Goal: Task Accomplishment & Management: Manage account settings

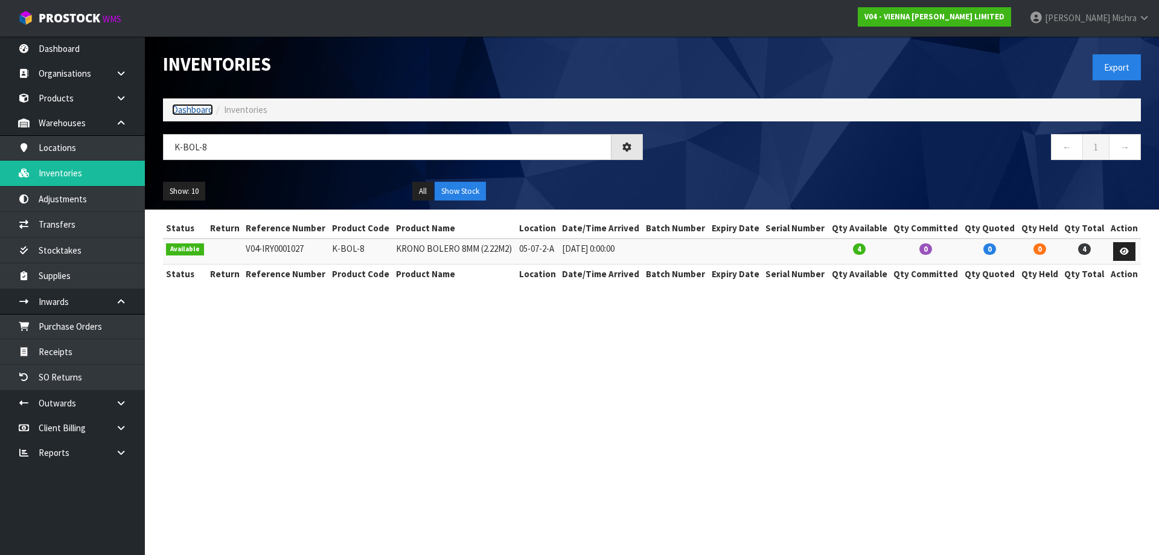
click at [187, 106] on link "Dashboard" at bounding box center [192, 109] width 41 height 11
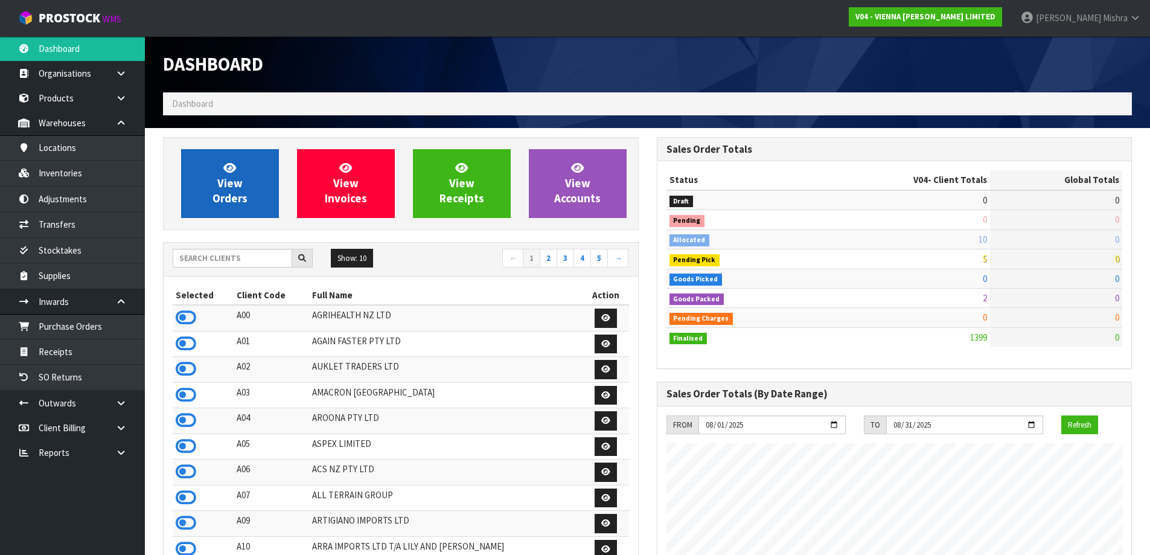
scroll to position [954, 493]
click at [199, 201] on link "View Orders" at bounding box center [230, 183] width 98 height 69
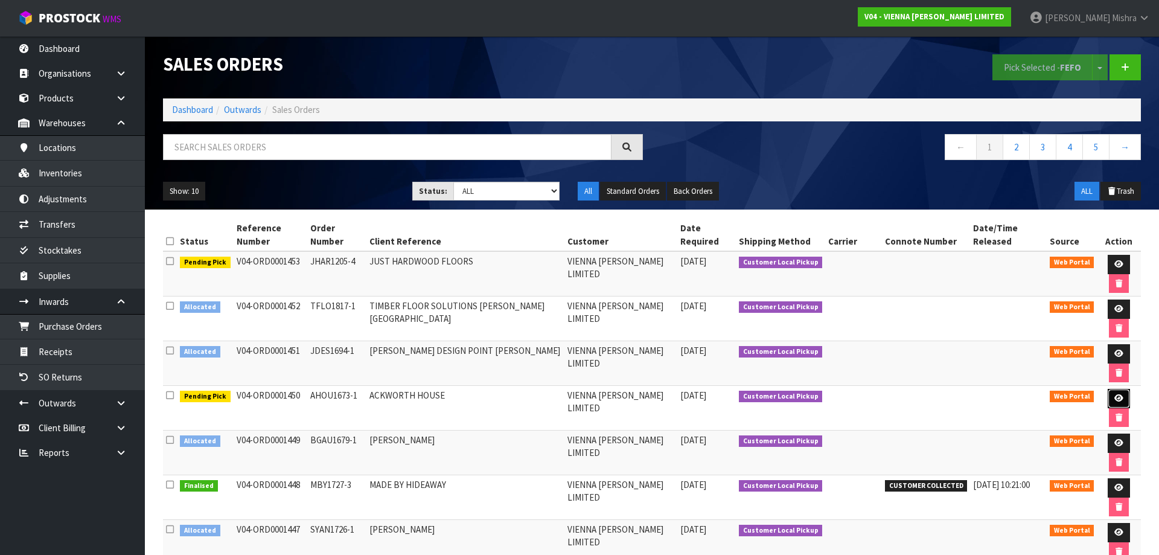
click at [1108, 389] on link at bounding box center [1119, 398] width 22 height 19
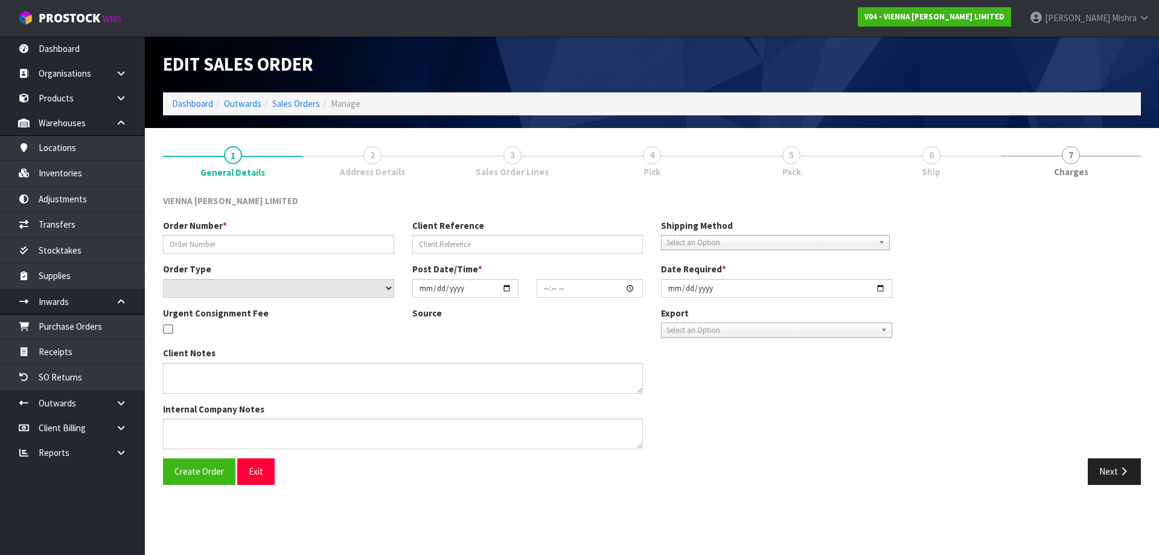
type input "AHOU1673-1"
type input "ACKWORTH HOUSE"
select select "number:0"
type input "[DATE]"
type input "10:13:00.000"
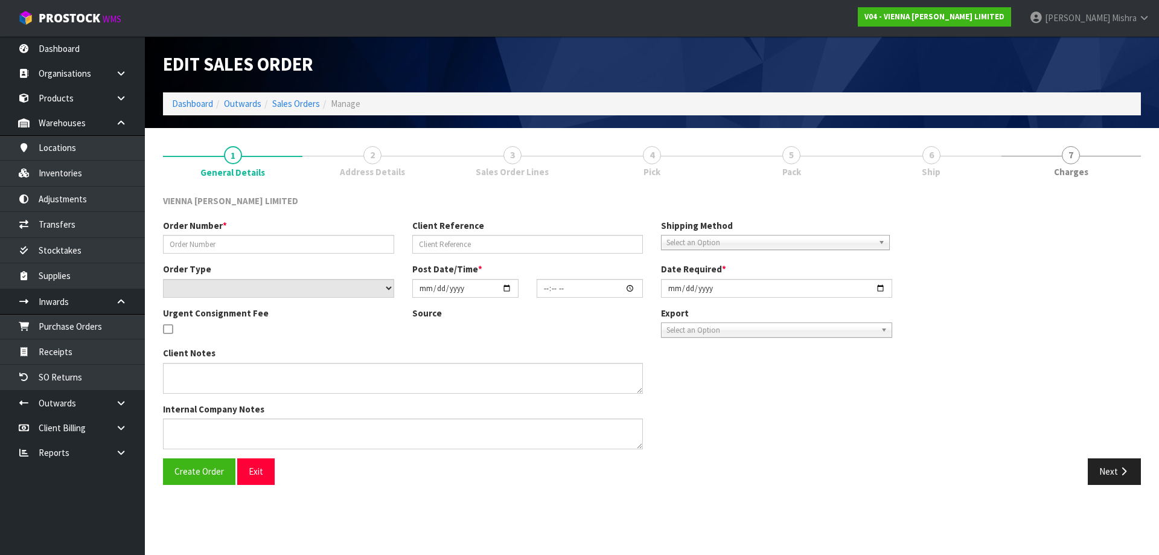
type input "[DATE]"
type textarea "ACKWORTH HOUSE TO CLARIFY: 4 X VW-IMP220X15X2500 (4 PACK) 1 X VW-IMP220X15X2500…"
type textarea "WHEN PICKING THIS ORDER THERE WILL BE ONE CARTON OF IMPERIAL THAT IS A 6 PACK –…"
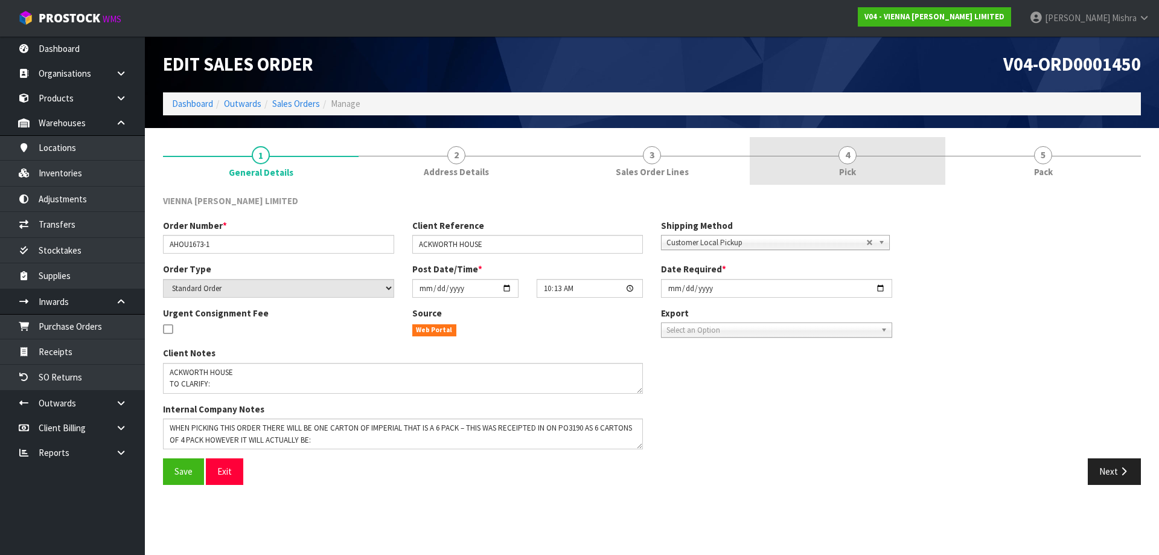
click at [868, 165] on link "4 Pick" at bounding box center [848, 161] width 196 height 48
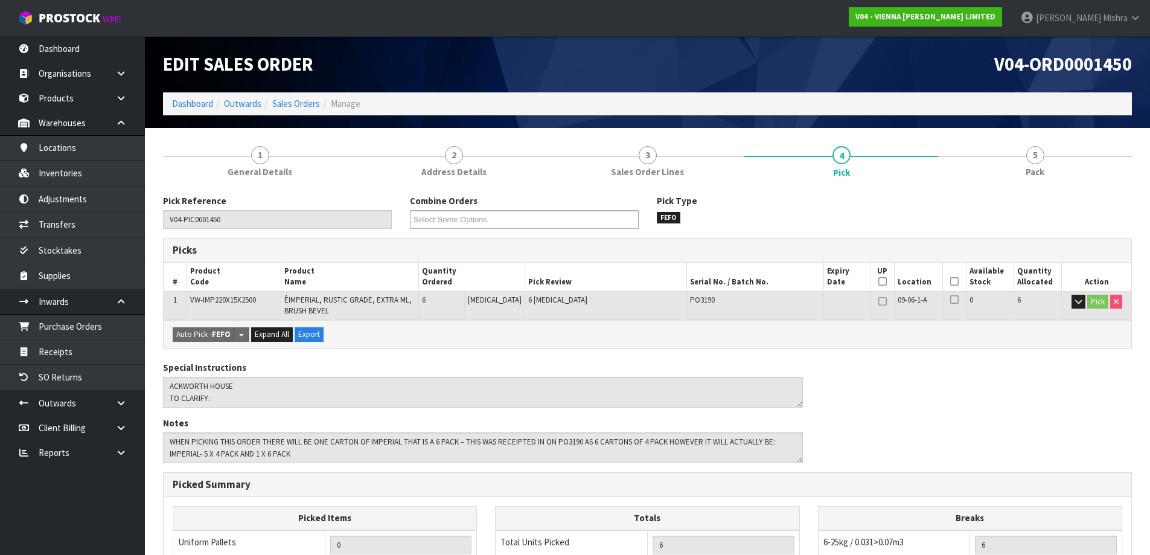
click at [950, 281] on icon at bounding box center [954, 281] width 8 height 1
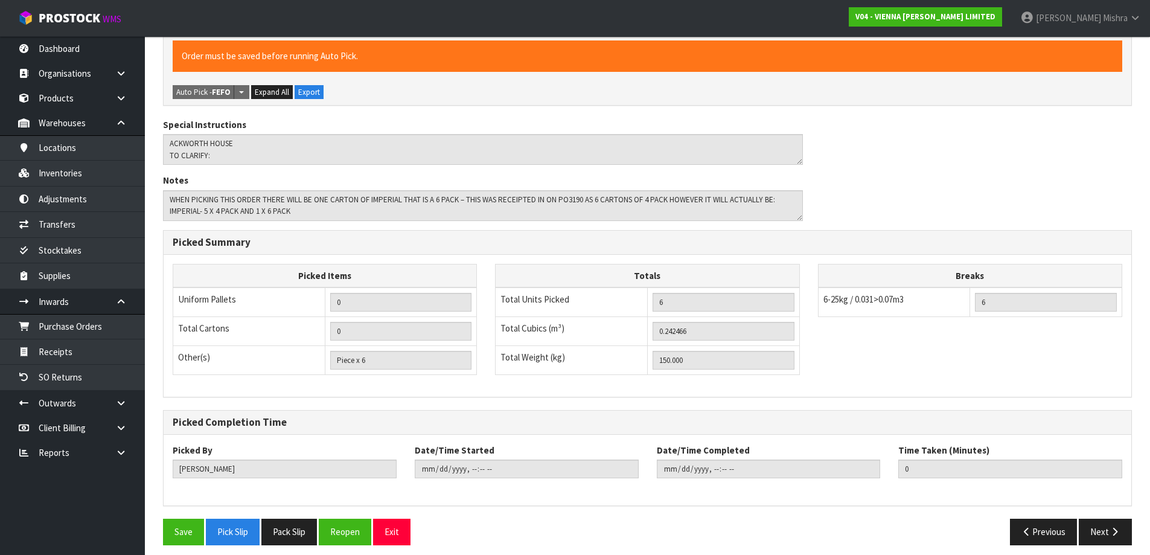
scroll to position [295, 0]
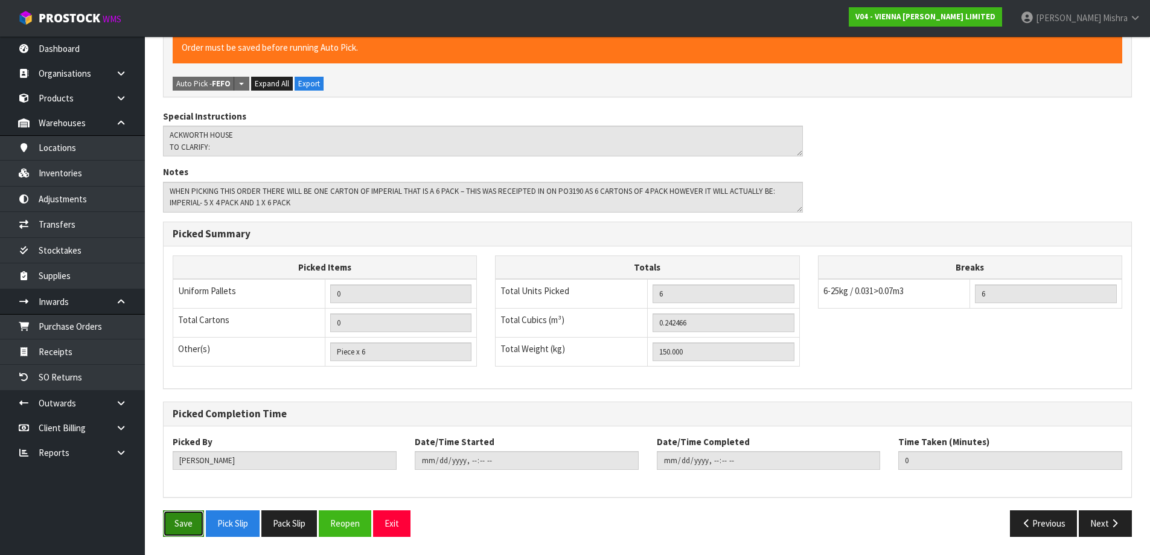
click at [189, 532] on button "Save" at bounding box center [183, 523] width 41 height 26
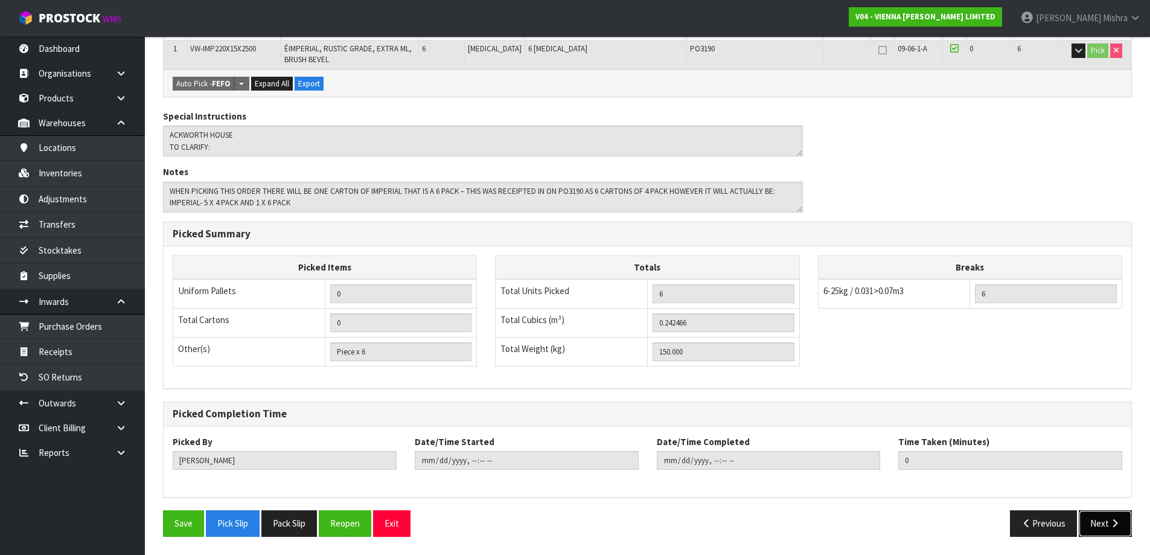
drag, startPoint x: 1111, startPoint y: 520, endPoint x: 1098, endPoint y: 503, distance: 21.6
click at [1110, 519] on icon "button" at bounding box center [1114, 523] width 11 height 9
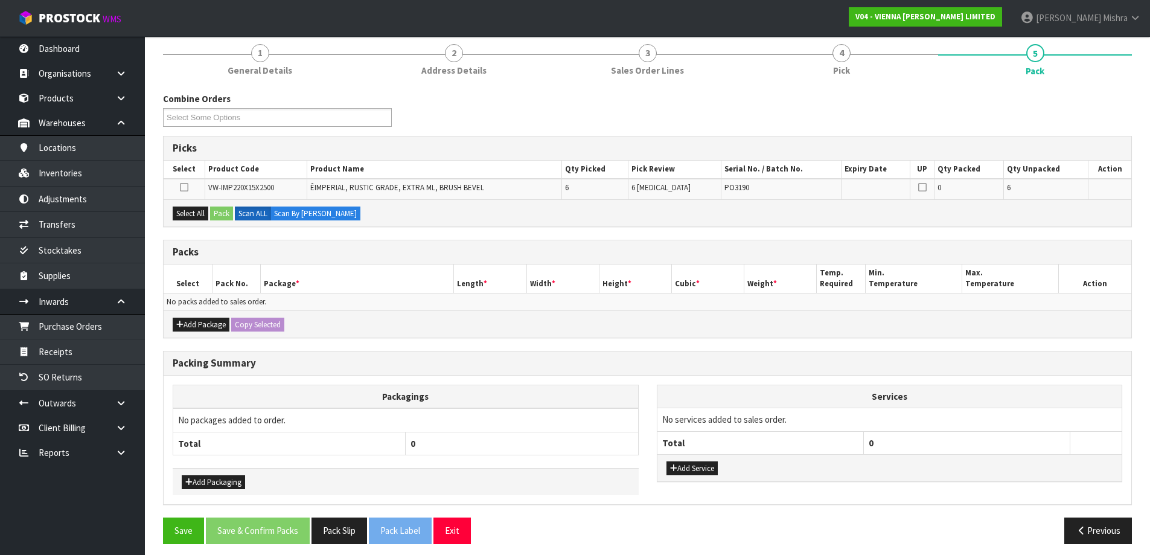
scroll to position [153, 0]
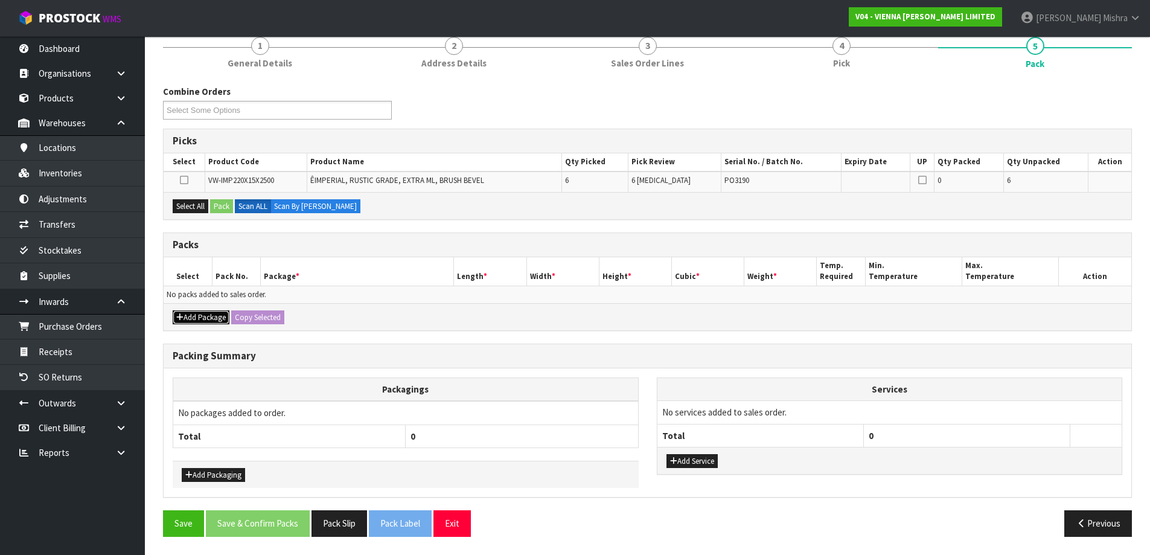
click at [191, 320] on button "Add Package" at bounding box center [201, 317] width 57 height 14
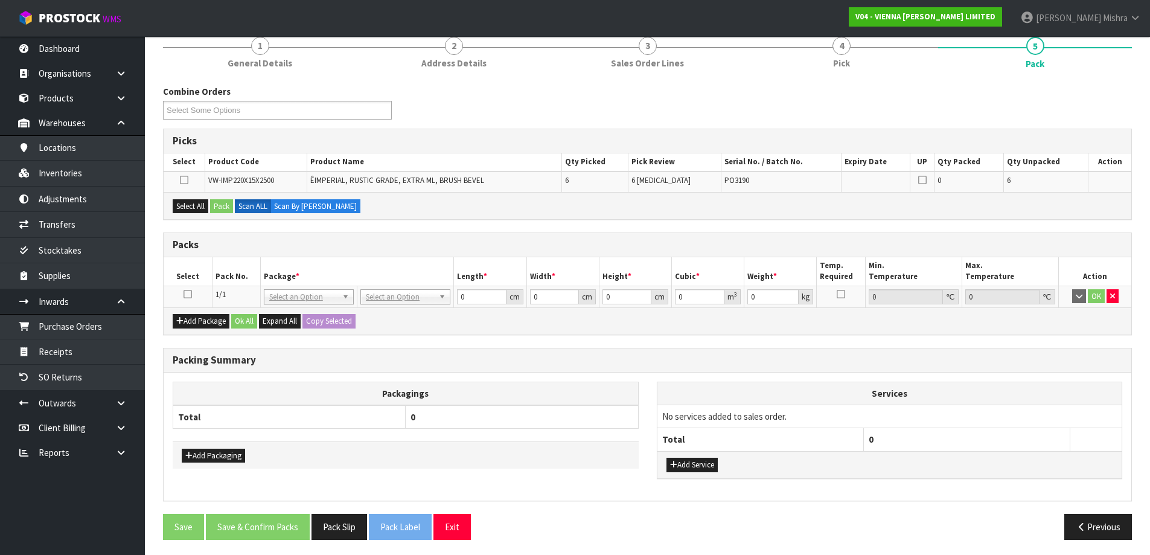
click at [184, 294] on icon at bounding box center [188, 294] width 8 height 1
drag, startPoint x: 187, startPoint y: 217, endPoint x: 225, endPoint y: 217, distance: 38.0
click at [193, 217] on div "Select All Pack Scan ALL Scan By [PERSON_NAME]" at bounding box center [648, 205] width 968 height 27
drag, startPoint x: 183, startPoint y: 199, endPoint x: 209, endPoint y: 203, distance: 26.3
click at [187, 199] on button "Select All" at bounding box center [191, 206] width 36 height 14
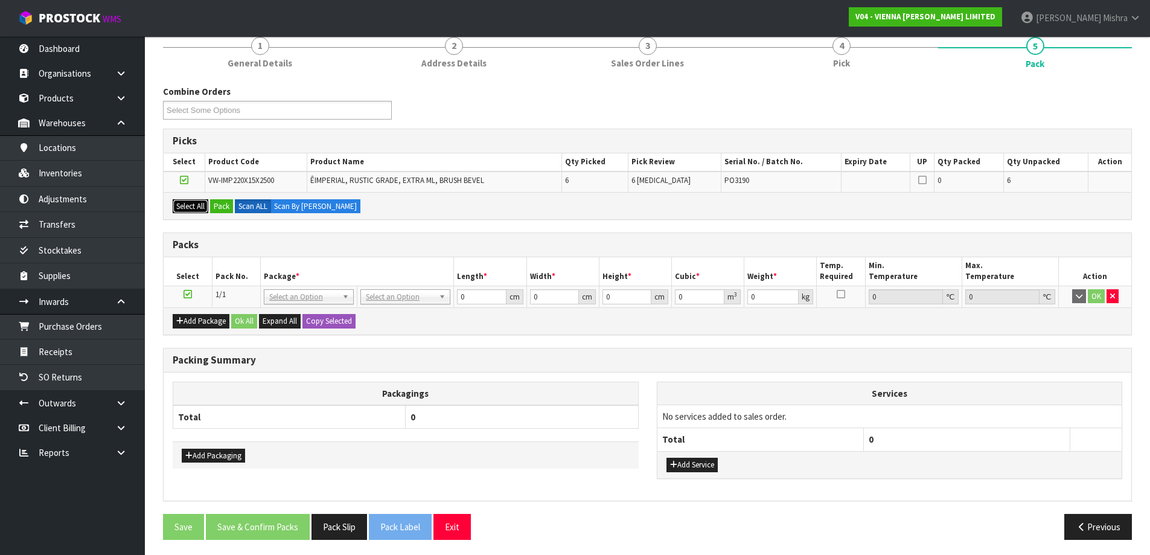
click at [208, 203] on button "Select All" at bounding box center [191, 206] width 36 height 14
click at [217, 208] on button "Pack" at bounding box center [221, 206] width 23 height 14
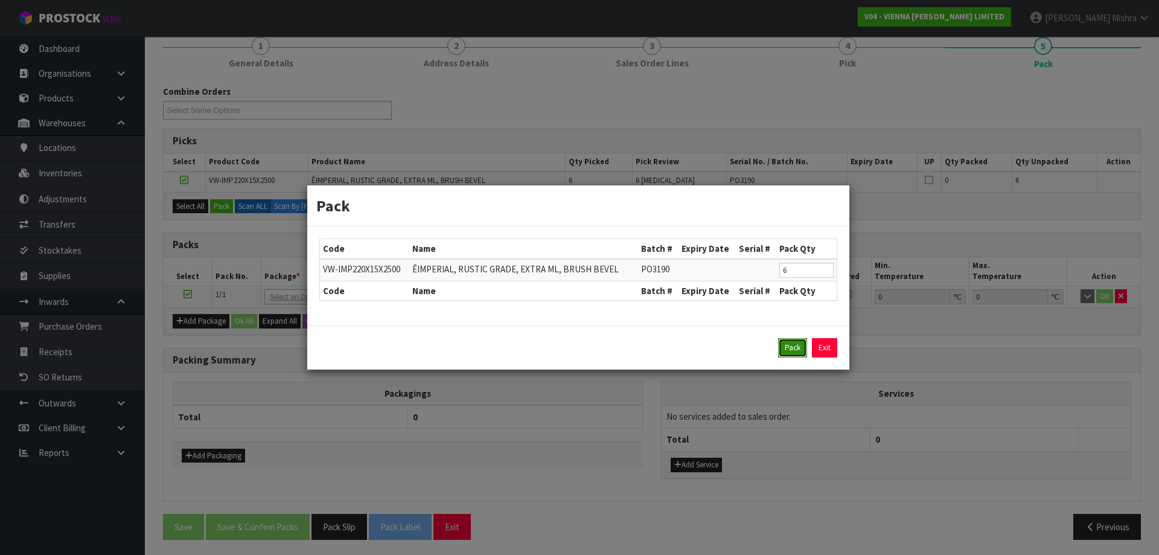
click at [787, 350] on button "Pack" at bounding box center [792, 347] width 29 height 19
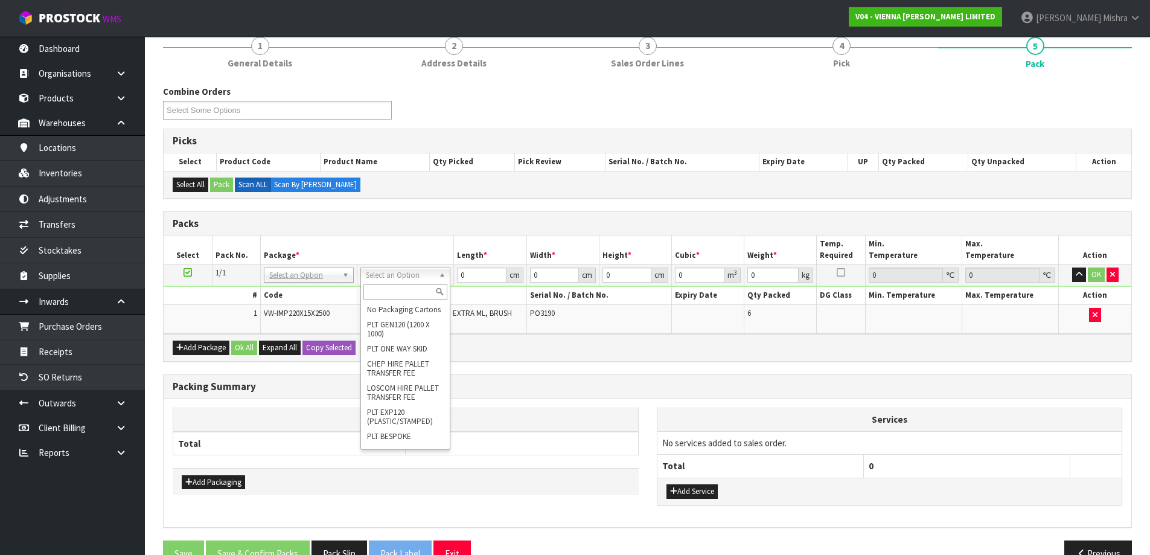
click at [398, 292] on input "text" at bounding box center [405, 291] width 84 height 15
type input "RET"
type input "150"
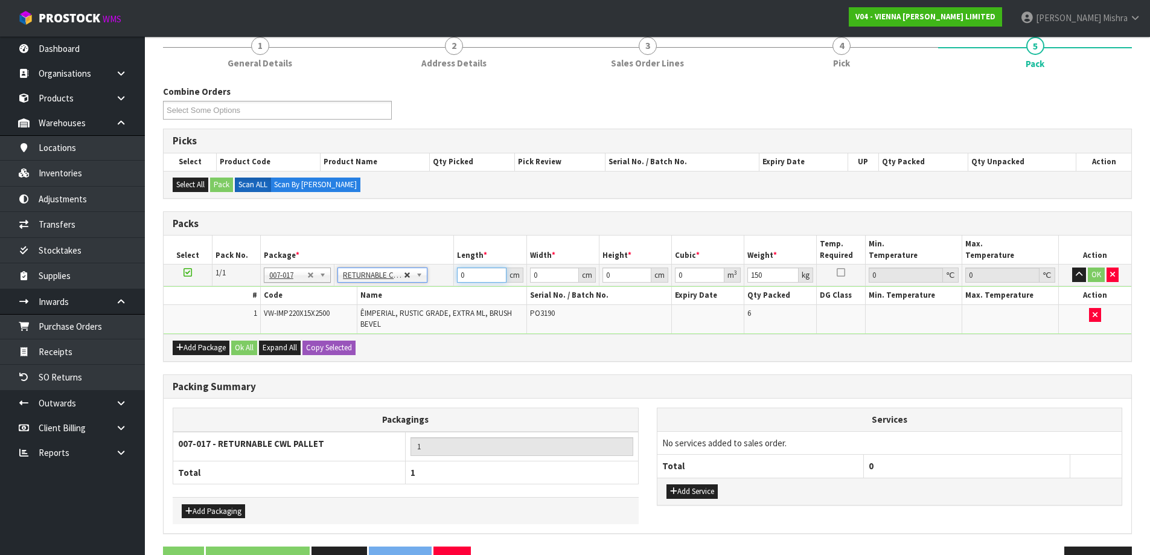
drag, startPoint x: 485, startPoint y: 272, endPoint x: 410, endPoint y: 273, distance: 75.5
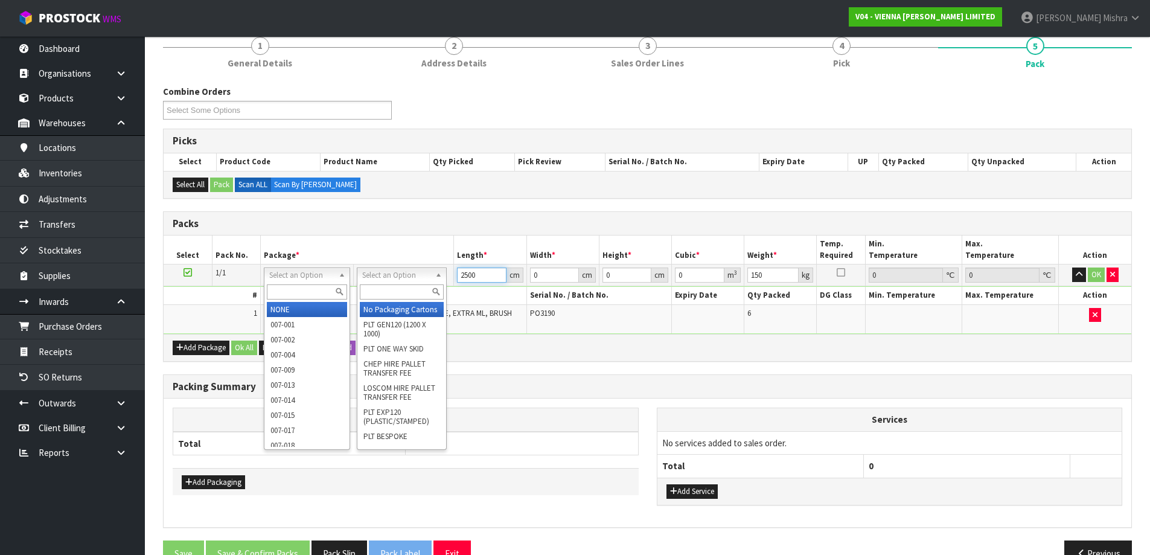
type input "2500"
click at [375, 289] on input "text" at bounding box center [402, 291] width 84 height 15
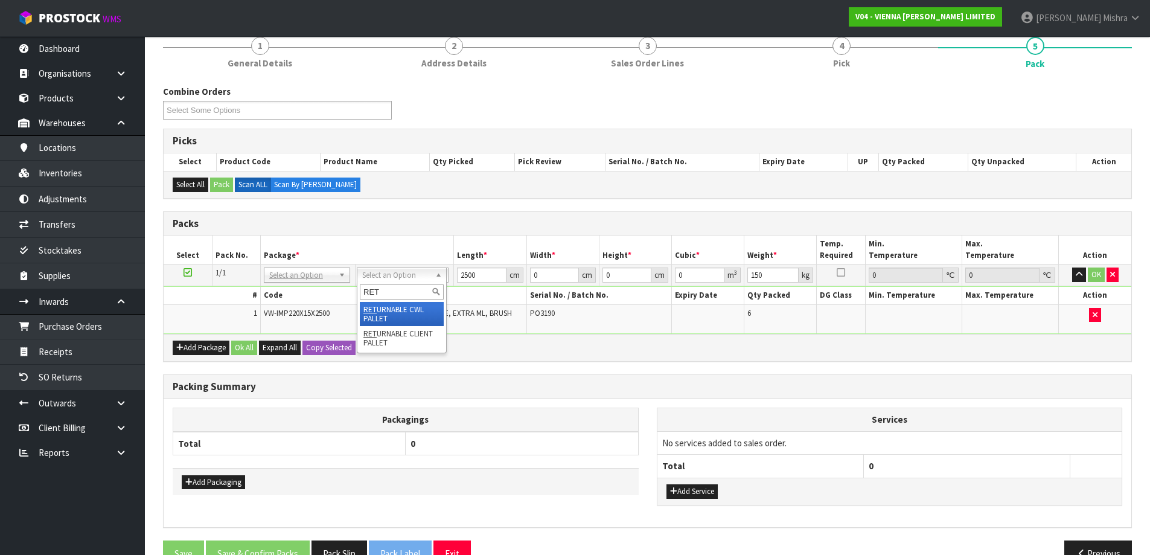
type input "RET"
drag, startPoint x: 374, startPoint y: 313, endPoint x: 385, endPoint y: 302, distance: 15.8
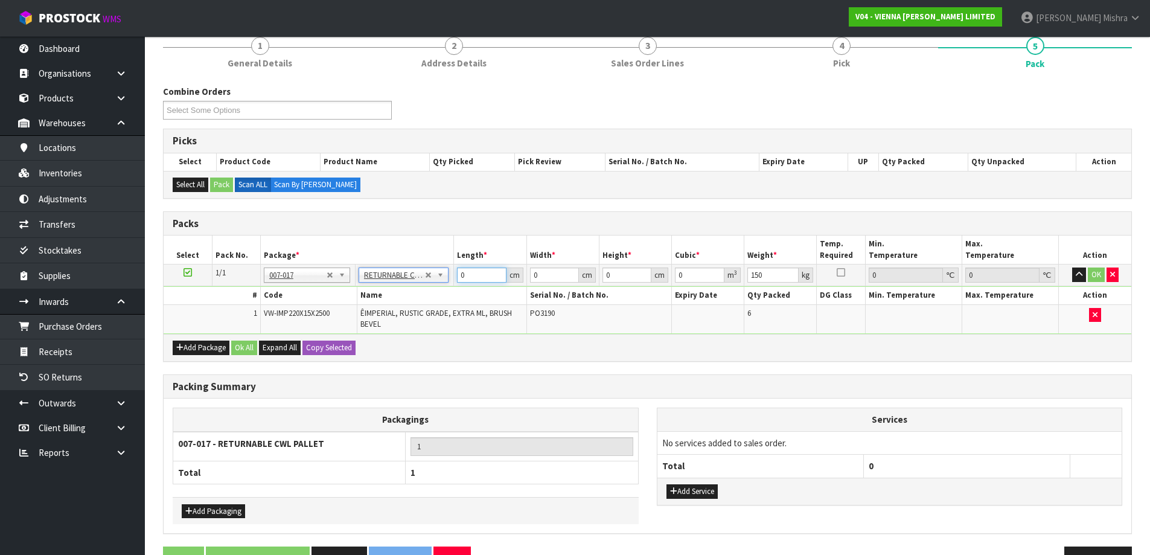
drag, startPoint x: 473, startPoint y: 274, endPoint x: 453, endPoint y: 278, distance: 21.0
click at [453, 278] on tr "1/1 NONE 007-001 007-002 007-004 007-009 007-013 007-014 007-015 007-017 007-01…" at bounding box center [648, 275] width 968 height 22
type input "252"
type input "100"
type input "3"
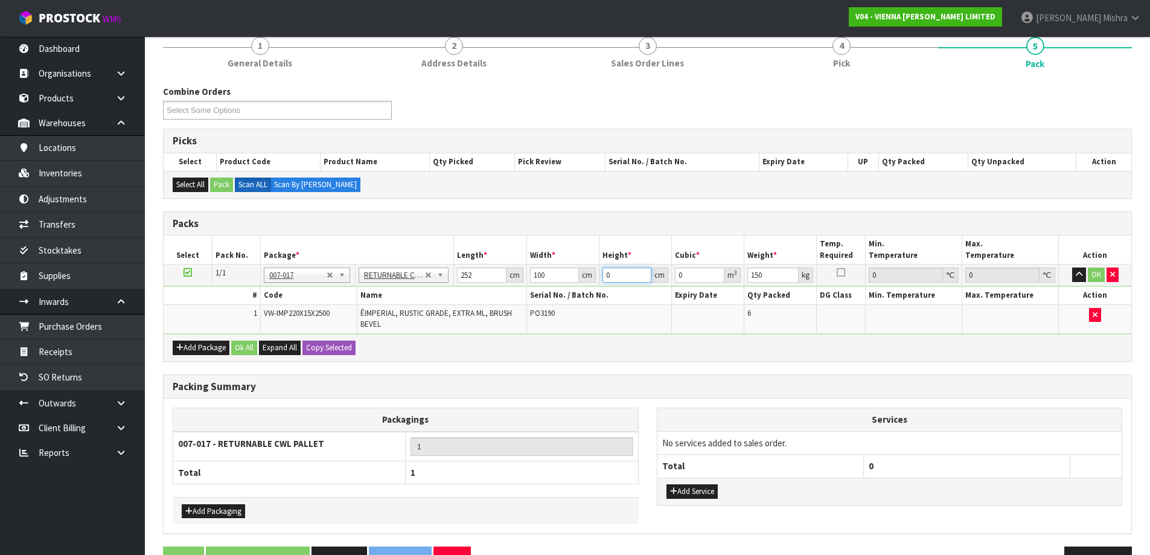
type input "0.0756"
type input "35"
type input "0.882"
type input "35"
drag, startPoint x: 246, startPoint y: 344, endPoint x: 293, endPoint y: 333, distance: 49.0
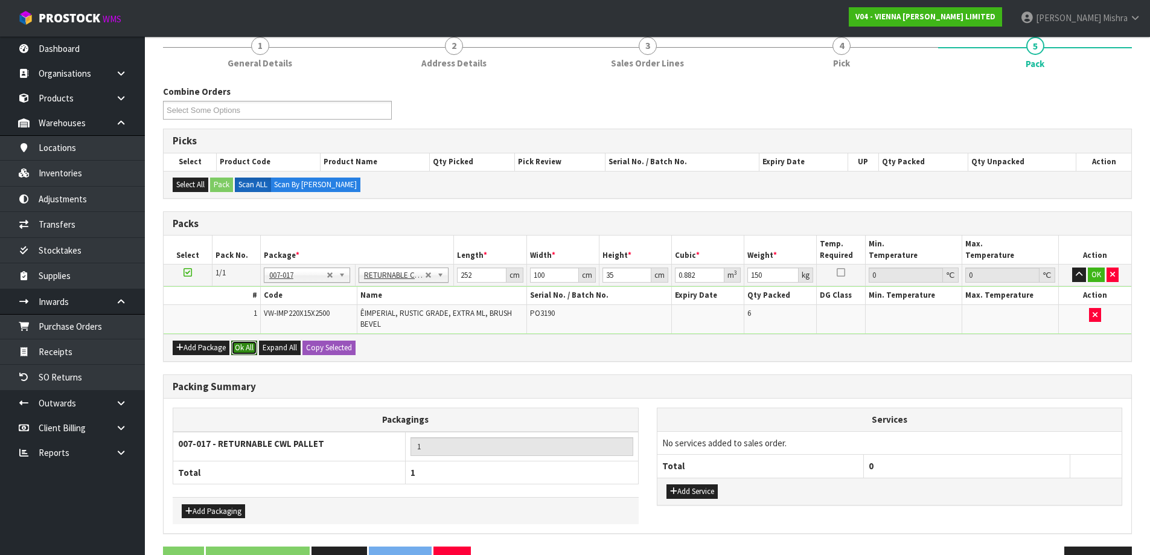
click at [247, 344] on button "Ok All" at bounding box center [244, 347] width 26 height 14
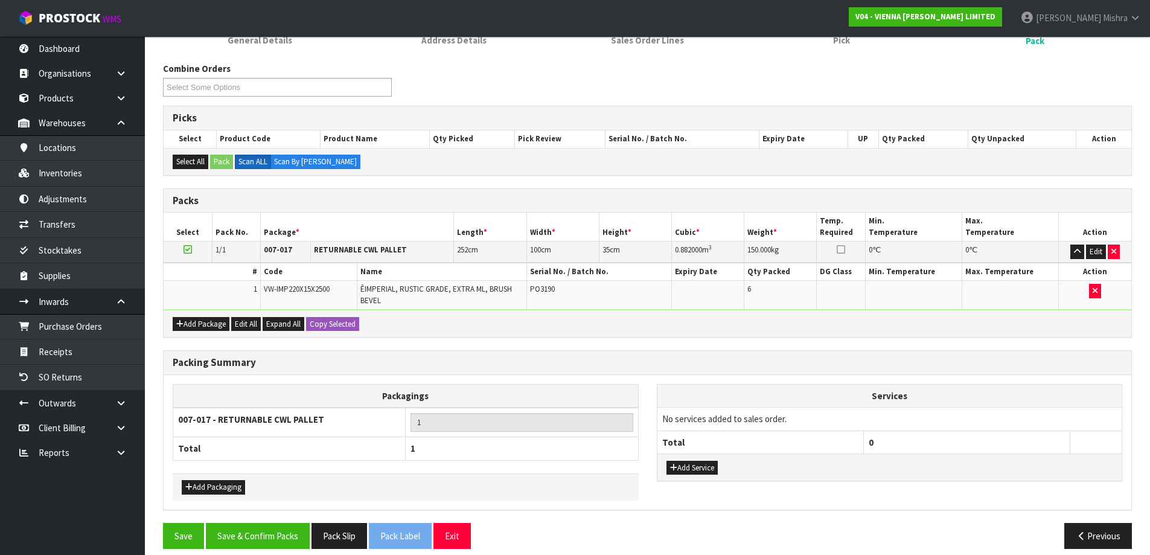
scroll to position [188, 0]
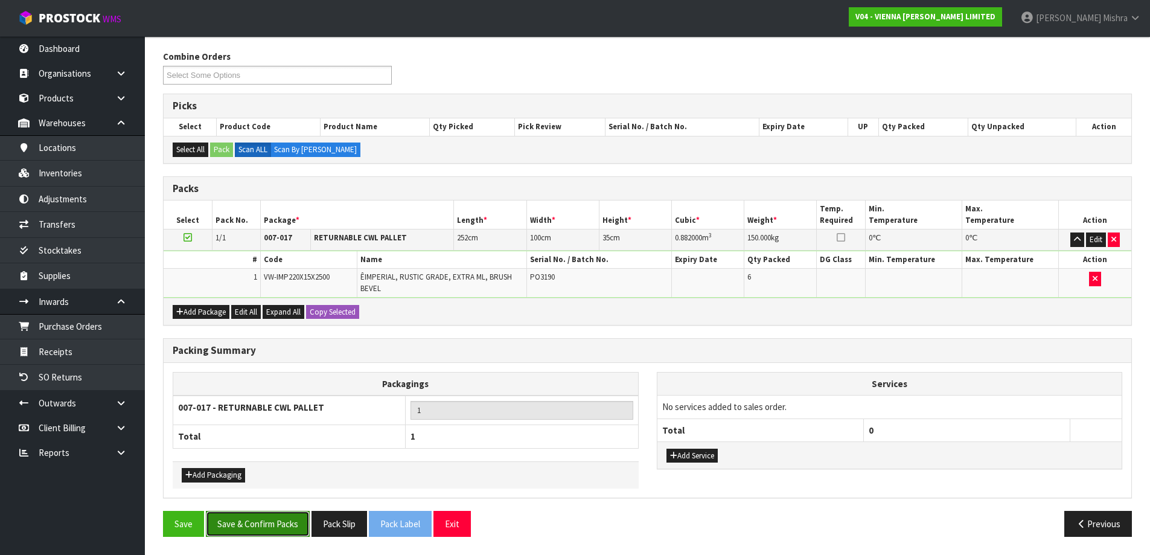
drag, startPoint x: 266, startPoint y: 510, endPoint x: 262, endPoint y: 520, distance: 11.1
click at [266, 512] on button "Save & Confirm Packs" at bounding box center [258, 524] width 104 height 26
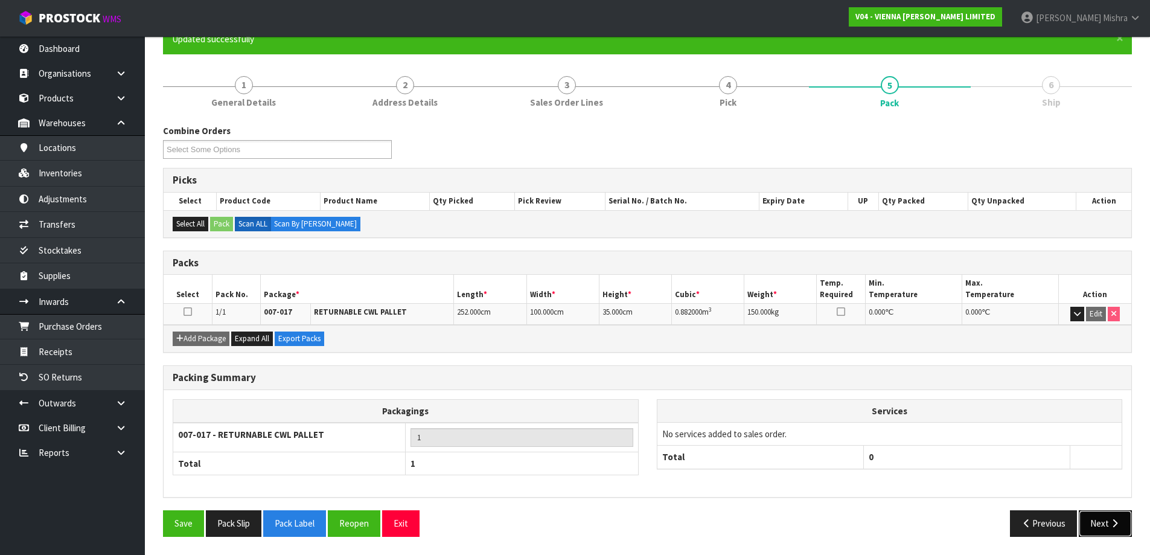
click at [1108, 530] on button "Next" at bounding box center [1105, 523] width 53 height 26
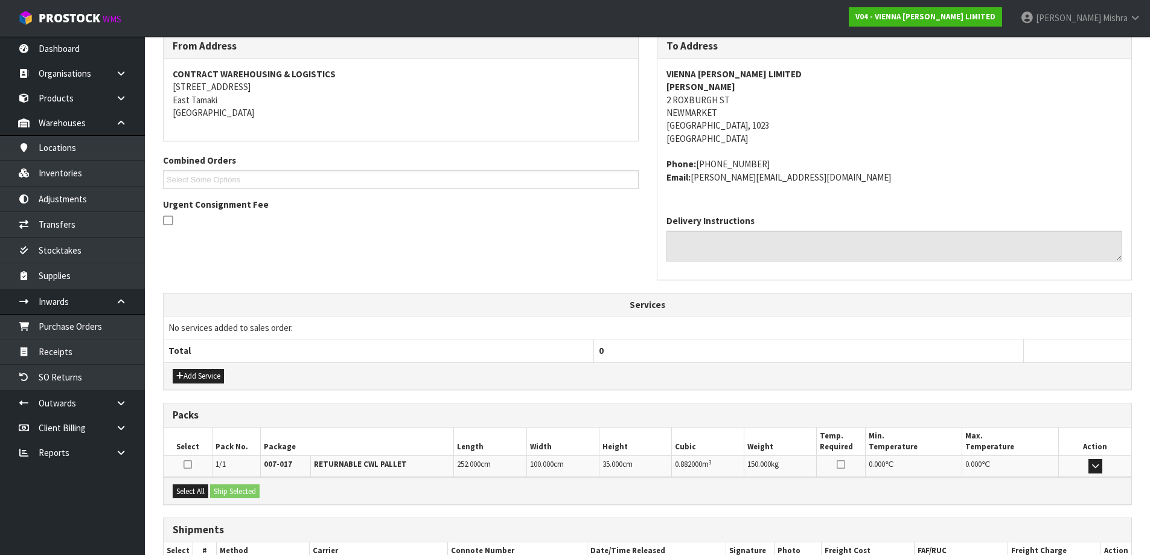
scroll to position [284, 0]
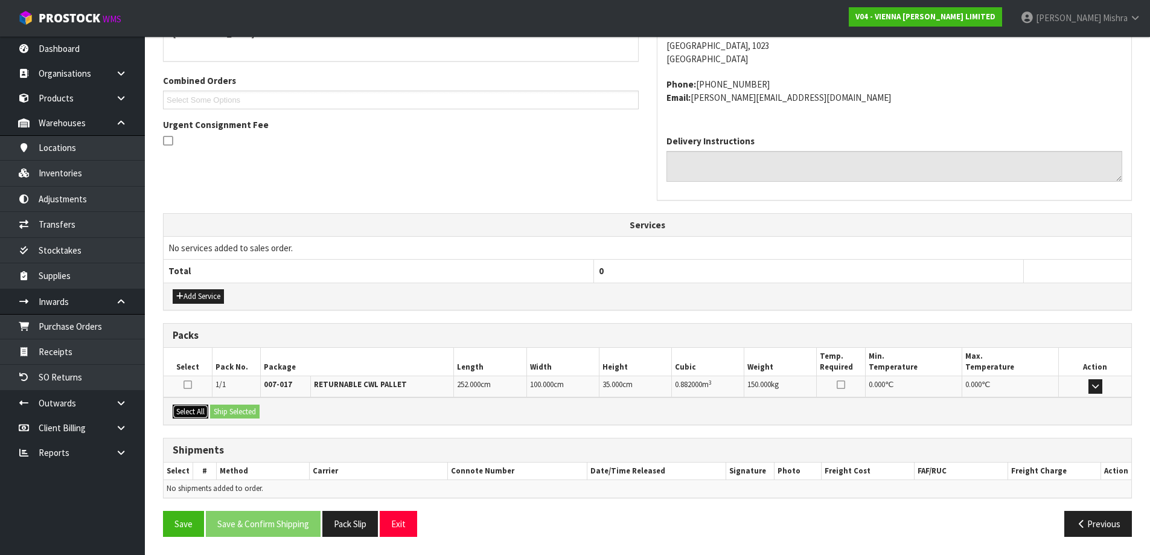
drag, startPoint x: 179, startPoint y: 417, endPoint x: 212, endPoint y: 409, distance: 34.6
click at [188, 412] on button "Select All" at bounding box center [191, 411] width 36 height 14
drag, startPoint x: 235, startPoint y: 410, endPoint x: 246, endPoint y: 419, distance: 14.6
click at [236, 410] on button "Ship Selected" at bounding box center [234, 411] width 49 height 14
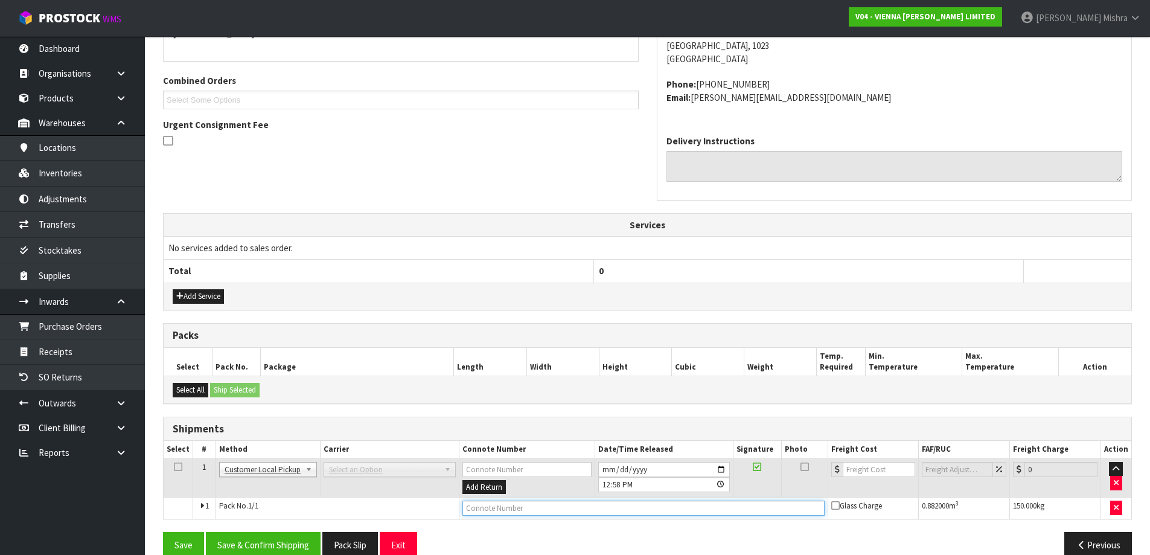
click at [470, 505] on input "text" at bounding box center [643, 507] width 362 height 15
type input "CUSTOMER COLLECTED"
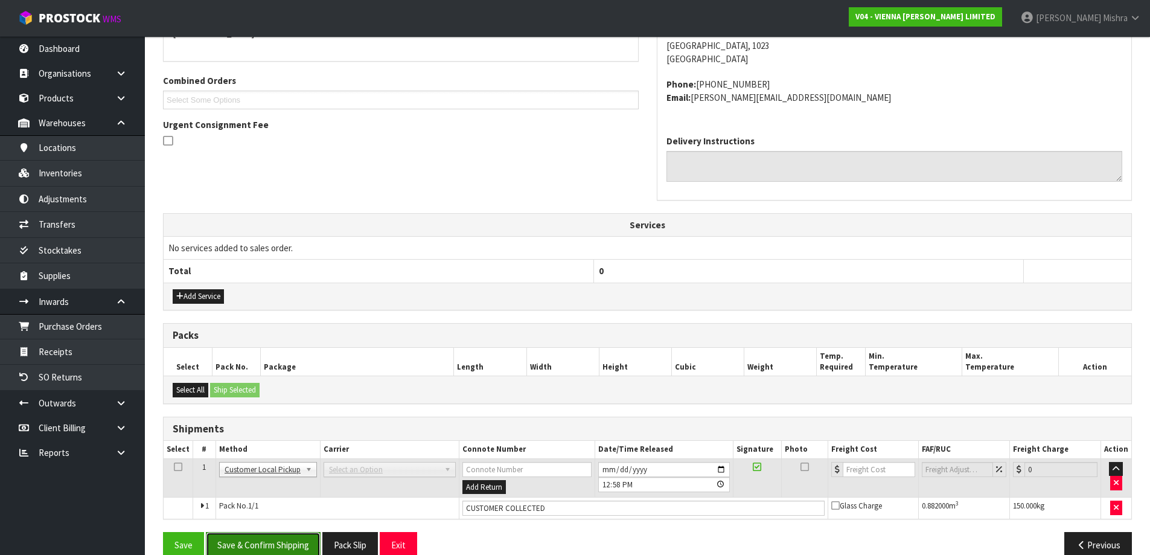
click at [278, 539] on button "Save & Confirm Shipping" at bounding box center [263, 545] width 115 height 26
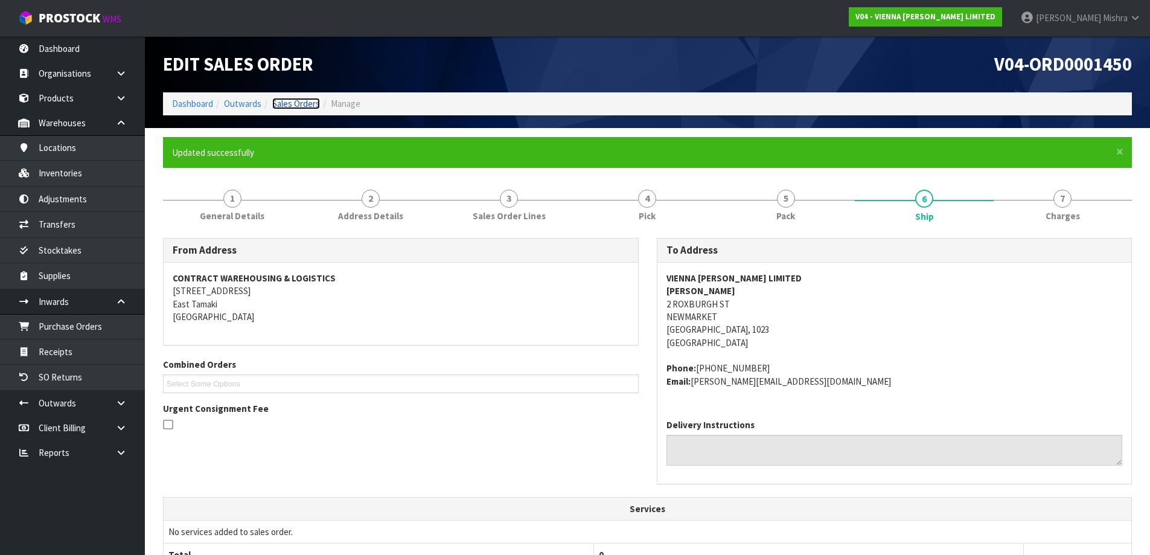
click at [296, 102] on link "Sales Orders" at bounding box center [296, 103] width 48 height 11
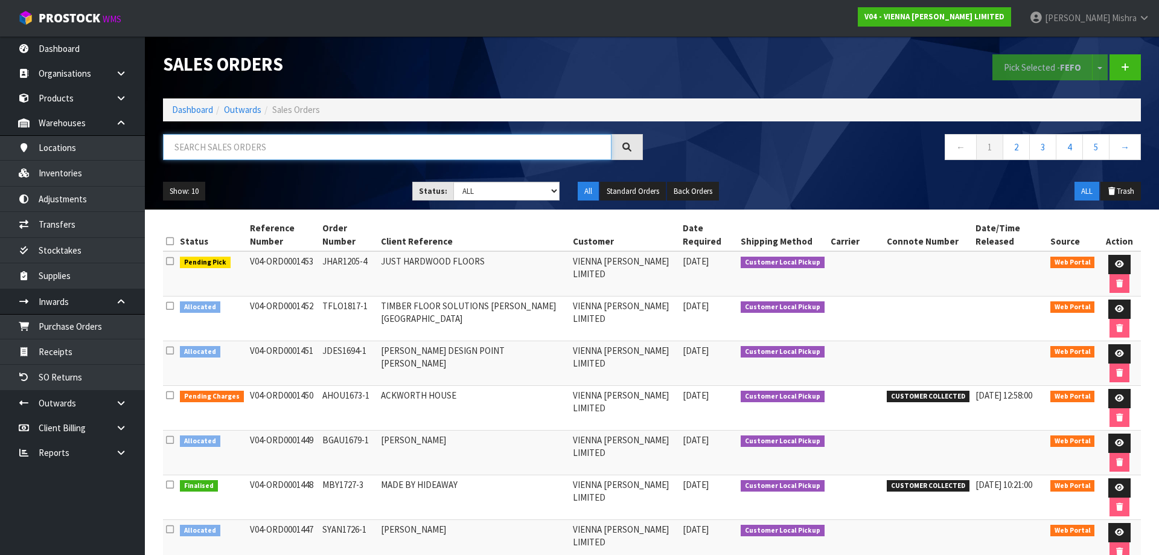
click at [329, 135] on input "text" at bounding box center [387, 147] width 448 height 26
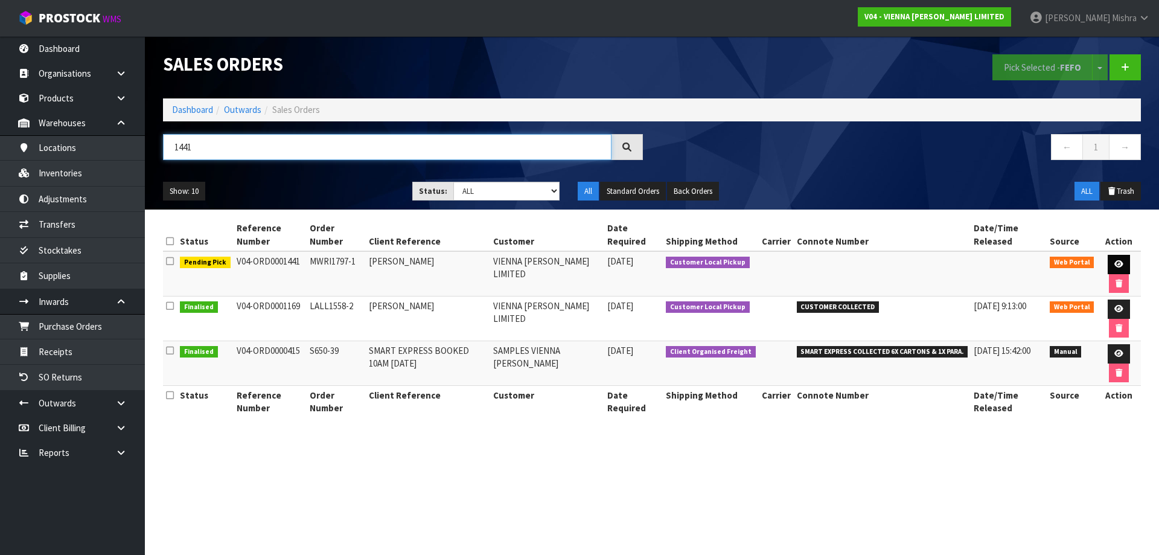
type input "1441"
click at [1108, 262] on link at bounding box center [1119, 264] width 22 height 19
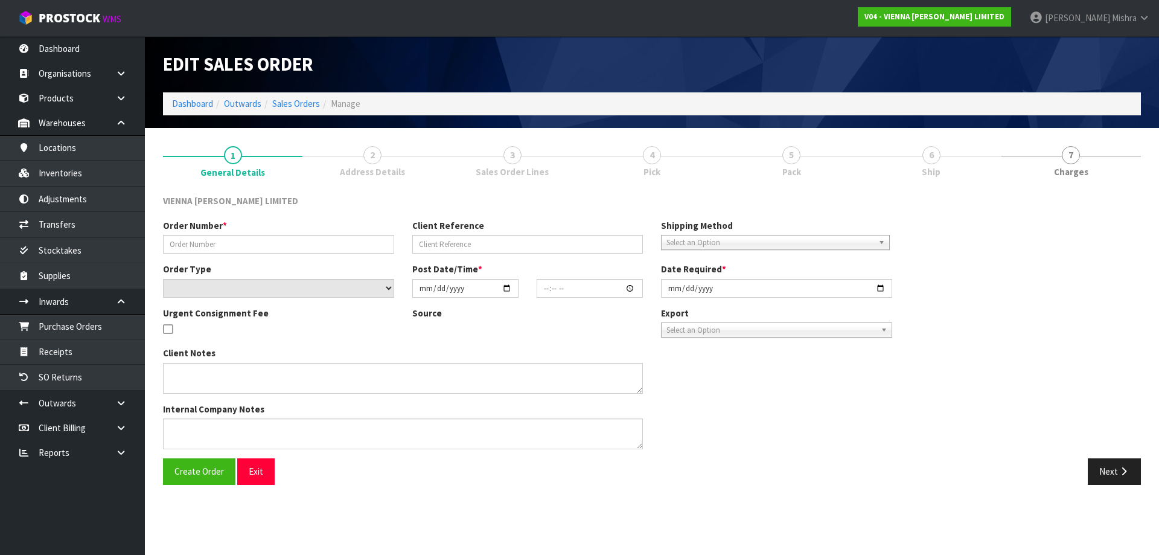
type input "MWRI1797-1"
type input "[PERSON_NAME]"
select select "number:0"
type input "[DATE]"
type input "15:15:00.000"
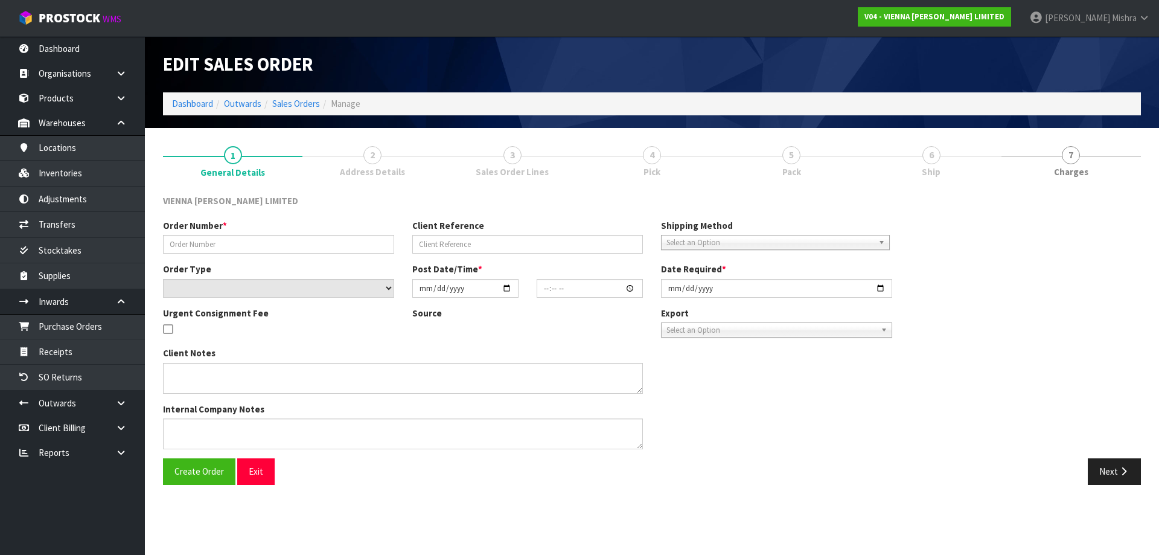
type input "[DATE]"
type textarea "[PERSON_NAME]"
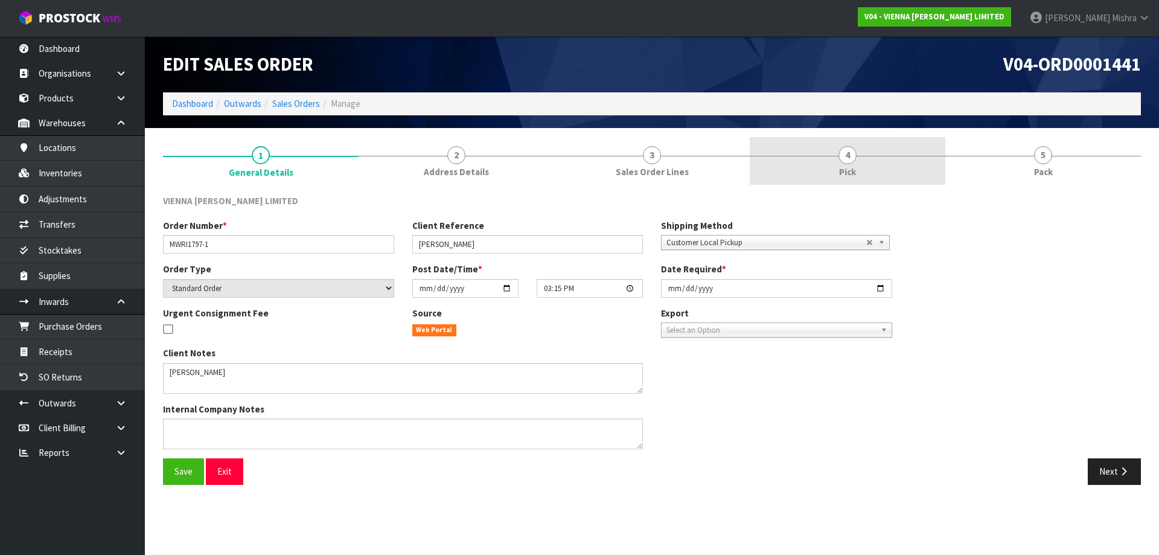
drag, startPoint x: 876, startPoint y: 155, endPoint x: 892, endPoint y: 170, distance: 21.4
click at [876, 156] on link "4 Pick" at bounding box center [848, 161] width 196 height 48
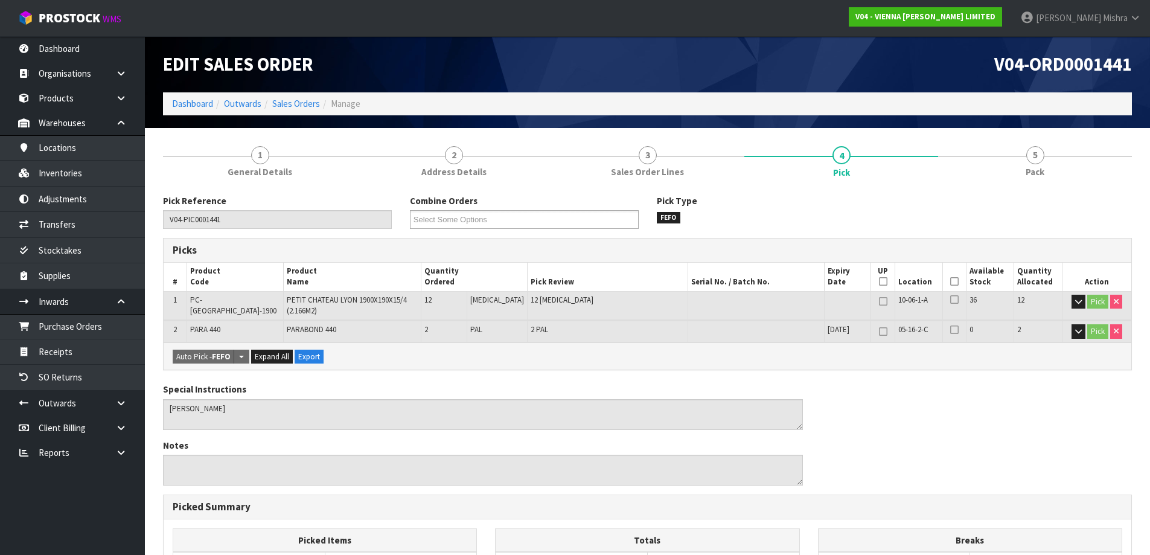
click at [950, 281] on icon at bounding box center [954, 281] width 8 height 1
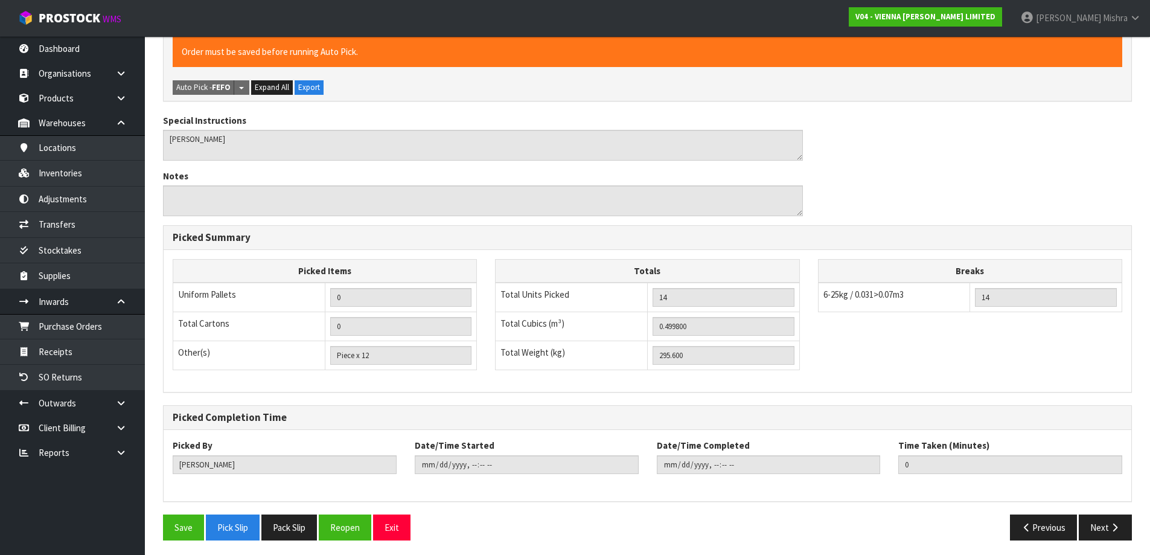
scroll to position [316, 0]
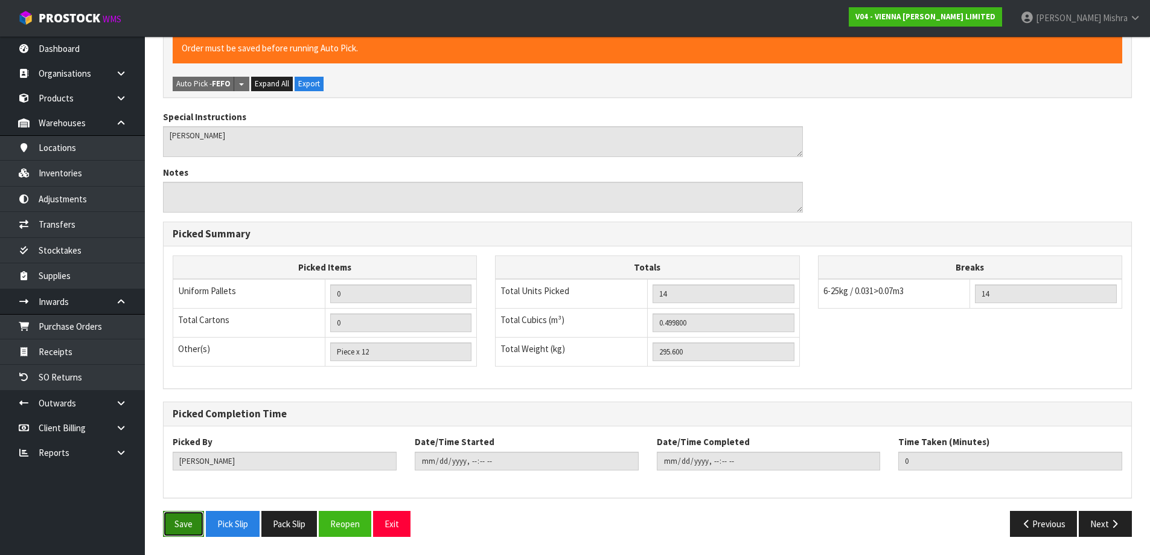
click at [197, 521] on button "Save" at bounding box center [183, 524] width 41 height 26
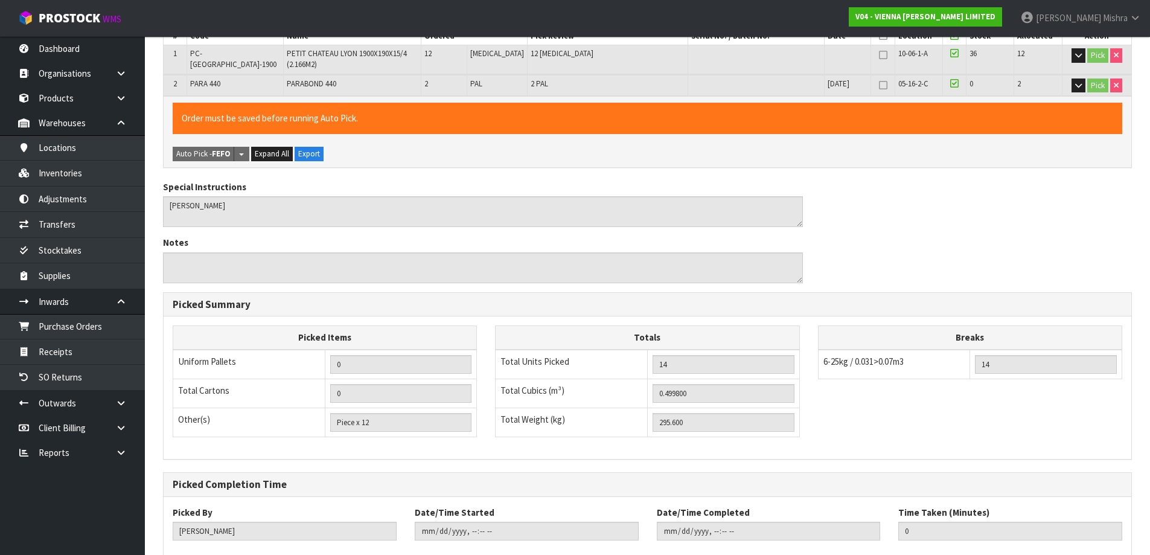
type input "[PERSON_NAME]"
type input "[DATE]T12:58:40"
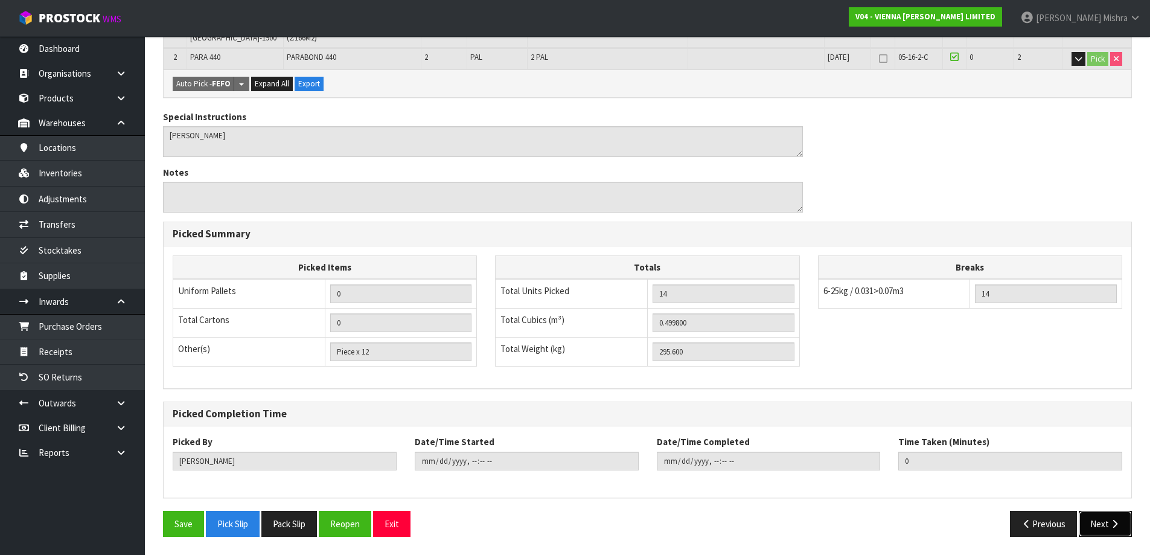
click at [1110, 525] on icon "button" at bounding box center [1114, 523] width 11 height 9
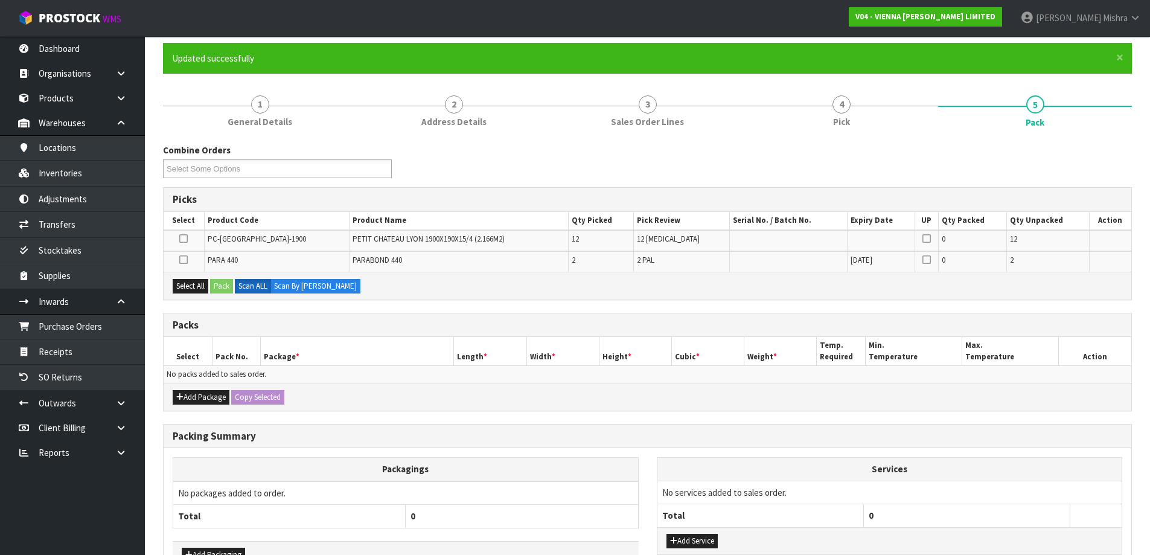
scroll to position [174, 0]
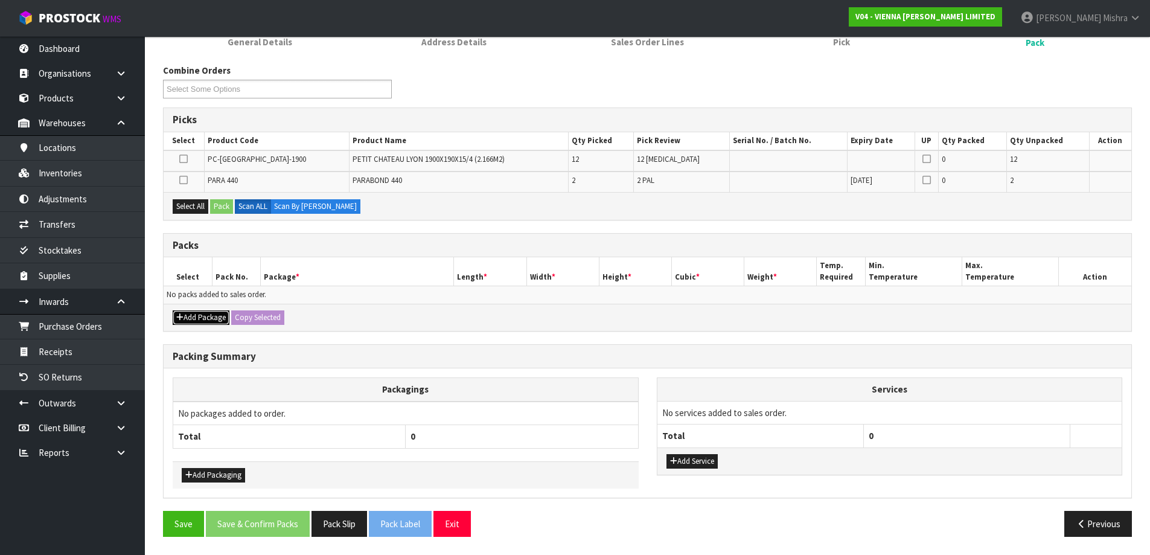
click at [192, 316] on button "Add Package" at bounding box center [201, 317] width 57 height 14
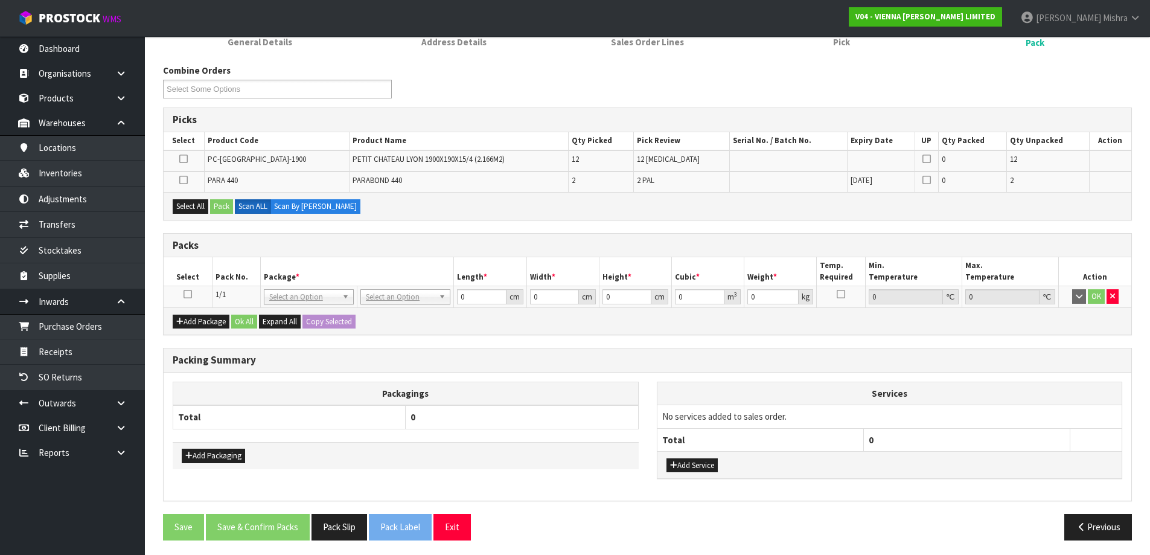
click at [188, 294] on icon at bounding box center [188, 294] width 8 height 1
drag, startPoint x: 192, startPoint y: 207, endPoint x: 203, endPoint y: 206, distance: 10.9
click at [194, 206] on button "Select All" at bounding box center [191, 206] width 36 height 14
click at [218, 205] on button "Pack" at bounding box center [221, 206] width 23 height 14
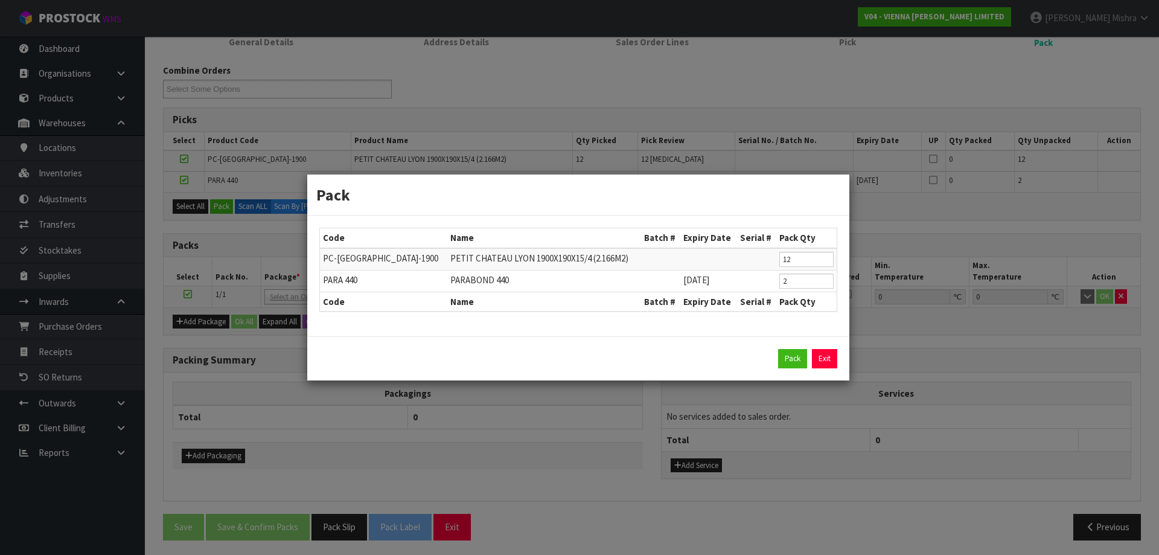
click at [777, 360] on div "Pack Exit" at bounding box center [578, 358] width 518 height 19
click at [792, 360] on button "Pack" at bounding box center [792, 358] width 29 height 19
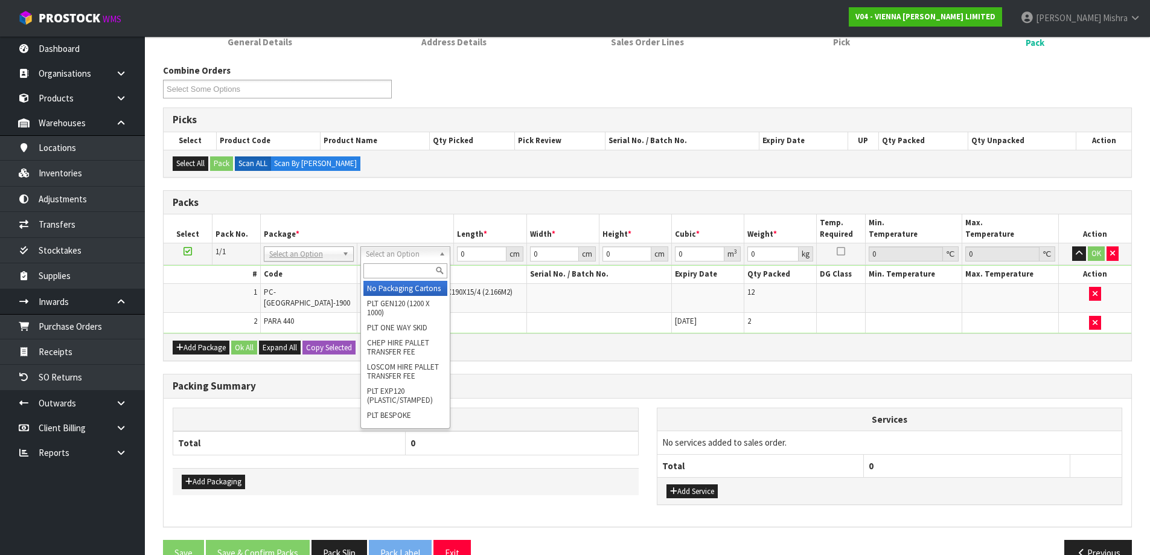
click at [381, 273] on input "text" at bounding box center [405, 270] width 84 height 15
type input "RET"
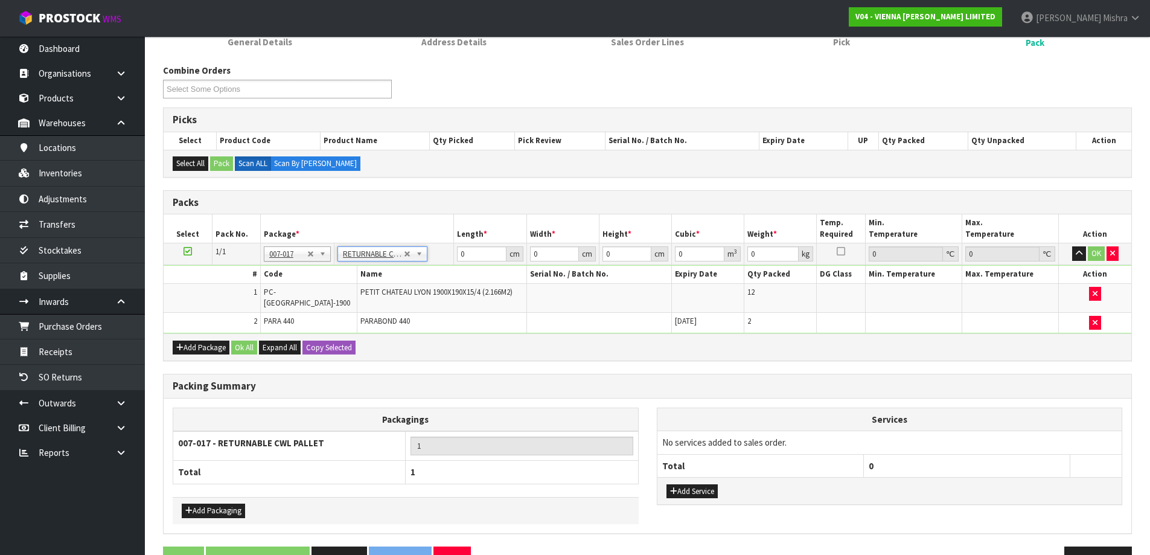
type input "295.6"
drag, startPoint x: 426, startPoint y: 251, endPoint x: 417, endPoint y: 251, distance: 8.5
click at [420, 251] on tr "1/1 NONE 007-001 007-002 007-004 007-009 007-013 007-014 007-015 007-017 007-01…" at bounding box center [648, 254] width 968 height 22
type input "193"
type input "100"
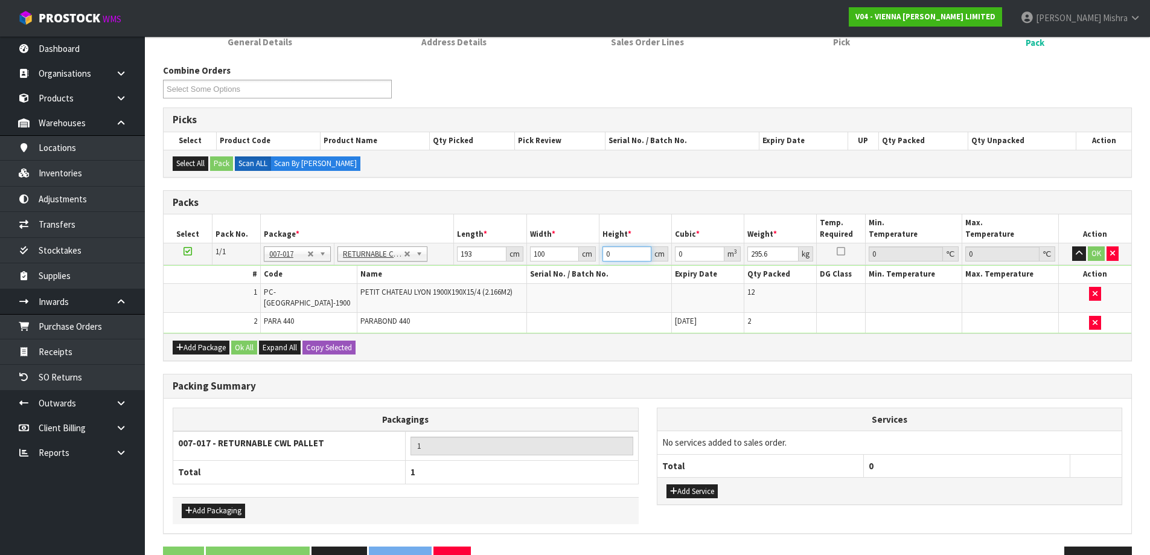
type input "5"
type input "0.0965"
type input "50"
type input "0.965"
type input "50"
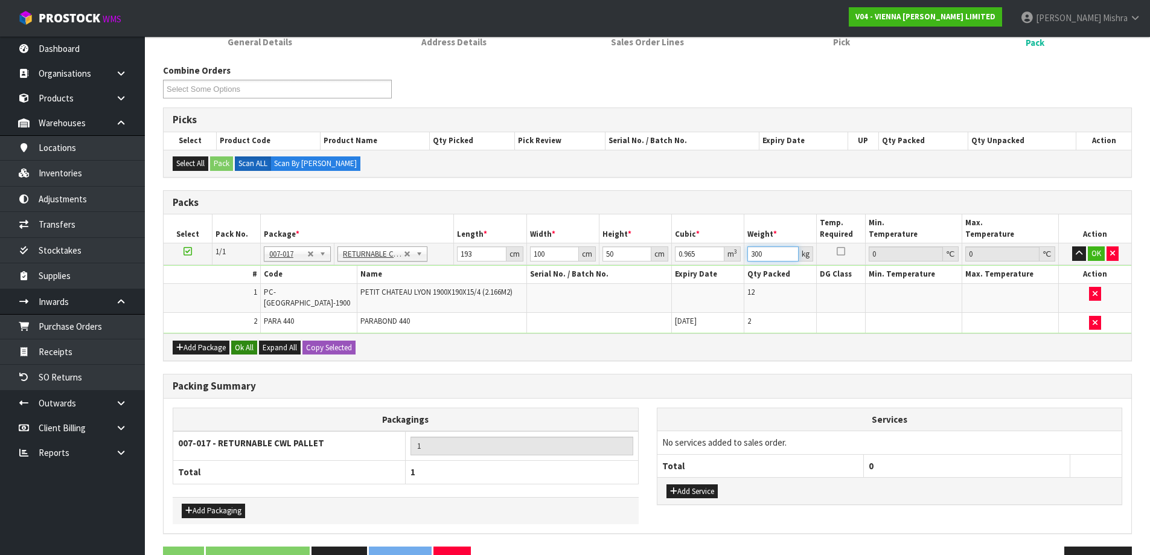
type input "300"
click at [253, 340] on button "Ok All" at bounding box center [244, 347] width 26 height 14
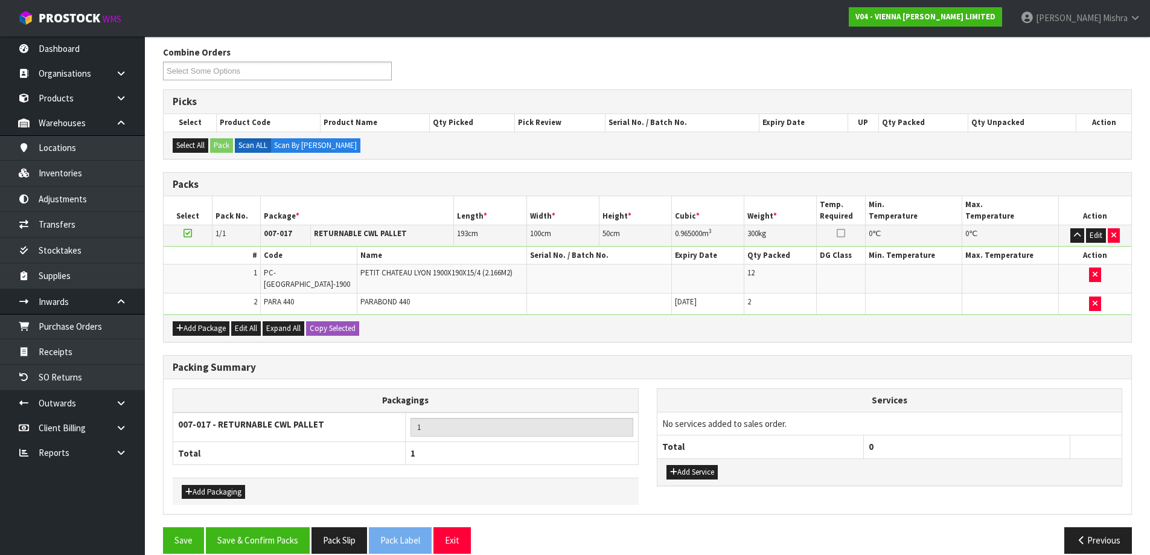
scroll to position [200, 0]
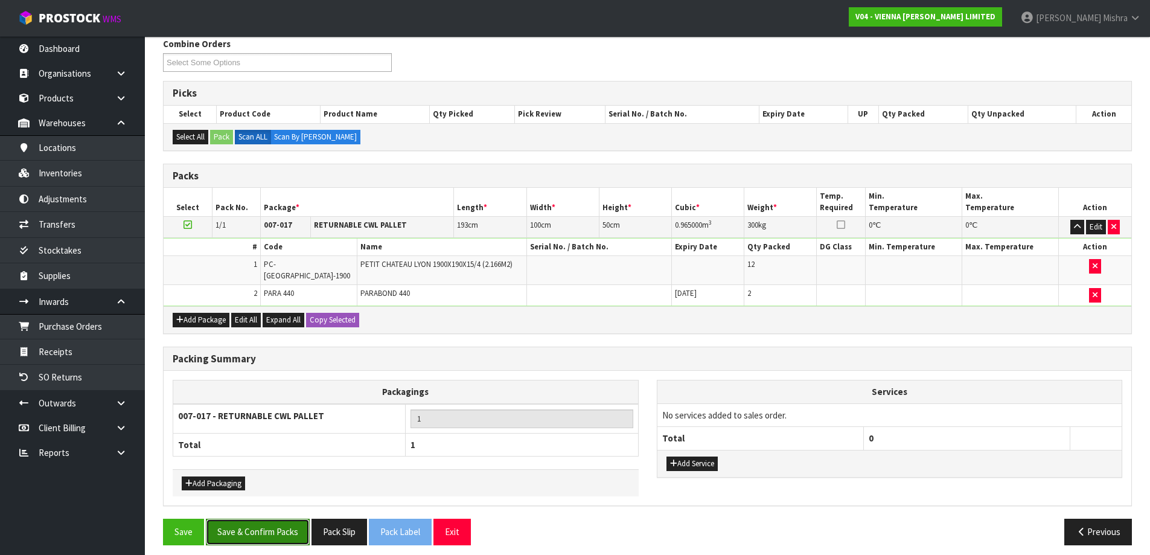
click at [257, 532] on button "Save & Confirm Packs" at bounding box center [258, 532] width 104 height 26
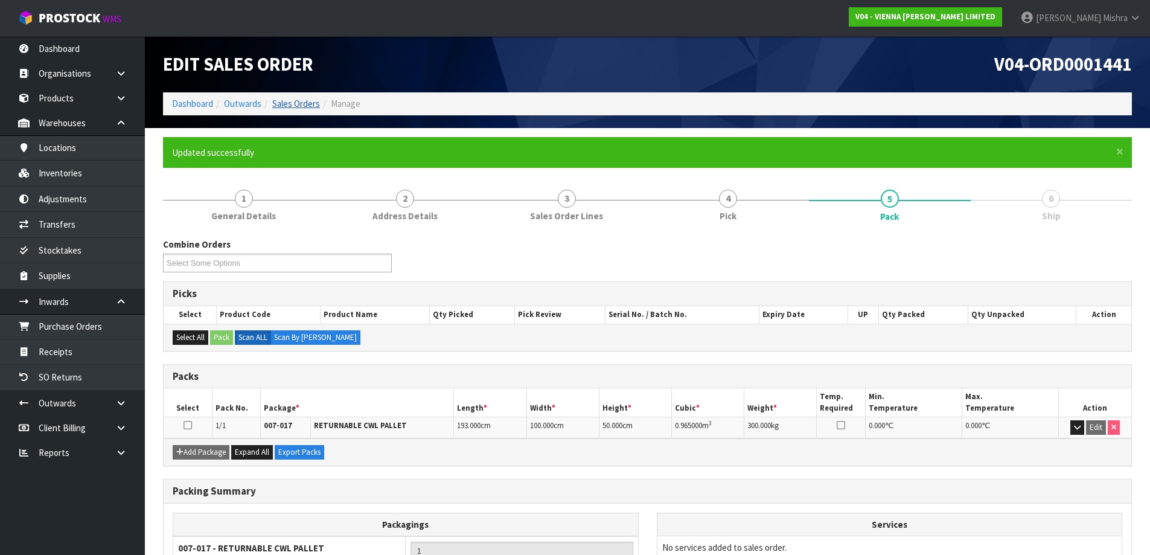
drag, startPoint x: 278, startPoint y: 115, endPoint x: 289, endPoint y: 108, distance: 13.1
click at [278, 115] on div "Edit Sales Order V04-ORD0001441 Dashboard Outwards Sales Orders Manage" at bounding box center [647, 82] width 987 height 92
click at [301, 100] on link "Sales Orders" at bounding box center [296, 103] width 48 height 11
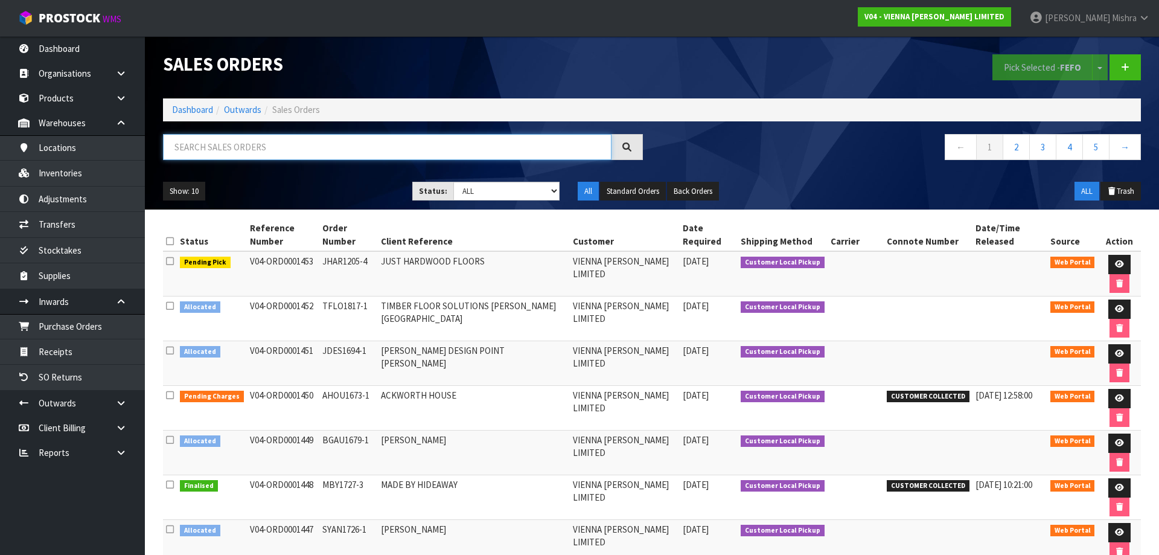
click at [254, 145] on input "text" at bounding box center [387, 147] width 448 height 26
click at [1115, 260] on icon at bounding box center [1119, 264] width 9 height 8
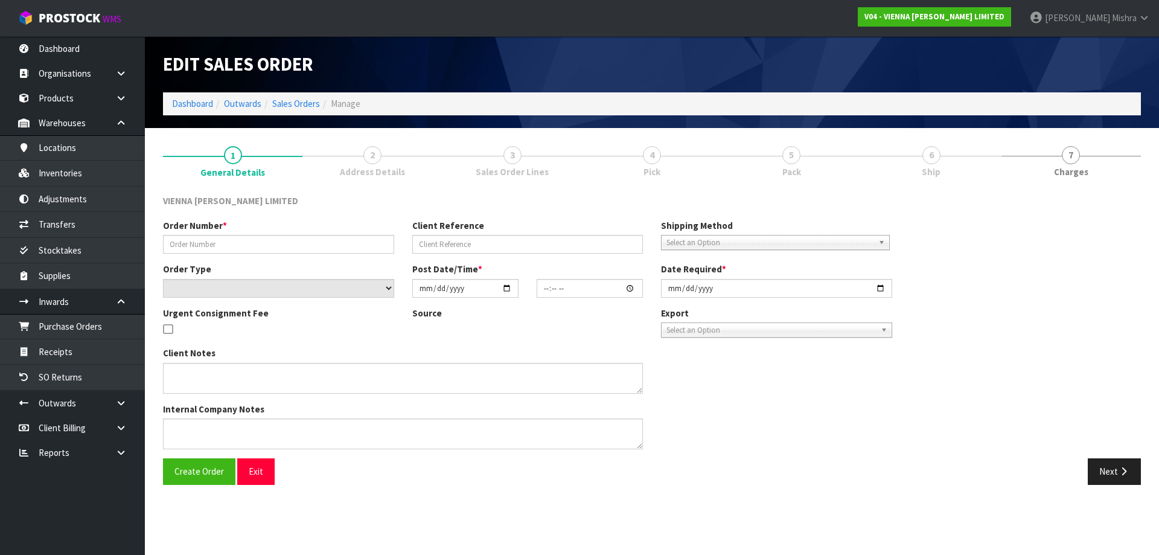
type input "JHAR1205-4"
type input "JUST HARDWOOD FLOORS"
select select "number:0"
type input "[DATE]"
type input "11:51:00.000"
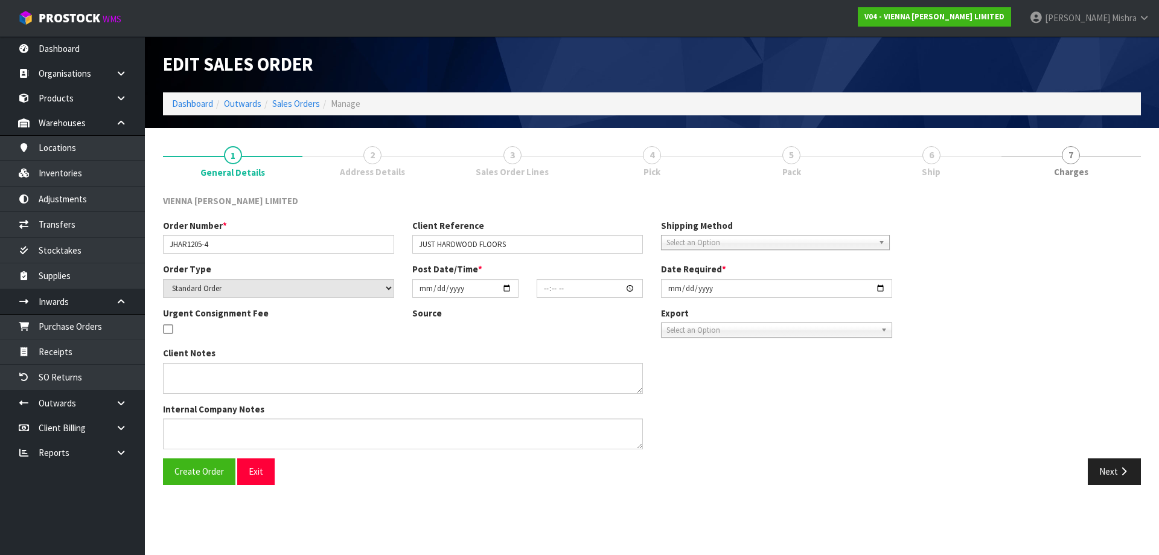
type input "[DATE]"
type textarea "JUST HARDWOOD FLOORS"
type textarea "CAN WE HAVE THIS ORDER PICKED FOR [PERSON_NAME] TO COLLECT [DATE] , URGENT FEE …"
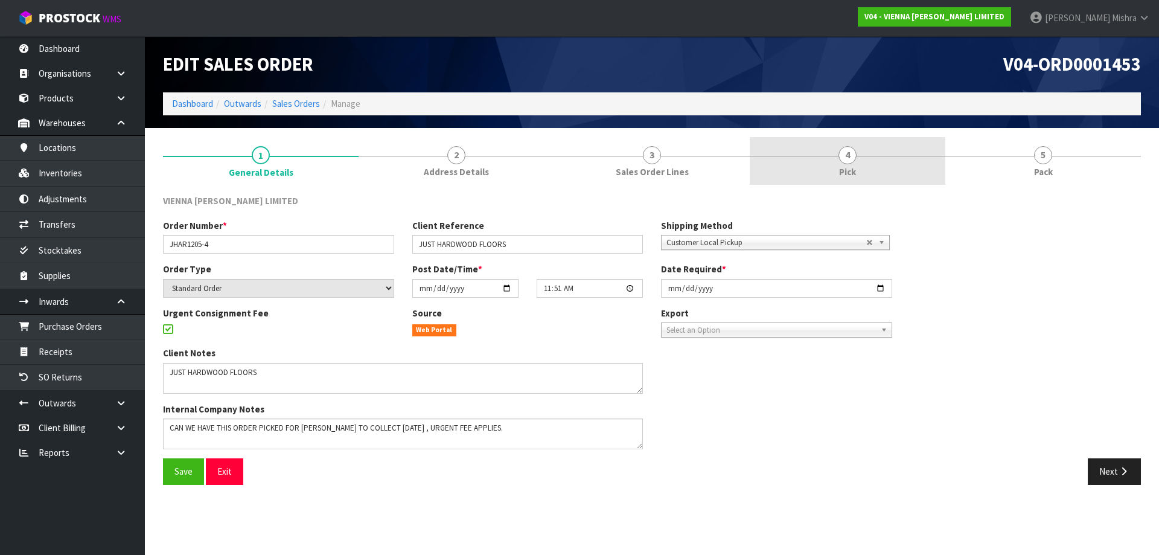
click at [905, 165] on link "4 Pick" at bounding box center [848, 161] width 196 height 48
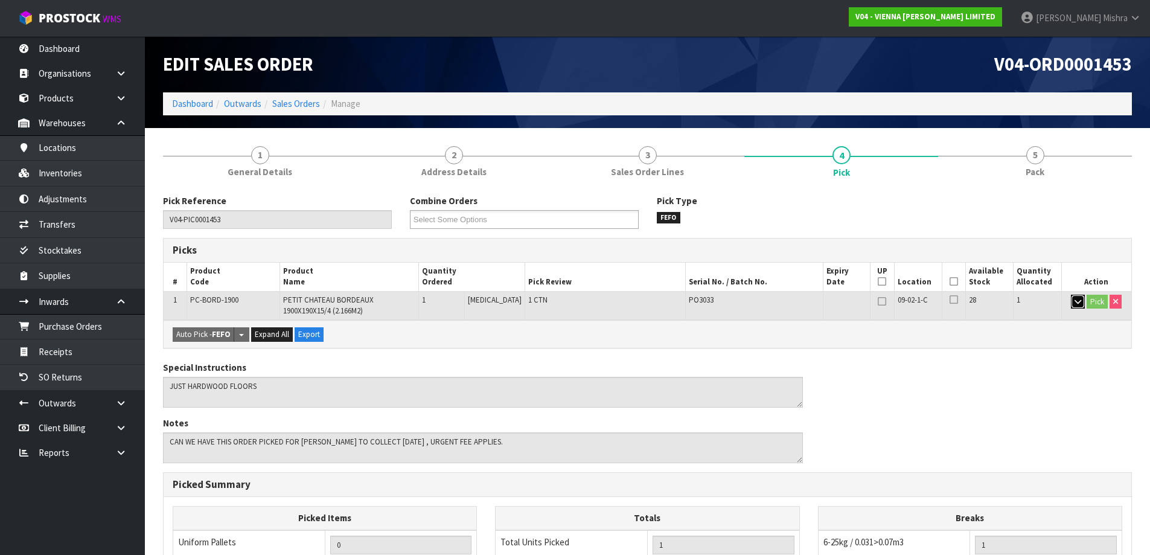
click at [1074, 304] on icon "button" at bounding box center [1077, 302] width 7 height 8
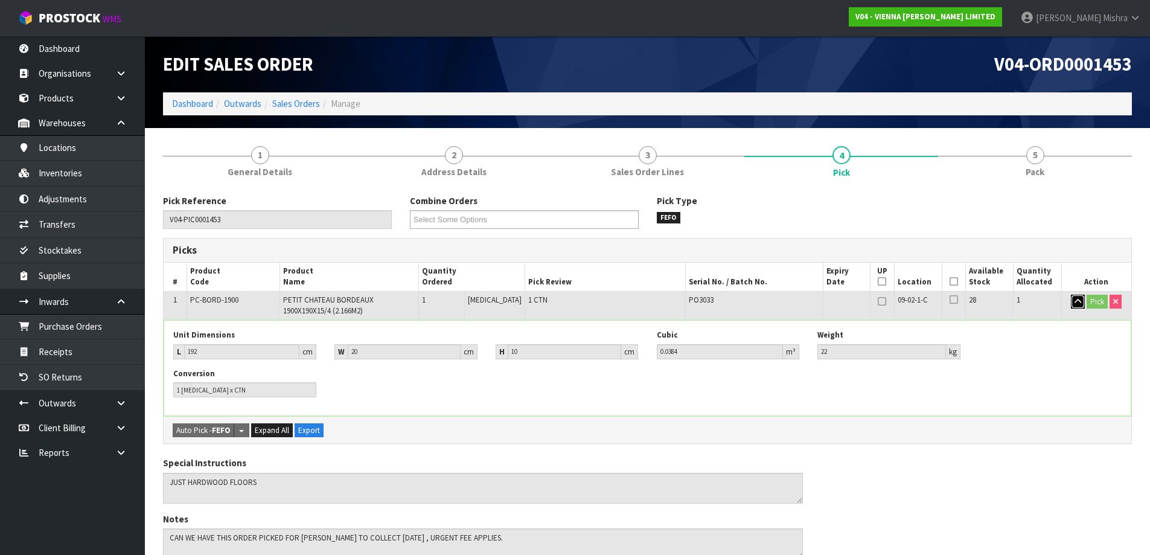
click at [1074, 304] on icon "button" at bounding box center [1077, 302] width 7 height 8
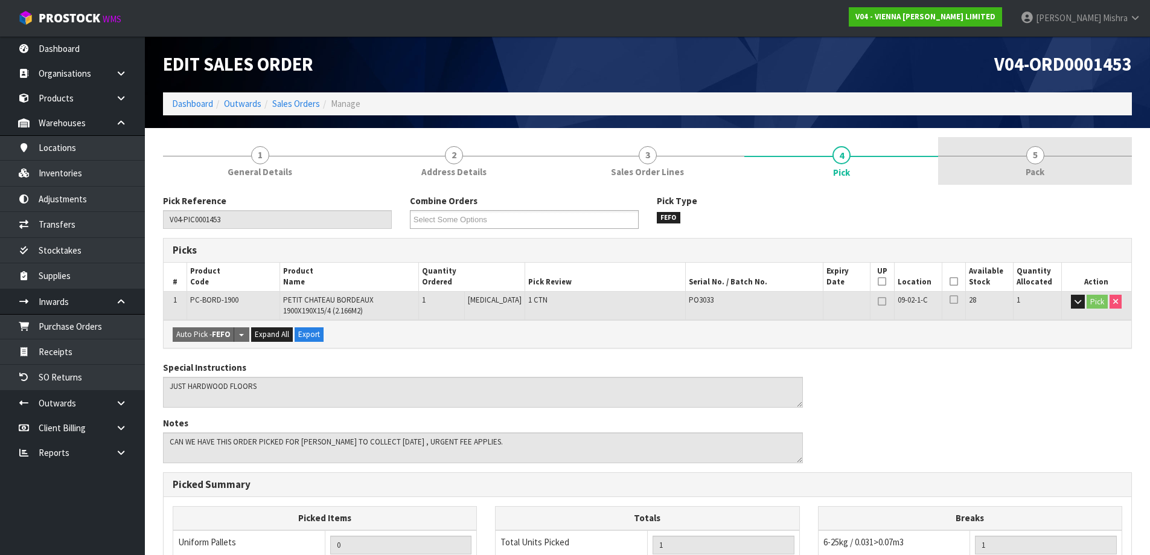
click at [1053, 165] on link "5 Pack" at bounding box center [1035, 161] width 194 height 48
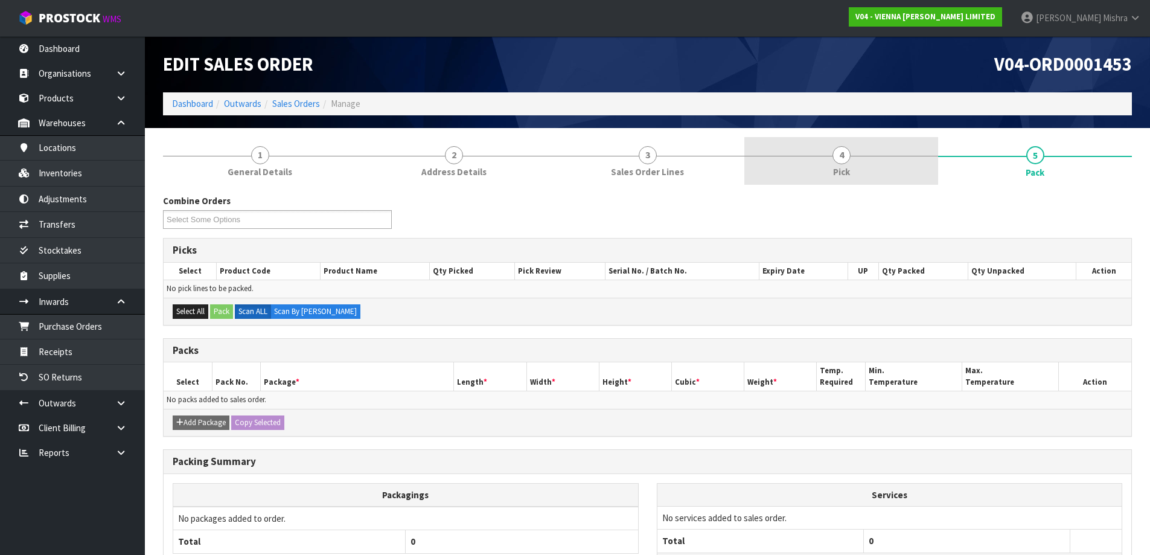
click at [850, 155] on span "4" at bounding box center [841, 155] width 18 height 18
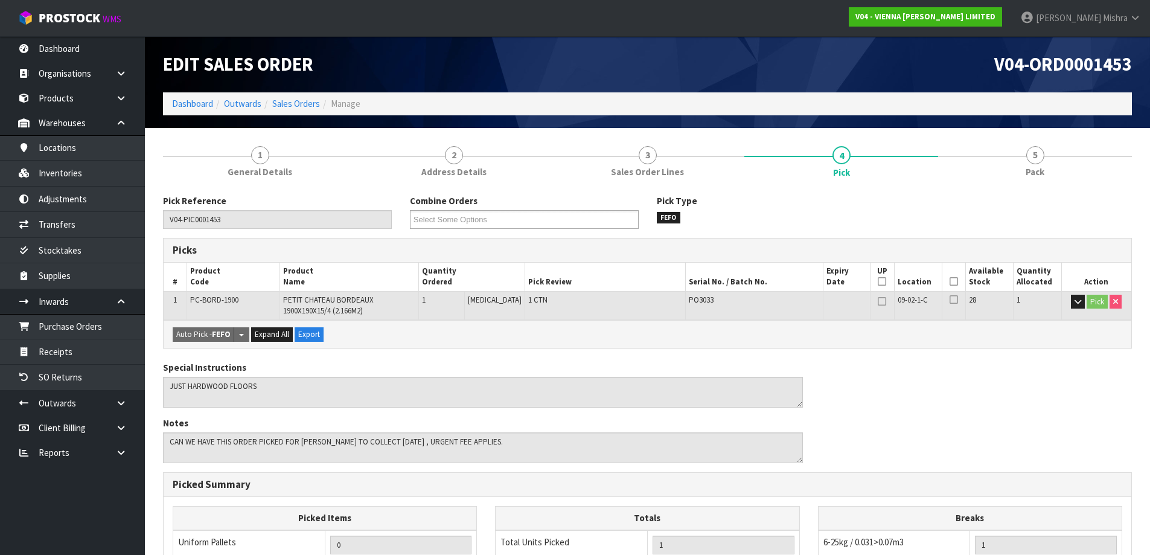
click at [956, 281] on th "Picked" at bounding box center [954, 277] width 24 height 28
click at [950, 281] on icon at bounding box center [954, 281] width 8 height 1
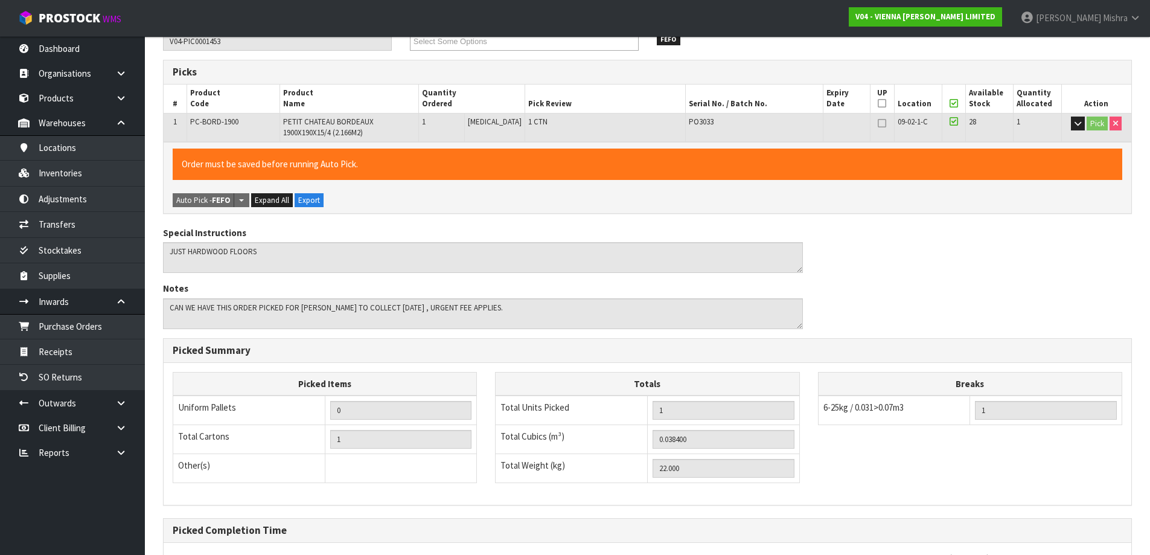
scroll to position [295, 0]
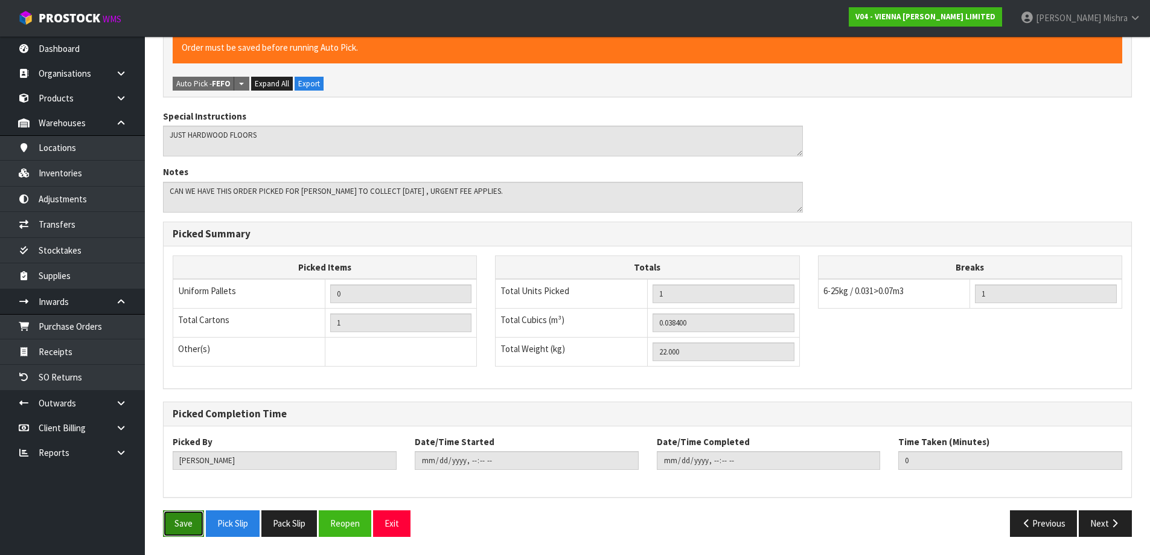
click at [185, 524] on button "Save" at bounding box center [183, 523] width 41 height 26
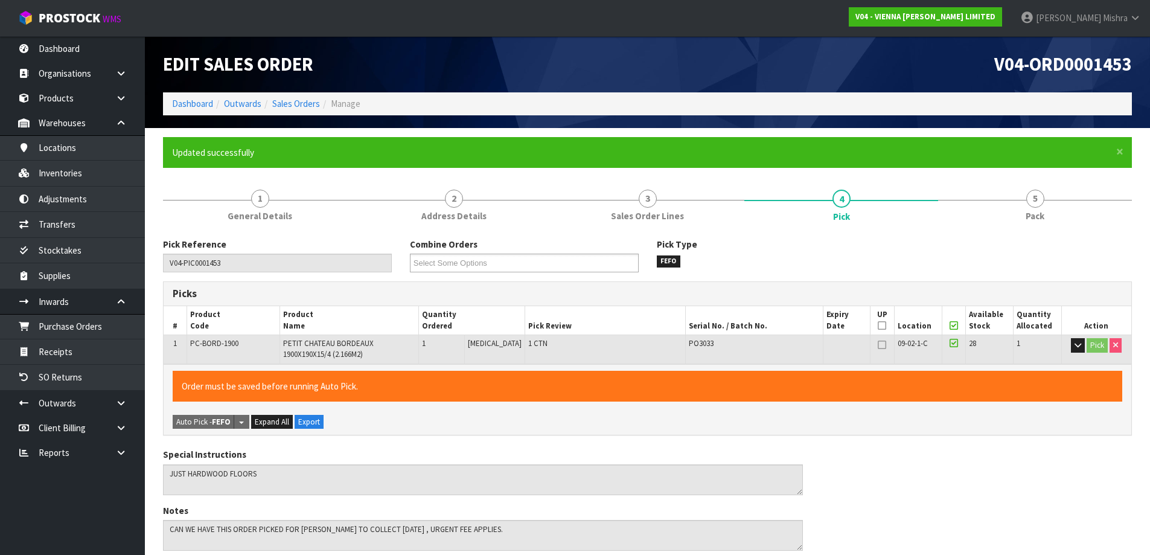
type input "[PERSON_NAME]"
type input "[DATE]T12:59:12"
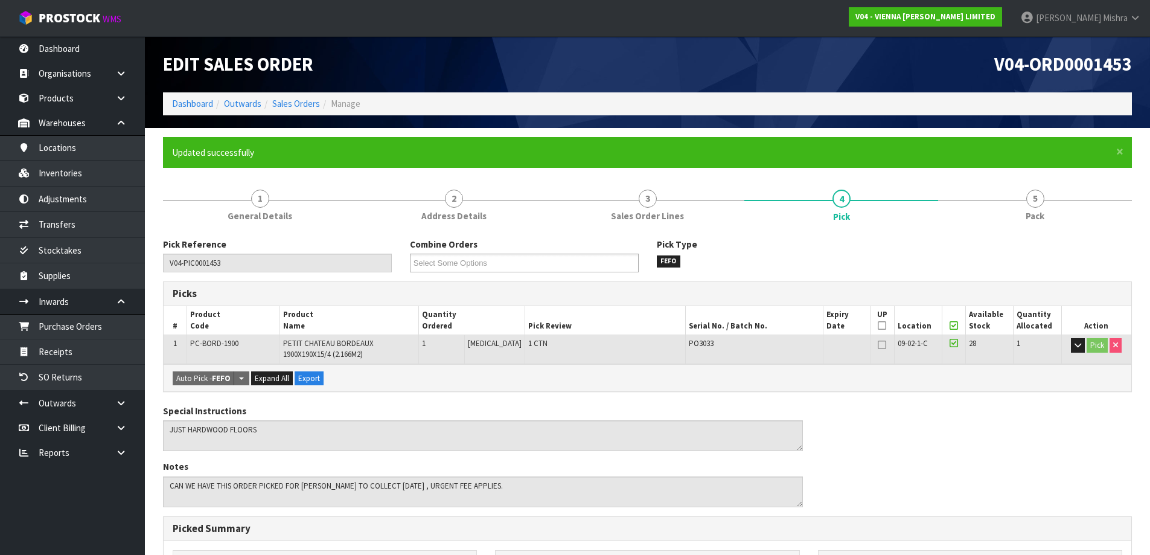
scroll to position [295, 0]
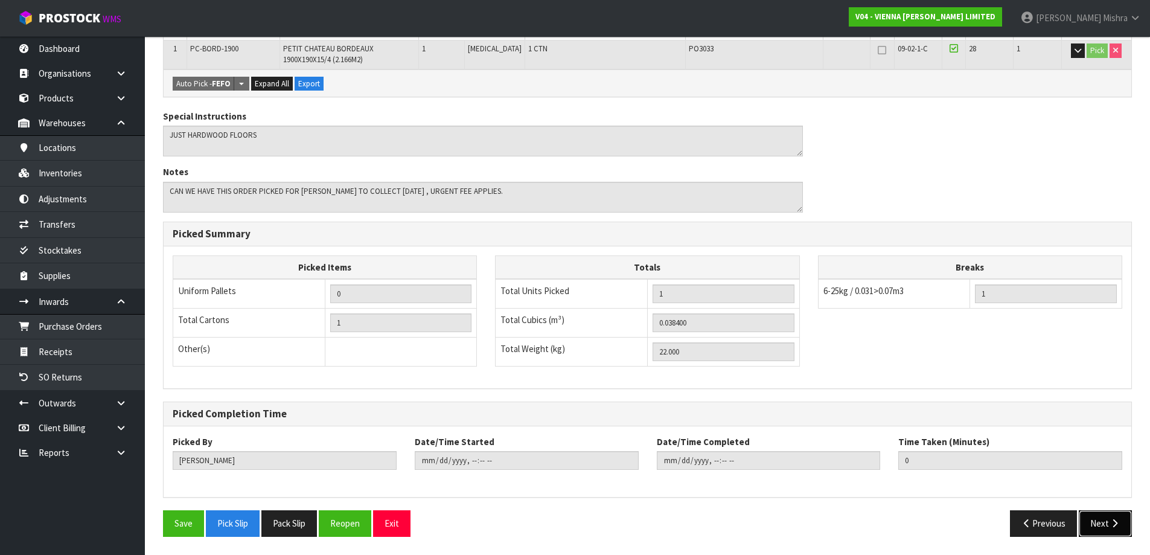
click at [1112, 524] on icon "button" at bounding box center [1114, 523] width 11 height 9
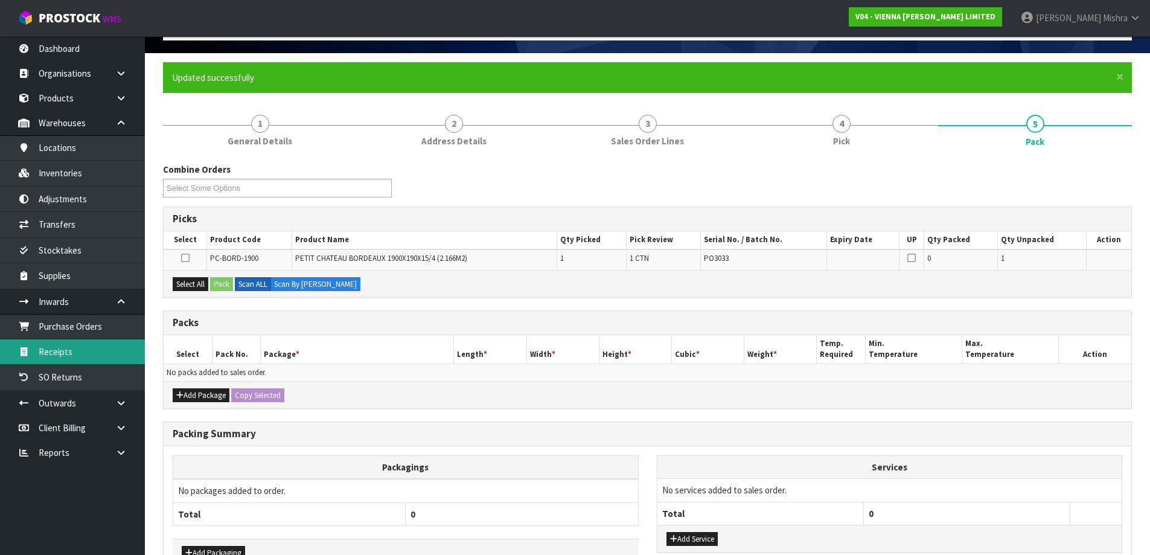
scroll to position [153, 0]
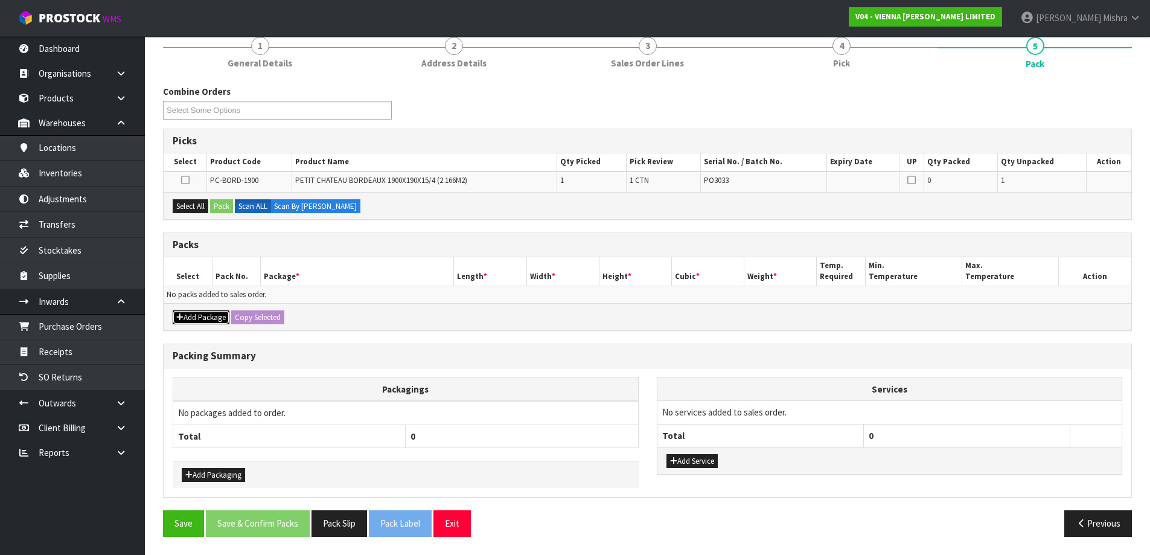
click at [207, 319] on button "Add Package" at bounding box center [201, 317] width 57 height 14
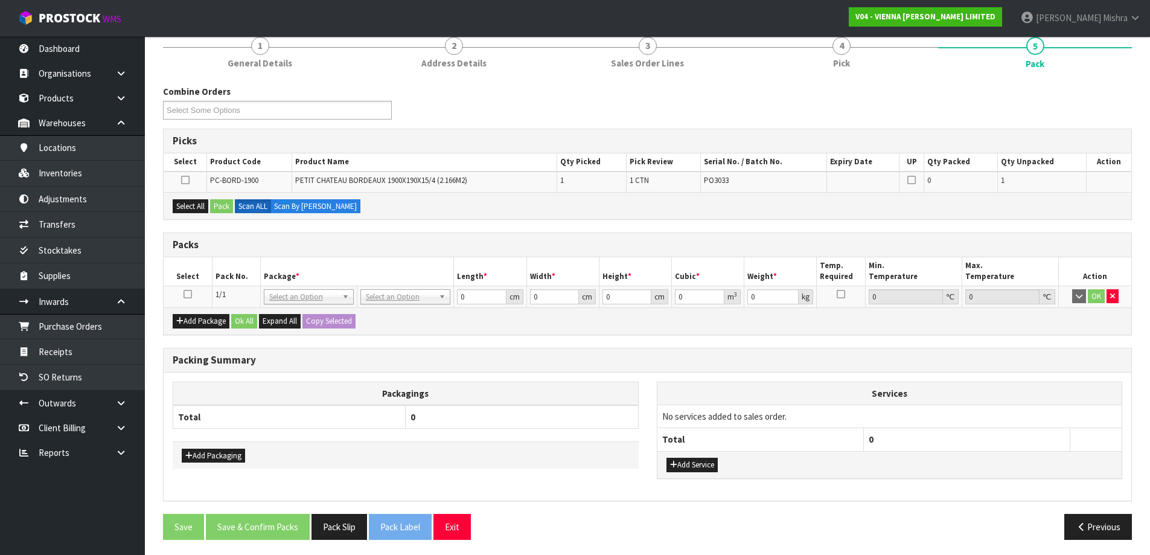
click at [191, 294] on icon at bounding box center [188, 294] width 8 height 1
drag, startPoint x: 199, startPoint y: 211, endPoint x: 226, endPoint y: 211, distance: 27.8
click at [206, 211] on button "Select All" at bounding box center [191, 206] width 36 height 14
click at [226, 211] on button "Pack" at bounding box center [221, 206] width 23 height 14
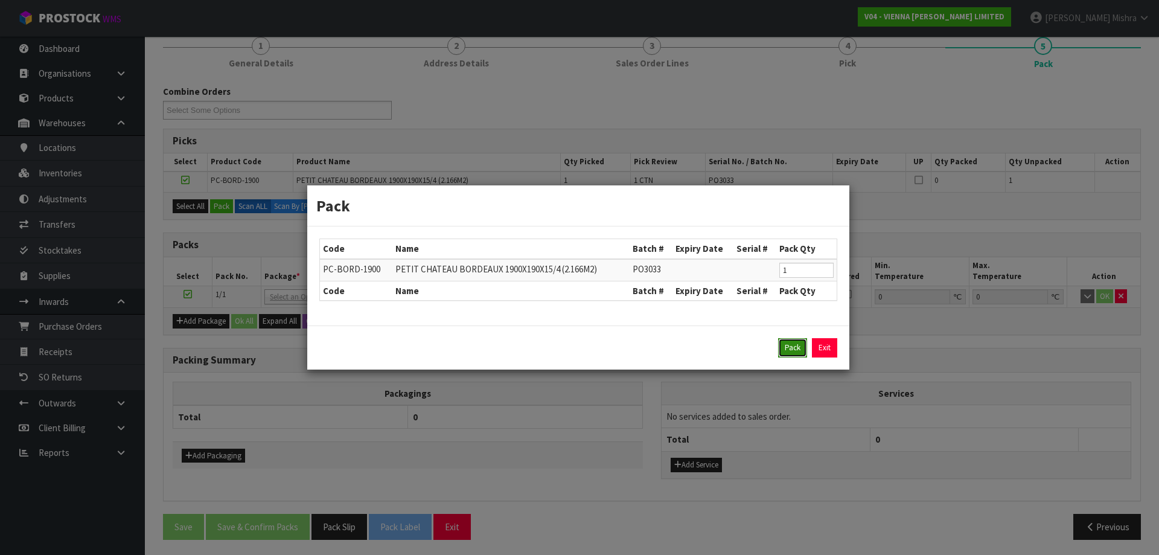
click at [783, 340] on button "Pack" at bounding box center [792, 347] width 29 height 19
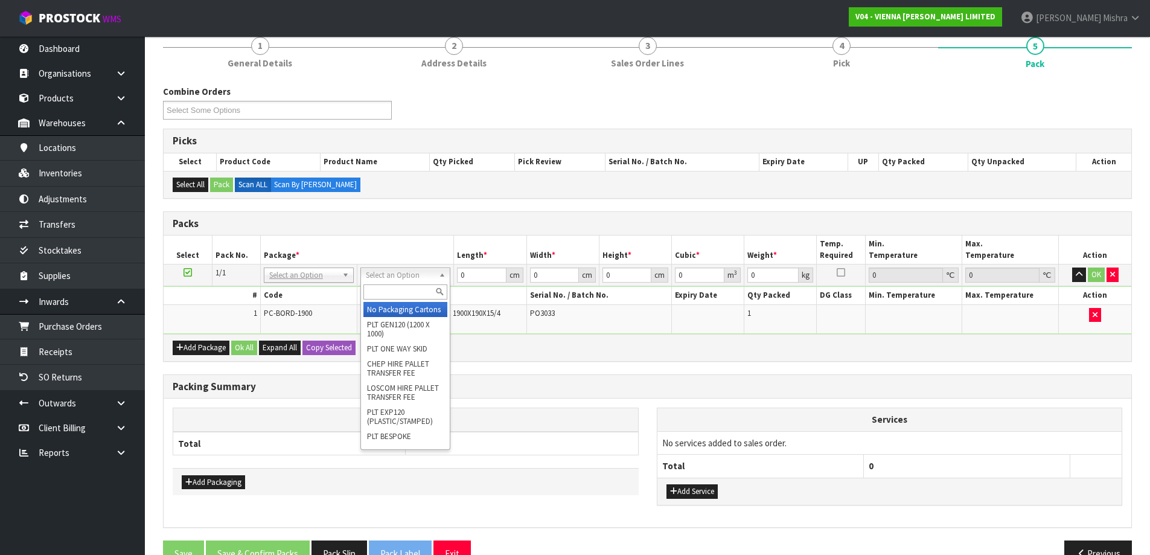
drag, startPoint x: 407, startPoint y: 269, endPoint x: 414, endPoint y: 304, distance: 35.6
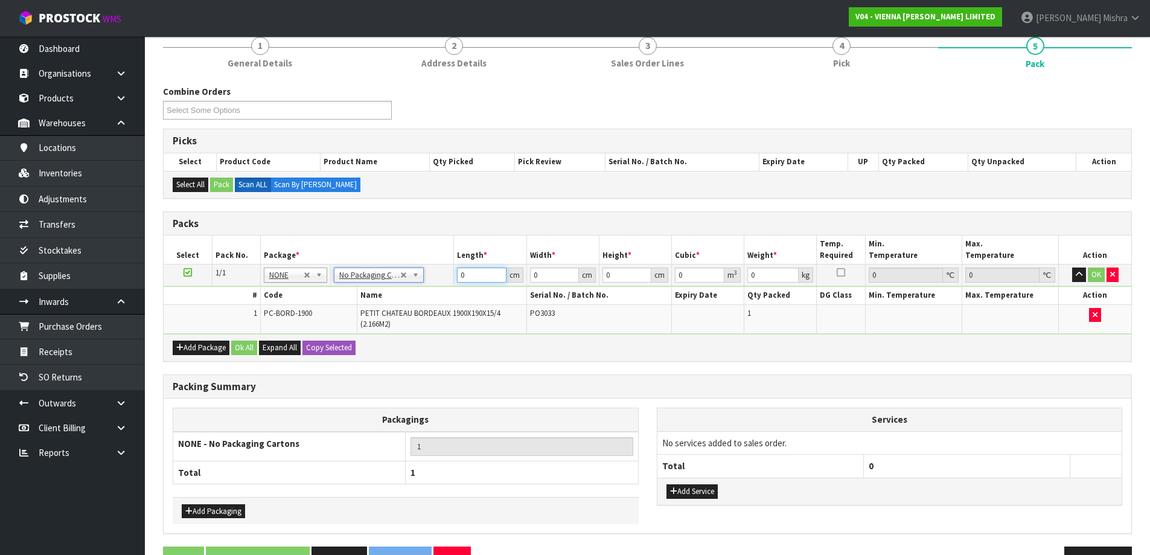
drag, startPoint x: 473, startPoint y: 270, endPoint x: 435, endPoint y: 284, distance: 40.7
click at [426, 278] on tr "1/1 NONE 007-001 007-002 007-004 007-009 007-013 007-014 007-015 007-017 007-01…" at bounding box center [648, 275] width 968 height 22
type input "193"
type input "20"
type input "1"
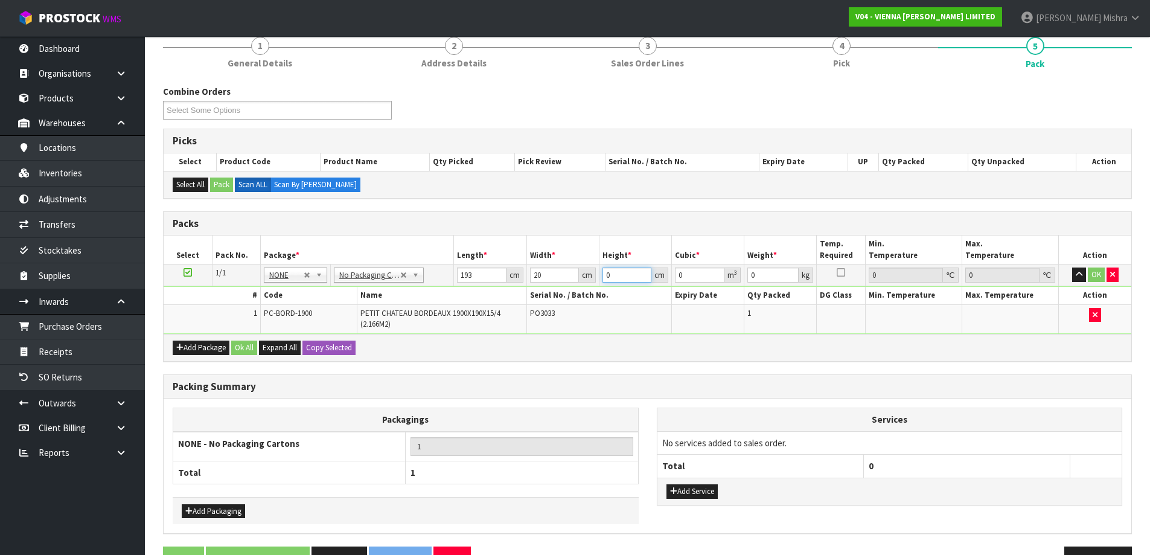
type input "0.00386"
type input "10"
type input "0.0386"
type input "10"
type input "20"
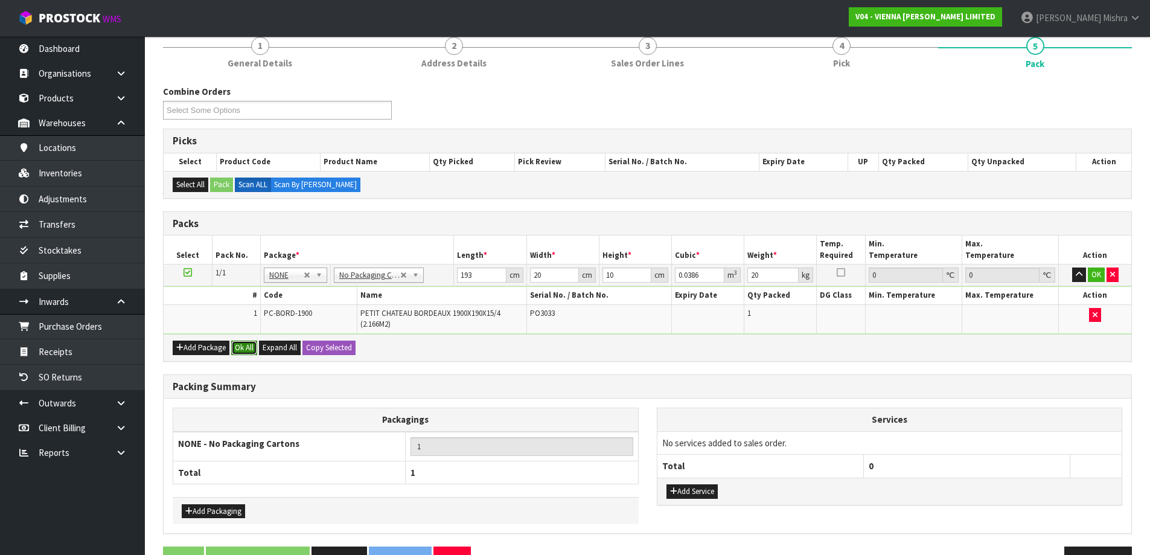
click at [244, 346] on button "Ok All" at bounding box center [244, 347] width 26 height 14
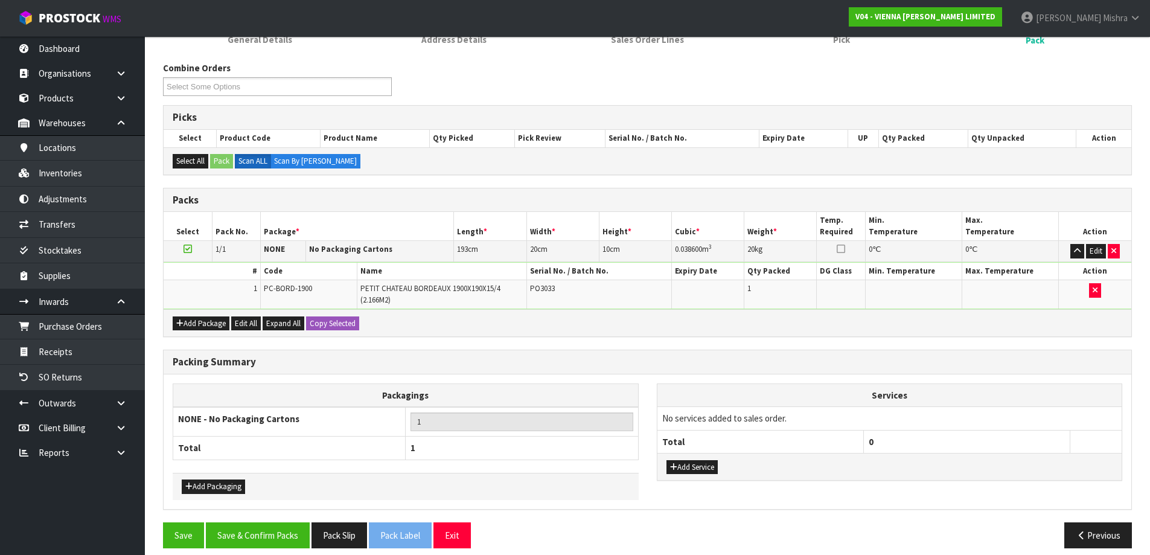
scroll to position [188, 0]
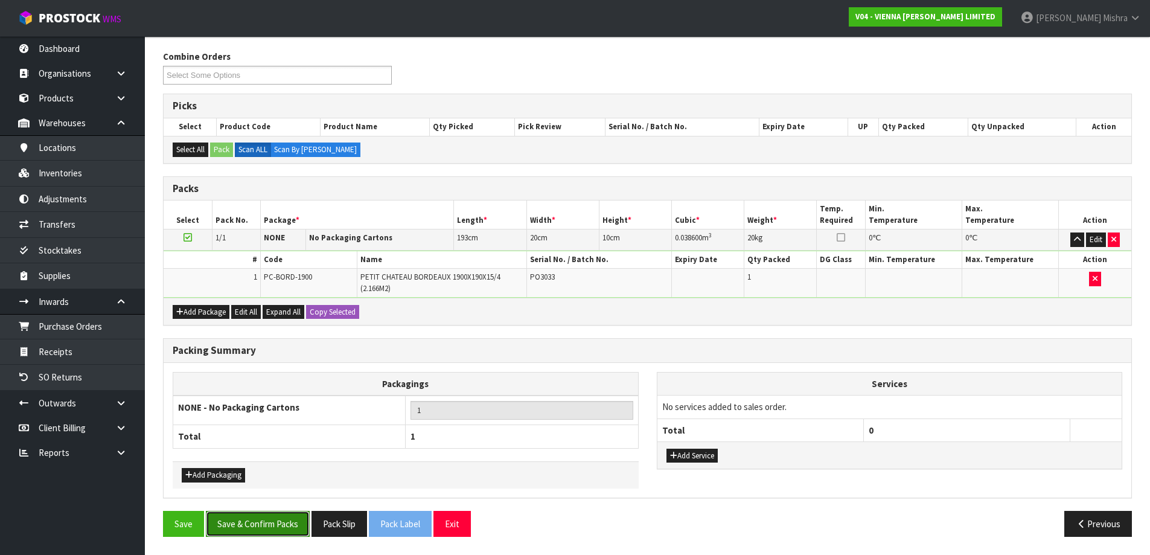
click at [245, 528] on button "Save & Confirm Packs" at bounding box center [258, 524] width 104 height 26
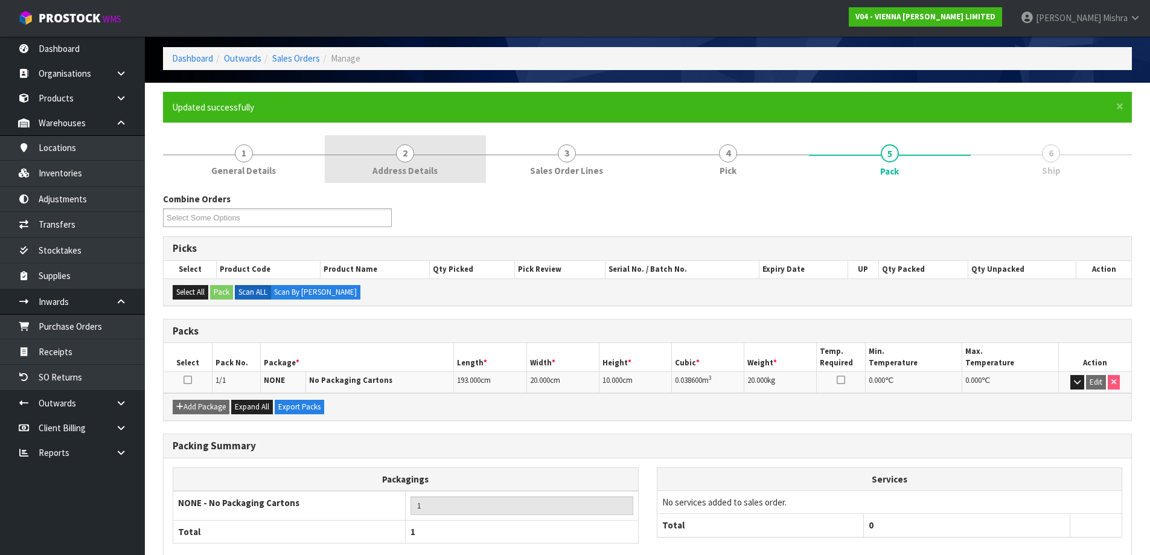
scroll to position [0, 0]
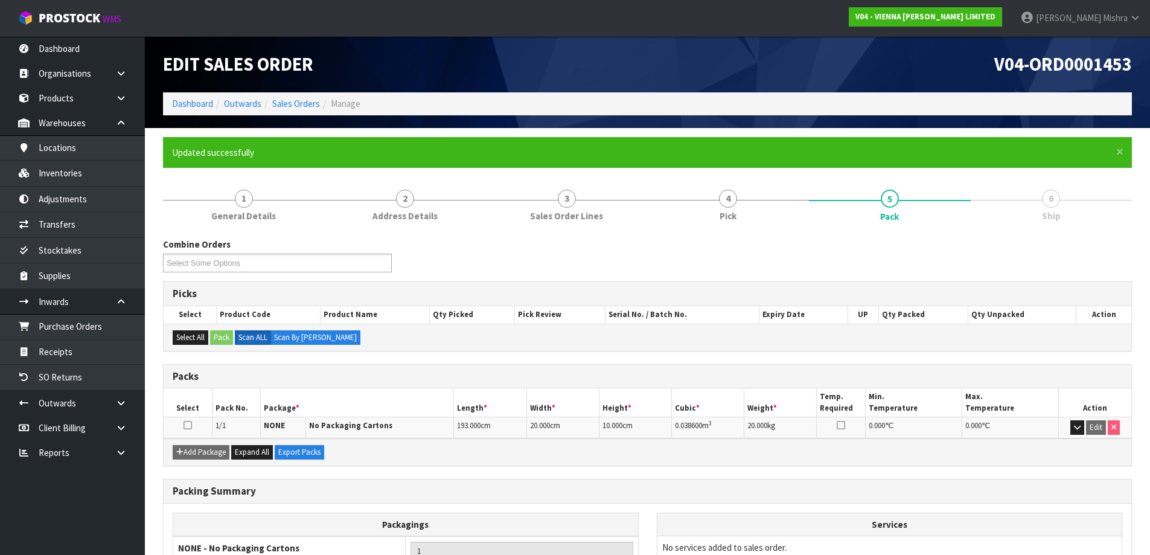
click at [289, 111] on ol "Dashboard Outwards Sales Orders Manage" at bounding box center [647, 103] width 969 height 22
click at [289, 105] on link "Sales Orders" at bounding box center [296, 103] width 48 height 11
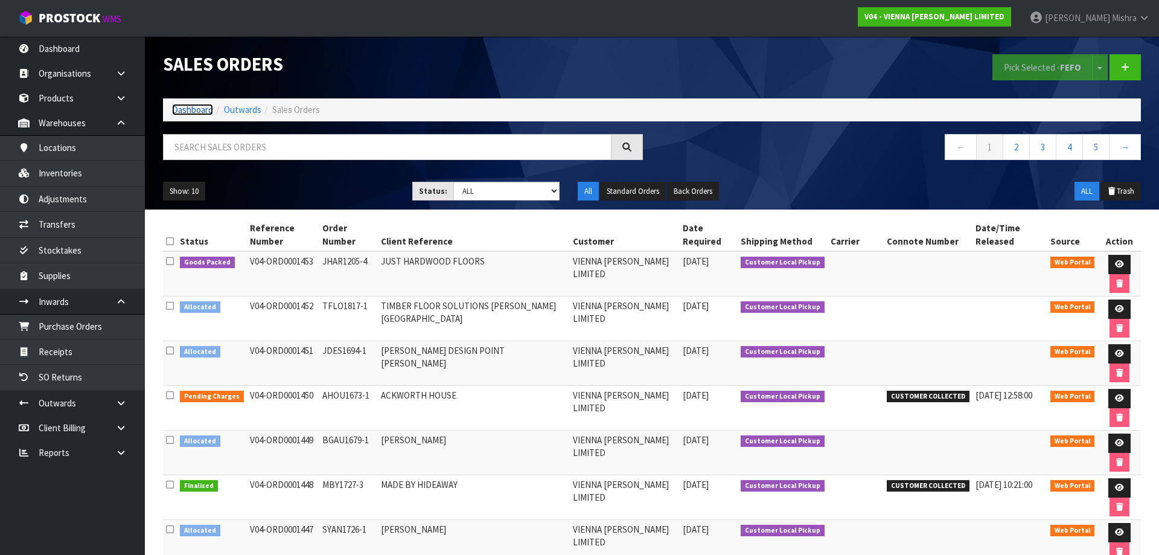
click at [191, 110] on link "Dashboard" at bounding box center [192, 109] width 41 height 11
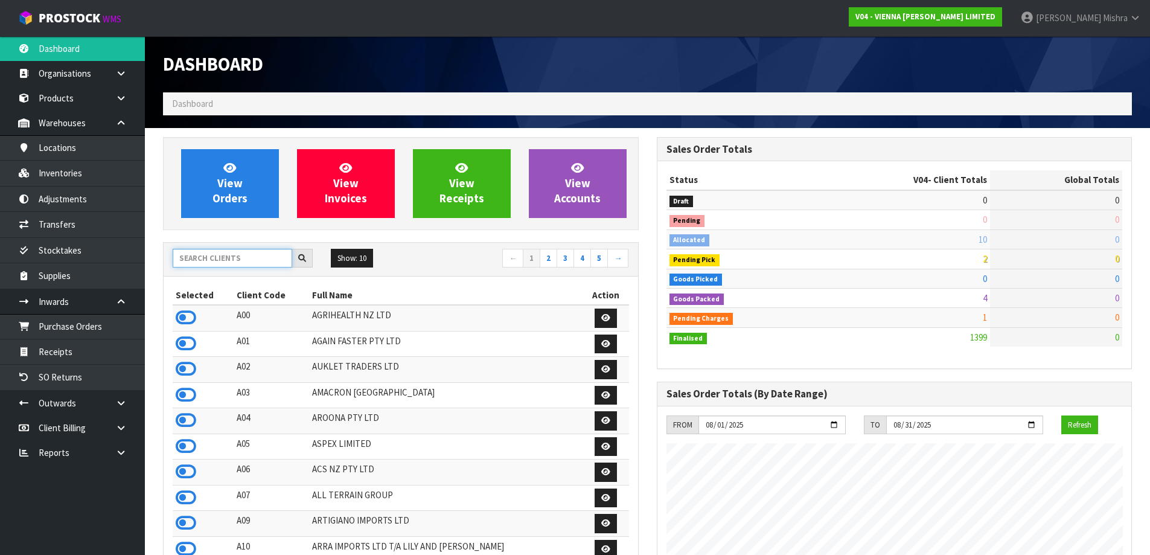
click at [234, 255] on input "text" at bounding box center [233, 258] width 120 height 19
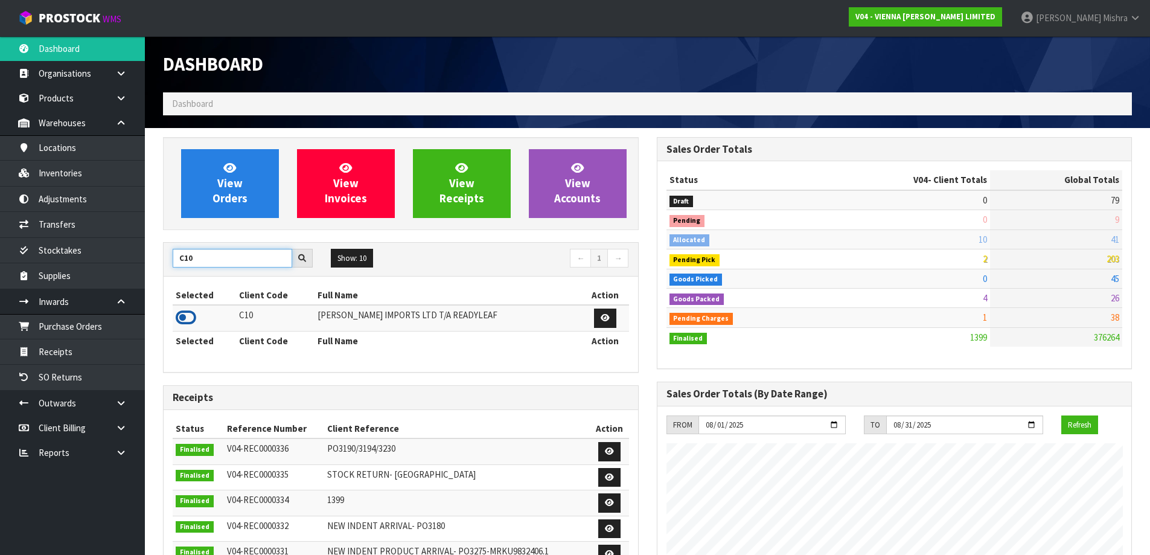
type input "C10"
click at [188, 314] on icon at bounding box center [186, 317] width 21 height 18
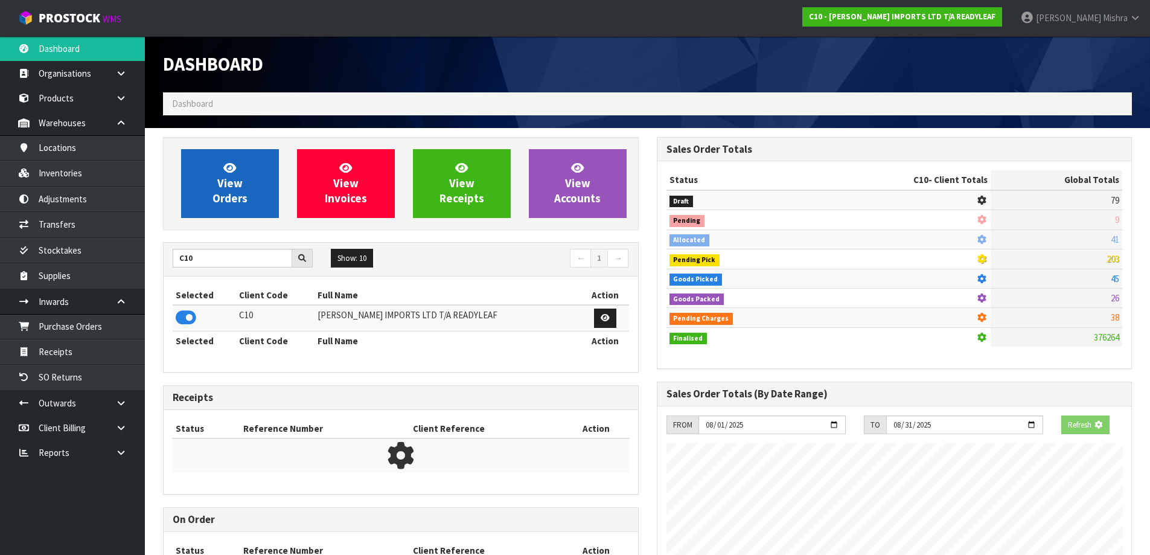
scroll to position [753, 493]
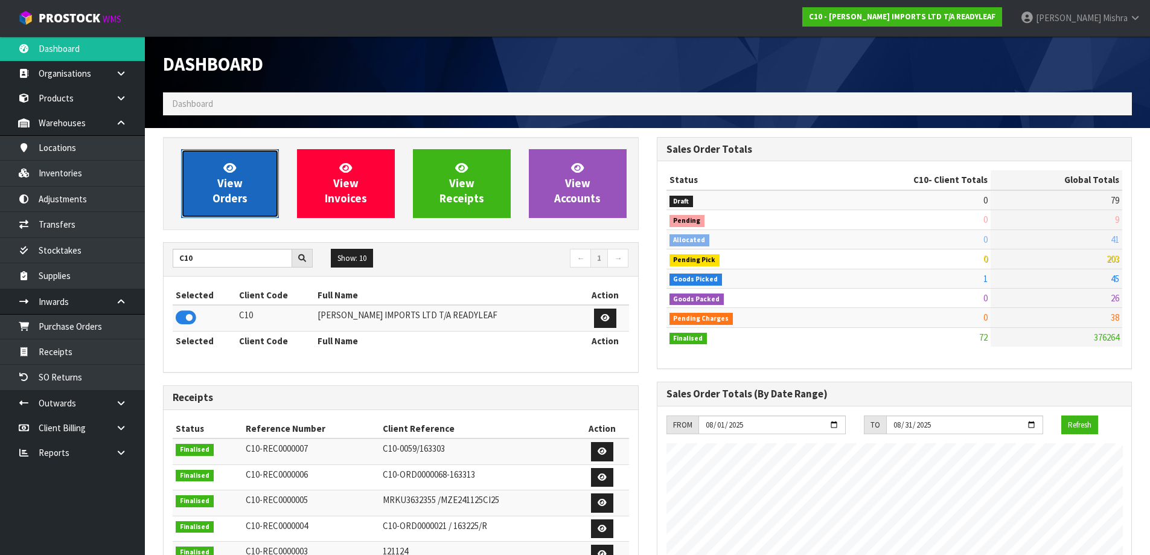
click at [206, 150] on link "View Orders" at bounding box center [230, 183] width 98 height 69
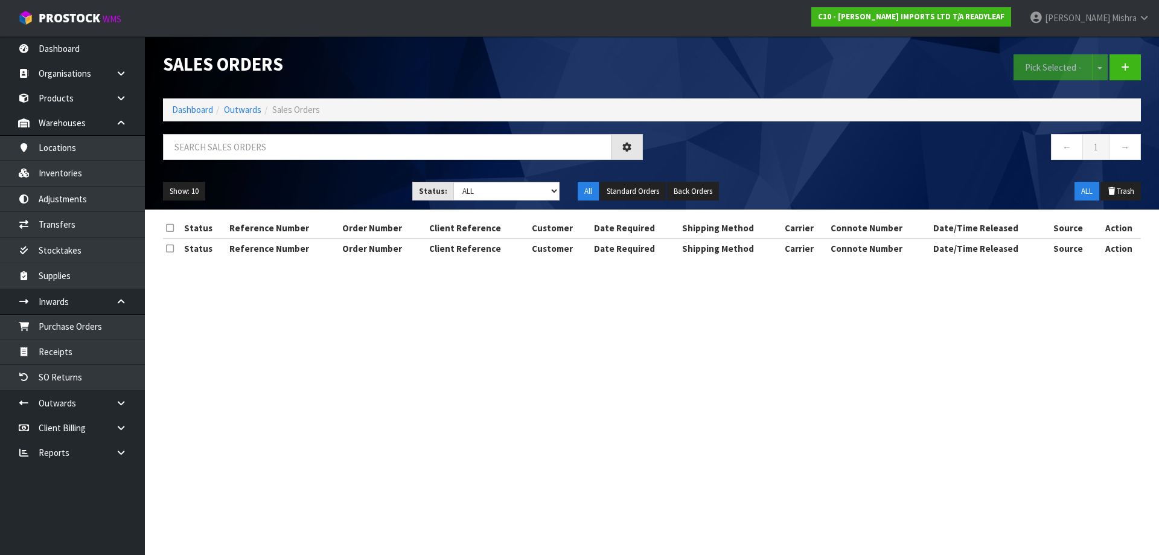
drag, startPoint x: 207, startPoint y: 170, endPoint x: 241, endPoint y: 170, distance: 33.8
click at [212, 174] on div "Show: 10 5 10 25 50 Status: Draft Pending Allocated Pending Pick Goods Picked G…" at bounding box center [652, 191] width 996 height 37
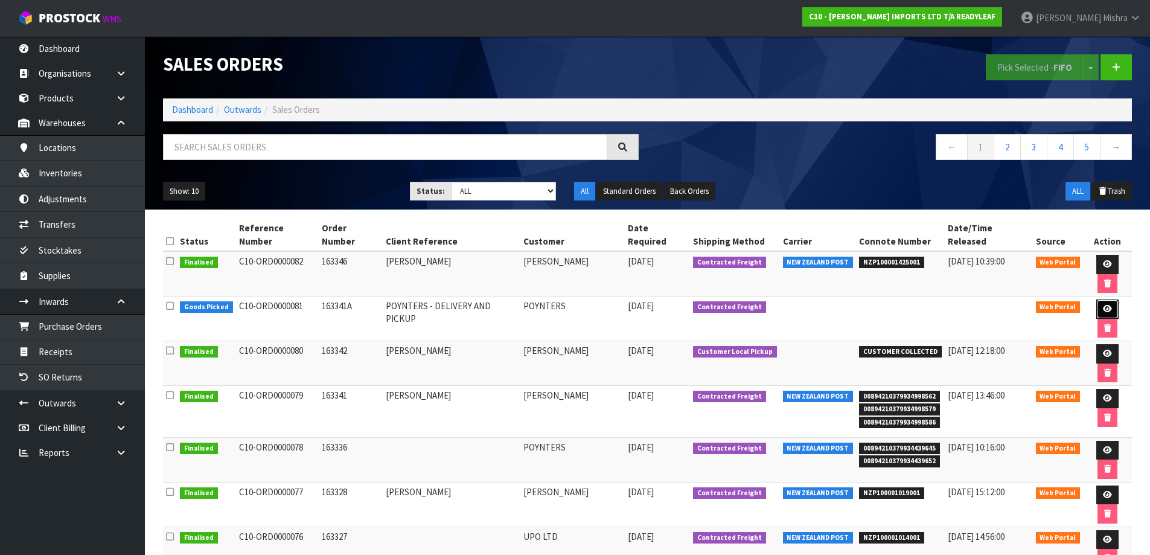
click at [1096, 299] on link at bounding box center [1107, 308] width 22 height 19
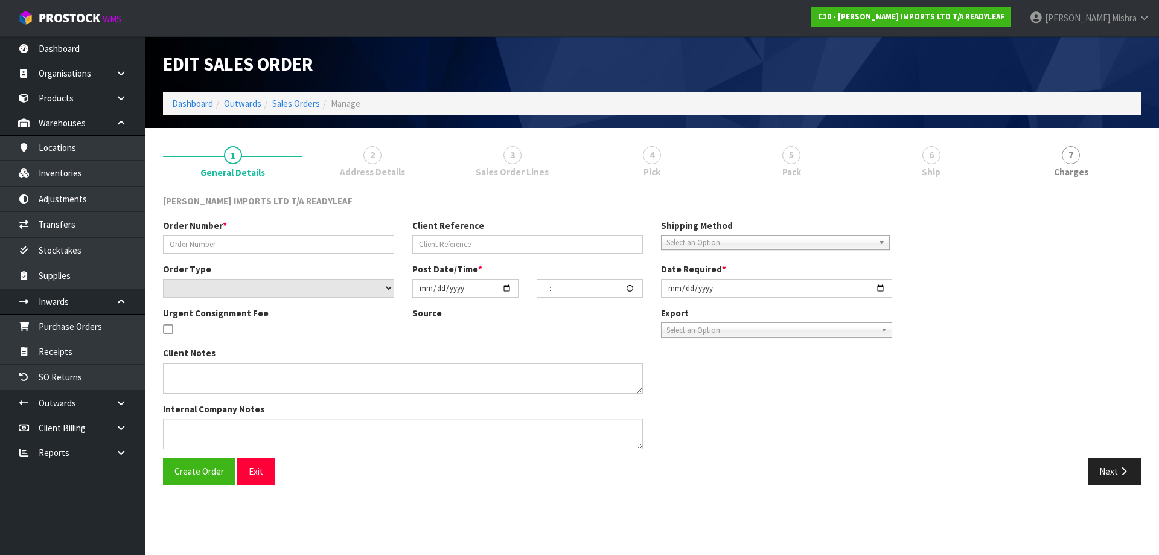
type input "163341A"
type input "POYNTERS - DELIVERY AND PICKUP"
select select "number:0"
type input "[DATE]"
type input "11:19:00.000"
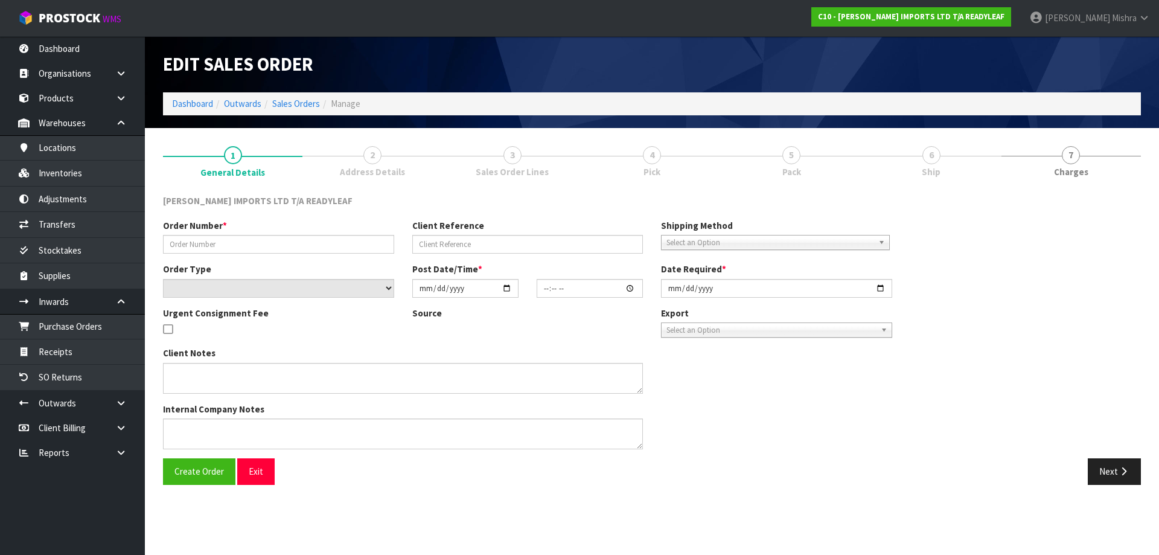
type input "[DATE]"
type textarea "WHEN THE REPLACEMENT CARTONS ARE DELIVERED PLEASE HAVE READY THE 3 CARTONS YOU …"
type textarea "THIS IS JUST TO NOTIFY YOU THAT I'VE PLACED AN ORDER (163341A) TO DELIVER 3 CAR…"
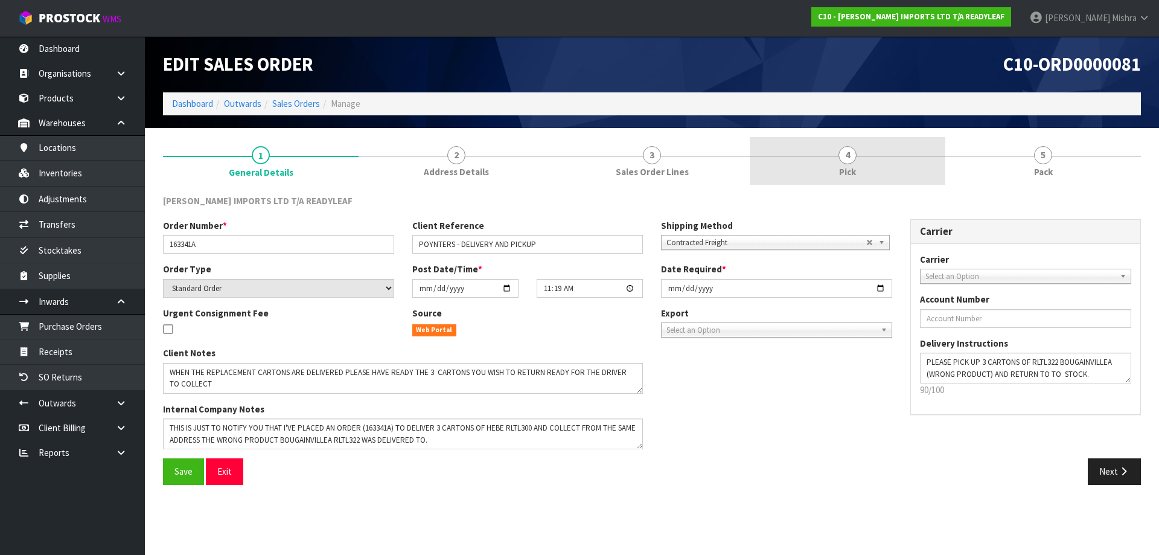
click at [896, 148] on link "4 Pick" at bounding box center [848, 161] width 196 height 48
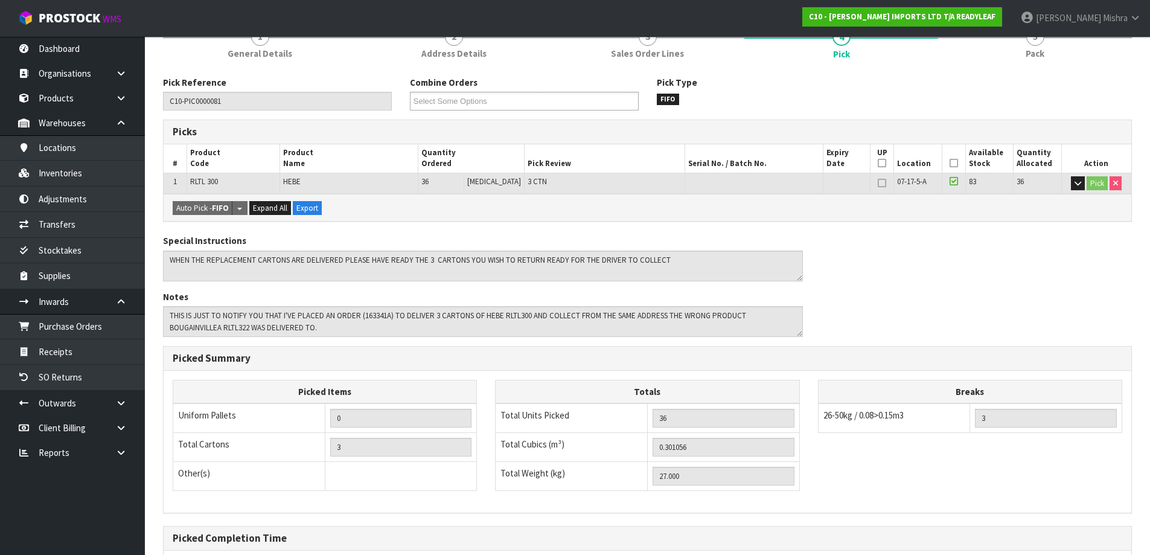
scroll to position [243, 0]
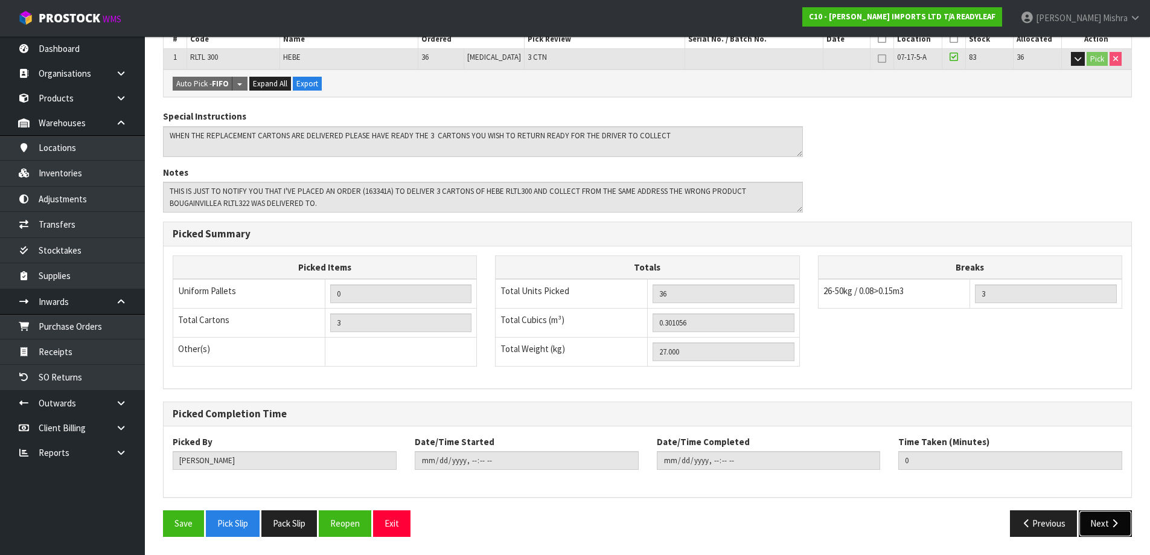
click at [1103, 519] on button "Next" at bounding box center [1105, 523] width 53 height 26
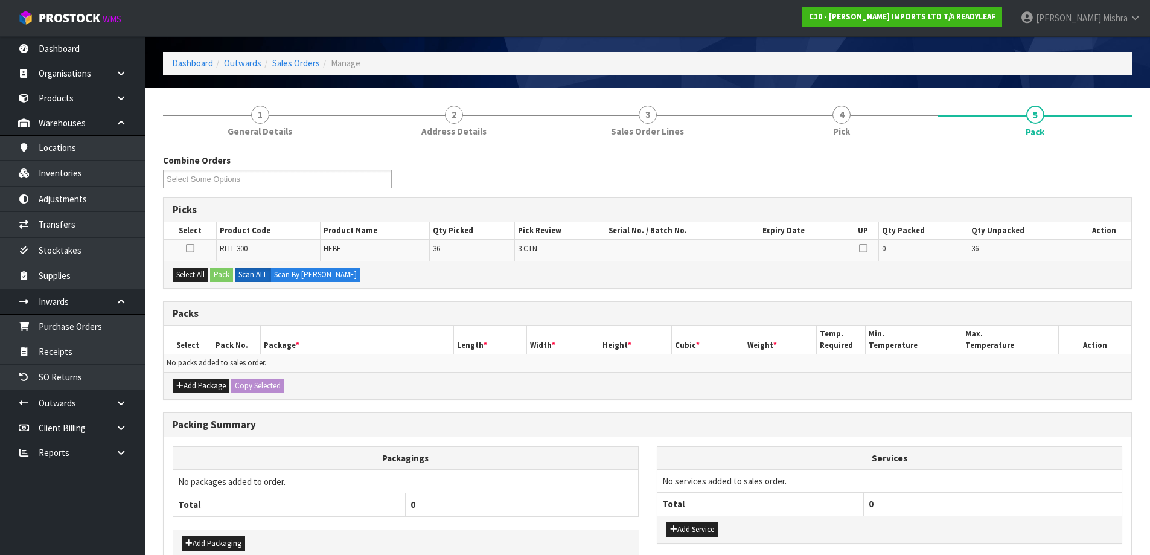
scroll to position [0, 0]
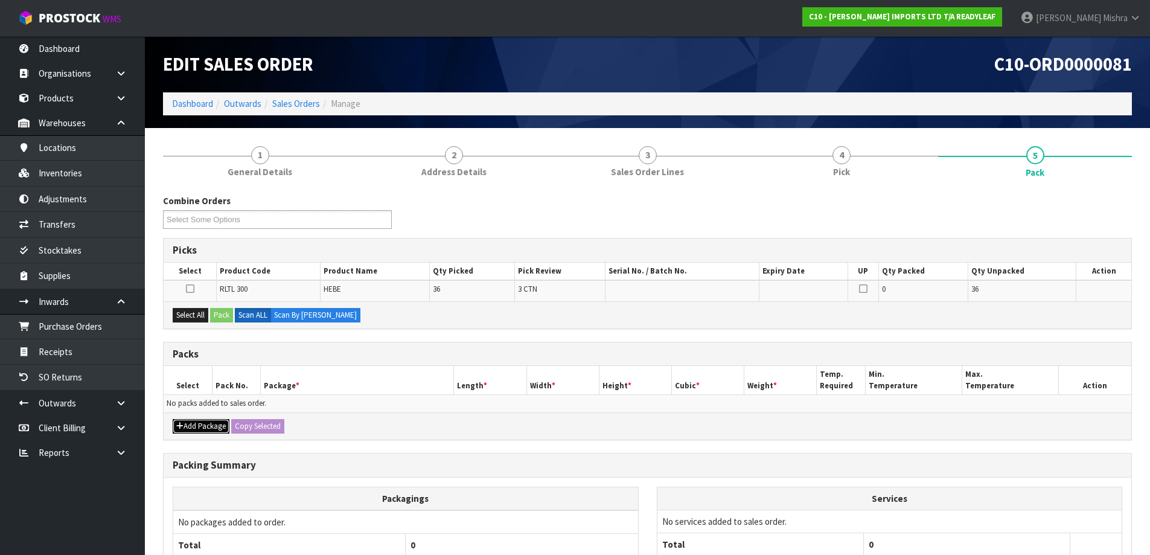
click at [202, 427] on button "Add Package" at bounding box center [201, 426] width 57 height 14
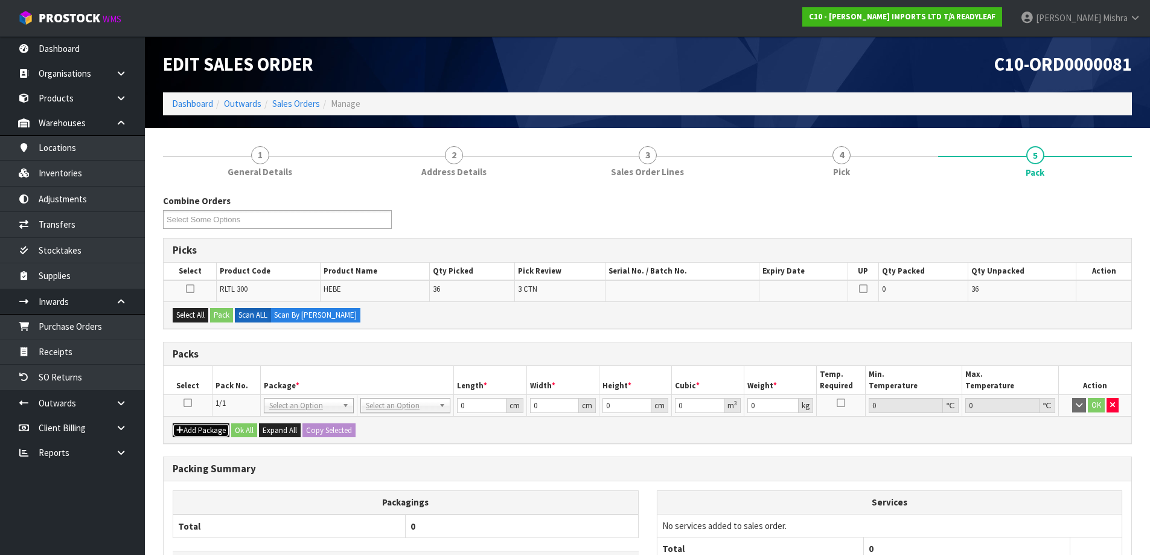
drag, startPoint x: 202, startPoint y: 427, endPoint x: 211, endPoint y: 442, distance: 17.4
click at [202, 426] on button "Add Package" at bounding box center [201, 430] width 57 height 14
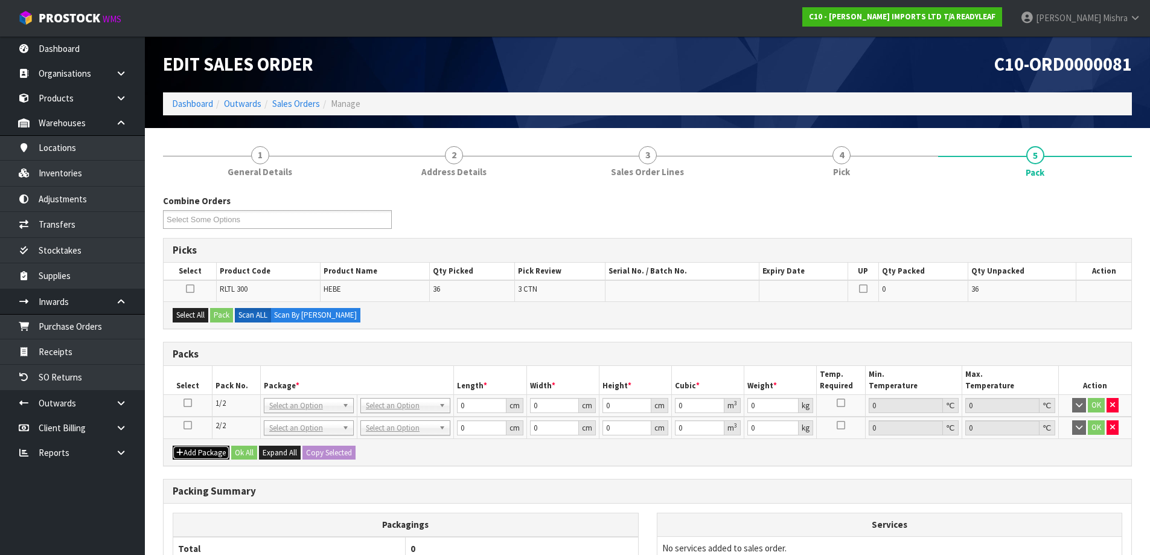
click at [208, 458] on button "Add Package" at bounding box center [201, 452] width 57 height 14
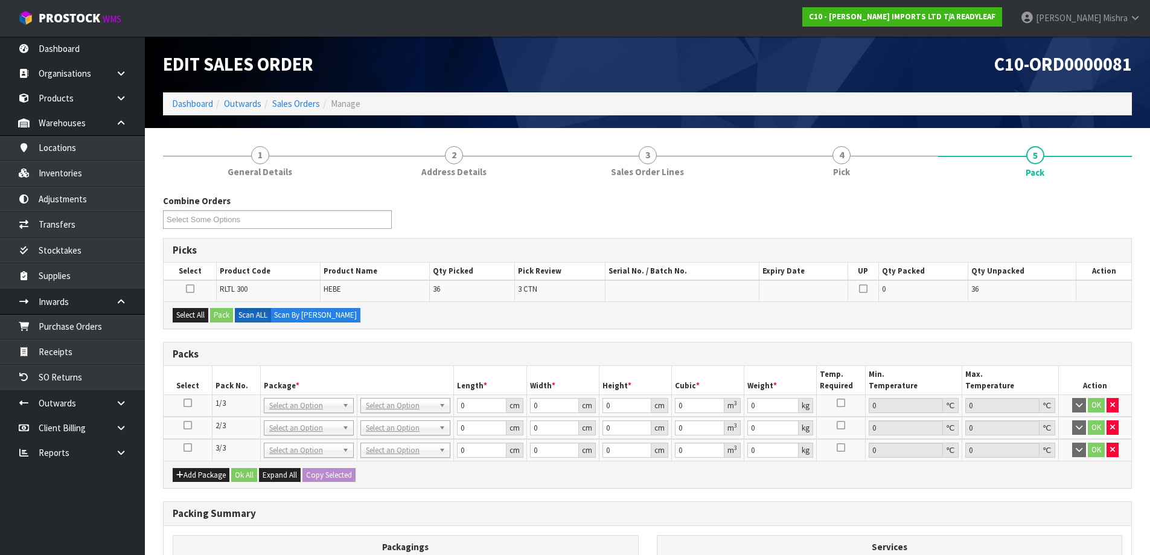
click at [185, 403] on icon at bounding box center [188, 403] width 8 height 1
drag, startPoint x: 178, startPoint y: 318, endPoint x: 186, endPoint y: 318, distance: 7.8
click at [181, 318] on button "Select All" at bounding box center [191, 315] width 36 height 14
click at [222, 318] on button "Pack" at bounding box center [221, 315] width 23 height 14
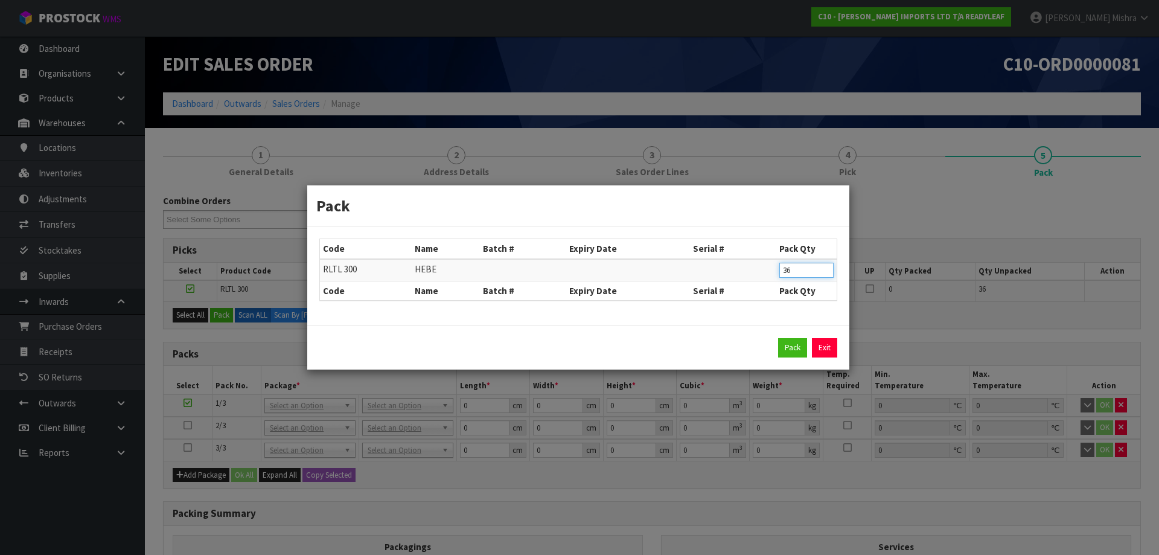
drag, startPoint x: 795, startPoint y: 270, endPoint x: 683, endPoint y: 270, distance: 111.7
click at [683, 270] on tr "RLTL 300 [GEOGRAPHIC_DATA] 36" at bounding box center [578, 270] width 517 height 22
type input "12"
drag, startPoint x: 796, startPoint y: 339, endPoint x: 781, endPoint y: 347, distance: 16.5
click at [796, 340] on button "Pack" at bounding box center [792, 347] width 29 height 19
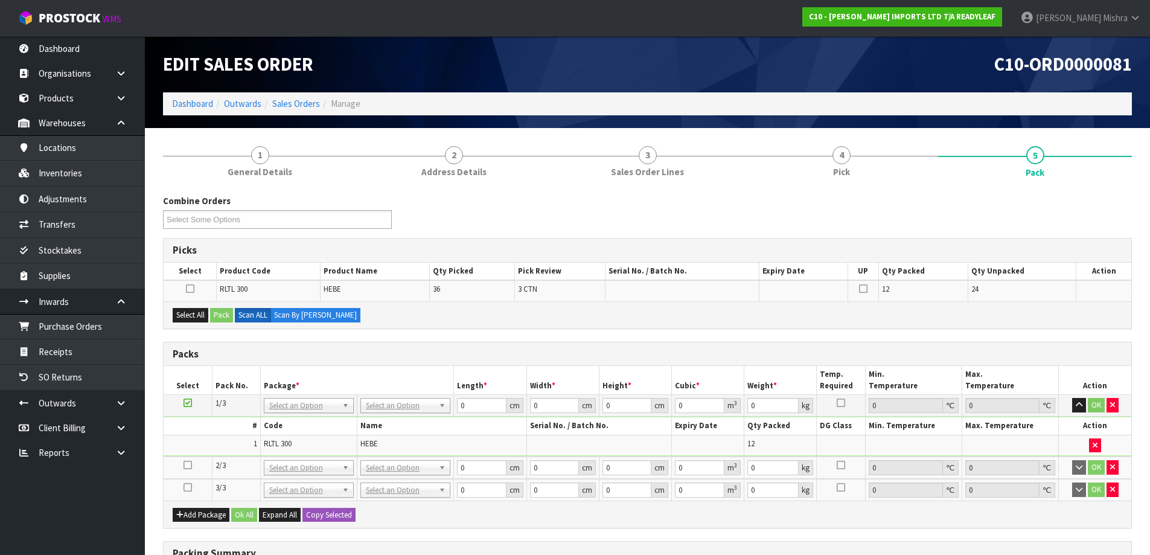
drag, startPoint x: 186, startPoint y: 466, endPoint x: 199, endPoint y: 315, distance: 151.5
click at [185, 465] on icon at bounding box center [188, 465] width 8 height 1
click at [202, 319] on button "Select All" at bounding box center [191, 315] width 36 height 14
click at [215, 313] on button "Pack" at bounding box center [221, 315] width 23 height 14
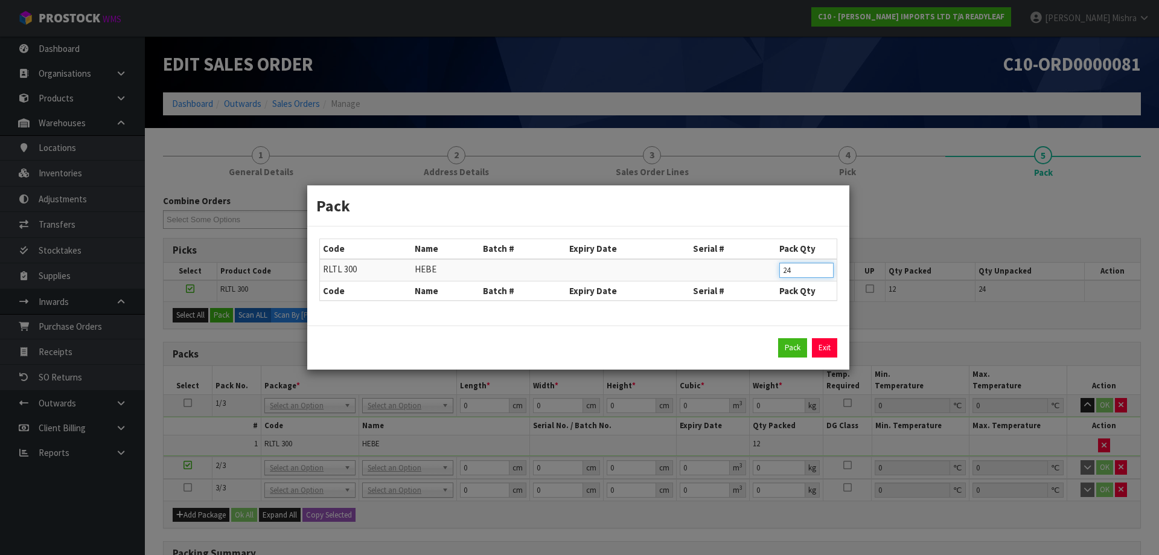
drag, startPoint x: 768, startPoint y: 270, endPoint x: 744, endPoint y: 273, distance: 24.9
click at [744, 273] on tr "RLTL 300 [GEOGRAPHIC_DATA] 24" at bounding box center [578, 270] width 517 height 22
type input "12"
click at [784, 344] on button "Pack" at bounding box center [792, 347] width 29 height 19
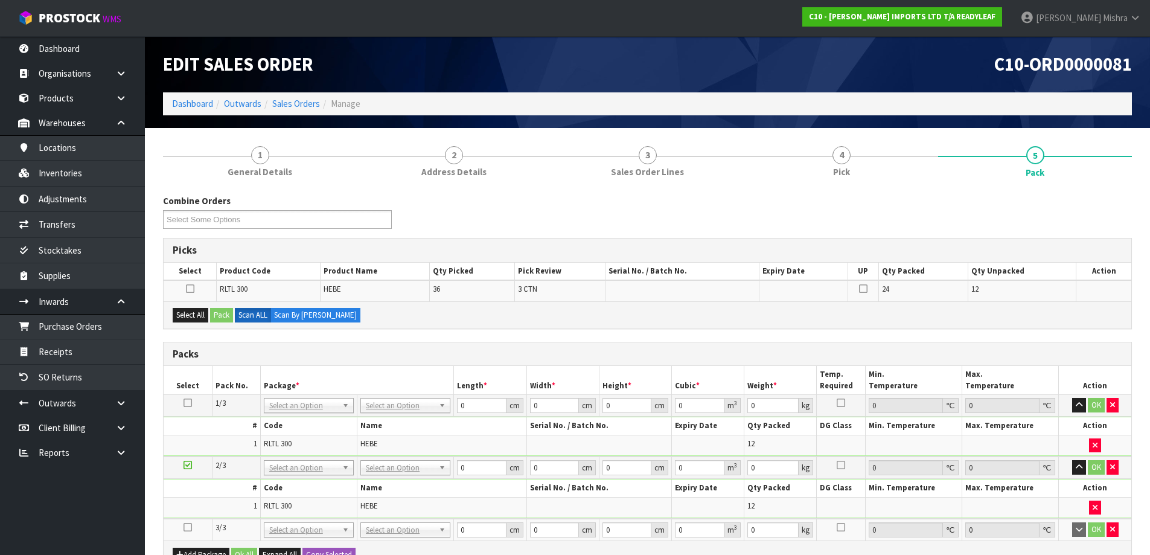
click at [186, 527] on icon at bounding box center [188, 527] width 8 height 1
drag, startPoint x: 193, startPoint y: 313, endPoint x: 233, endPoint y: 312, distance: 40.4
click at [197, 312] on button "Select All" at bounding box center [191, 315] width 36 height 14
click at [233, 312] on button "Pack" at bounding box center [221, 315] width 23 height 14
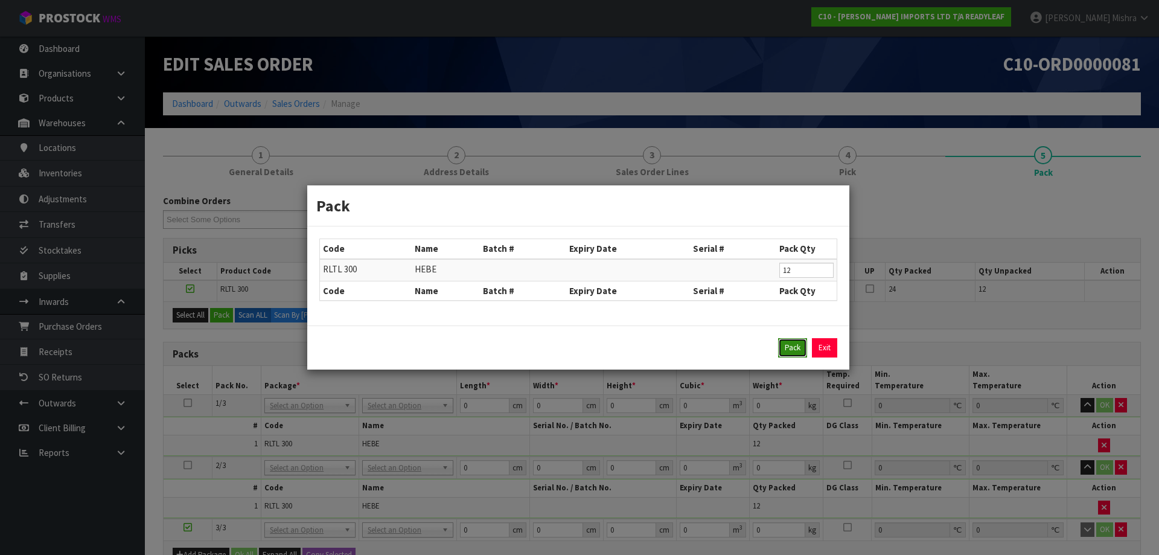
click at [789, 346] on button "Pack" at bounding box center [792, 347] width 29 height 19
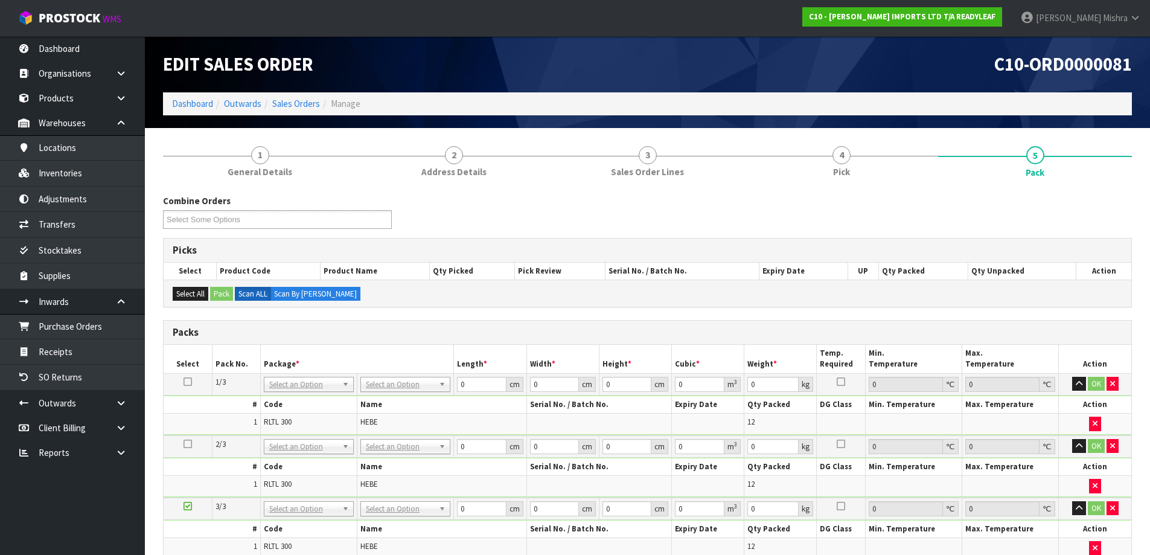
click at [189, 381] on icon at bounding box center [188, 381] width 8 height 1
drag, startPoint x: 476, startPoint y: 384, endPoint x: 435, endPoint y: 381, distance: 41.7
click at [437, 381] on tr "1/3 NONE 007-001 007-002 007-004 007-009 007-013 007-014 007-015 007-017 007-01…" at bounding box center [648, 384] width 968 height 22
type input "55"
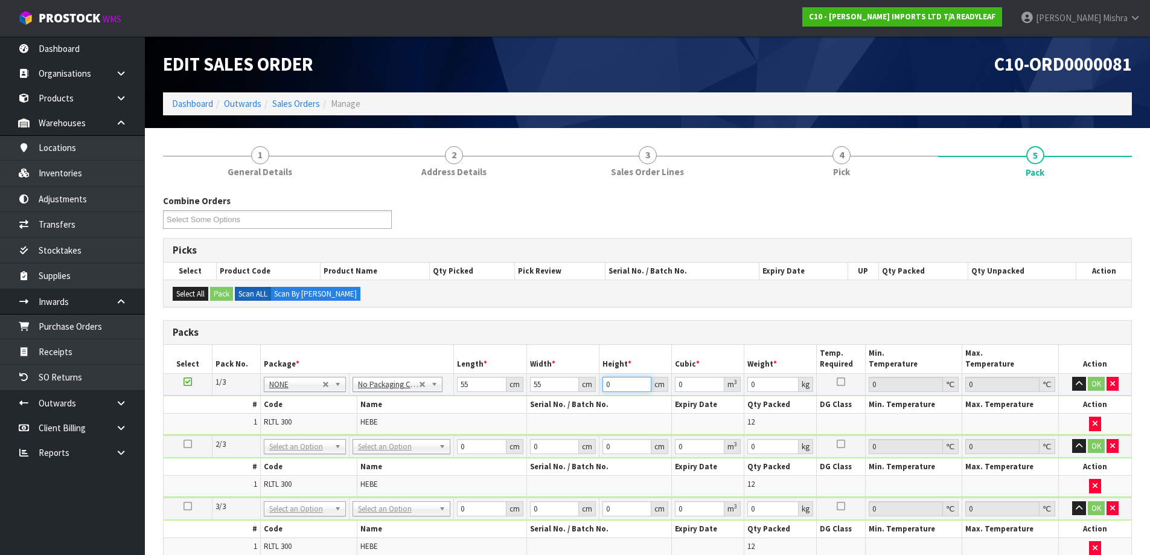
type input "3"
type input "0.009075"
type input "31"
type input "0.093775"
type input "31"
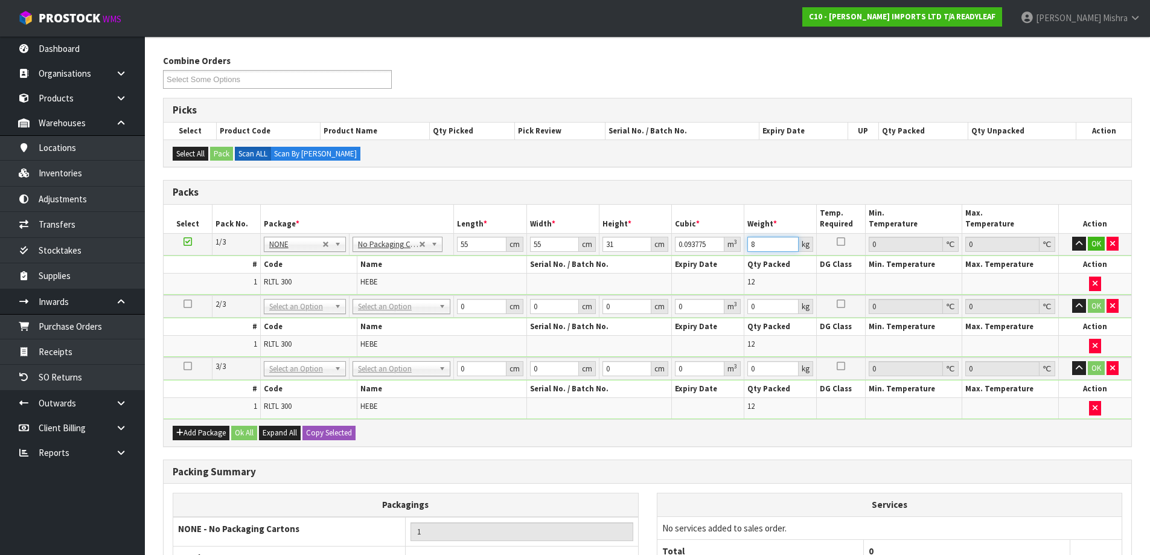
scroll to position [261, 0]
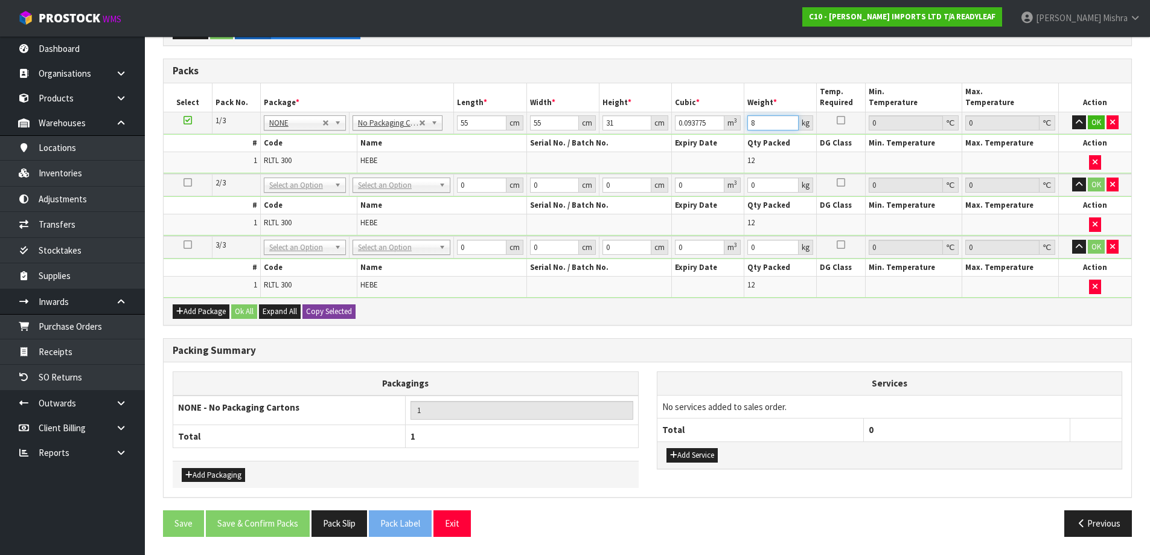
type input "8"
click at [340, 317] on button "Copy Selected" at bounding box center [328, 311] width 53 height 14
click at [340, 317] on button "Confirm Copy Selected" at bounding box center [342, 311] width 80 height 14
type input "55"
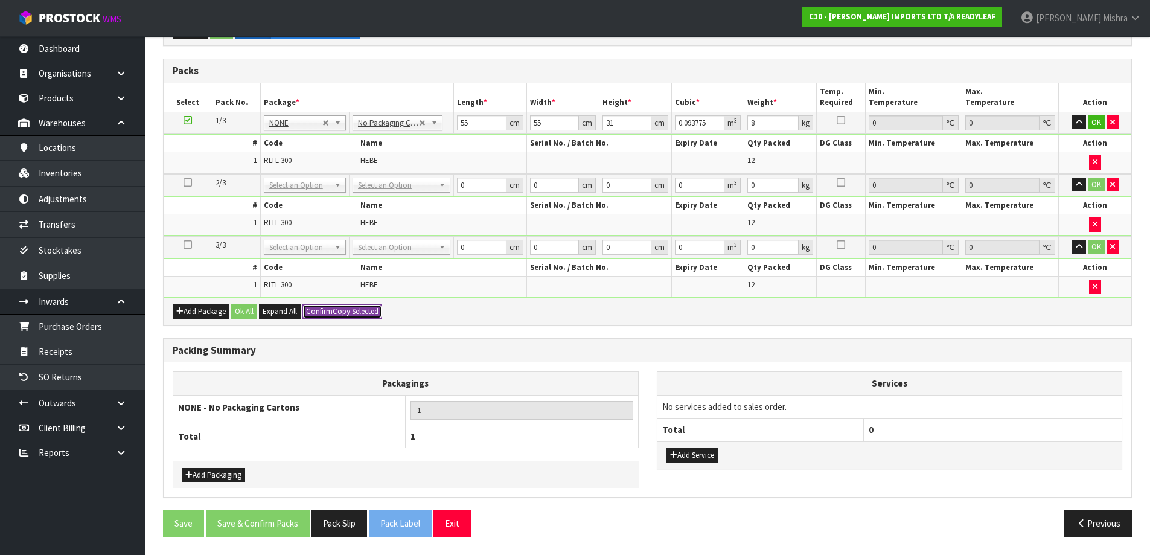
type input "31"
type input "0.093775"
type input "8"
type input "55"
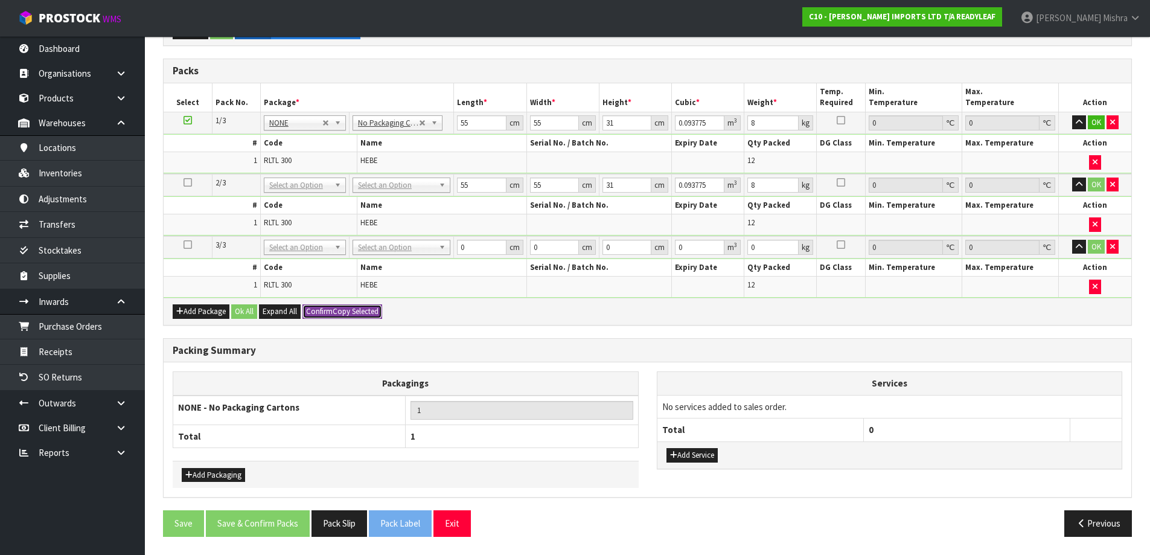
type input "31"
type input "0.093775"
type input "8"
type input "3"
click at [246, 315] on button "Ok All" at bounding box center [244, 311] width 26 height 14
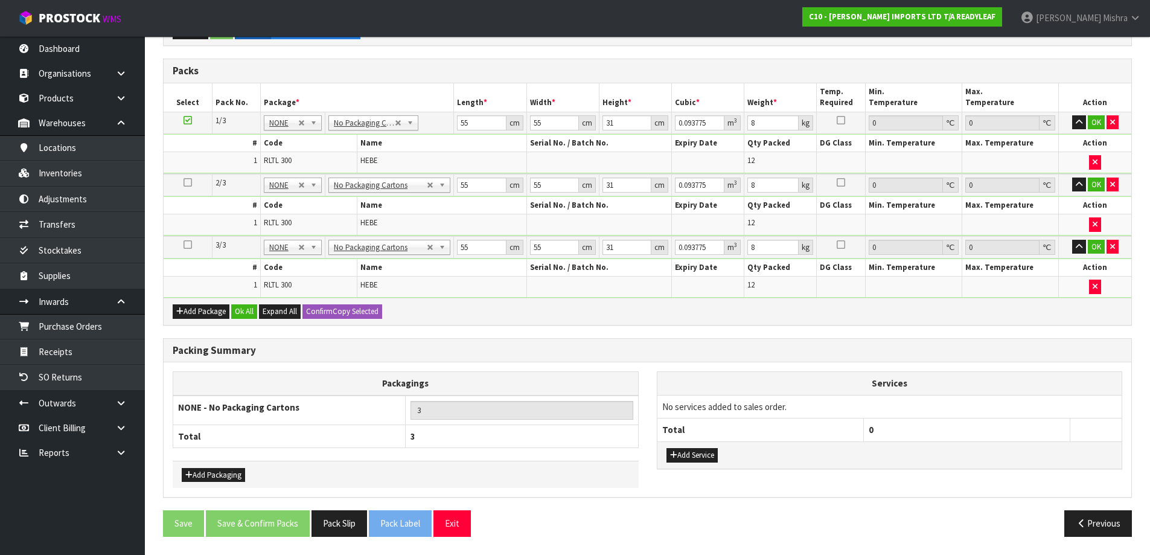
scroll to position [258, 0]
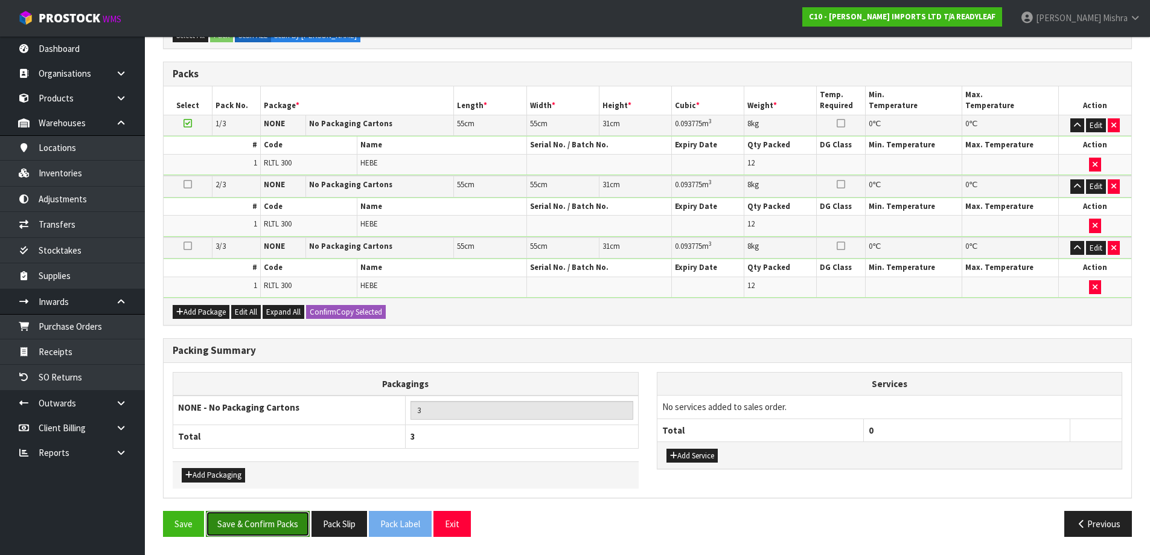
click at [253, 535] on button "Save & Confirm Packs" at bounding box center [258, 524] width 104 height 26
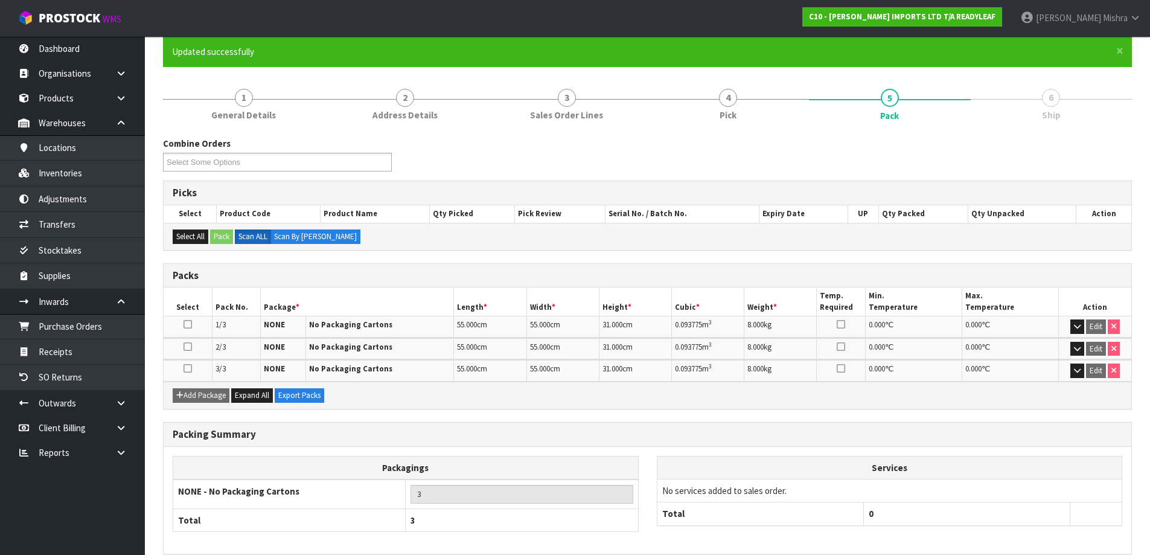
scroll to position [158, 0]
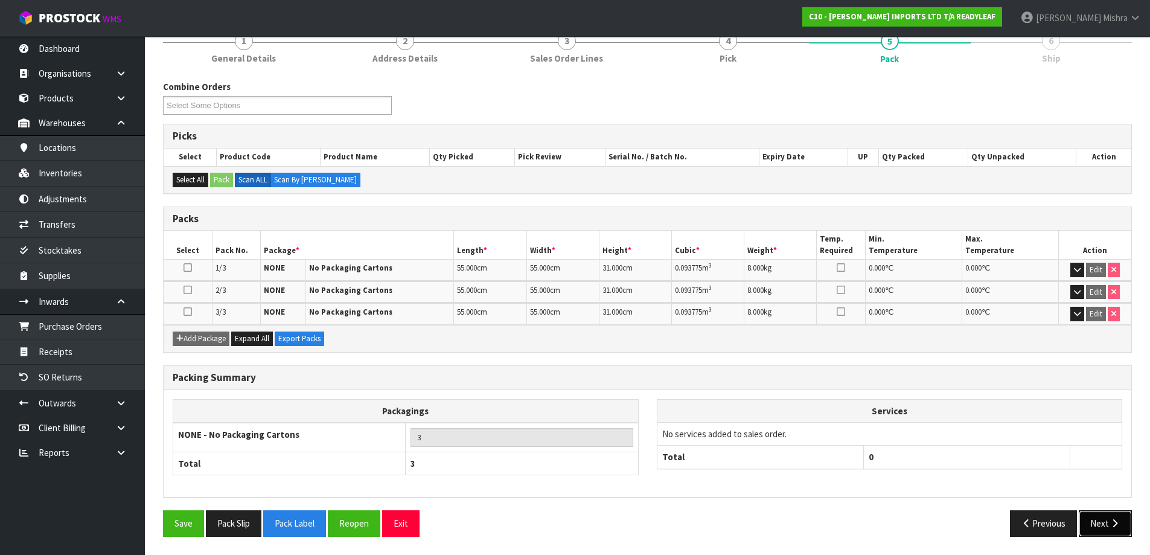
click at [1109, 532] on button "Next" at bounding box center [1105, 523] width 53 height 26
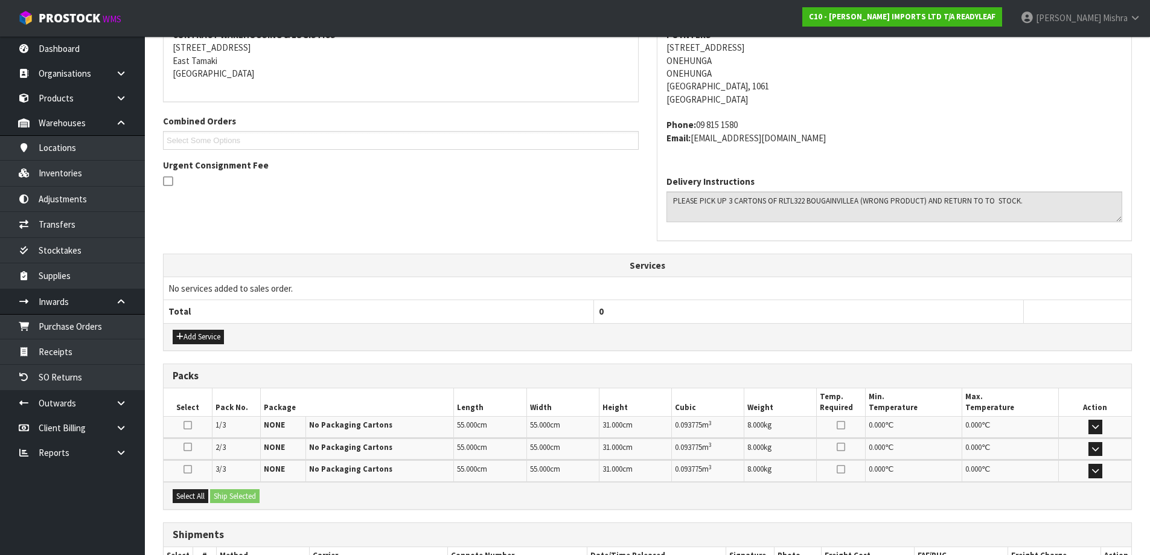
scroll to position [328, 0]
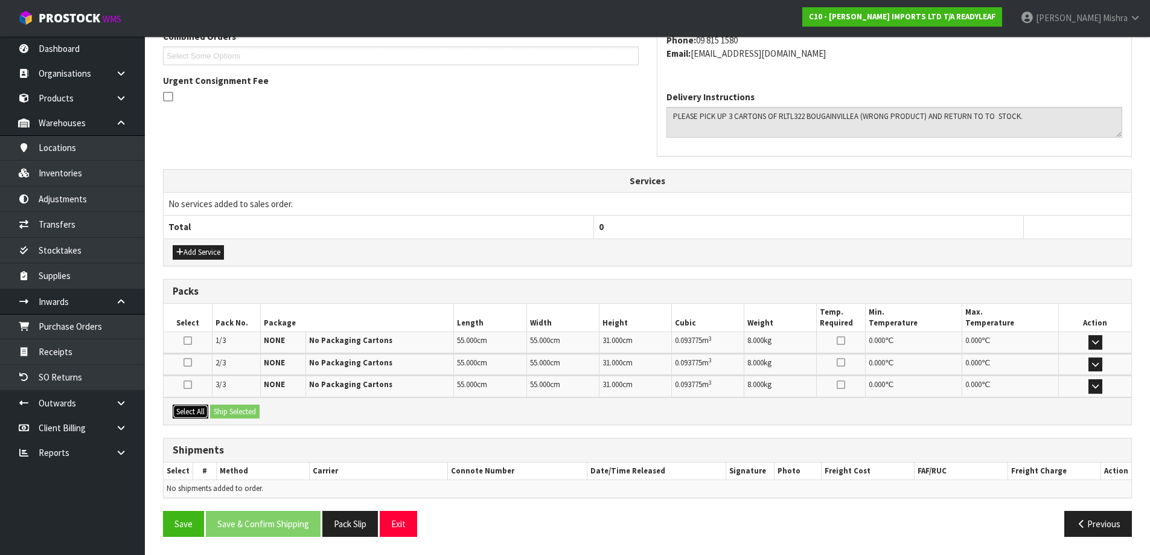
drag, startPoint x: 197, startPoint y: 415, endPoint x: 232, endPoint y: 417, distance: 35.1
click at [198, 415] on button "Select All" at bounding box center [191, 411] width 36 height 14
click at [235, 416] on button "Ship Selected" at bounding box center [234, 411] width 49 height 14
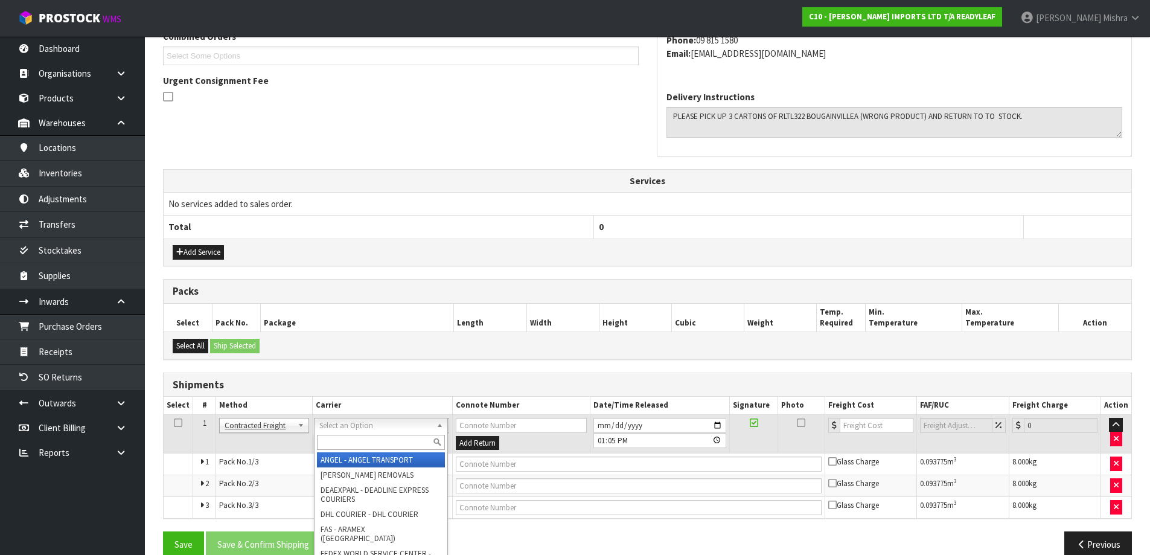
click at [377, 439] on input "text" at bounding box center [381, 442] width 128 height 15
type input "NZP"
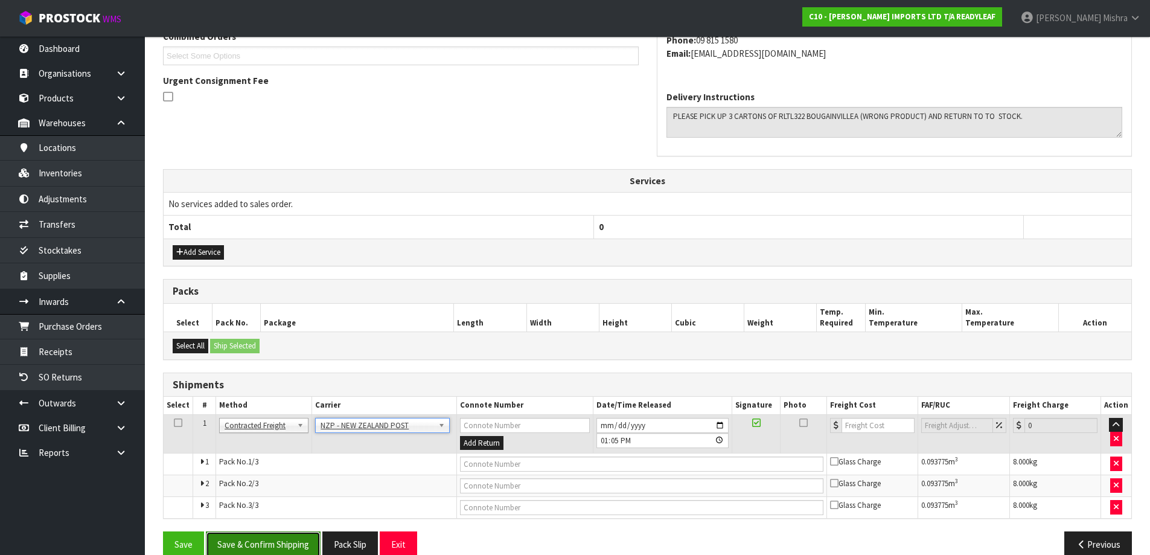
click at [257, 541] on button "Save & Confirm Shipping" at bounding box center [263, 544] width 115 height 26
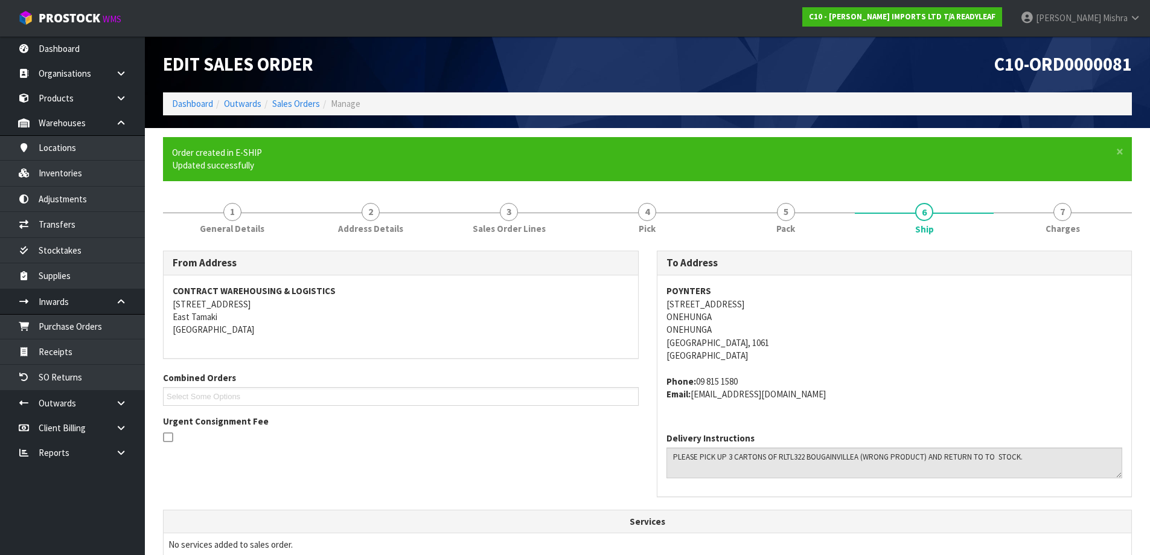
scroll to position [330, 0]
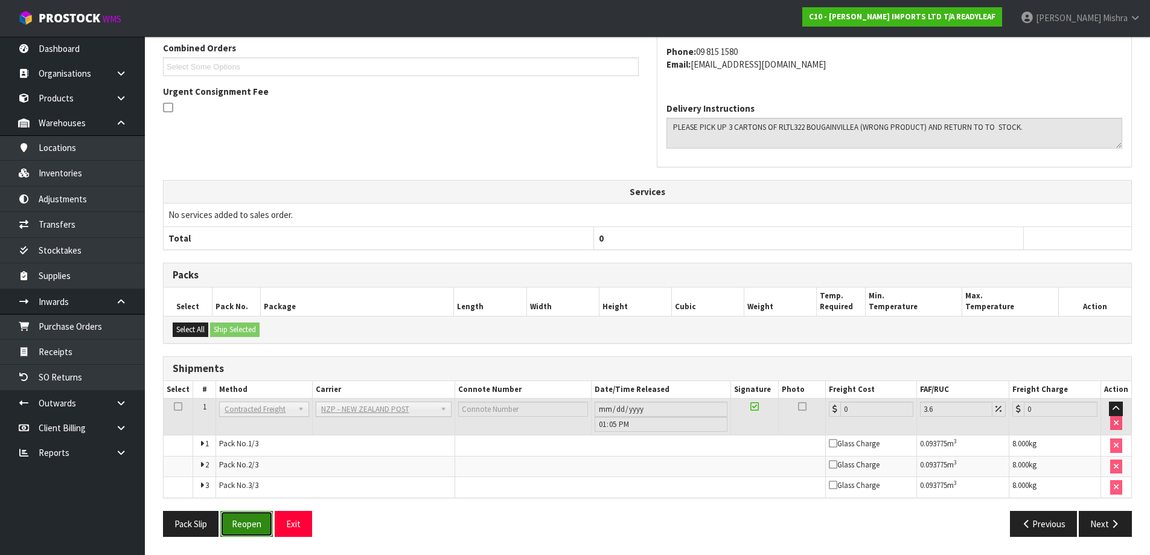
click at [252, 519] on button "Reopen" at bounding box center [246, 524] width 53 height 26
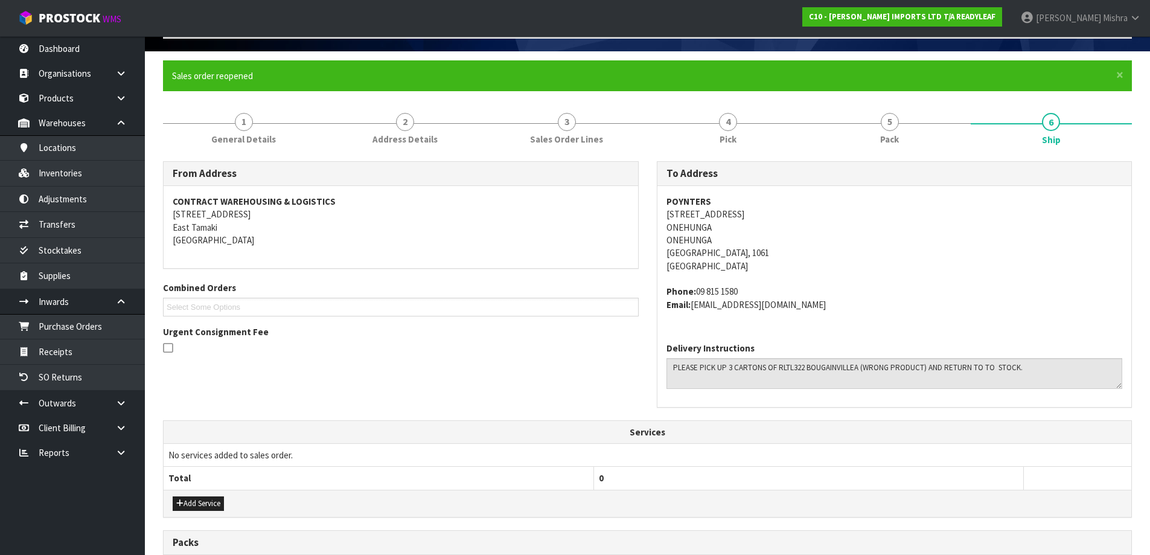
scroll to position [360, 0]
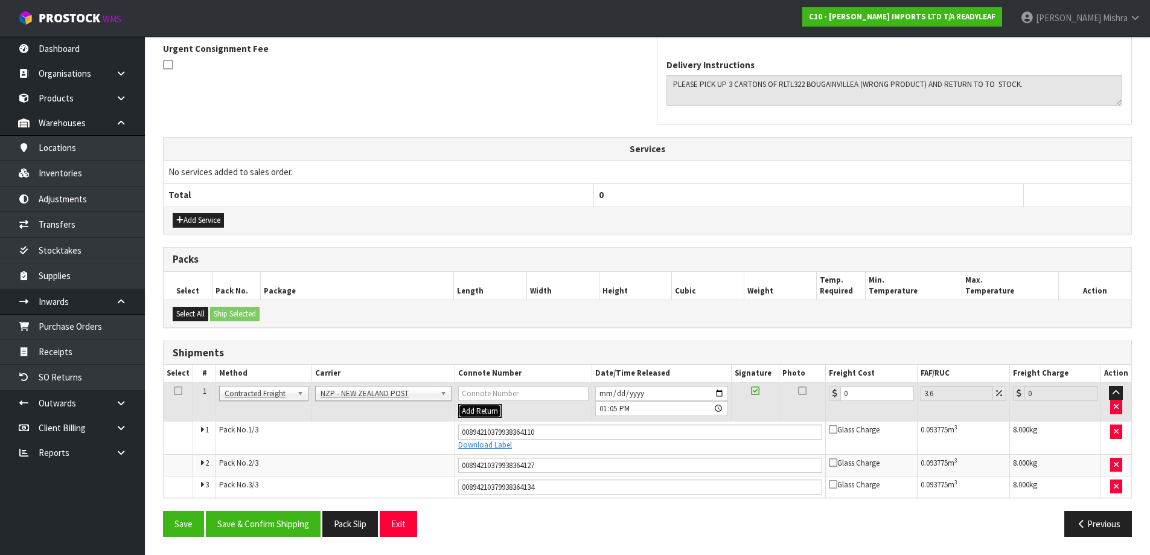
click at [486, 404] on button "Add Return" at bounding box center [479, 411] width 43 height 14
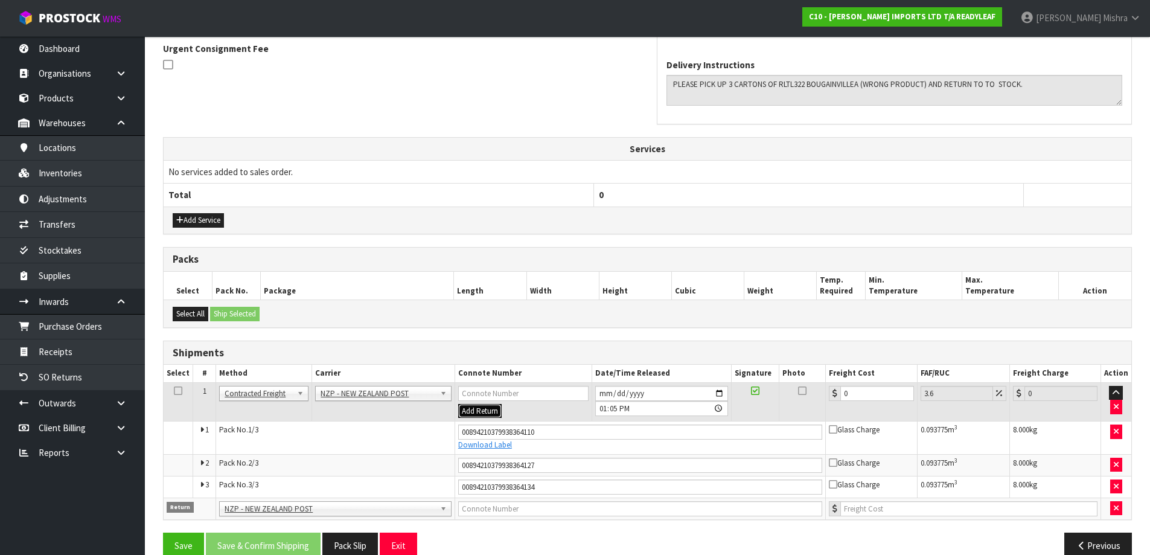
click at [487, 409] on button "Add Return" at bounding box center [479, 411] width 43 height 14
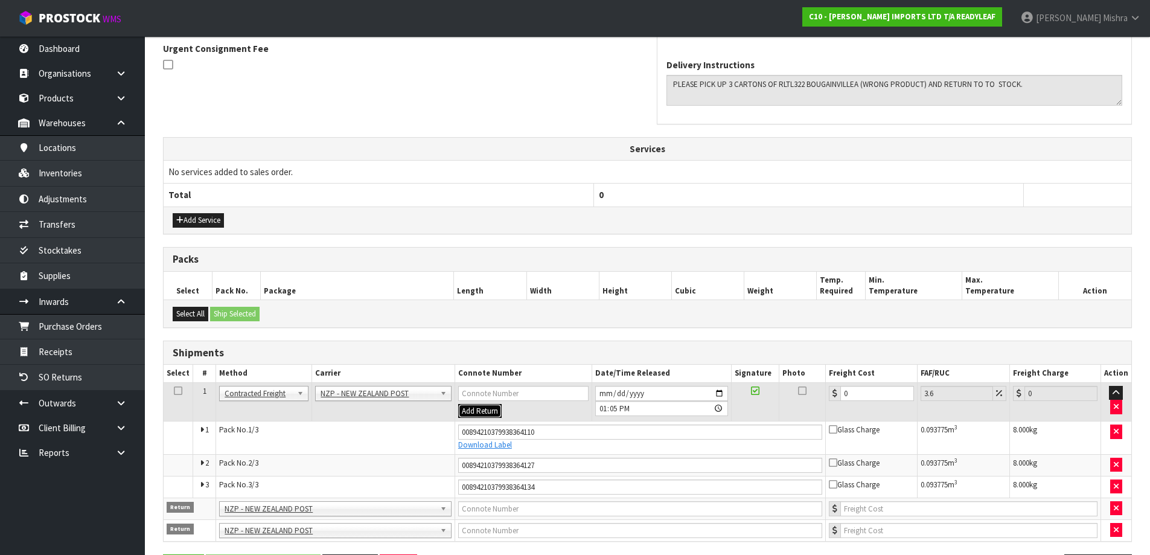
click at [487, 409] on button "Add Return" at bounding box center [479, 411] width 43 height 14
click at [1126, 526] on td at bounding box center [1115, 530] width 31 height 22
click at [1121, 526] on button "button" at bounding box center [1116, 530] width 12 height 14
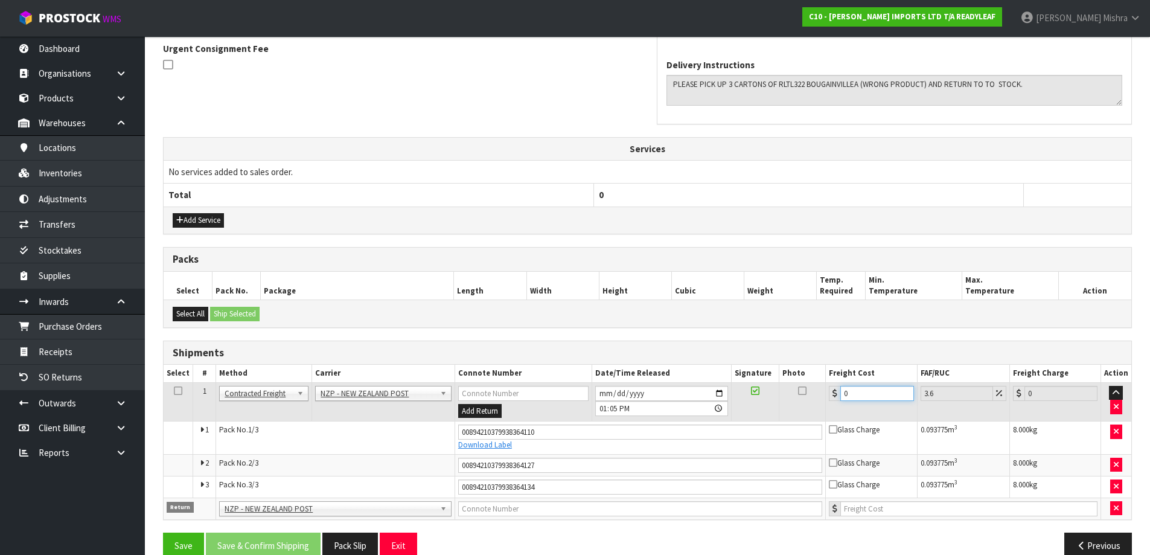
drag, startPoint x: 879, startPoint y: 392, endPoint x: 759, endPoint y: 394, distance: 120.7
click at [759, 394] on tr "1 Client Local Pickup Customer Local Pickup Company Freight Contracted Freight …" at bounding box center [648, 401] width 968 height 39
type input "2"
type input "2.07"
type input "25"
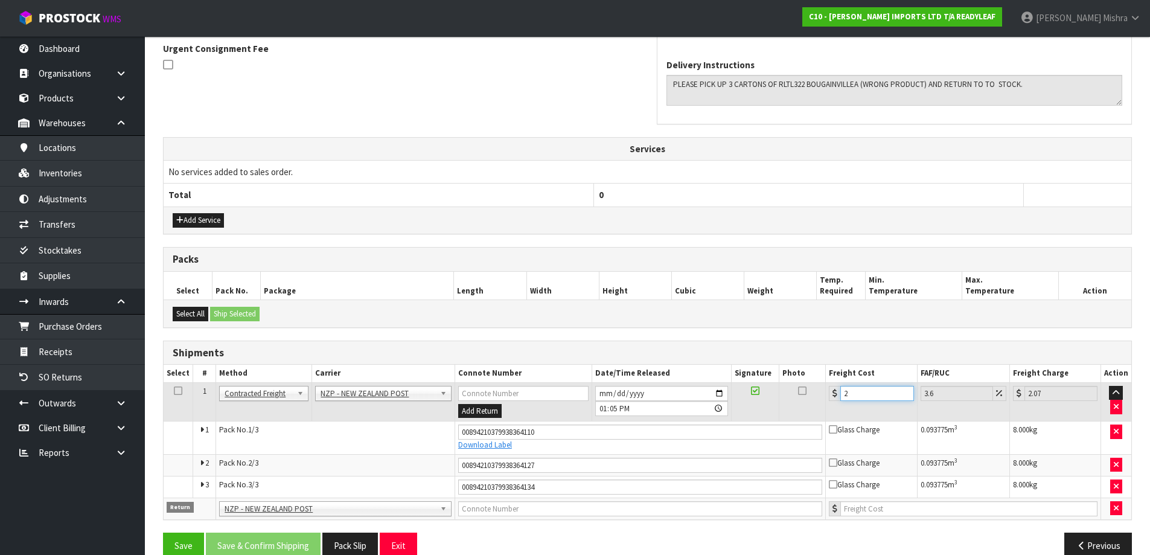
type input "25.9"
type input "26.83"
type input "25.98"
type input "26.92"
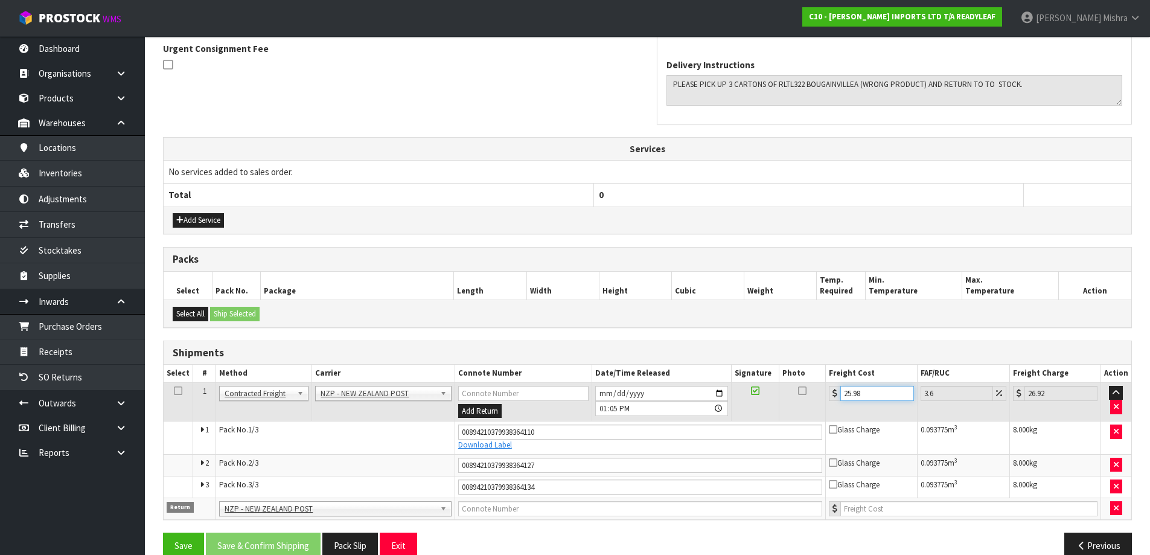
type input "25.98"
click at [520, 512] on input "text" at bounding box center [640, 508] width 365 height 15
type input "00894210379938364158"
click at [163, 532] on button "Save" at bounding box center [183, 545] width 41 height 26
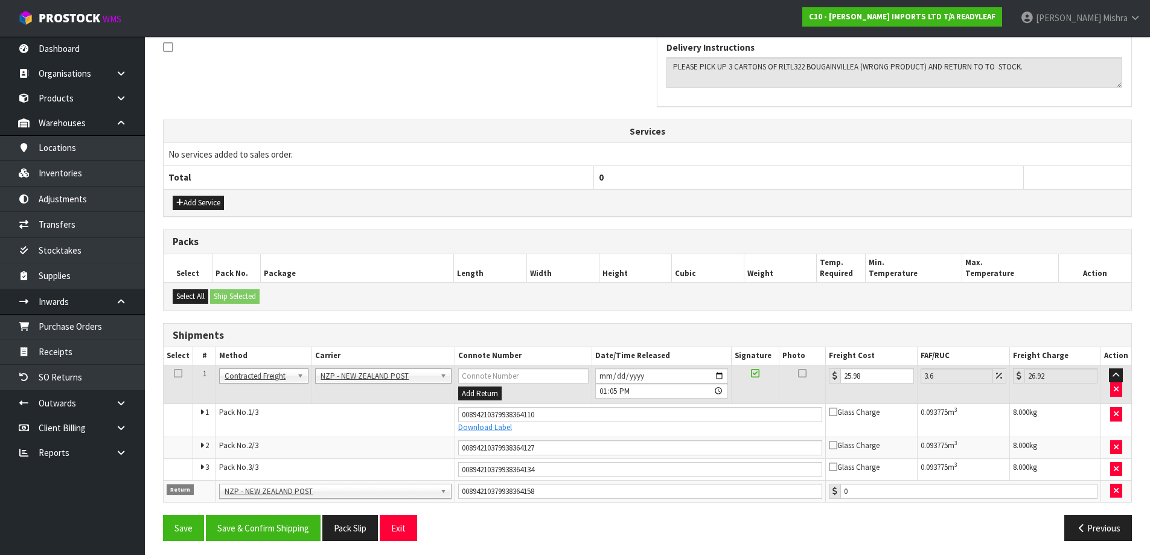
scroll to position [381, 0]
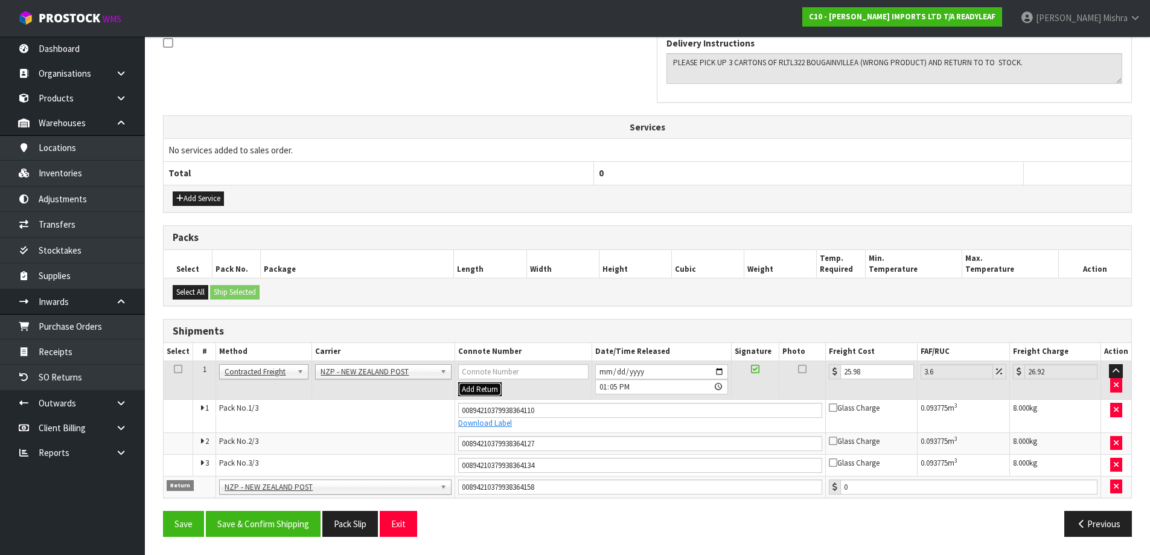
click at [466, 385] on button "Add Return" at bounding box center [479, 389] width 43 height 14
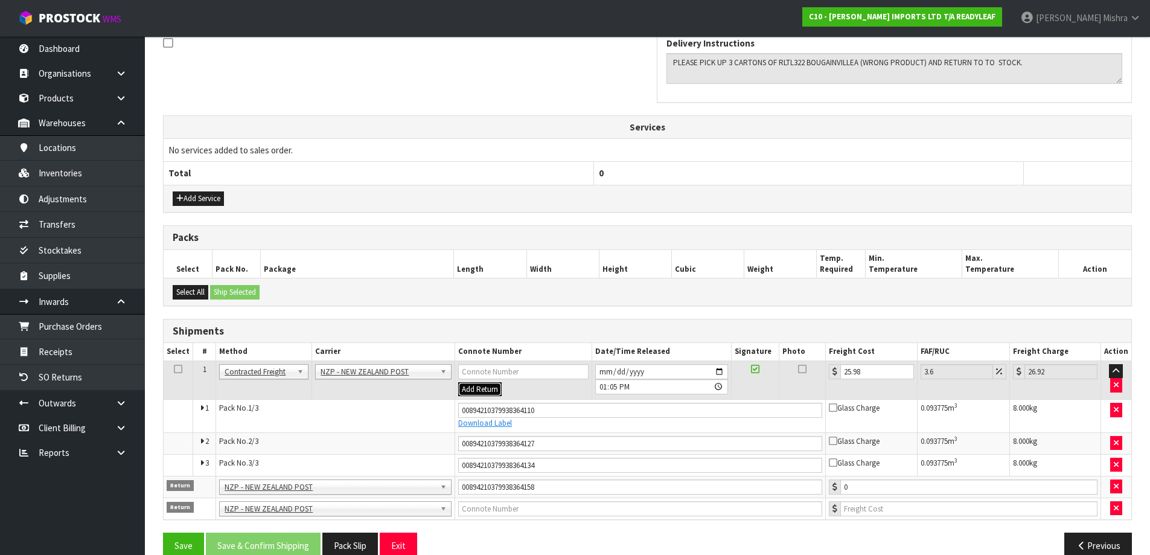
click at [466, 385] on button "Add Return" at bounding box center [479, 389] width 43 height 14
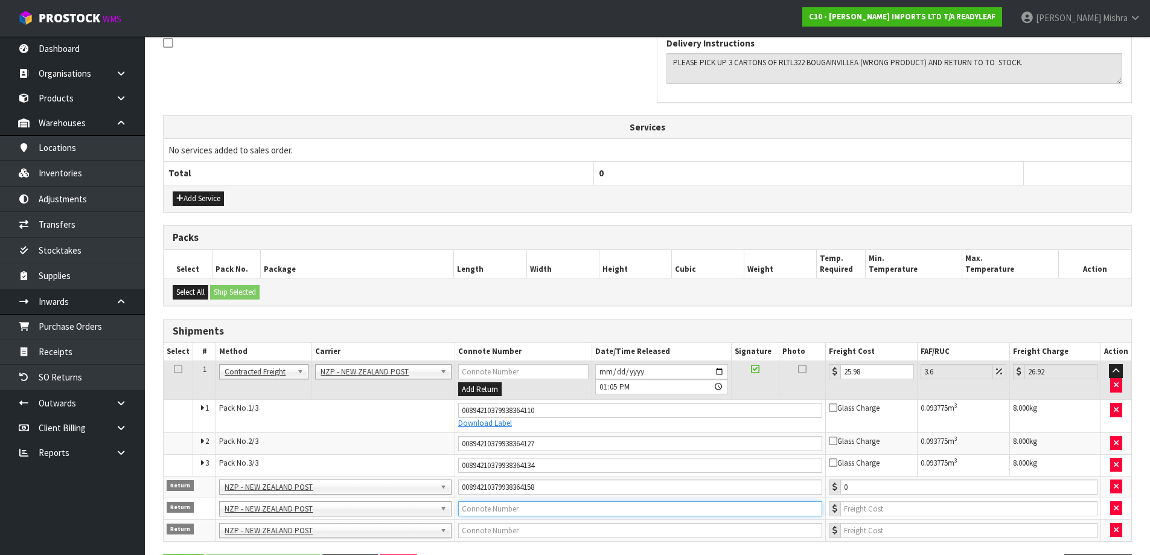
click at [531, 508] on input "text" at bounding box center [640, 508] width 365 height 15
type input "00894210379938364141"
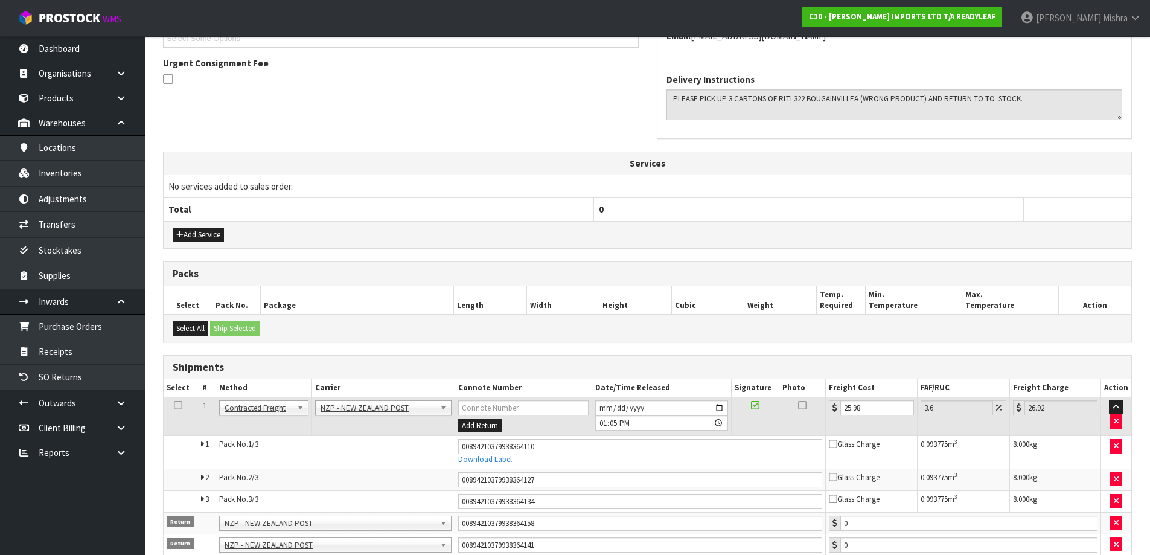
scroll to position [425, 0]
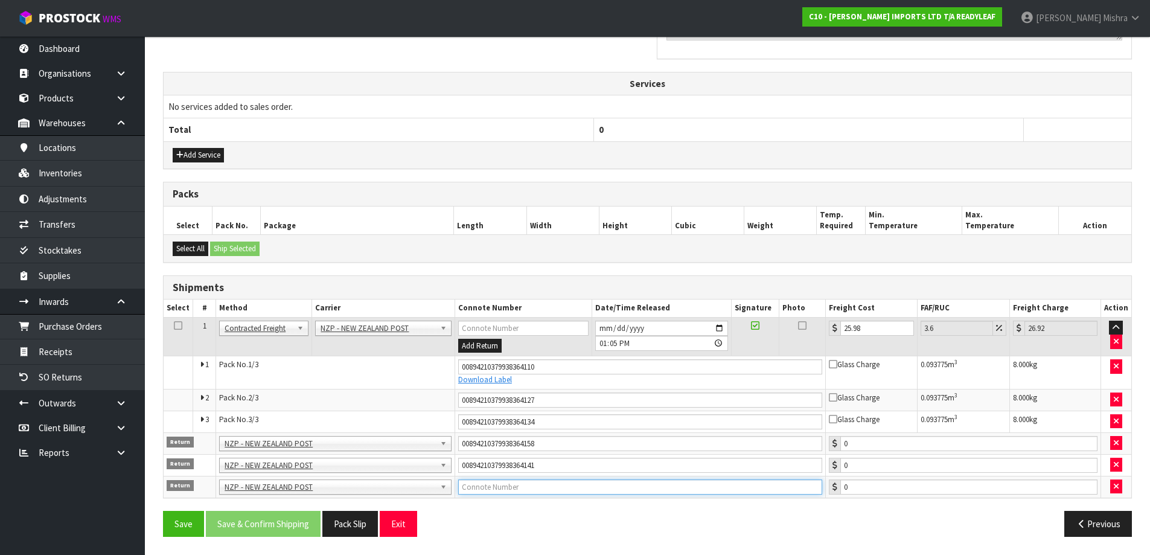
click at [563, 491] on input "text" at bounding box center [640, 486] width 365 height 15
type input "00894210379938364165"
click at [163, 511] on button "Save" at bounding box center [183, 524] width 41 height 26
click at [269, 528] on button "Save & Confirm Shipping" at bounding box center [263, 524] width 115 height 26
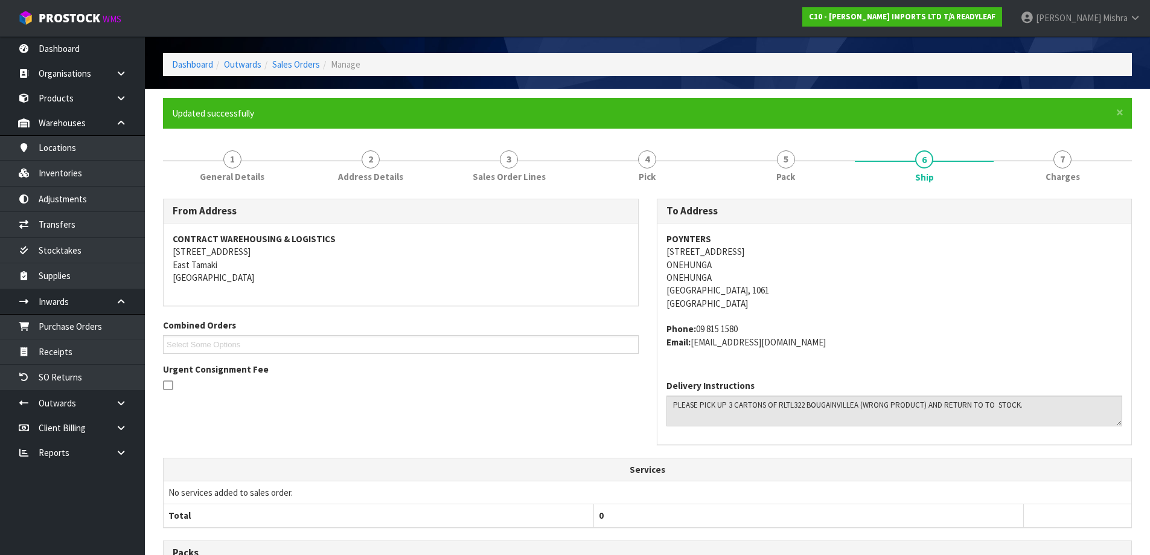
scroll to position [0, 0]
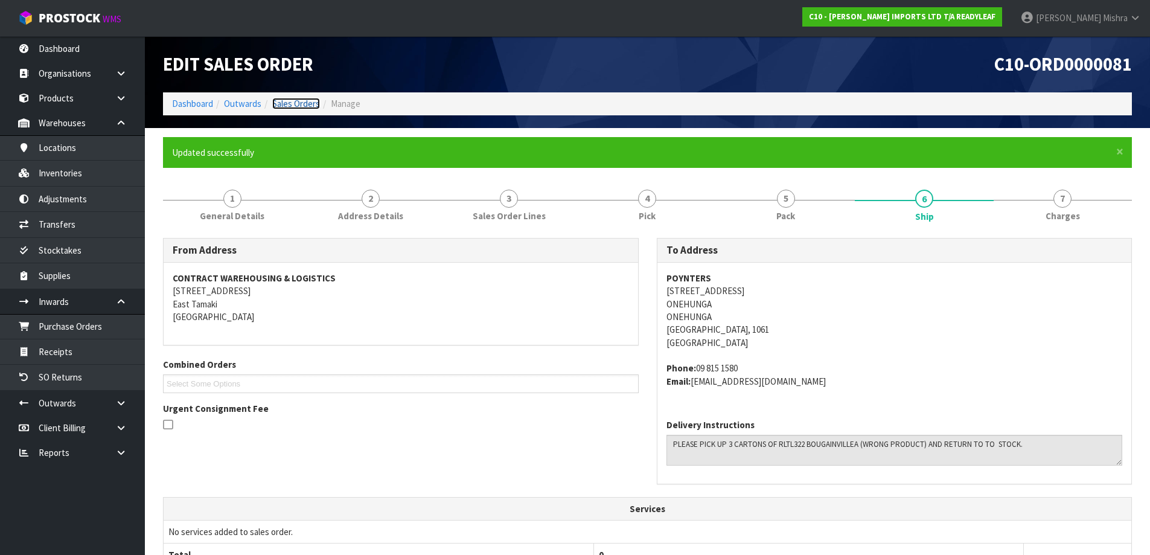
click at [276, 106] on link "Sales Orders" at bounding box center [296, 103] width 48 height 11
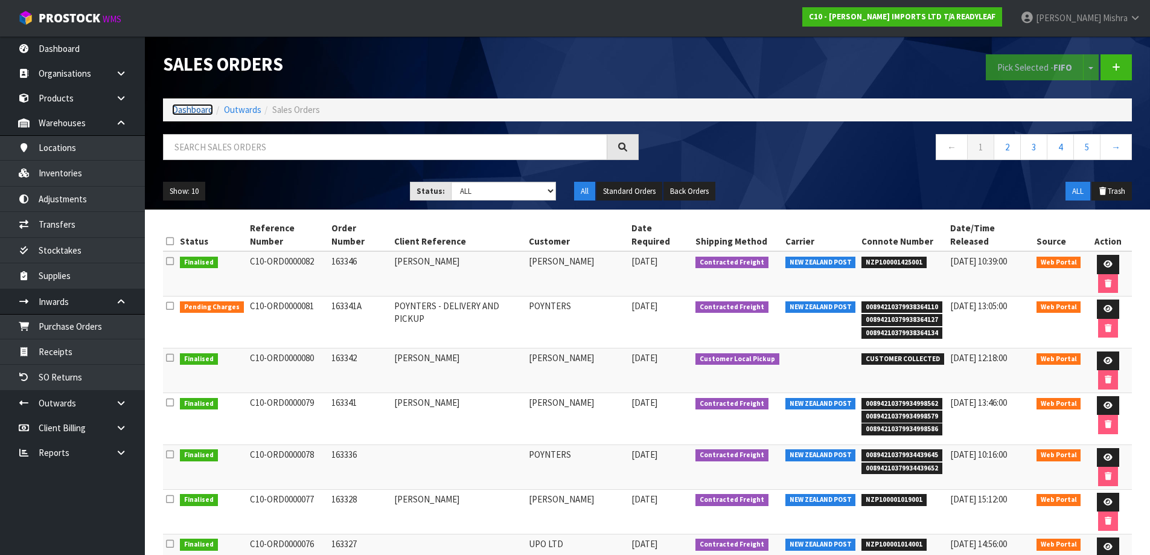
click at [185, 113] on link "Dashboard" at bounding box center [192, 109] width 41 height 11
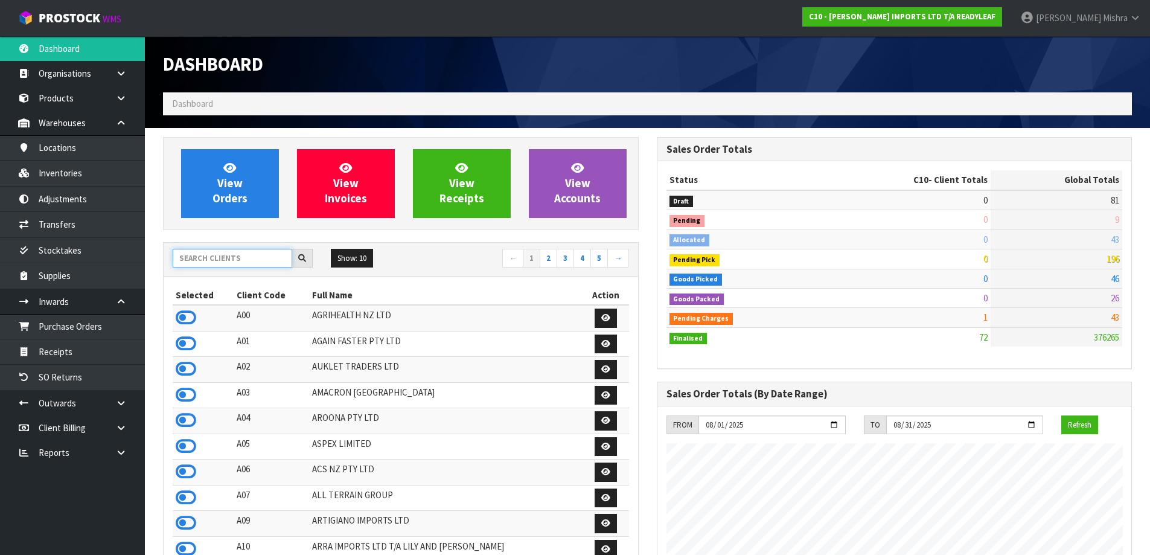
click at [193, 261] on input "text" at bounding box center [233, 258] width 120 height 19
type input "F06"
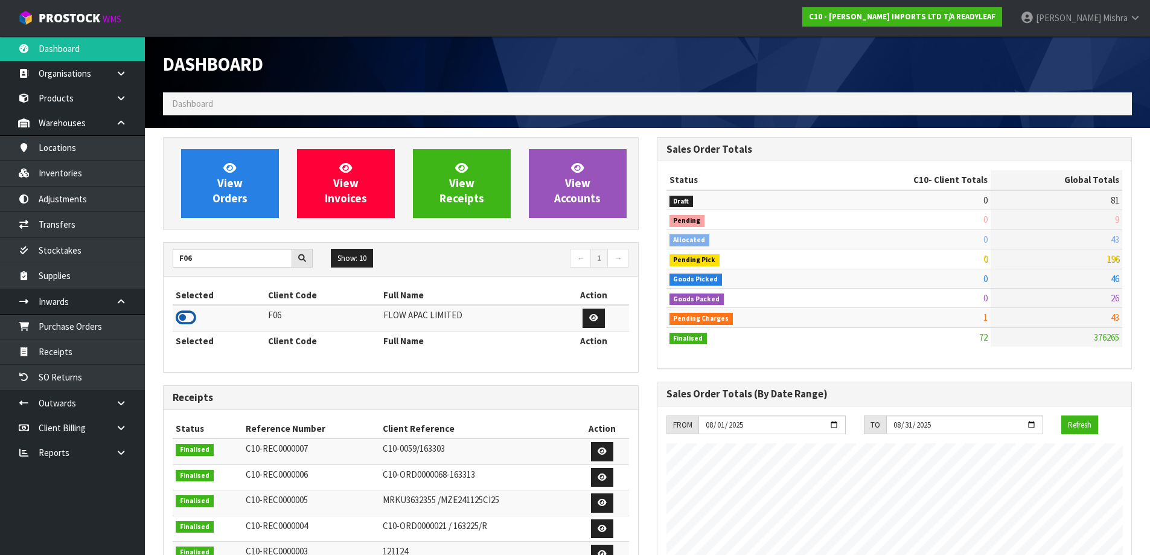
click at [177, 317] on icon at bounding box center [186, 317] width 21 height 18
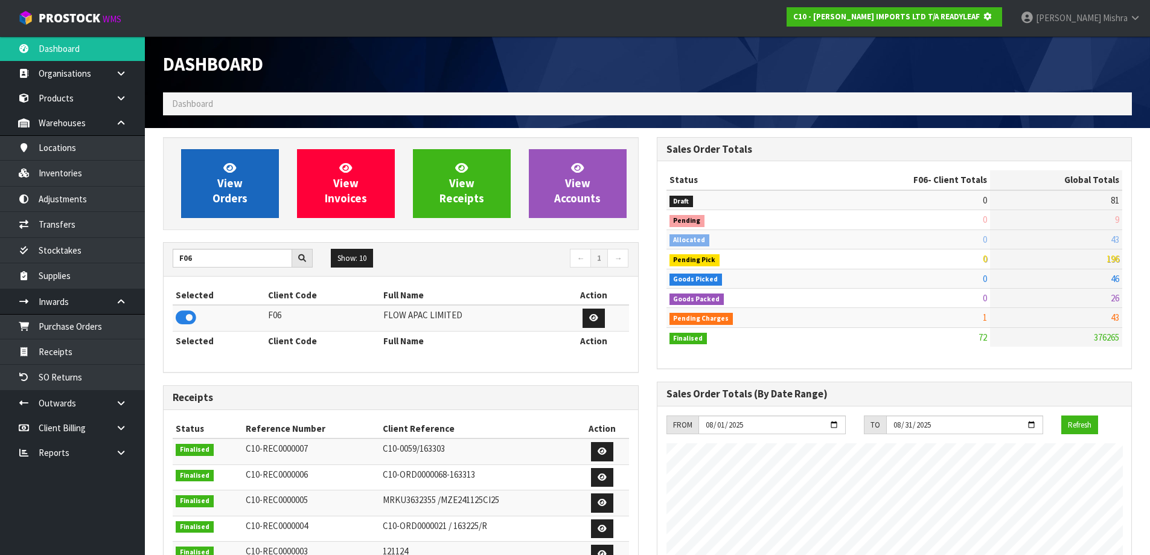
scroll to position [753, 493]
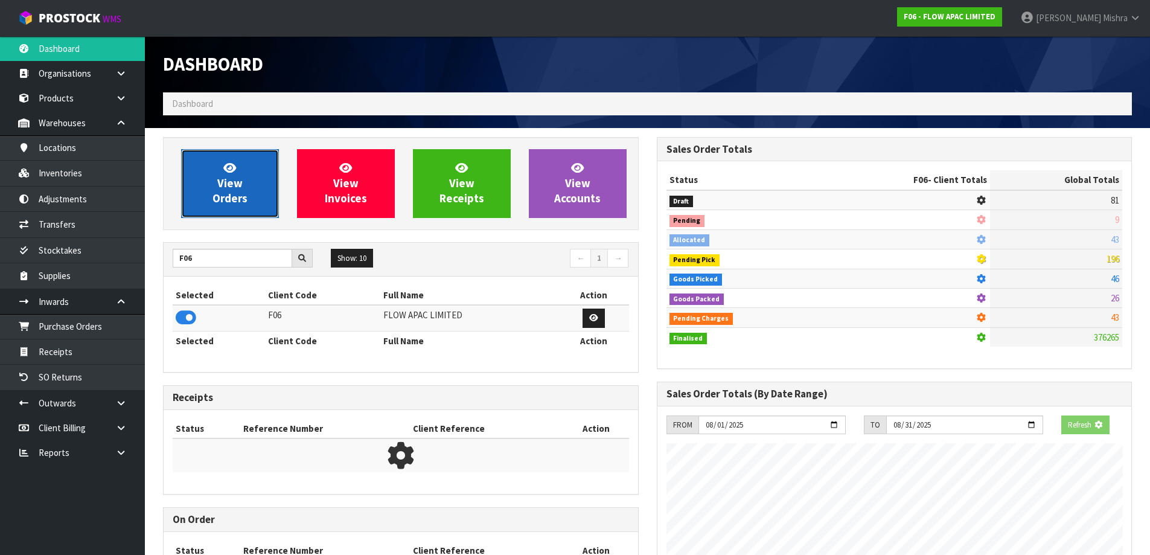
click at [239, 181] on span "View Orders" at bounding box center [229, 183] width 35 height 45
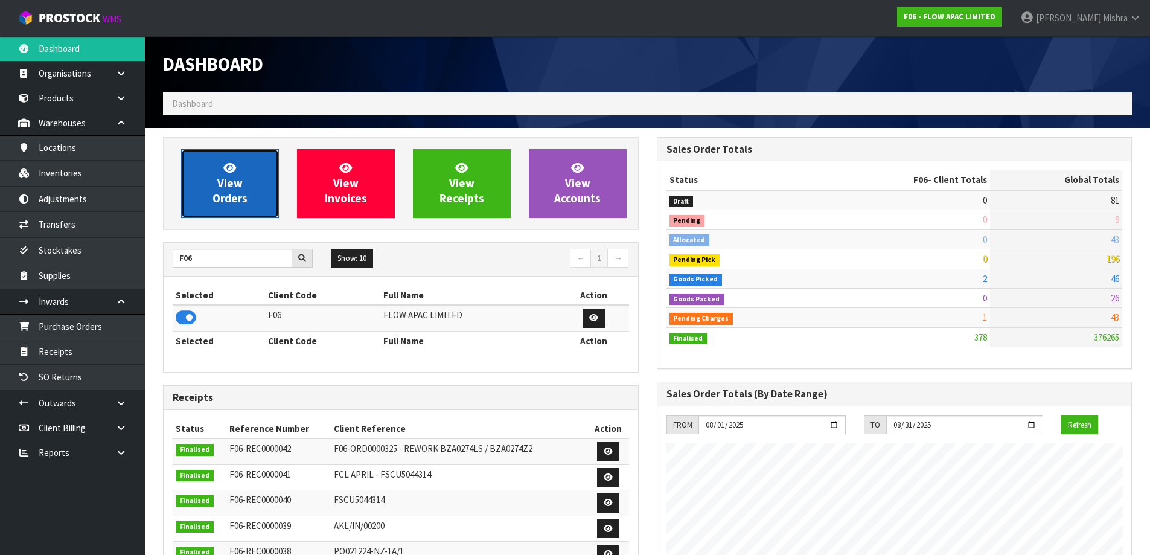
scroll to position [914, 493]
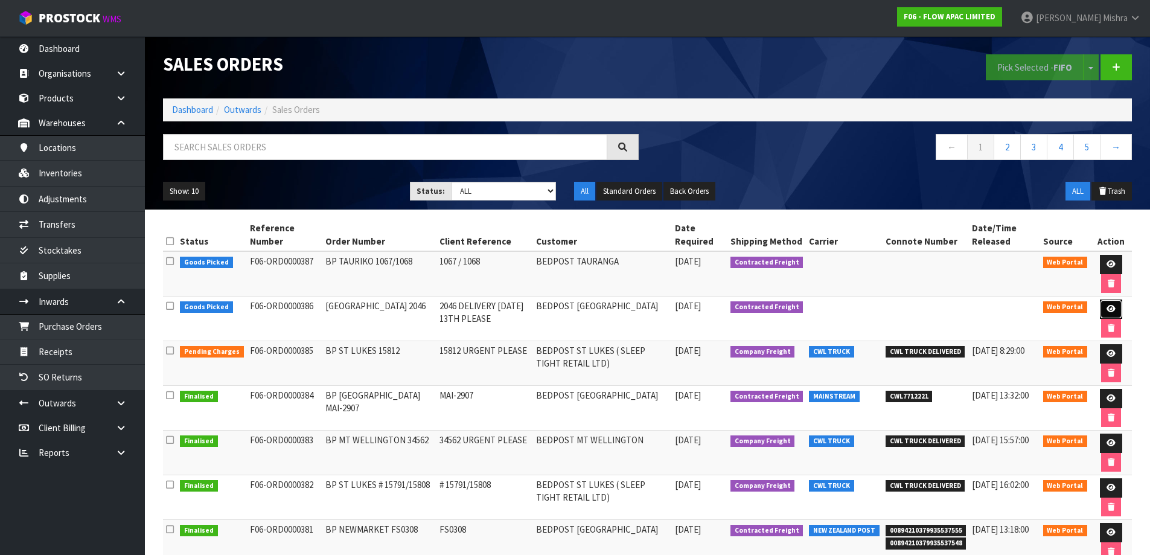
click at [1114, 305] on icon at bounding box center [1110, 309] width 9 height 8
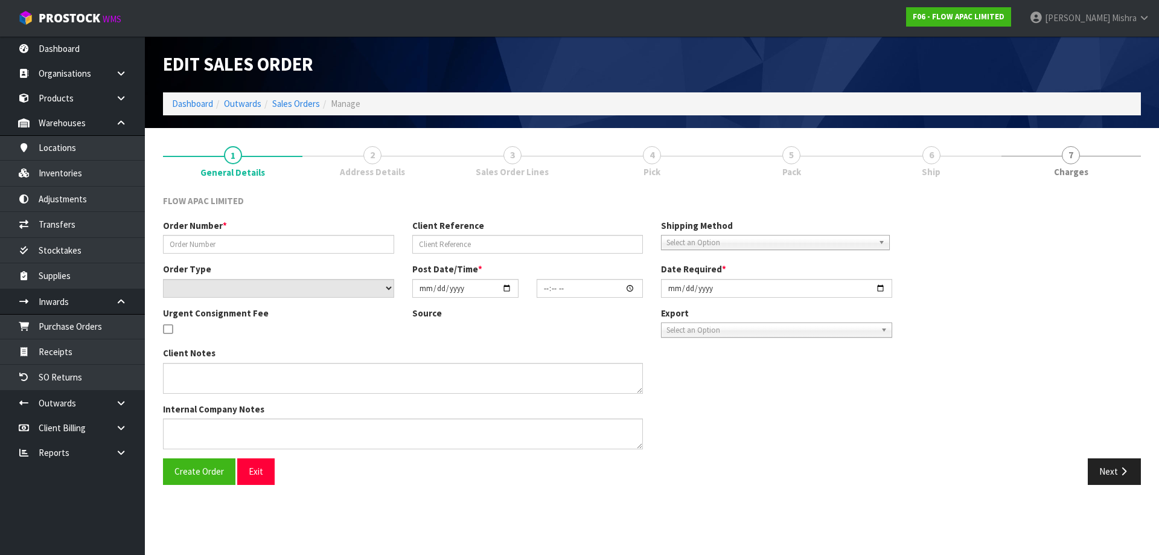
type input "[GEOGRAPHIC_DATA] 2046"
type input "2046 DELIVERY [DATE] 13TH PLEASE"
select select "number:0"
type input "[DATE]"
type input "22:29:00.000"
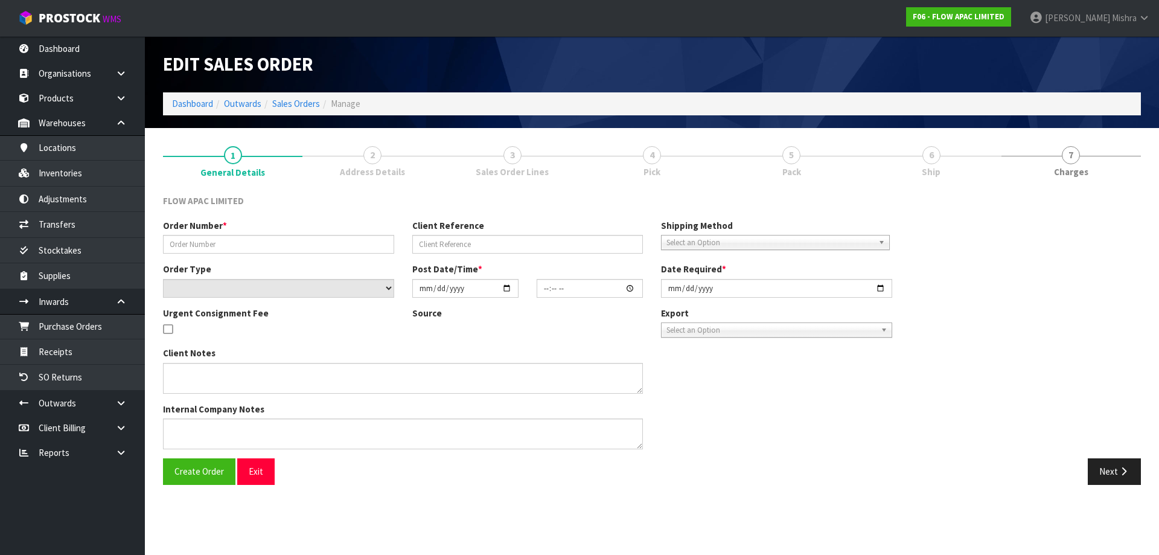
type input "[DATE]"
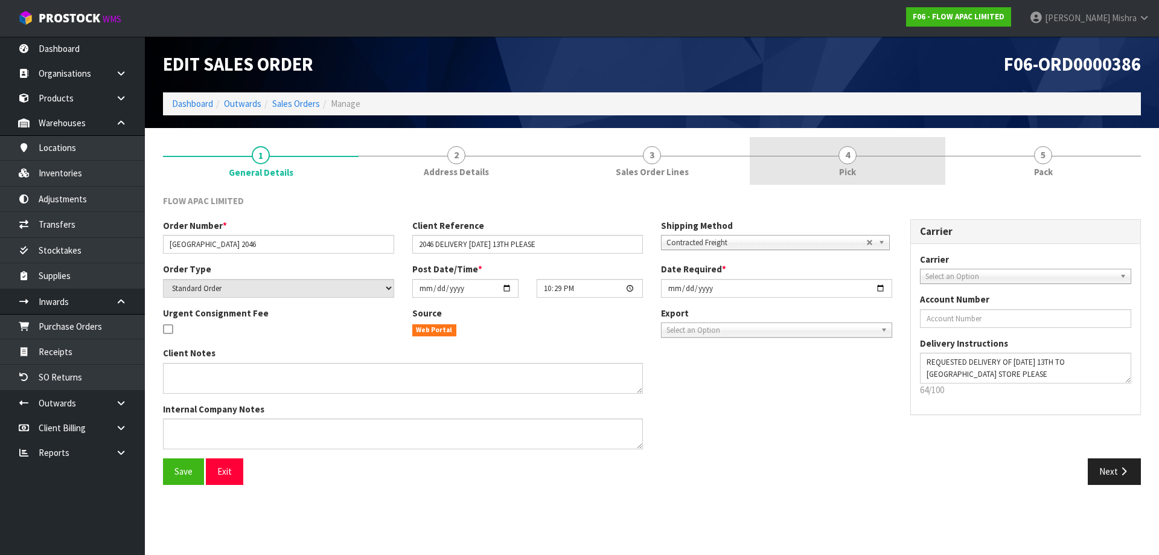
click at [907, 168] on link "4 Pick" at bounding box center [848, 161] width 196 height 48
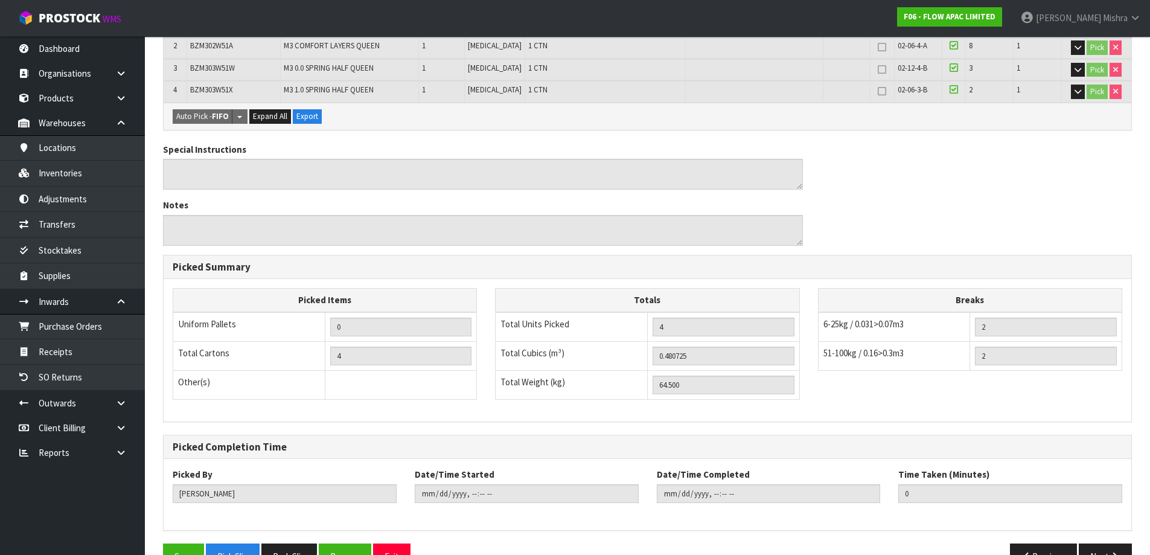
scroll to position [308, 0]
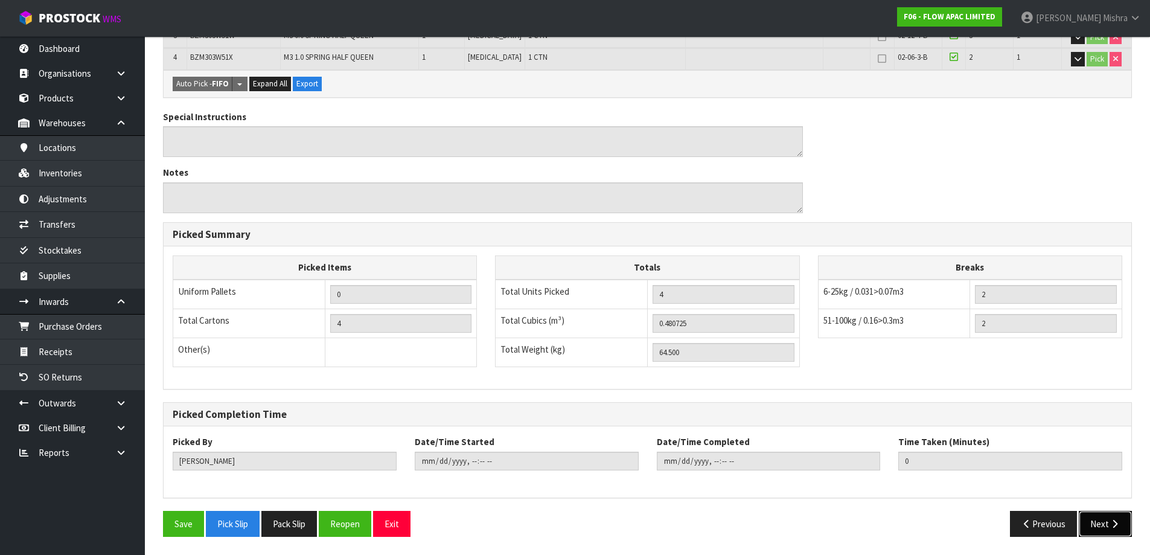
click at [1099, 517] on button "Next" at bounding box center [1105, 524] width 53 height 26
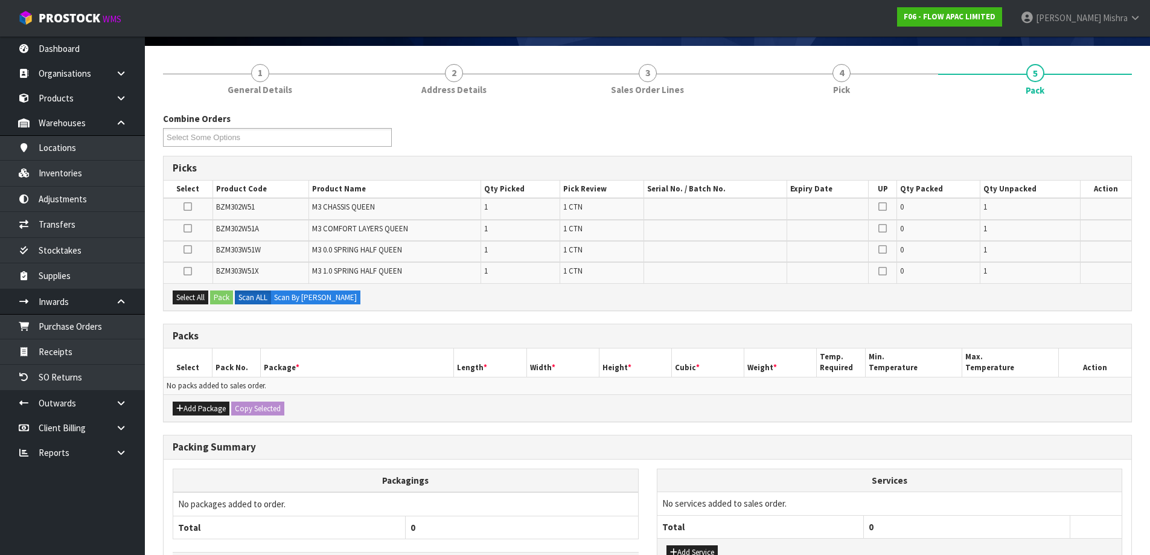
scroll to position [173, 0]
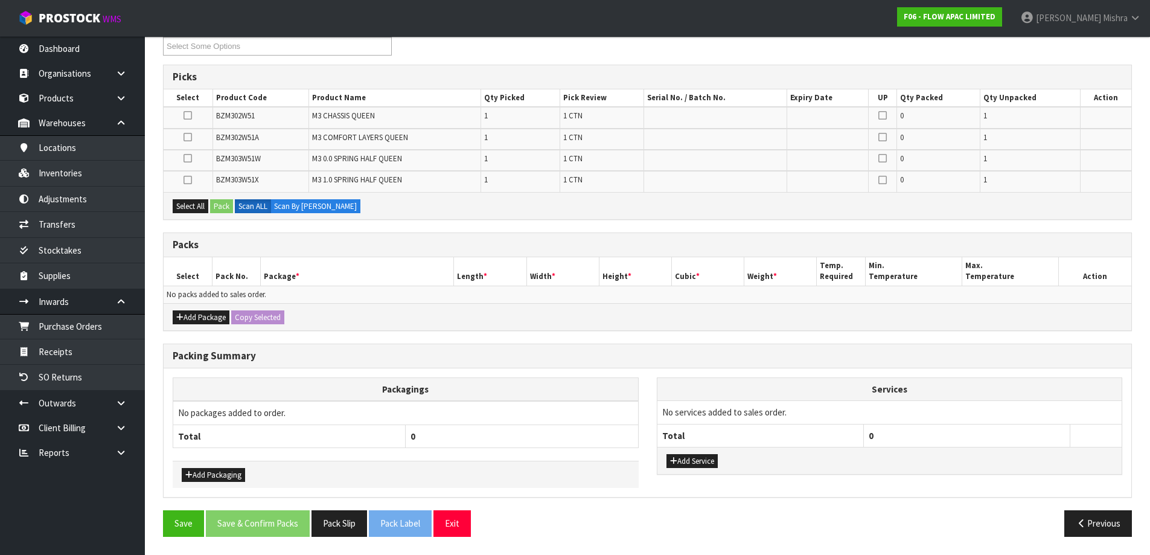
click at [220, 325] on div "Add Package Copy Selected" at bounding box center [648, 316] width 968 height 27
click at [215, 320] on button "Add Package" at bounding box center [201, 317] width 57 height 14
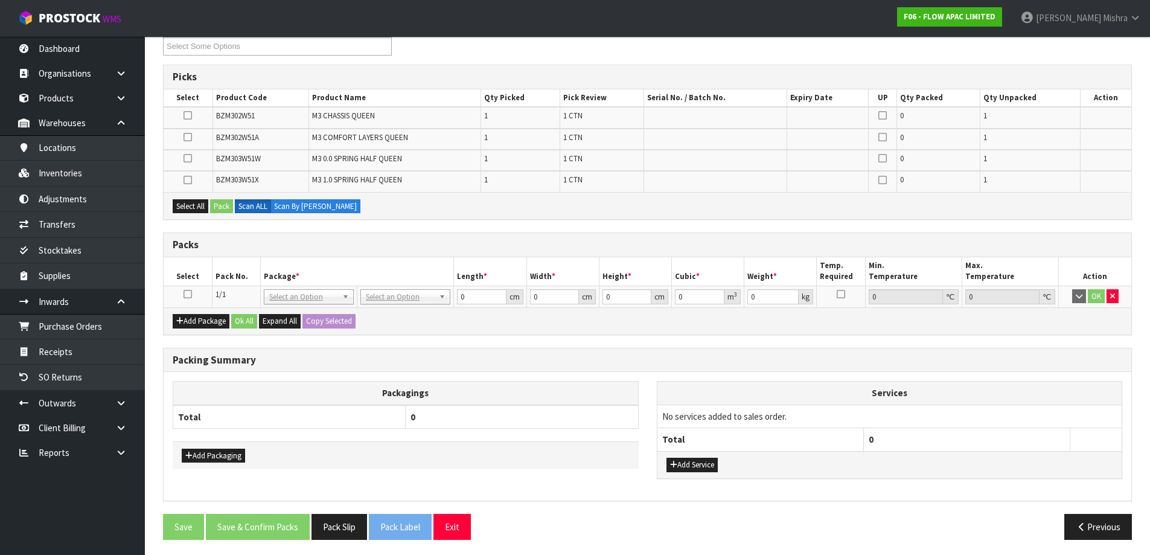
click at [190, 294] on icon at bounding box center [188, 294] width 8 height 1
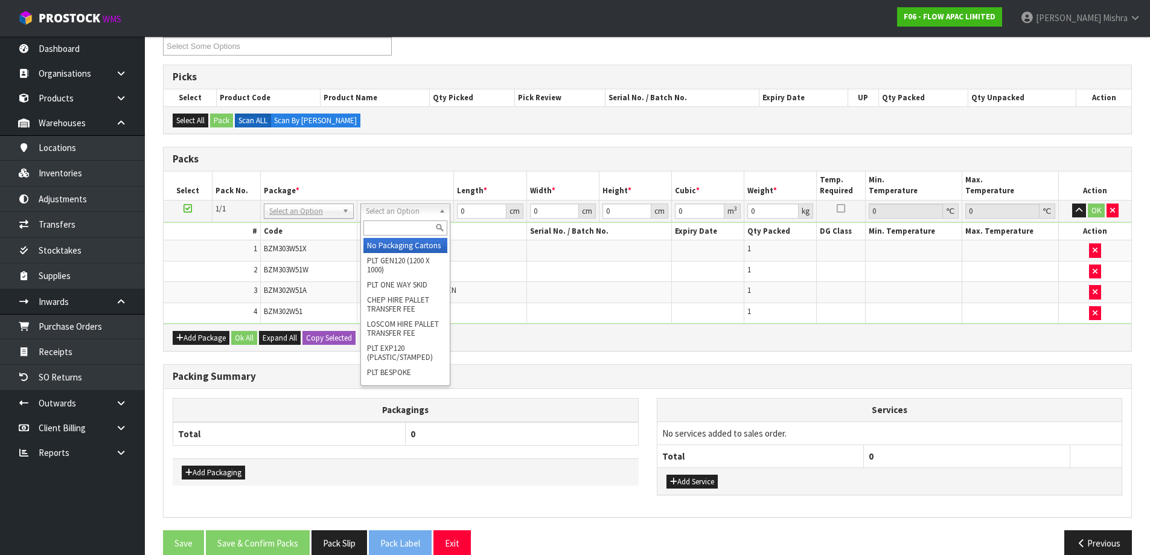
click at [387, 227] on input "text" at bounding box center [405, 227] width 84 height 15
type input "RET"
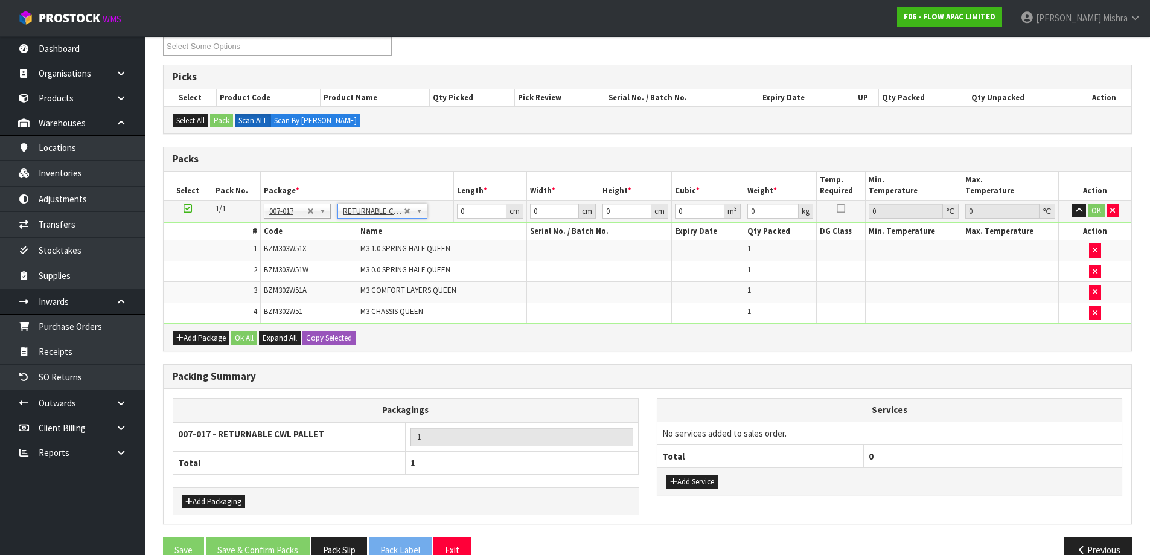
type input "64.5"
drag, startPoint x: 467, startPoint y: 214, endPoint x: 450, endPoint y: 215, distance: 16.9
click at [450, 214] on tr "1/1 NONE 007-001 007-002 007-004 007-009 007-013 007-014 007-015 007-017 007-01…" at bounding box center [648, 211] width 968 height 22
type input "153"
type input "100"
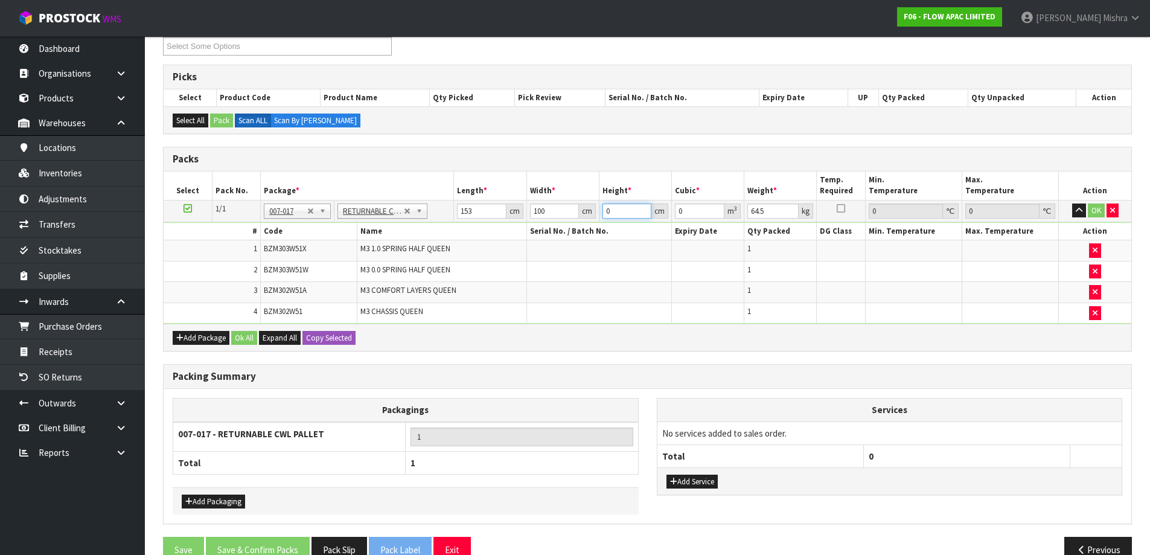
type input "5"
type input "0.0765"
type input "50"
type input "0.765"
type input "50"
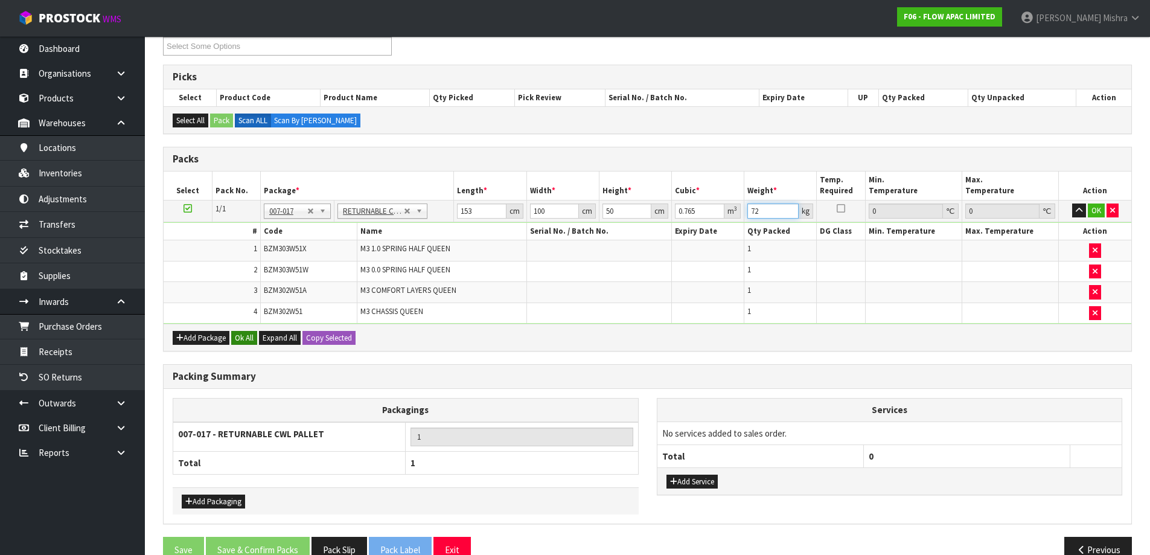
type input "72"
click at [238, 333] on button "Ok All" at bounding box center [244, 338] width 26 height 14
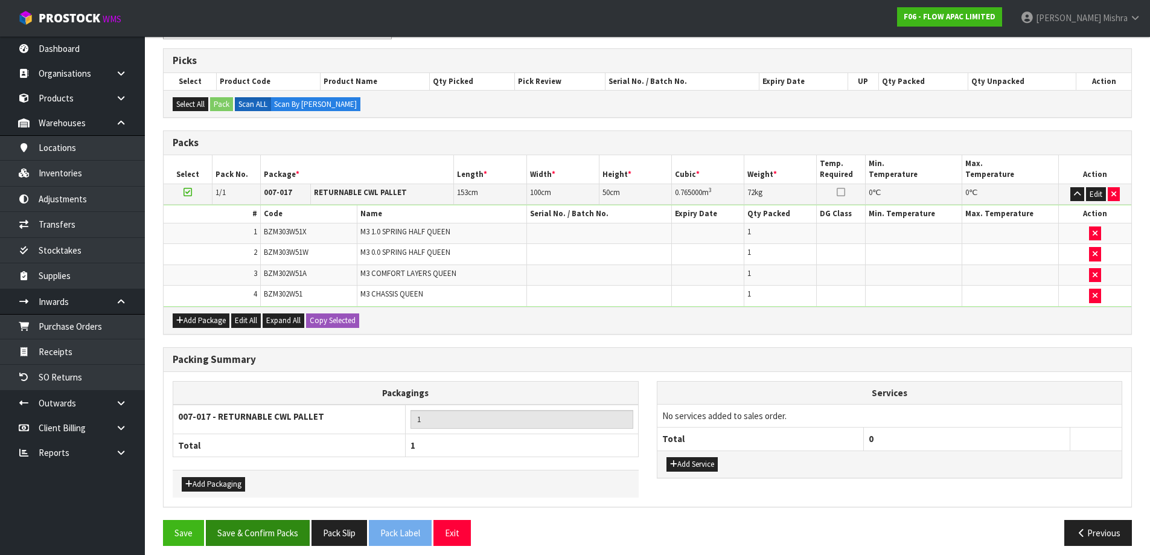
scroll to position [199, 0]
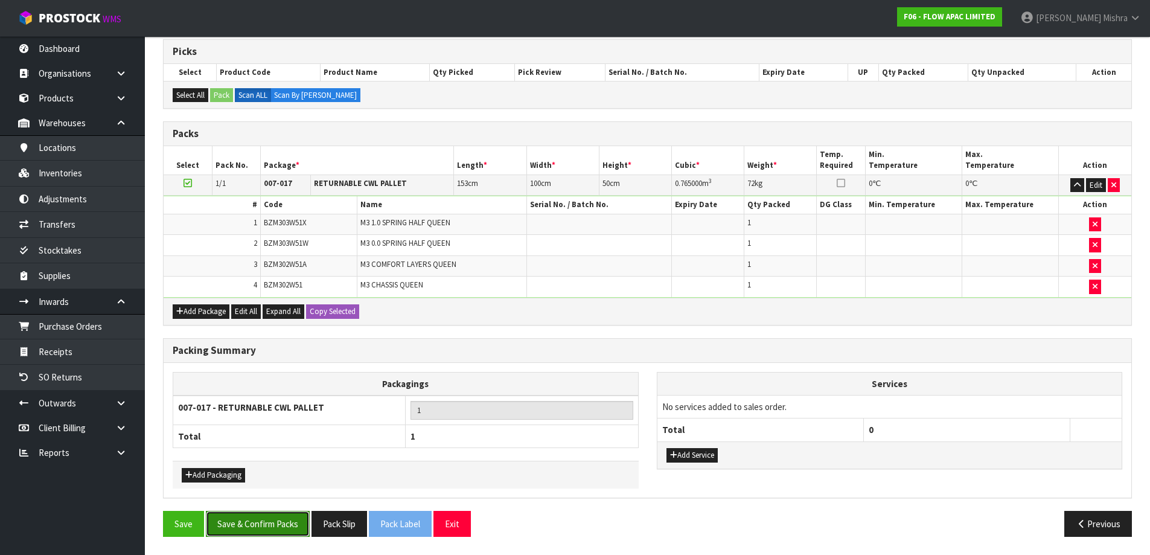
click at [270, 520] on button "Save & Confirm Packs" at bounding box center [258, 524] width 104 height 26
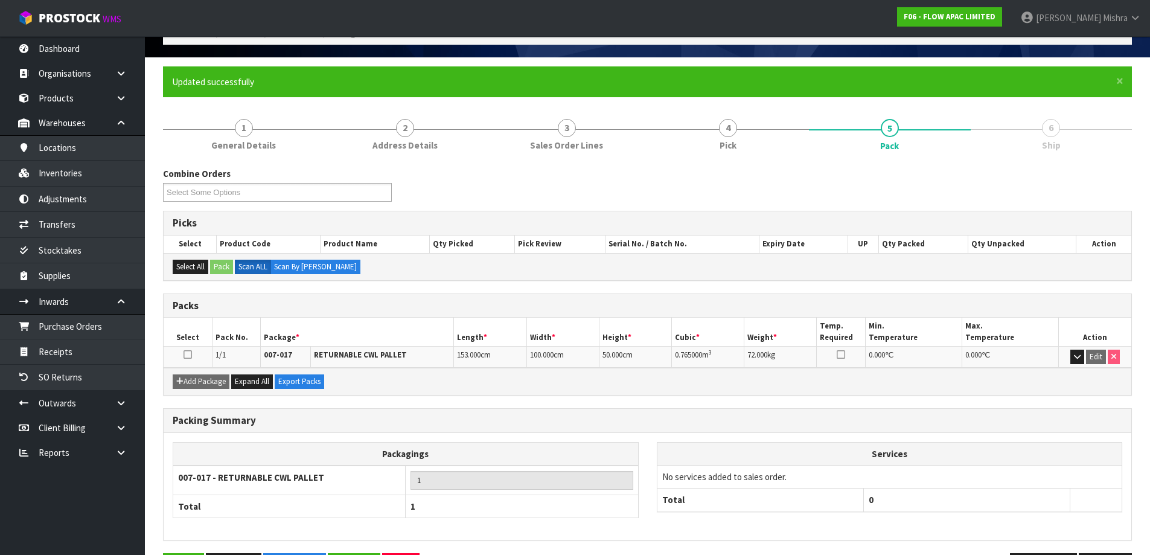
scroll to position [113, 0]
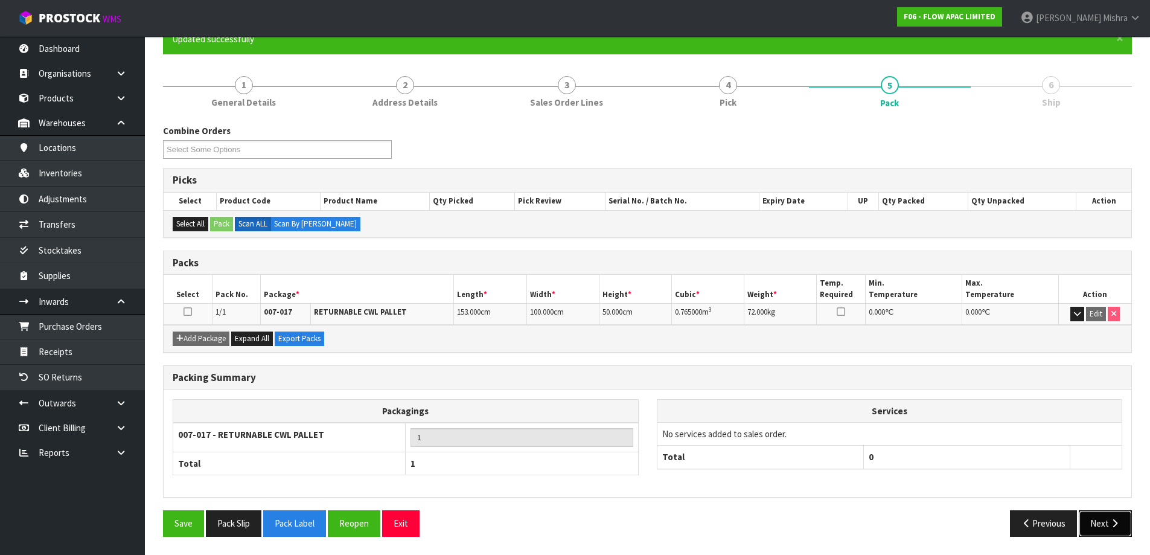
click at [1105, 521] on button "Next" at bounding box center [1105, 523] width 53 height 26
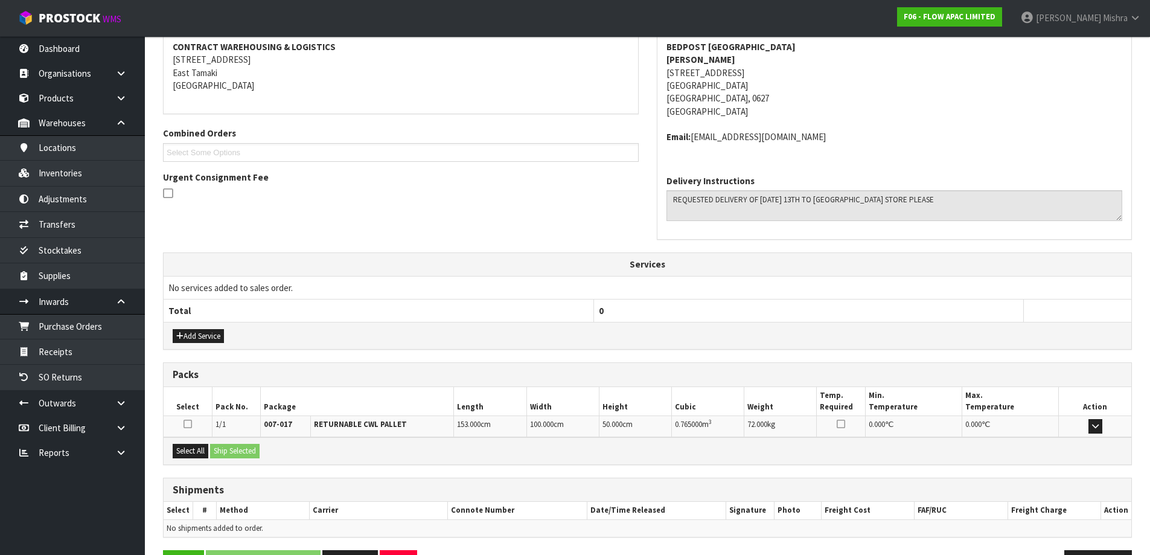
scroll to position [271, 0]
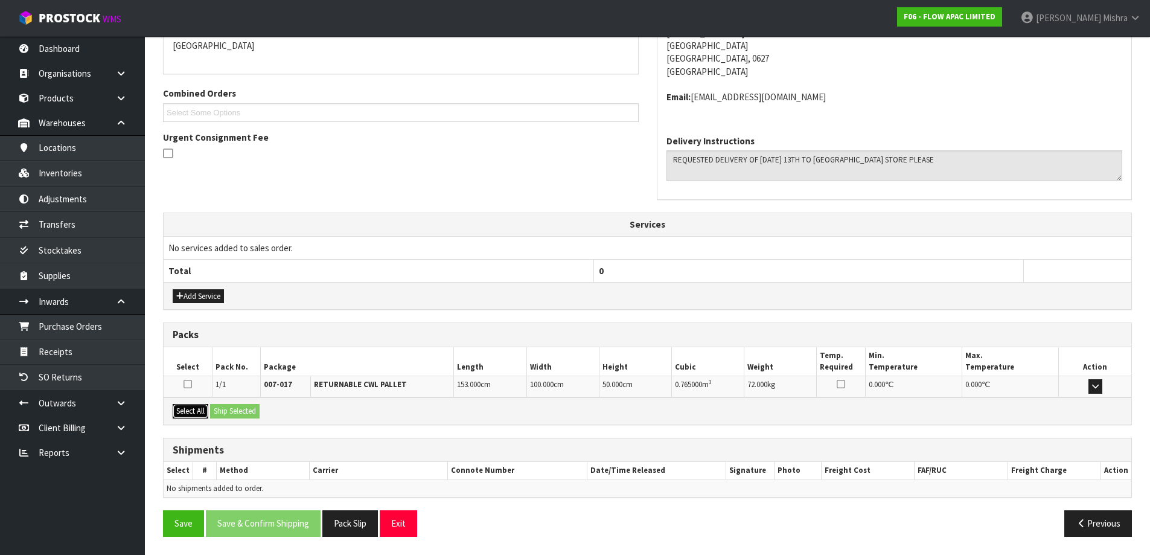
drag, startPoint x: 184, startPoint y: 412, endPoint x: 229, endPoint y: 415, distance: 45.4
click at [185, 412] on button "Select All" at bounding box center [191, 411] width 36 height 14
click at [230, 415] on button "Ship Selected" at bounding box center [234, 411] width 49 height 14
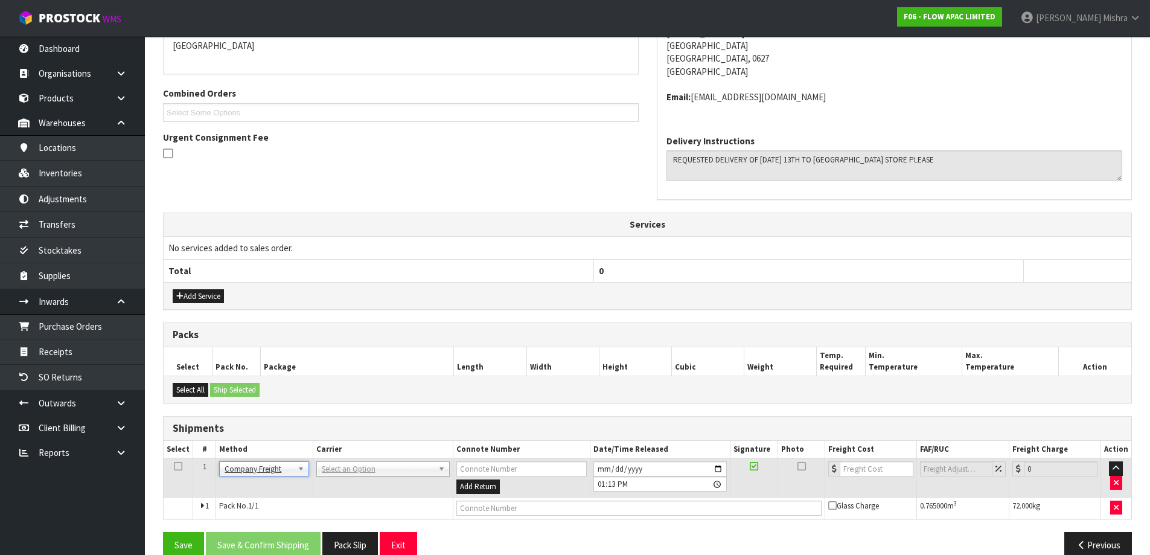
drag, startPoint x: 388, startPoint y: 482, endPoint x: 396, endPoint y: 462, distance: 21.4
click at [390, 481] on td "[PERSON_NAME] CARRIERS - [PERSON_NAME] CARRIERS ALLIANCE PRINTERS - ALLIANCE PR…" at bounding box center [383, 477] width 140 height 39
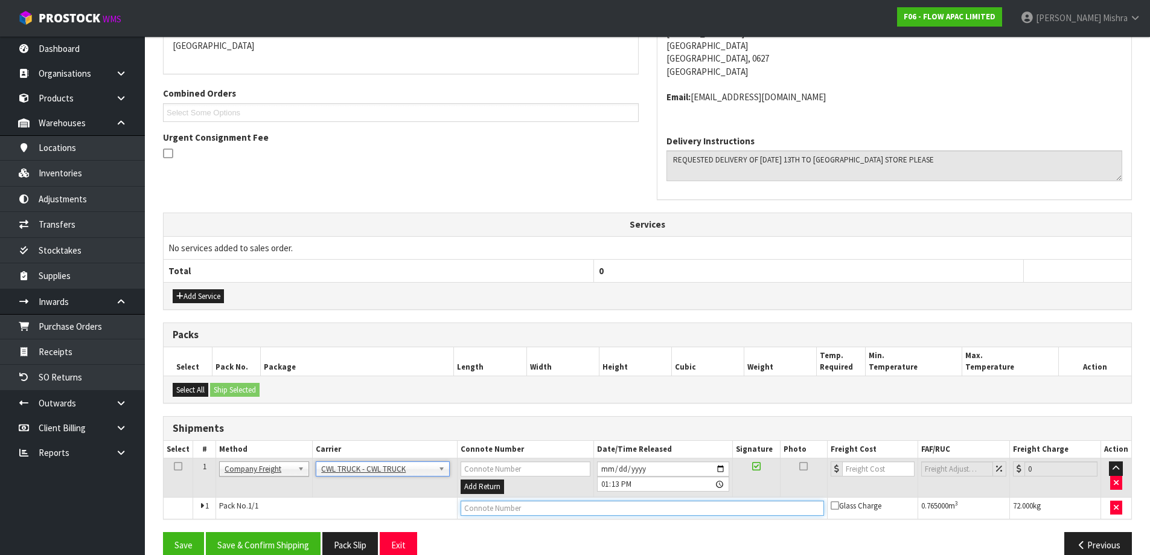
click at [499, 508] on input "text" at bounding box center [642, 507] width 363 height 15
type input "CWL TRUCK DELIVERY"
click at [605, 467] on input "[DATE]" at bounding box center [663, 468] width 132 height 15
type input "[DATE]"
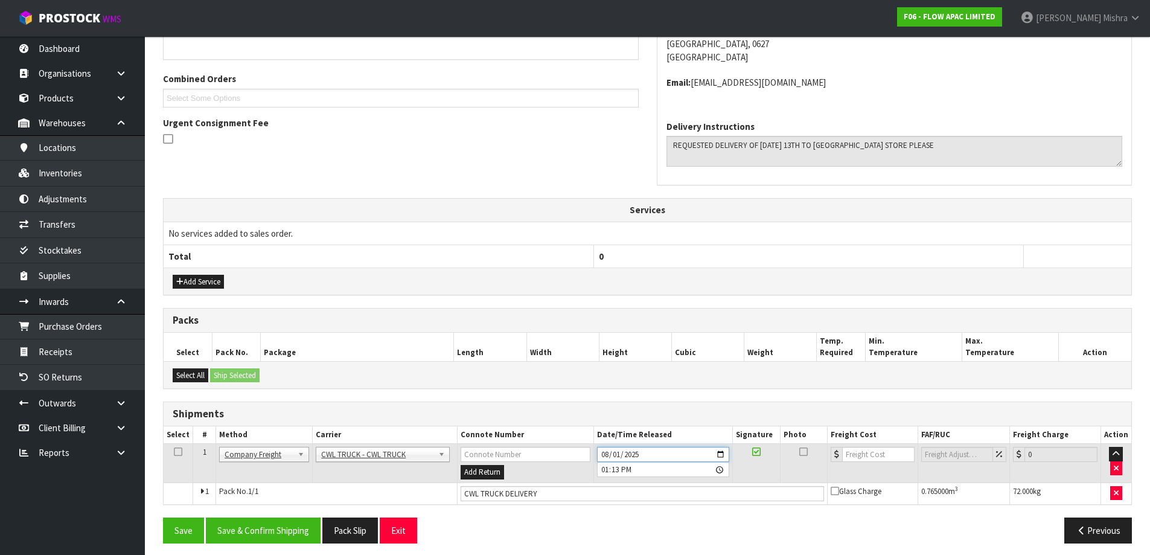
scroll to position [292, 0]
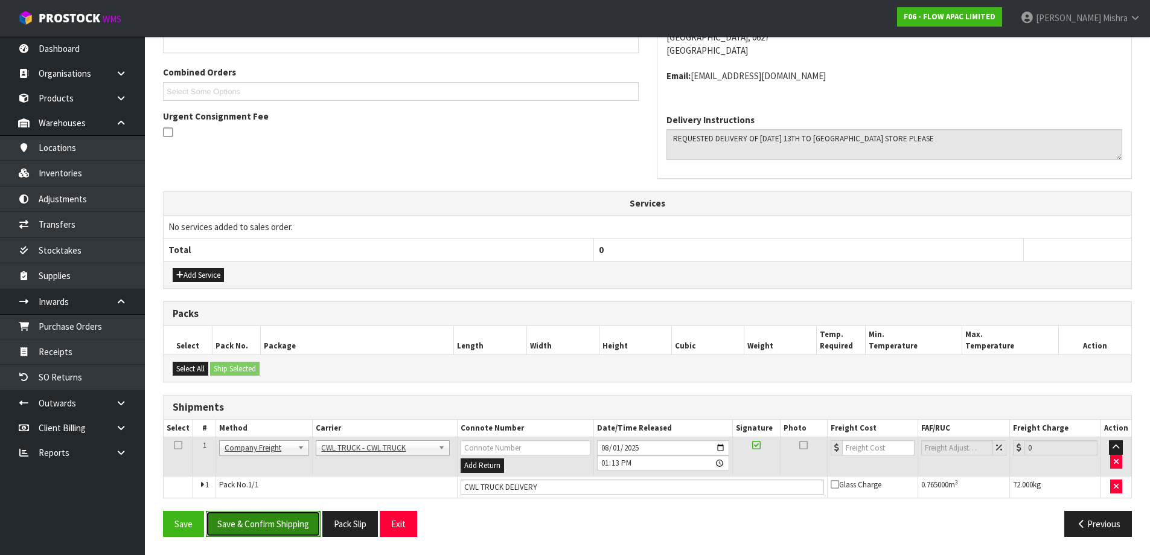
drag, startPoint x: 283, startPoint y: 520, endPoint x: 301, endPoint y: 504, distance: 24.0
click at [284, 519] on button "Save & Confirm Shipping" at bounding box center [263, 524] width 115 height 26
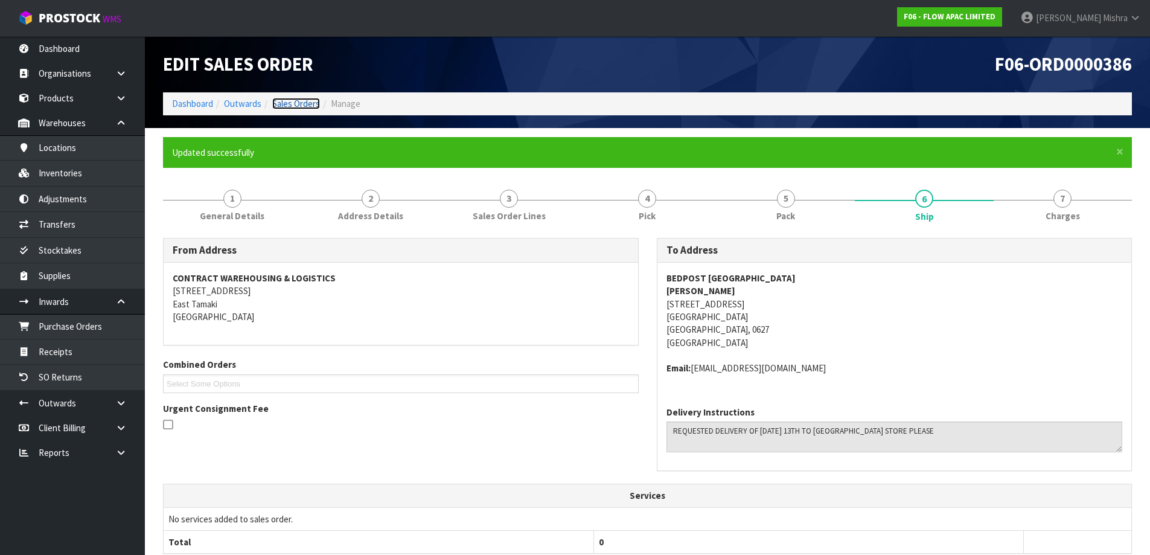
click at [281, 106] on link "Sales Orders" at bounding box center [296, 103] width 48 height 11
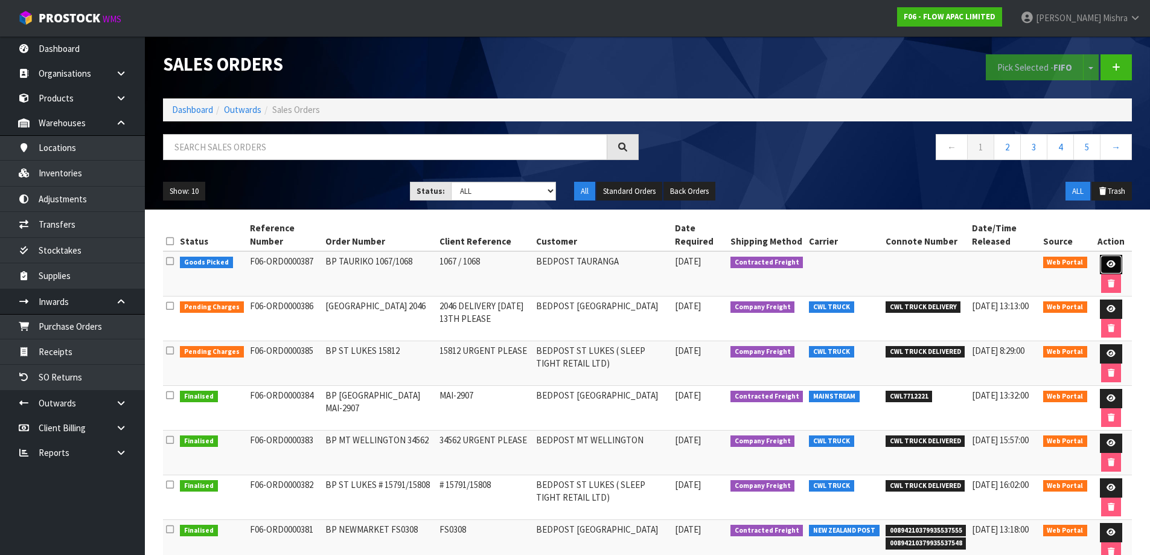
click at [1115, 264] on link at bounding box center [1111, 264] width 22 height 19
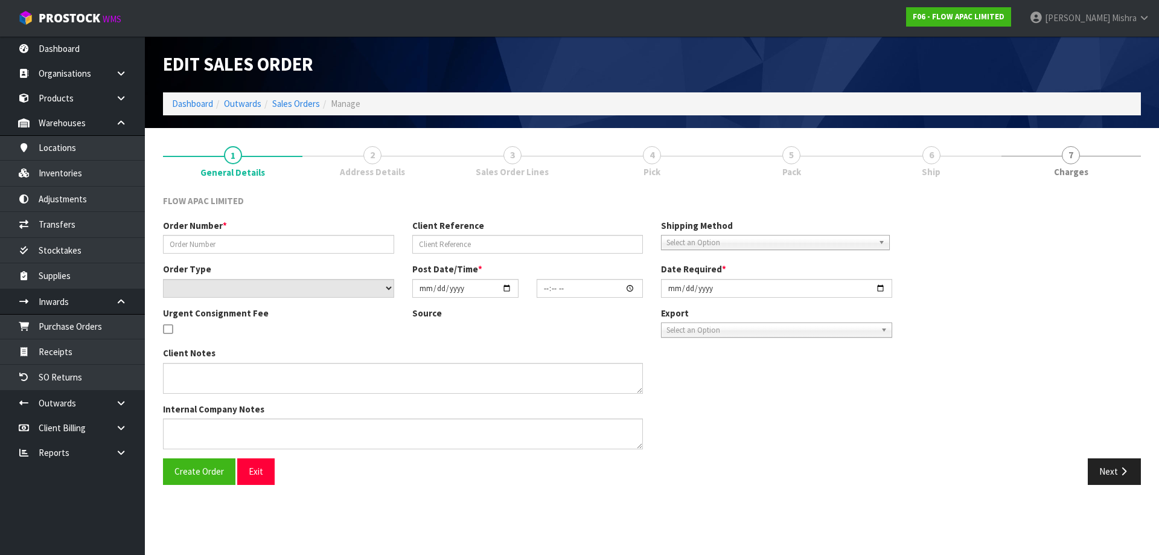
type input "BP TAURIKO 1067/1068"
type input "1067 / 1068"
select select "number:0"
type input "[DATE]"
type input "18:39:00.000"
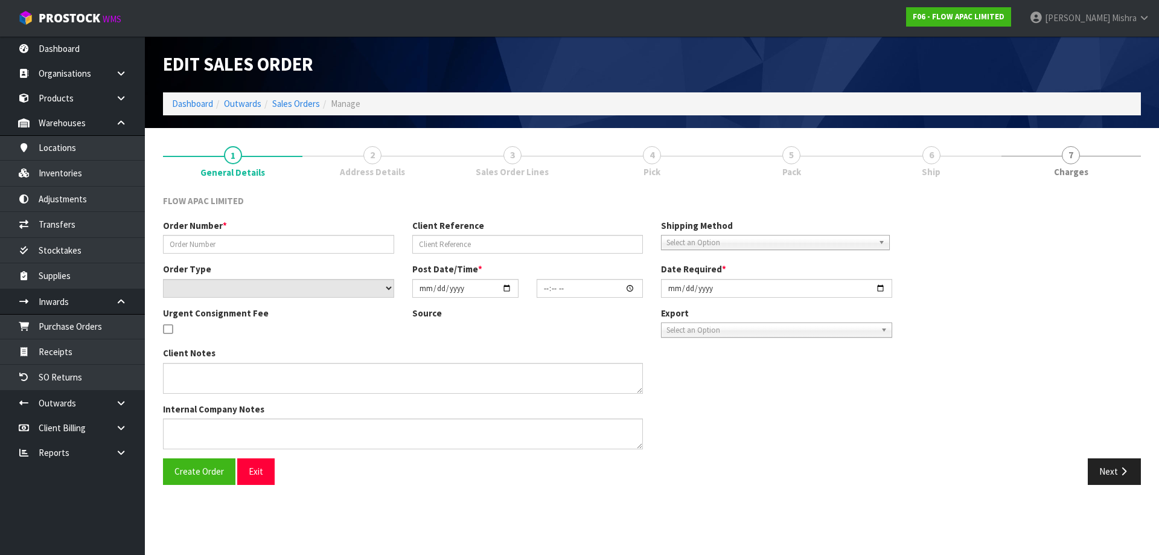
type input "[DATE]"
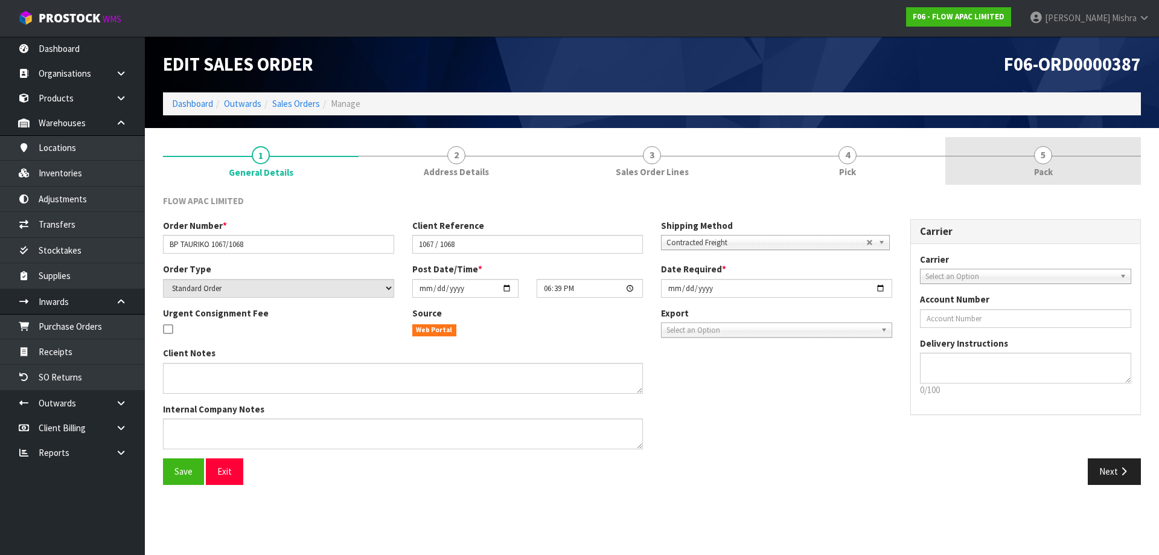
click at [1045, 150] on span "5" at bounding box center [1043, 155] width 18 height 18
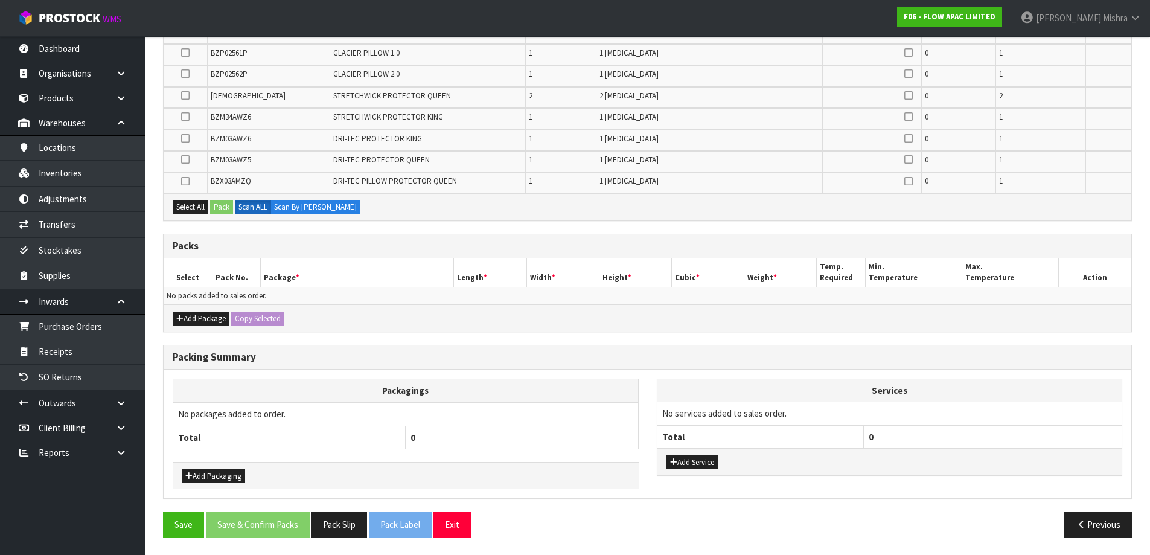
scroll to position [366, 0]
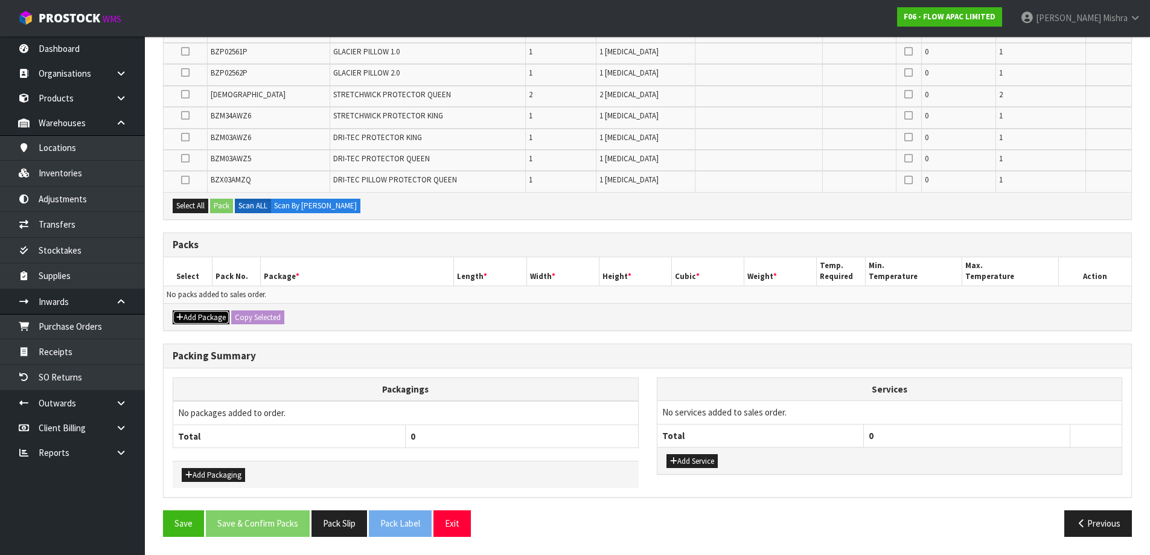
click at [208, 315] on button "Add Package" at bounding box center [201, 317] width 57 height 14
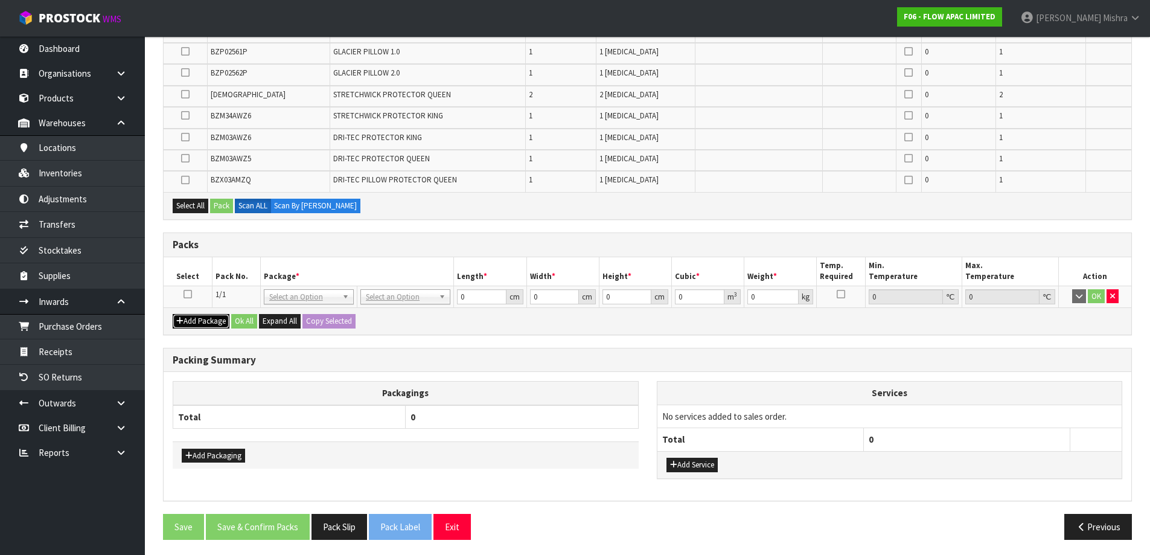
click at [199, 321] on button "Add Package" at bounding box center [201, 321] width 57 height 14
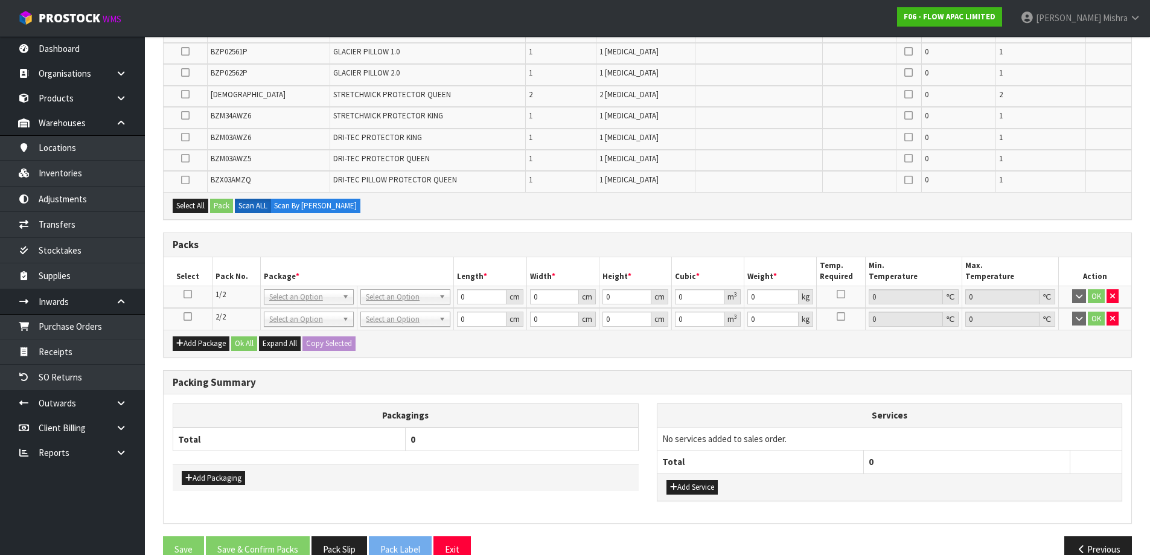
click at [188, 317] on icon at bounding box center [188, 316] width 8 height 1
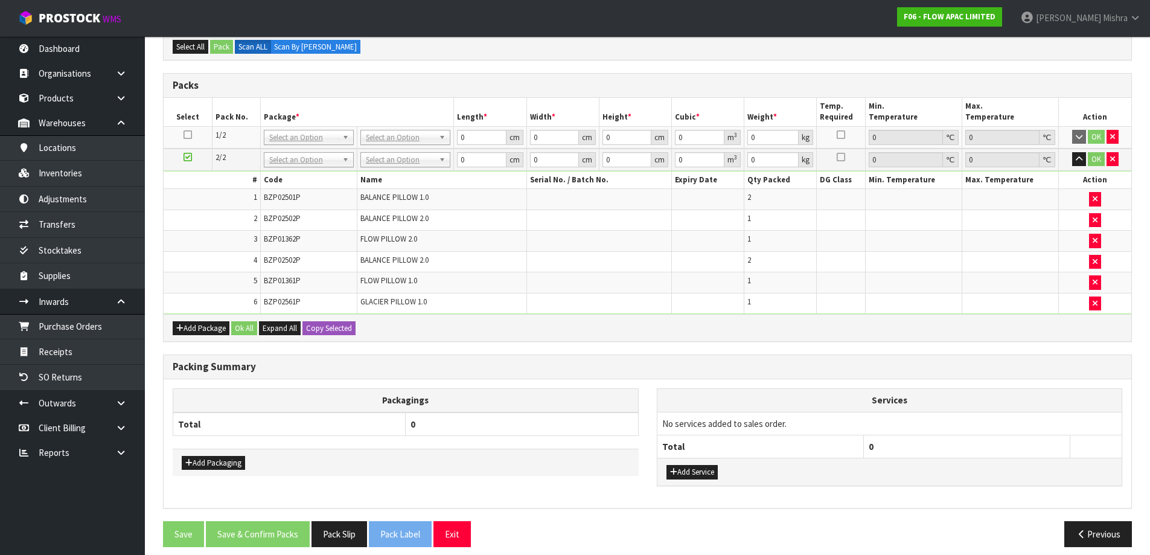
scroll to position [407, 0]
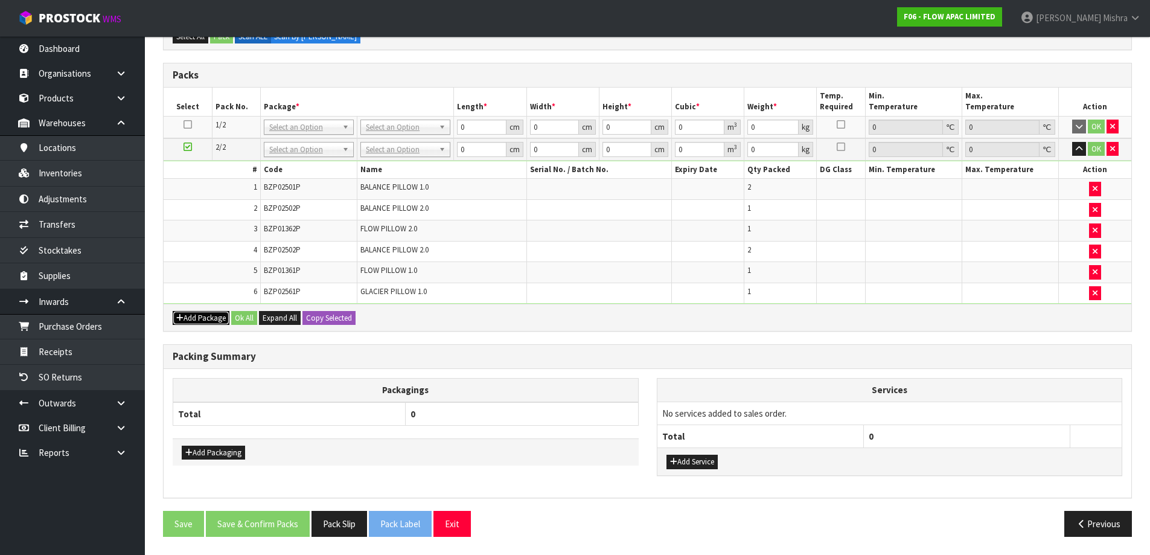
click at [199, 313] on button "Add Package" at bounding box center [201, 318] width 57 height 14
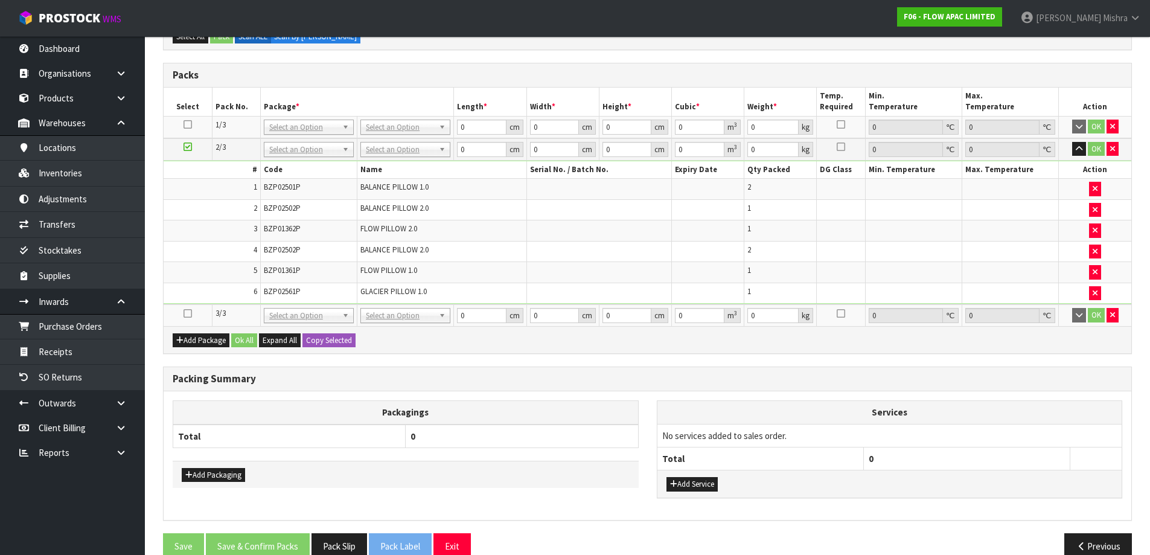
click at [187, 313] on icon at bounding box center [188, 313] width 8 height 1
click at [1091, 252] on button "button" at bounding box center [1095, 251] width 12 height 14
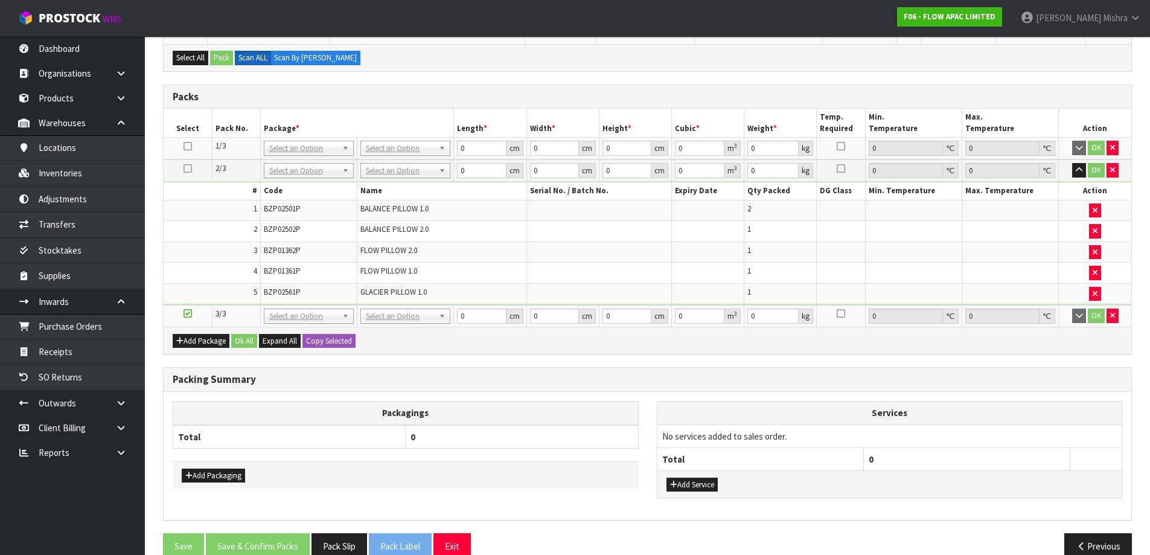
scroll to position [429, 0]
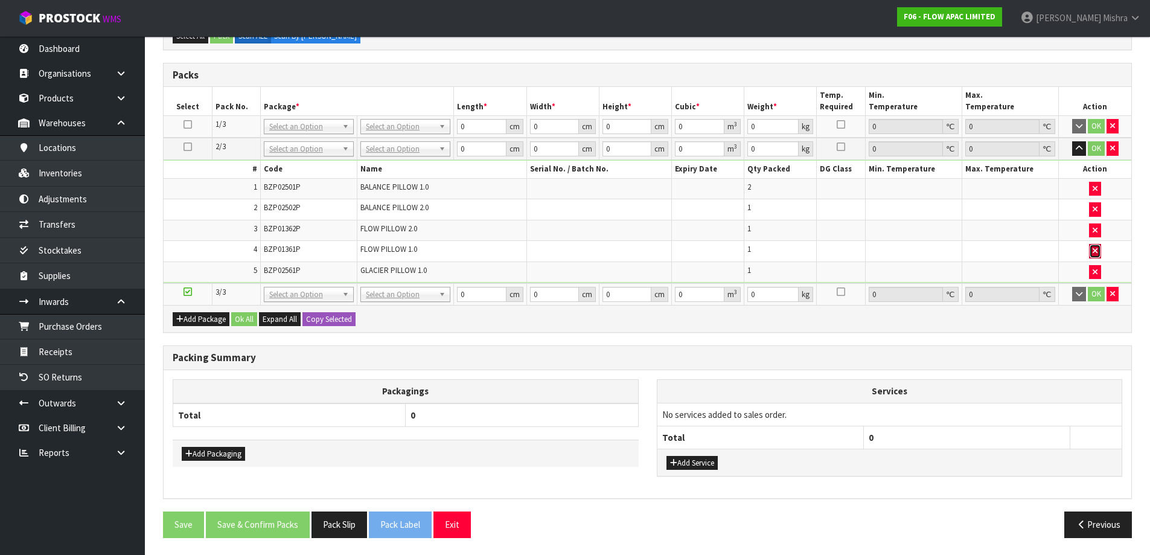
click at [1096, 251] on icon "button" at bounding box center [1095, 251] width 5 height 8
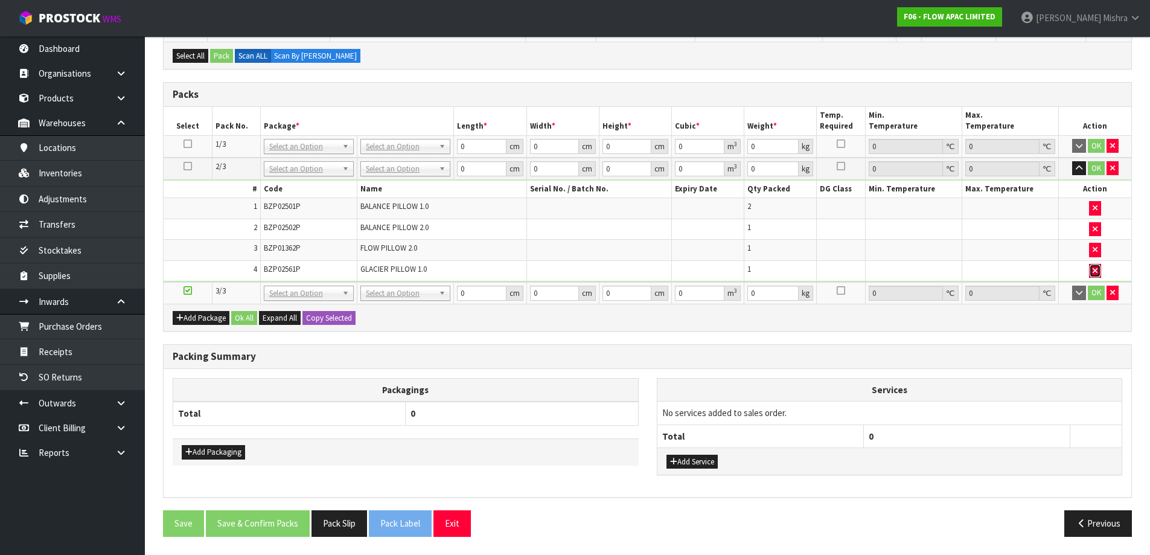
click at [1091, 270] on button "button" at bounding box center [1095, 271] width 12 height 14
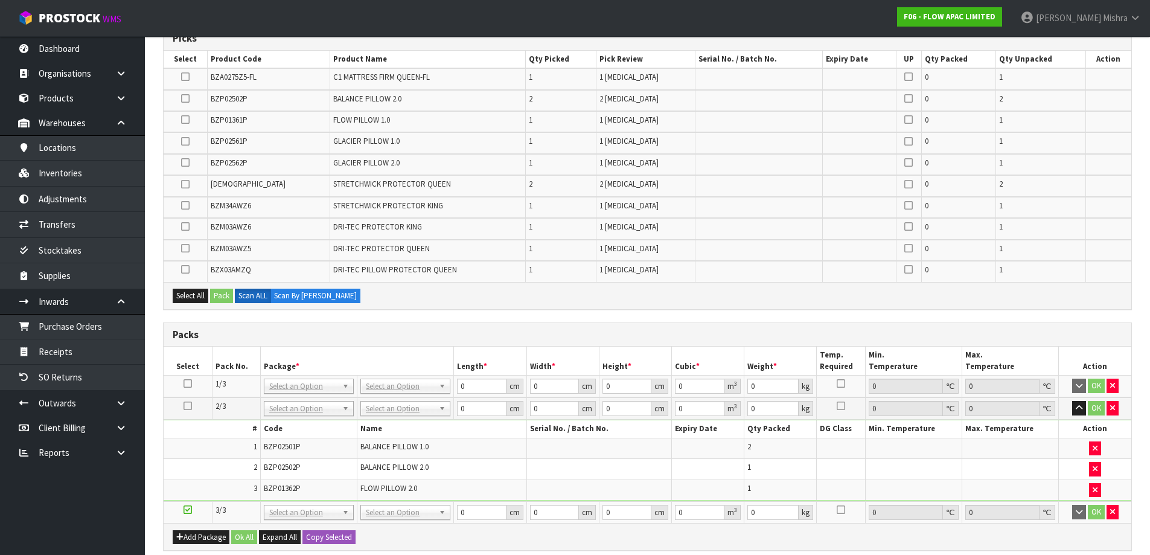
scroll to position [69, 0]
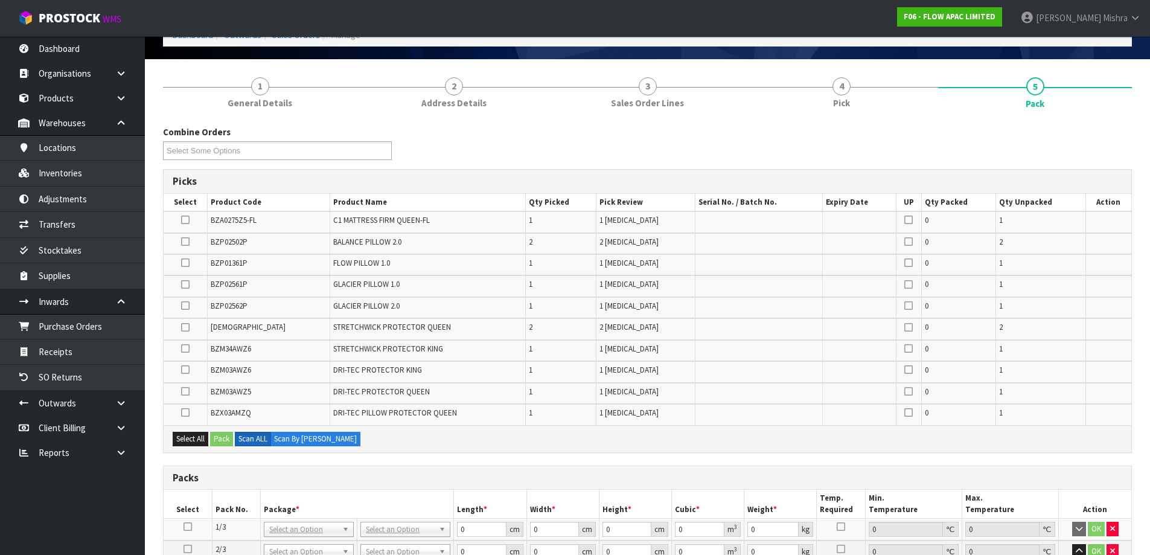
click at [184, 246] on label at bounding box center [185, 242] width 8 height 11
click at [0, 0] on input "checkbox" at bounding box center [0, 0] width 0 height 0
click at [186, 263] on icon at bounding box center [185, 263] width 8 height 1
click at [0, 0] on input "checkbox" at bounding box center [0, 0] width 0 height 0
click at [186, 263] on icon at bounding box center [185, 263] width 8 height 1
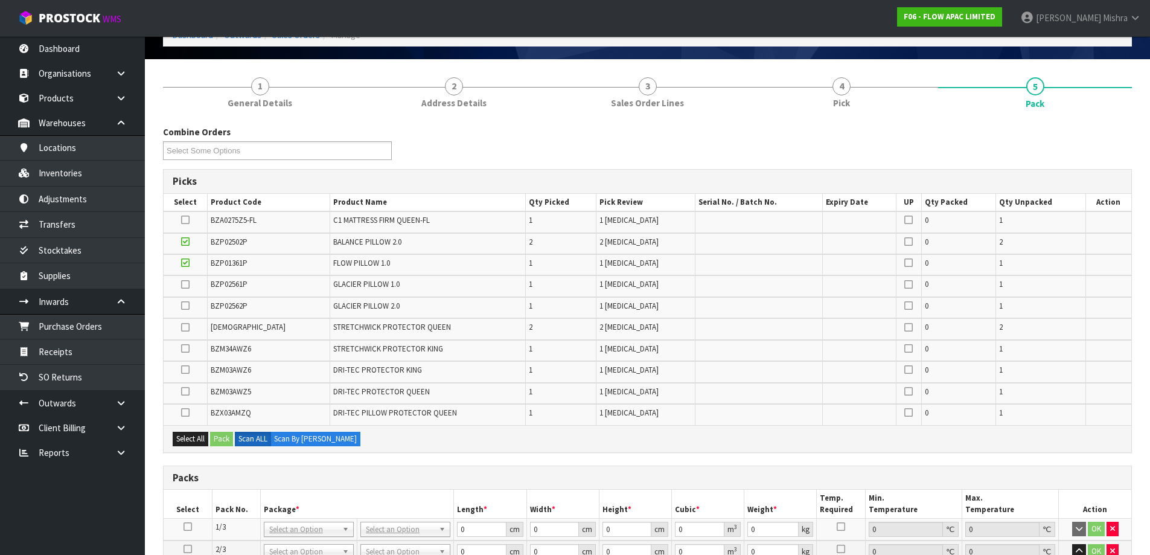
click at [0, 0] on input "checkbox" at bounding box center [0, 0] width 0 height 0
click at [187, 241] on icon at bounding box center [185, 241] width 8 height 1
click at [0, 0] on input "checkbox" at bounding box center [0, 0] width 0 height 0
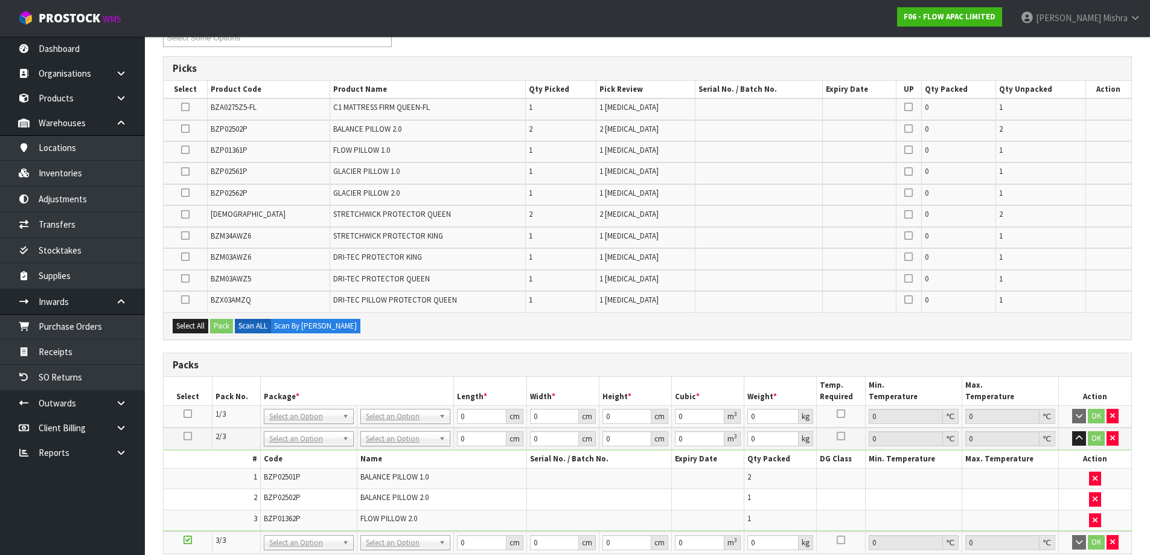
scroll to position [310, 0]
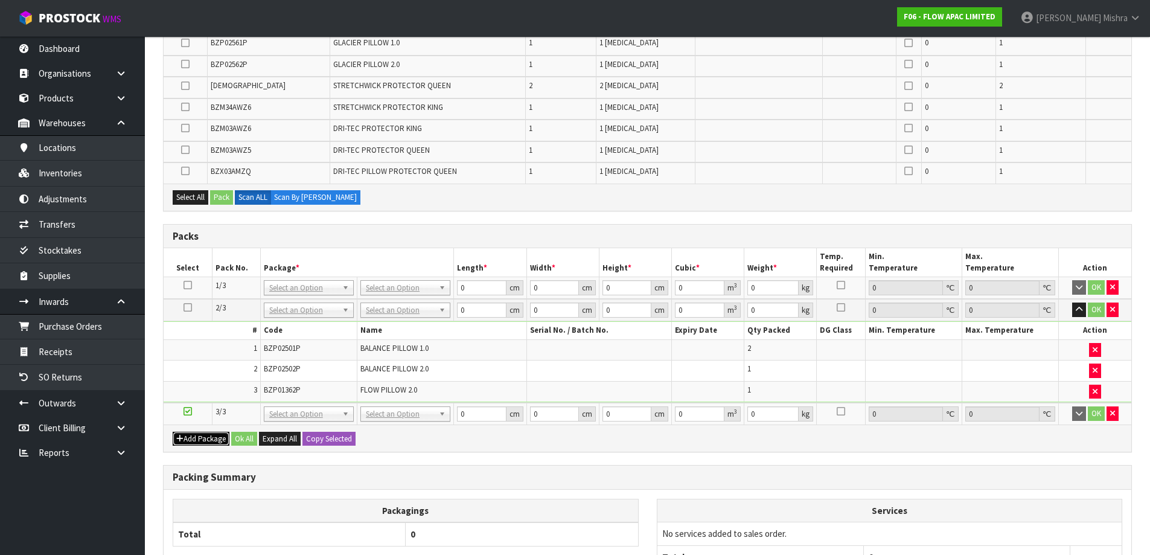
click at [194, 436] on button "Add Package" at bounding box center [201, 439] width 57 height 14
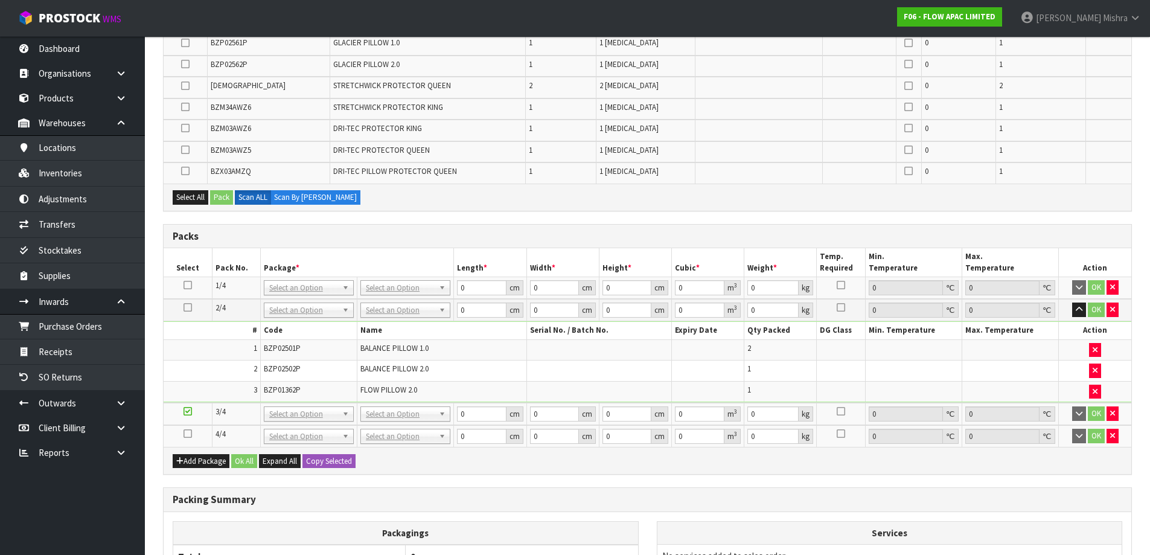
click at [186, 433] on icon at bounding box center [188, 433] width 8 height 1
click at [1116, 312] on button "button" at bounding box center [1112, 309] width 12 height 14
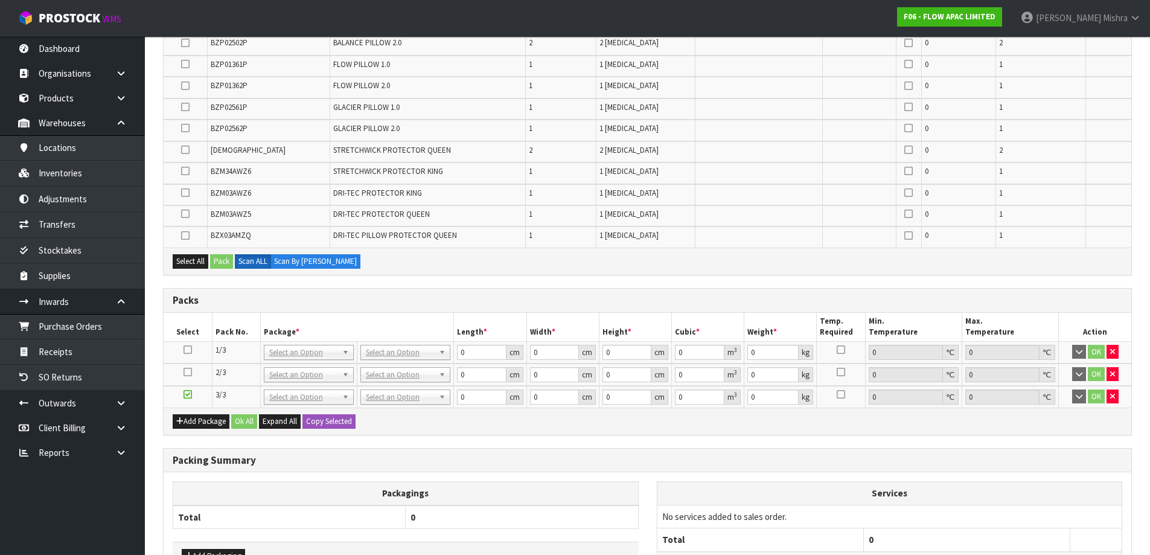
scroll to position [353, 0]
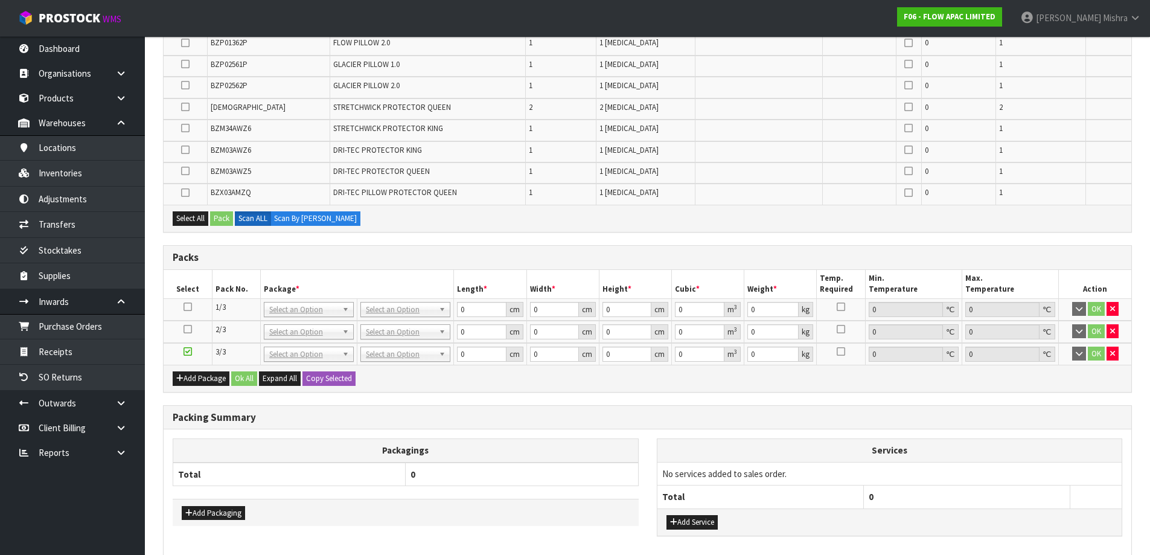
click at [188, 330] on icon at bounding box center [188, 329] width 8 height 1
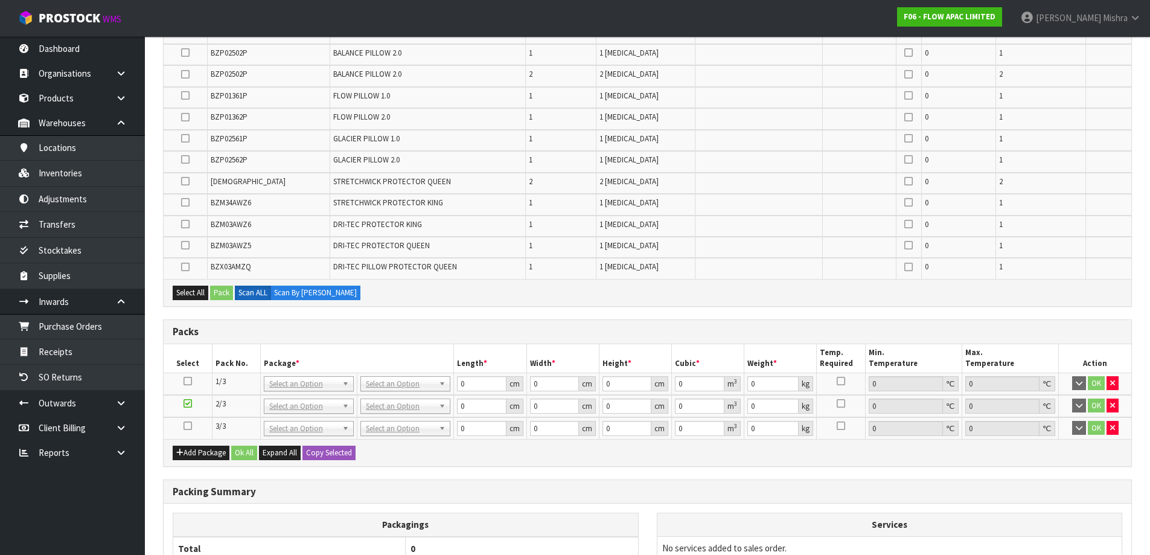
scroll to position [172, 0]
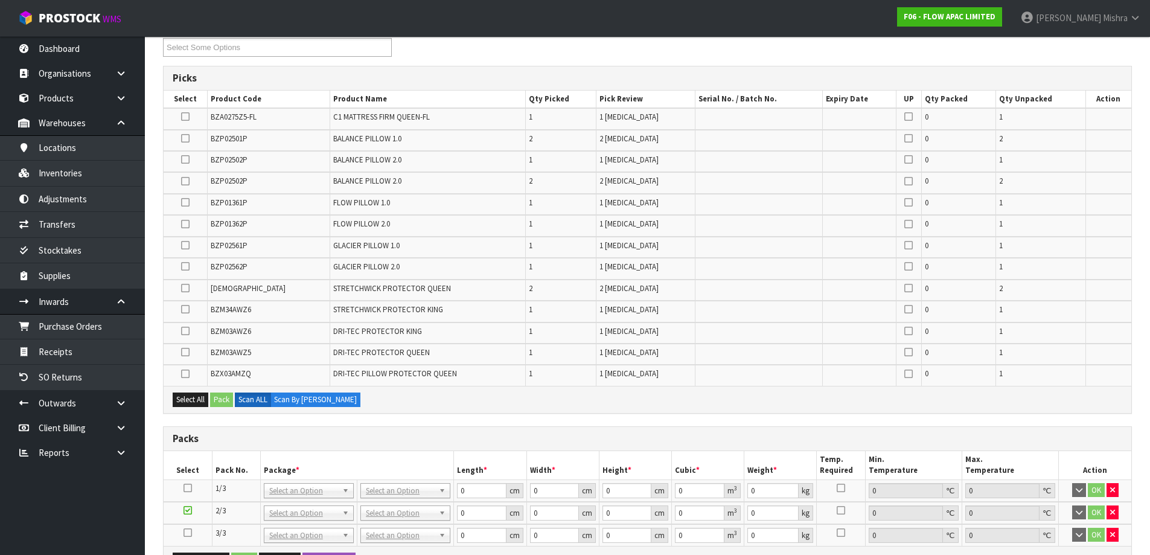
click at [185, 139] on icon at bounding box center [185, 138] width 8 height 1
click at [0, 0] on input "checkbox" at bounding box center [0, 0] width 0 height 0
click at [182, 155] on label at bounding box center [185, 160] width 8 height 11
click at [0, 0] on input "checkbox" at bounding box center [0, 0] width 0 height 0
click at [188, 224] on icon at bounding box center [185, 224] width 8 height 1
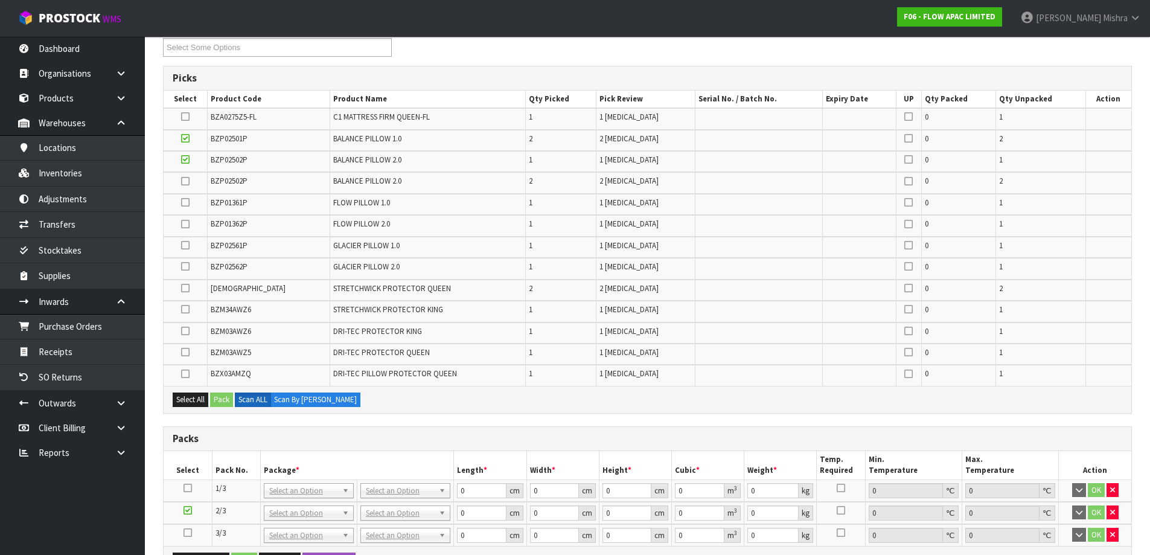
click at [0, 0] on input "checkbox" at bounding box center [0, 0] width 0 height 0
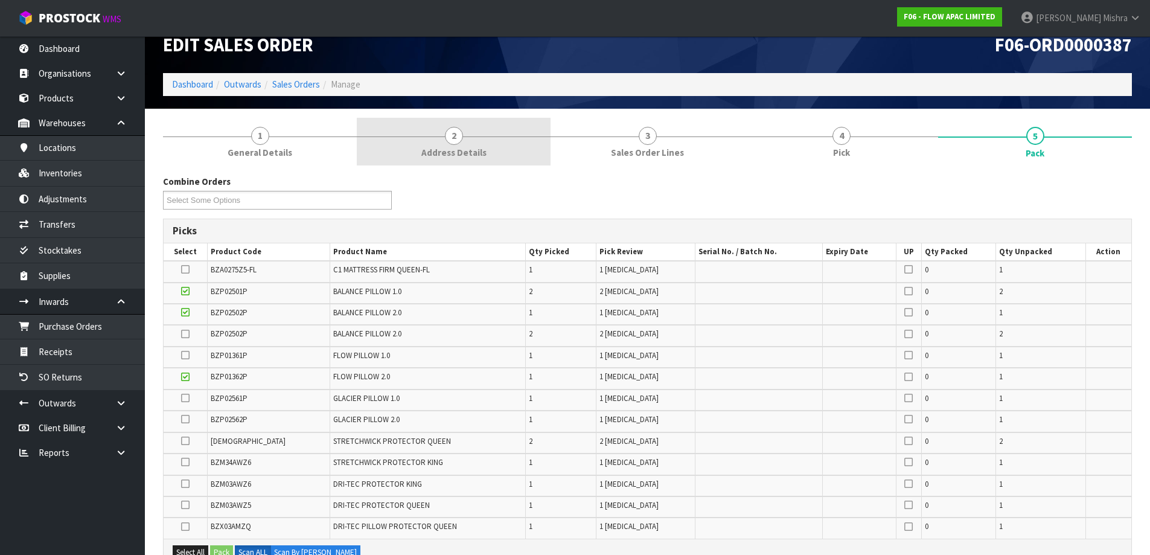
scroll to position [0, 0]
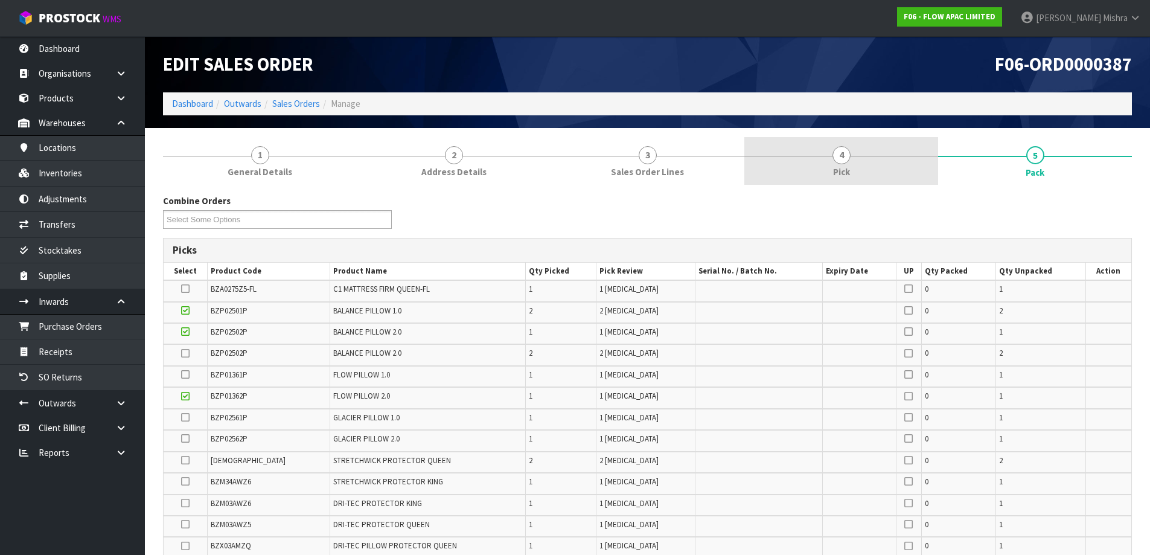
click at [827, 154] on link "4 Pick" at bounding box center [841, 161] width 194 height 48
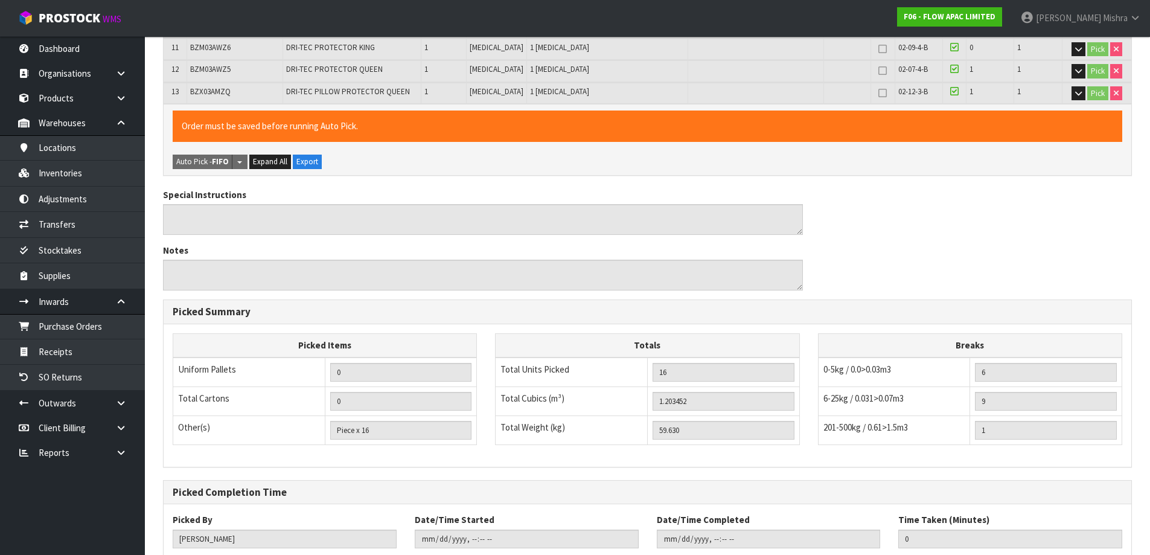
scroll to position [551, 0]
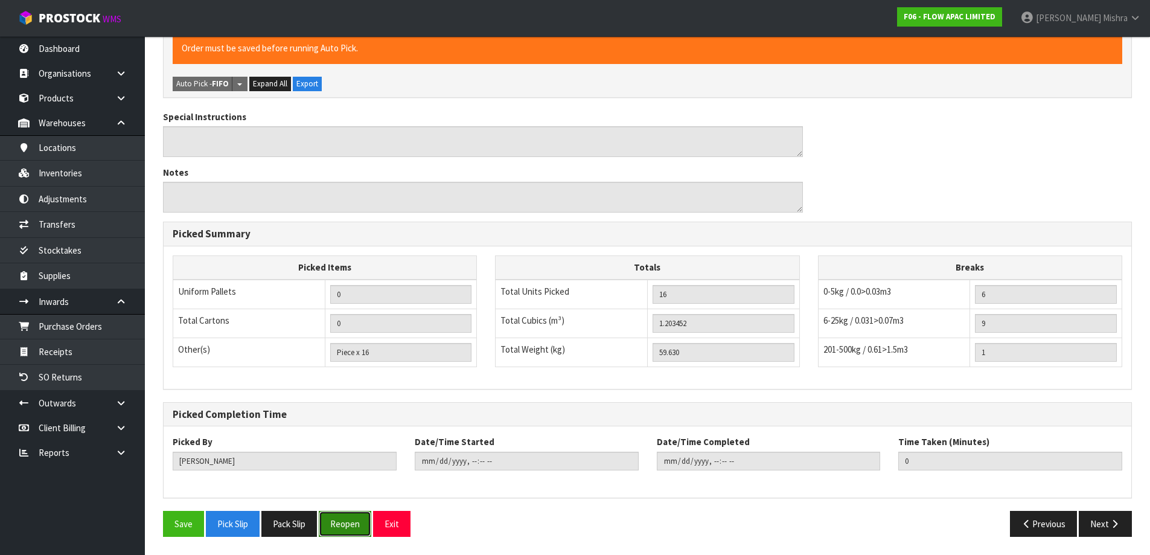
click at [349, 522] on button "Reopen" at bounding box center [345, 524] width 53 height 26
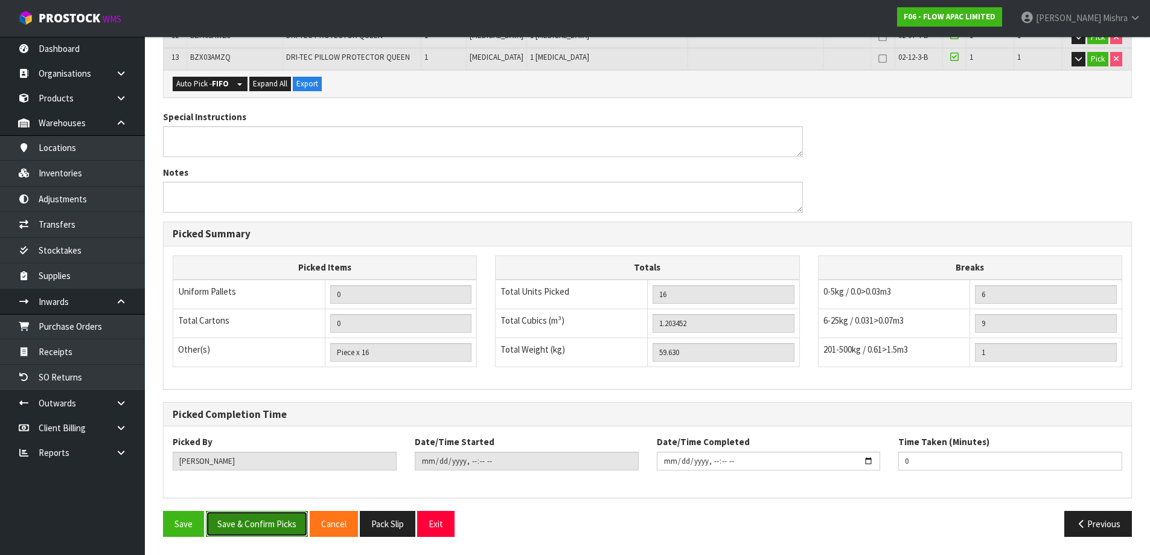
click at [261, 520] on button "Save & Confirm Picks" at bounding box center [257, 524] width 102 height 26
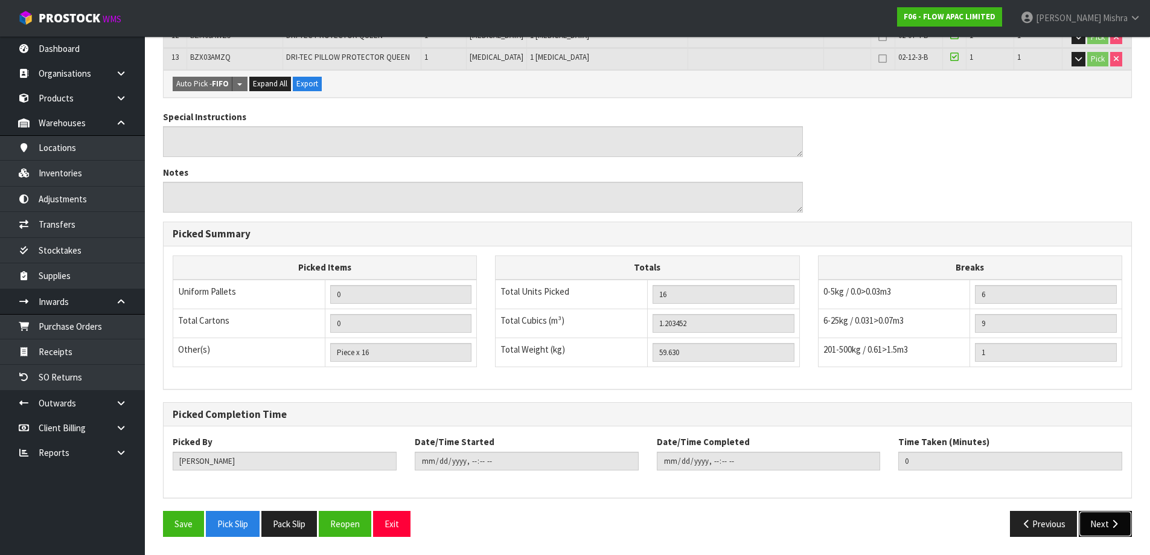
drag, startPoint x: 1117, startPoint y: 523, endPoint x: 1010, endPoint y: 496, distance: 110.1
click at [1116, 523] on icon "button" at bounding box center [1114, 523] width 11 height 9
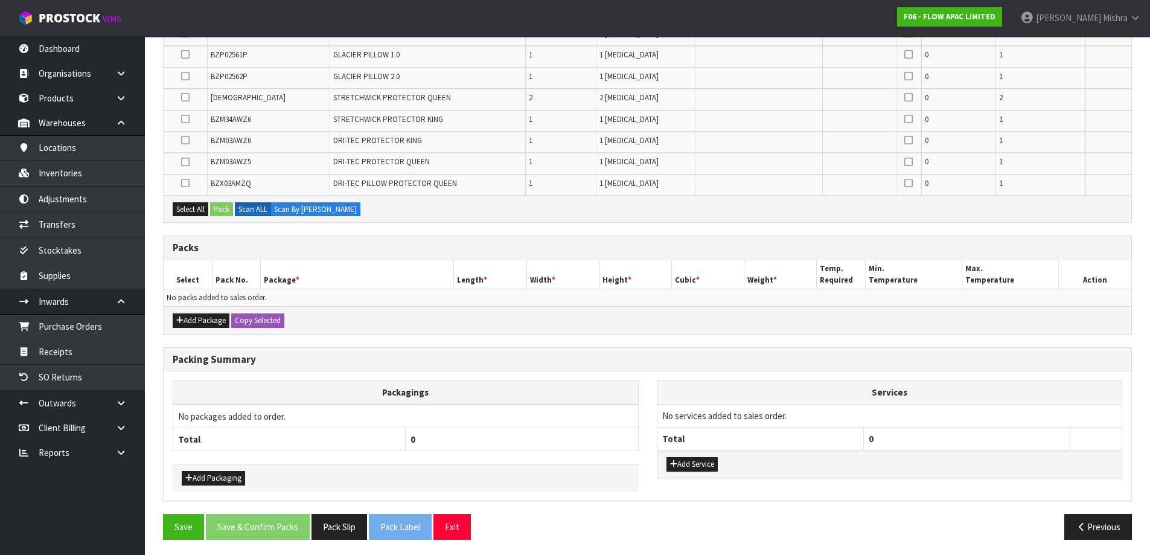
scroll to position [409, 0]
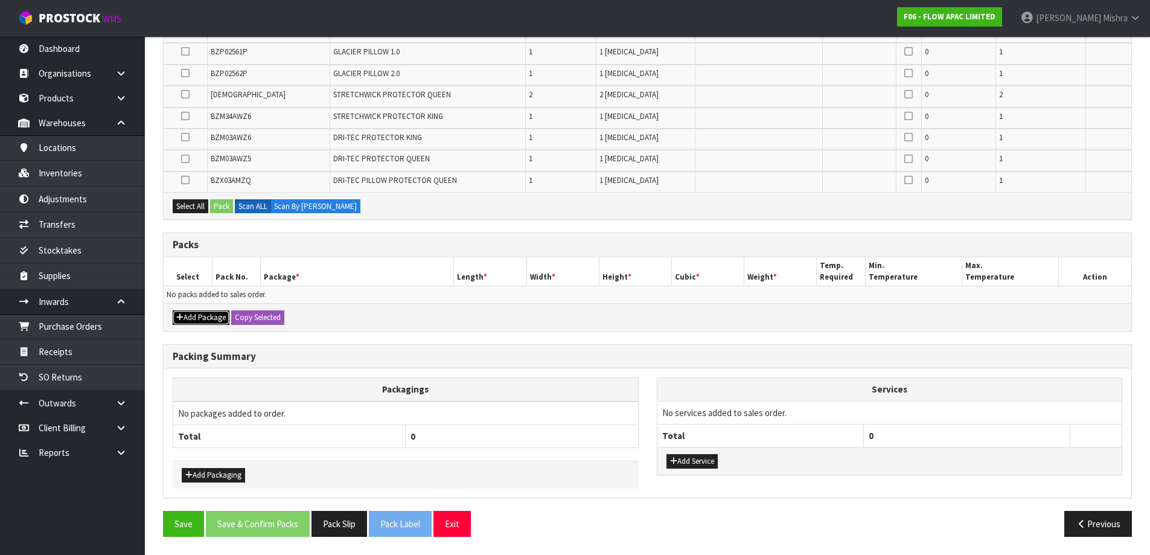
click at [204, 321] on button "Add Package" at bounding box center [201, 317] width 57 height 14
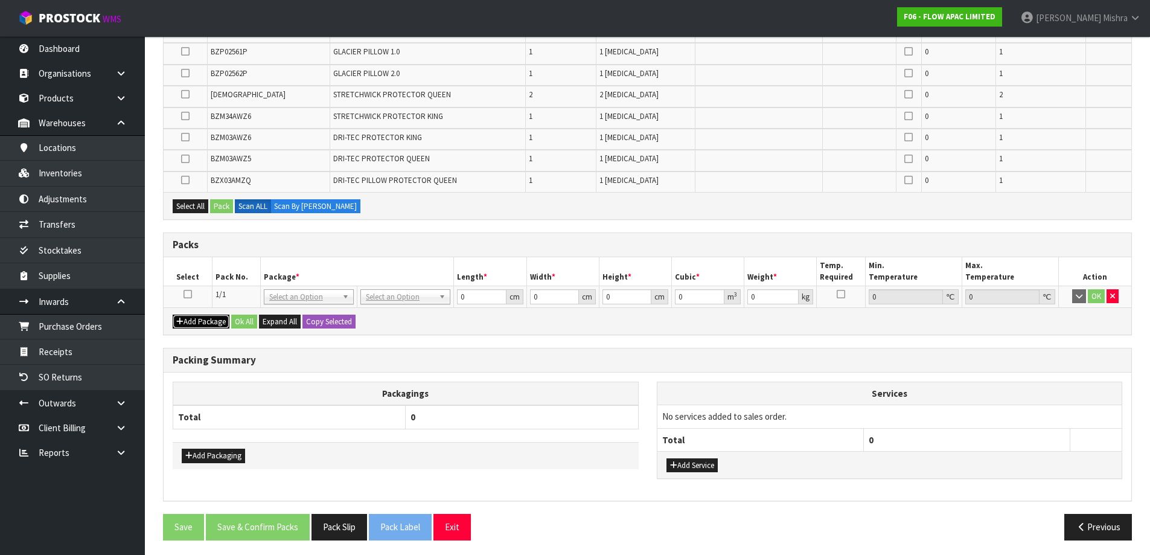
click at [204, 321] on button "Add Package" at bounding box center [201, 321] width 57 height 14
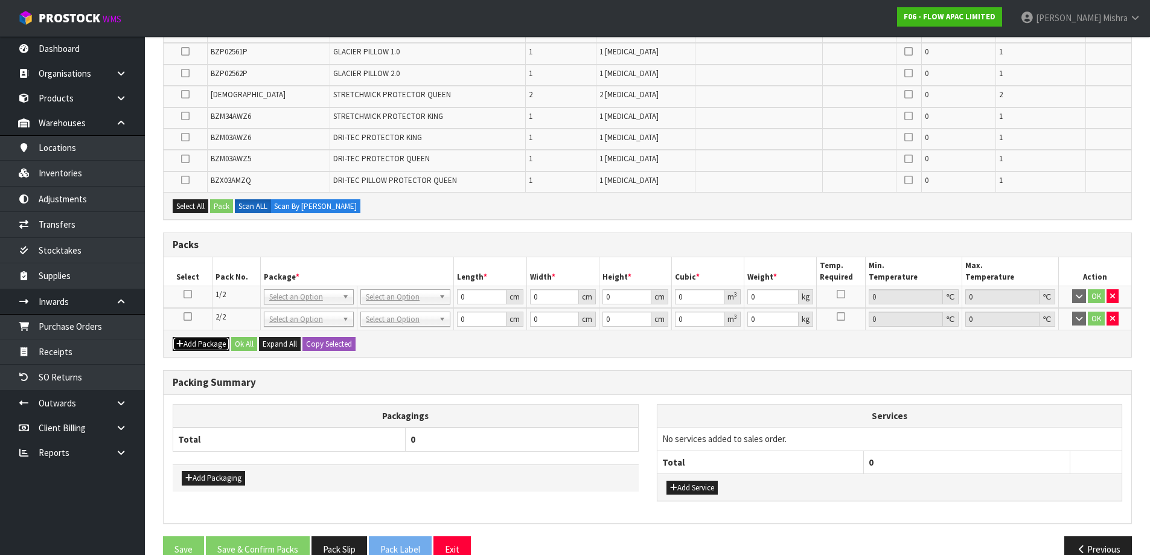
click at [202, 338] on button "Add Package" at bounding box center [201, 344] width 57 height 14
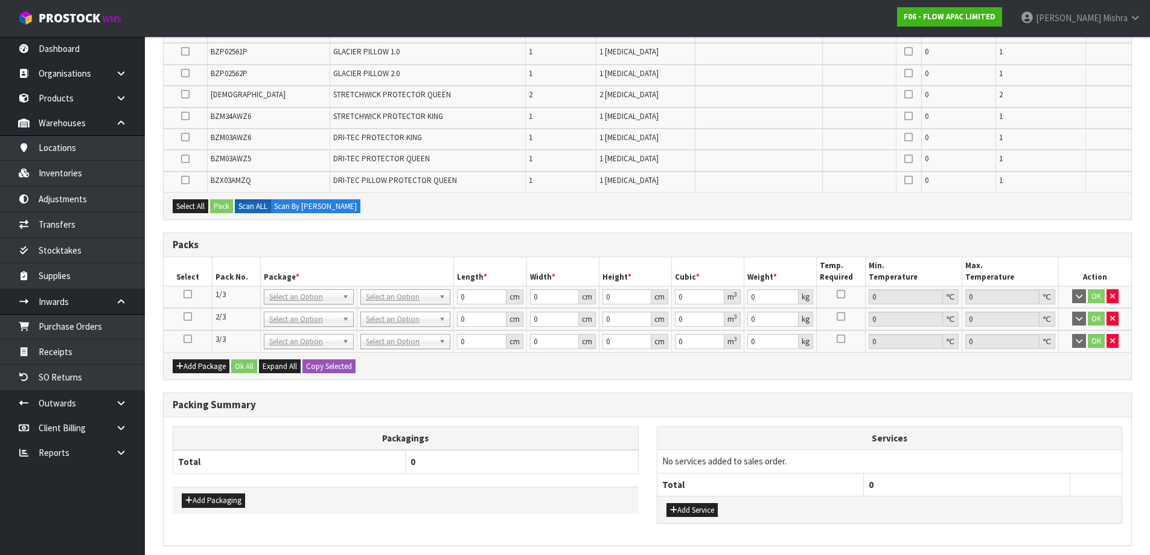
click at [187, 316] on icon at bounding box center [188, 316] width 8 height 1
click at [185, 316] on icon at bounding box center [188, 316] width 8 height 1
click at [185, 339] on icon at bounding box center [188, 339] width 8 height 1
click at [190, 317] on icon at bounding box center [188, 316] width 8 height 1
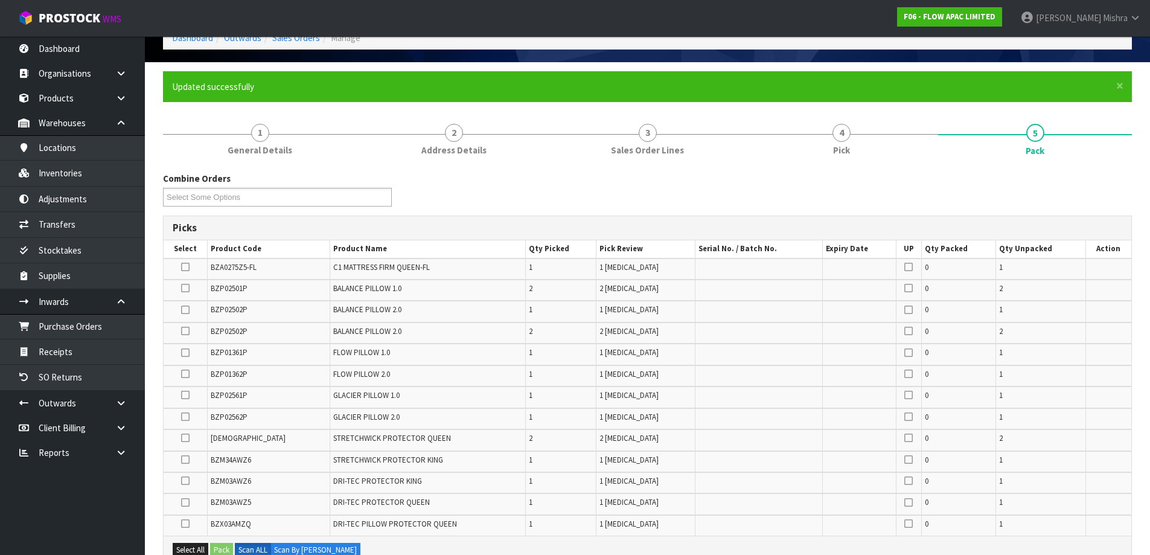
scroll to position [47, 0]
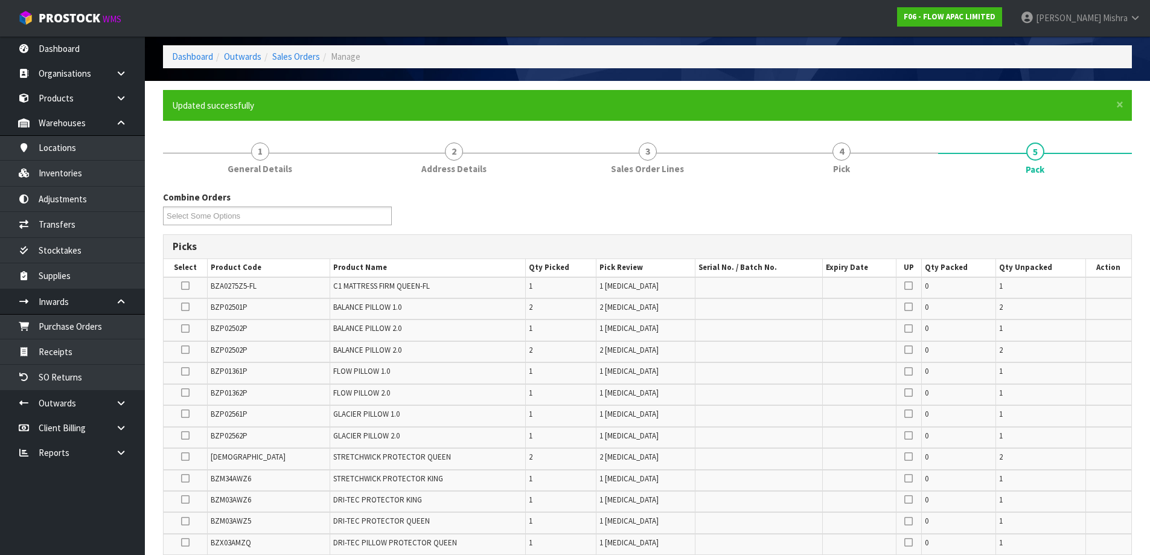
click at [190, 307] on icon at bounding box center [185, 307] width 8 height 1
click at [0, 0] on input "checkbox" at bounding box center [0, 0] width 0 height 0
click at [184, 328] on icon at bounding box center [185, 328] width 8 height 1
click at [0, 0] on input "checkbox" at bounding box center [0, 0] width 0 height 0
click at [191, 394] on td at bounding box center [186, 394] width 44 height 21
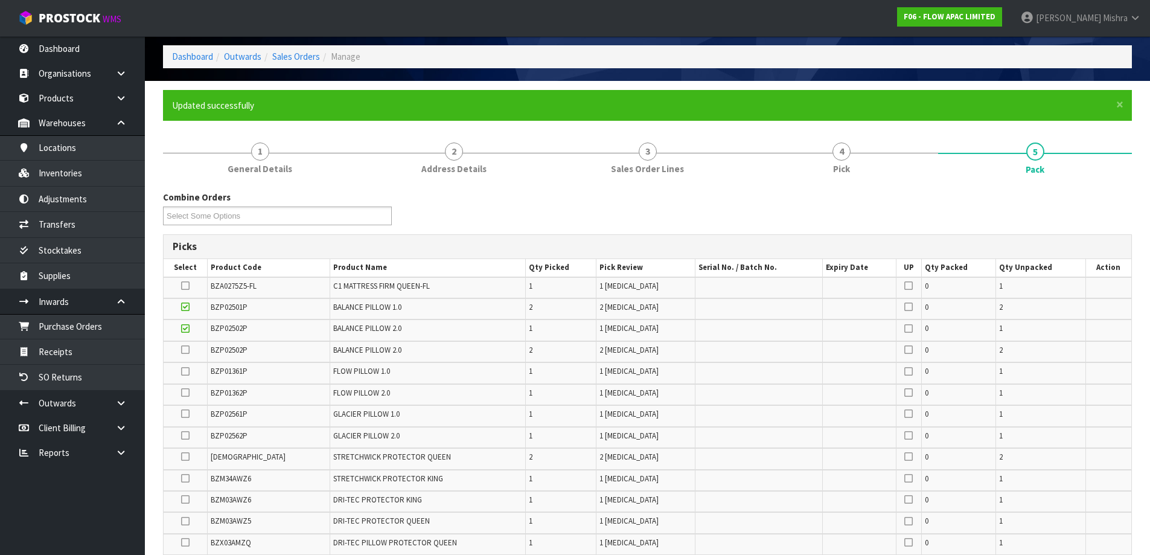
click at [188, 393] on icon at bounding box center [185, 392] width 8 height 1
click at [0, 0] on input "checkbox" at bounding box center [0, 0] width 0 height 0
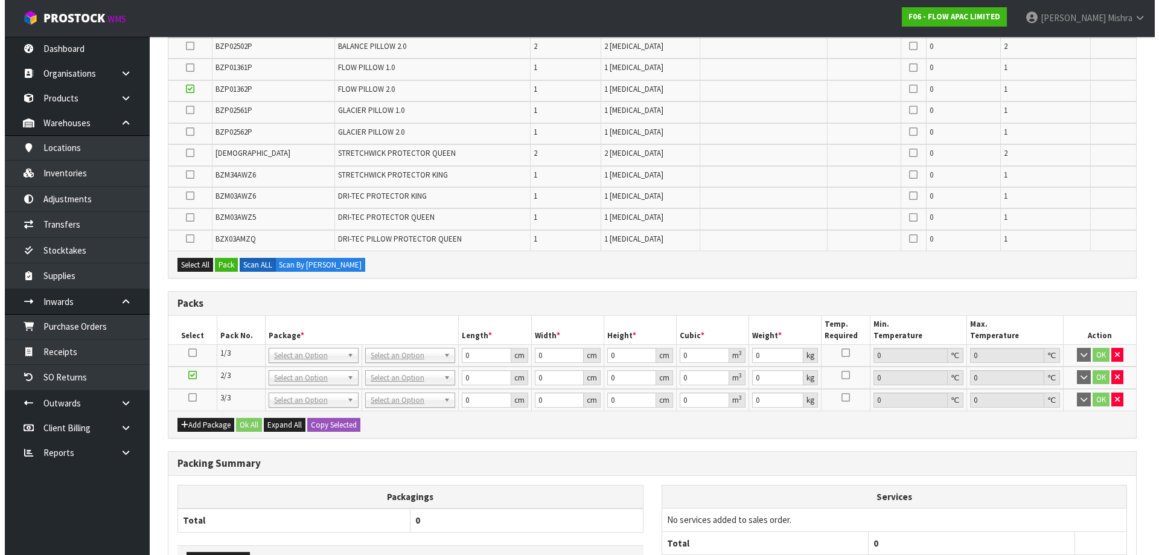
scroll to position [409, 0]
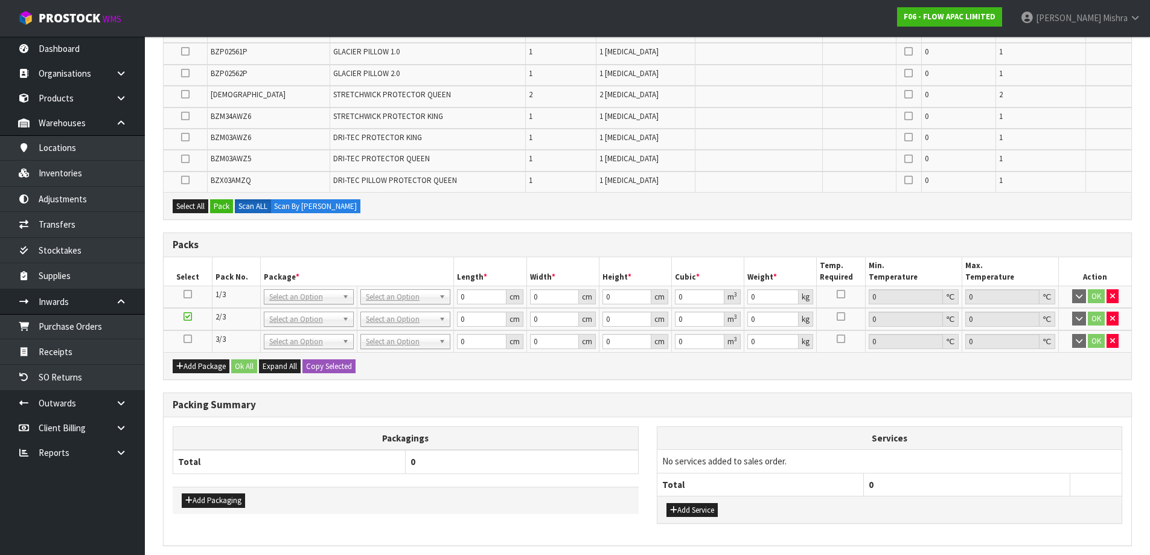
click at [212, 217] on div "Select All Pack Scan ALL Scan By [PERSON_NAME]" at bounding box center [648, 205] width 968 height 27
click at [225, 202] on button "Pack" at bounding box center [221, 206] width 23 height 14
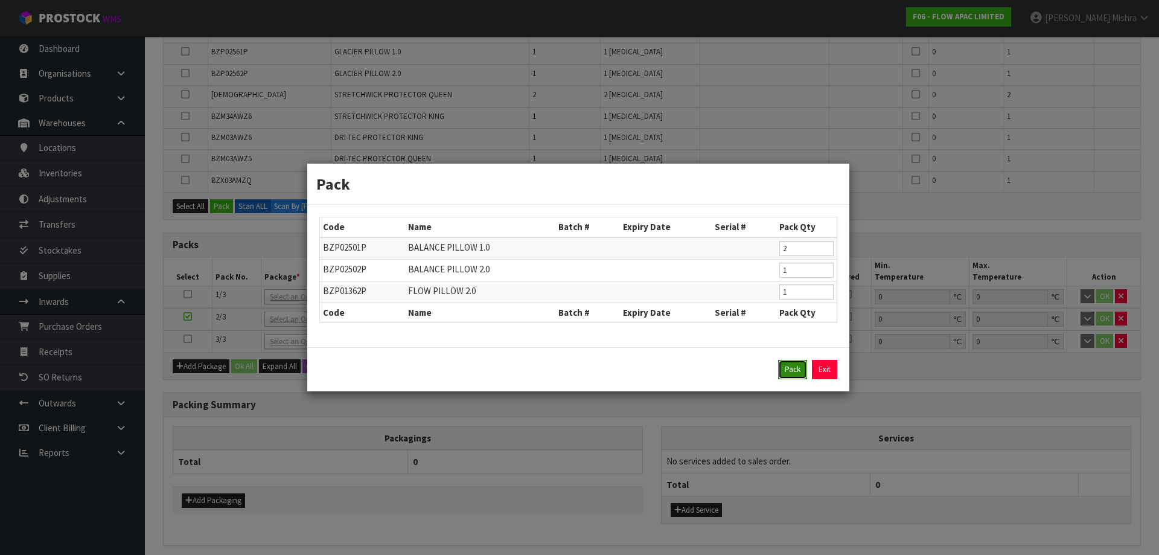
drag, startPoint x: 799, startPoint y: 372, endPoint x: 765, endPoint y: 369, distance: 34.5
click at [798, 372] on button "Pack" at bounding box center [792, 369] width 29 height 19
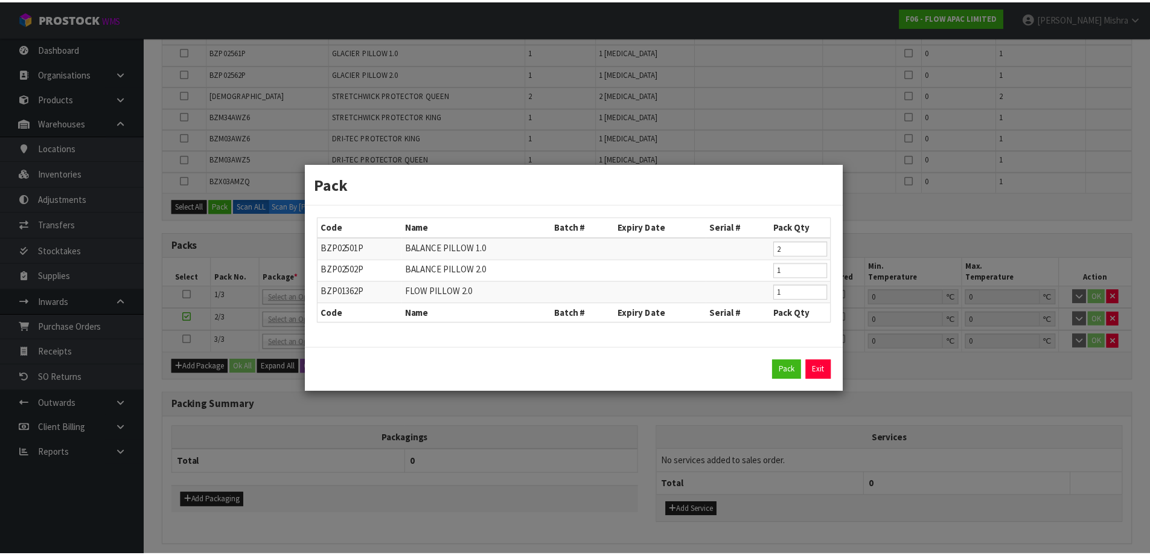
scroll to position [366, 0]
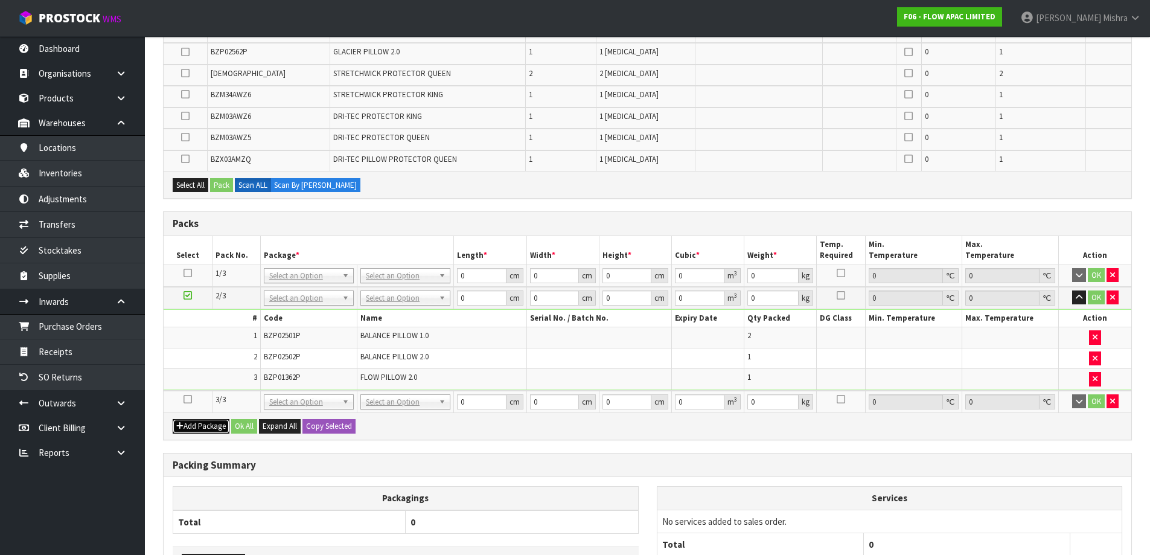
click at [193, 424] on button "Add Package" at bounding box center [201, 426] width 57 height 14
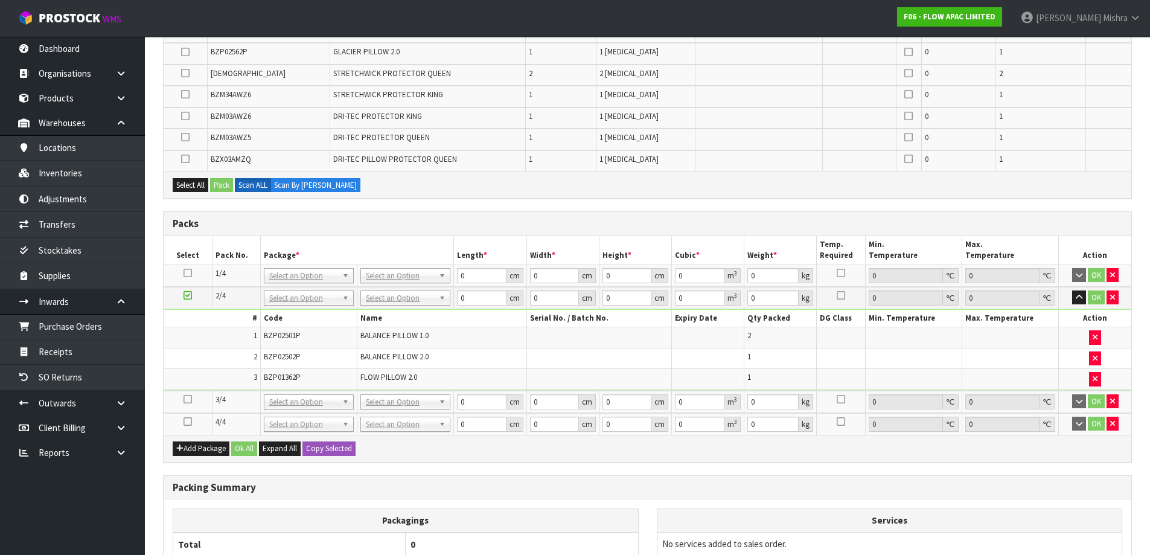
click at [188, 421] on icon at bounding box center [188, 421] width 8 height 1
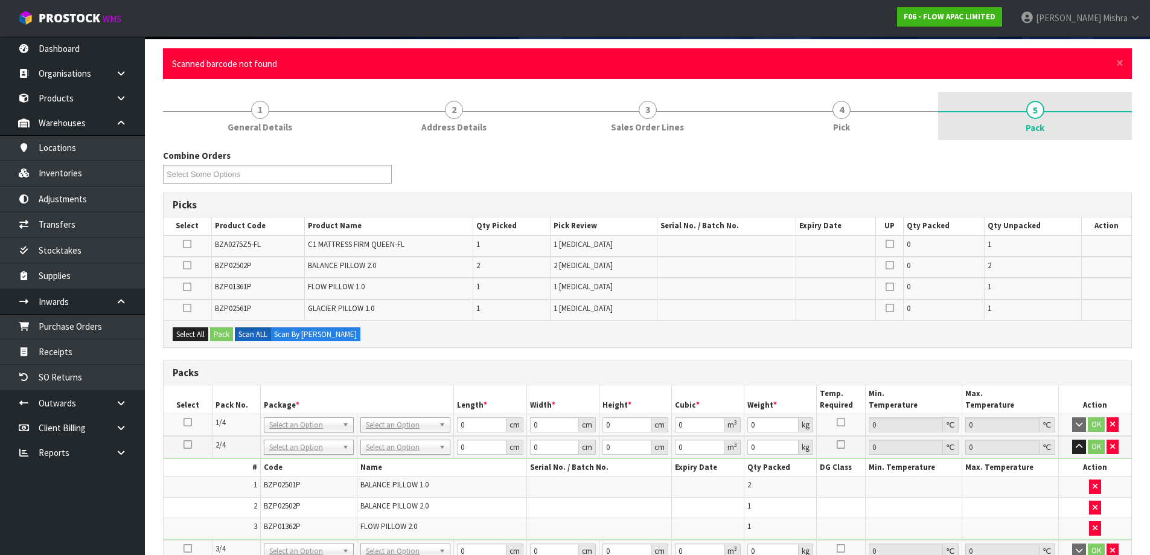
scroll to position [60, 0]
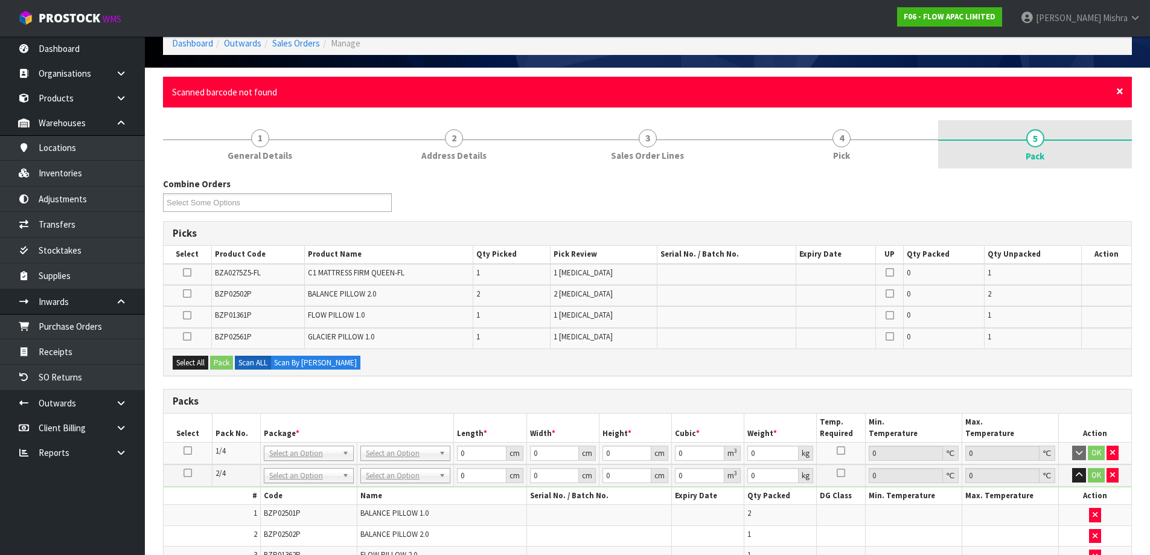
click at [1119, 92] on span "×" at bounding box center [1119, 91] width 7 height 17
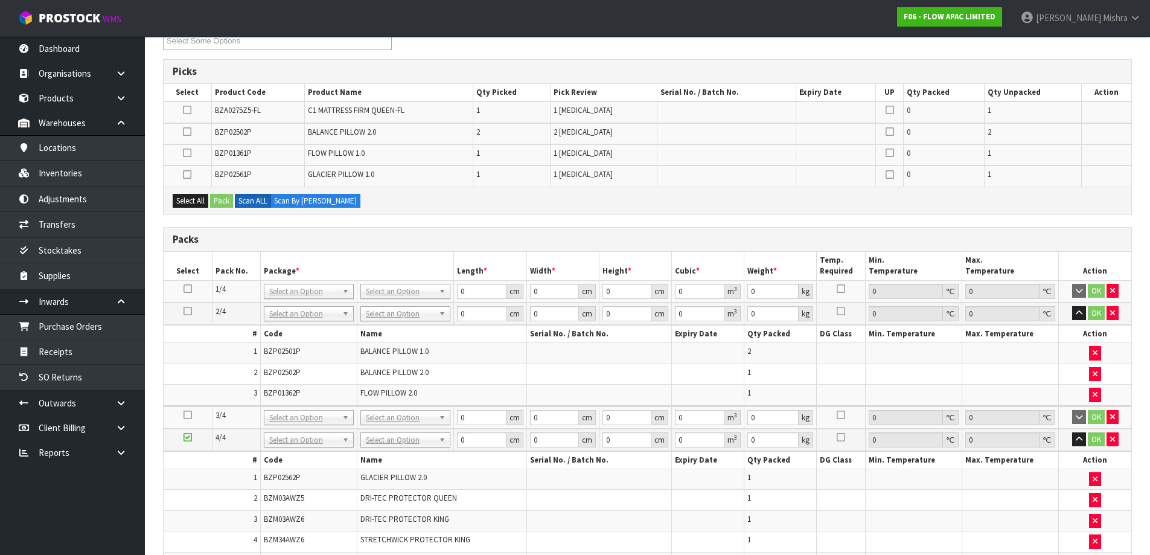
scroll to position [181, 0]
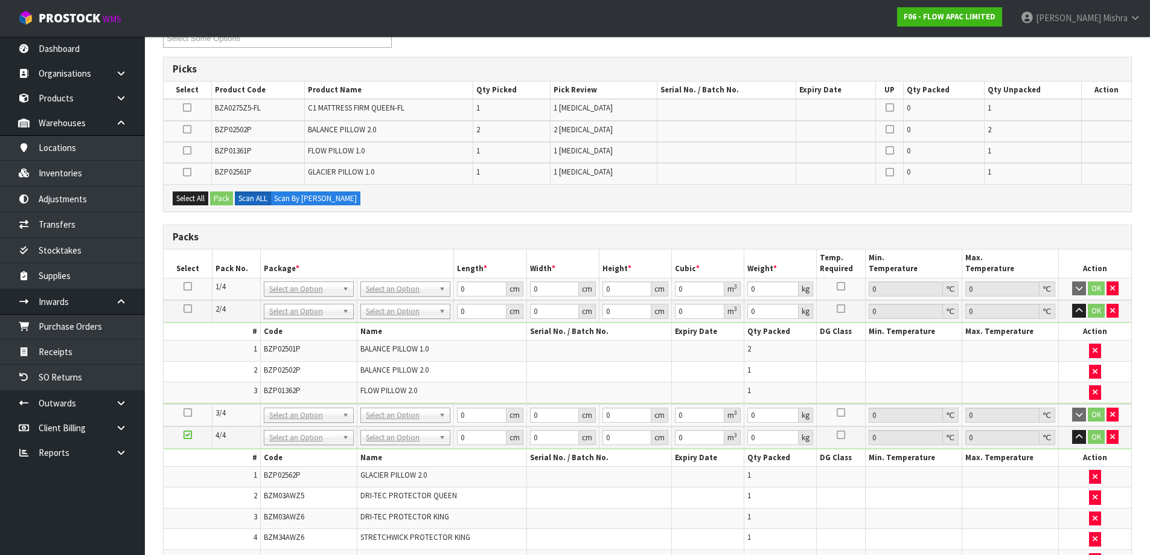
click at [188, 412] on icon at bounding box center [188, 412] width 8 height 1
click at [184, 191] on button "Select All" at bounding box center [191, 198] width 36 height 14
click at [190, 107] on icon at bounding box center [187, 107] width 8 height 1
click at [0, 0] on input "checkbox" at bounding box center [0, 0] width 0 height 0
click at [224, 193] on button "Pack" at bounding box center [221, 198] width 23 height 14
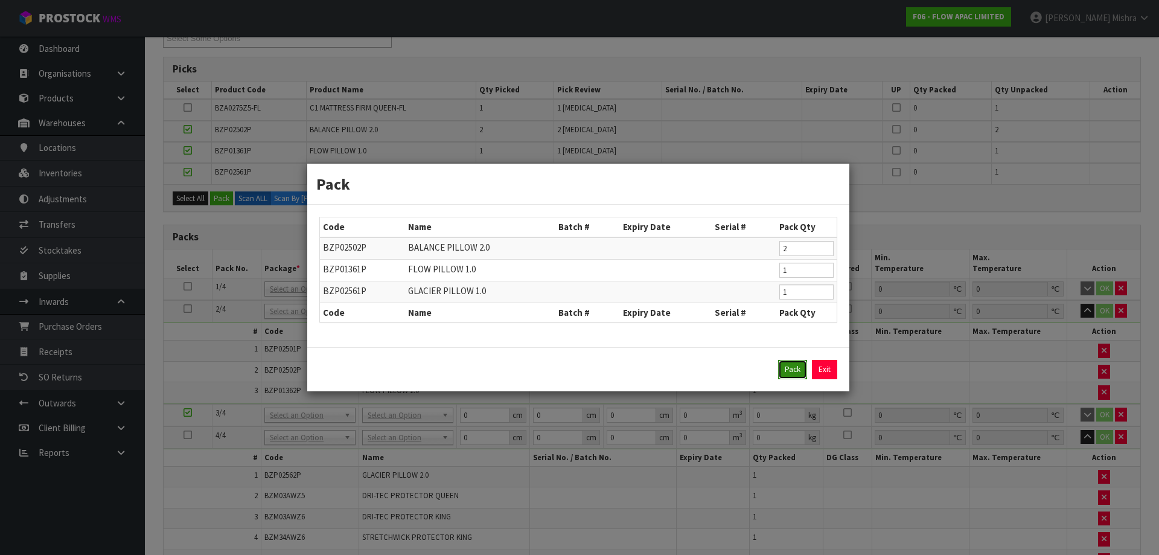
click at [791, 367] on button "Pack" at bounding box center [792, 369] width 29 height 19
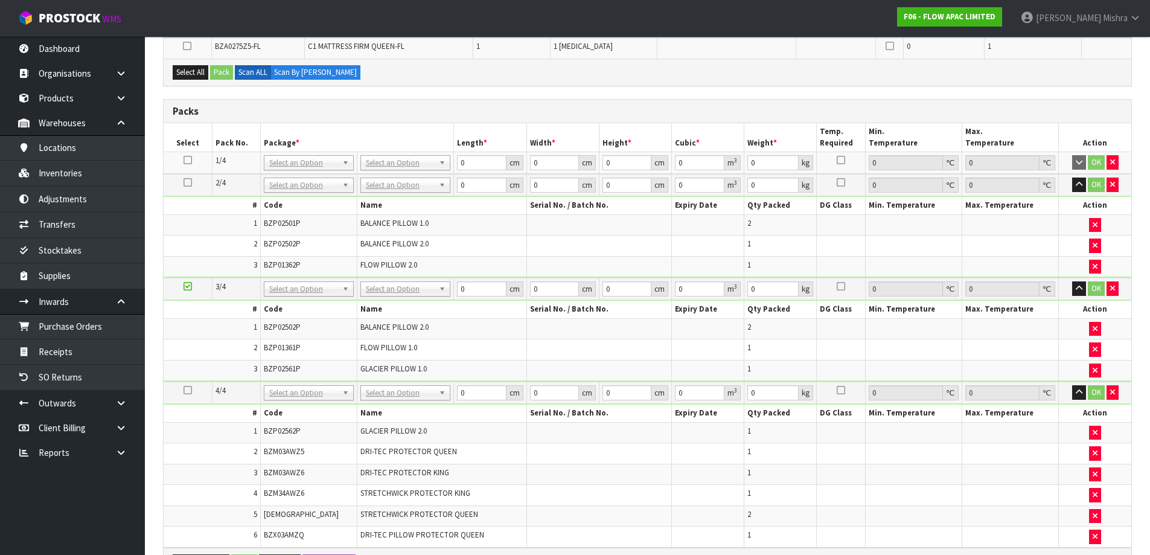
scroll to position [241, 0]
click at [187, 161] on icon at bounding box center [188, 161] width 8 height 1
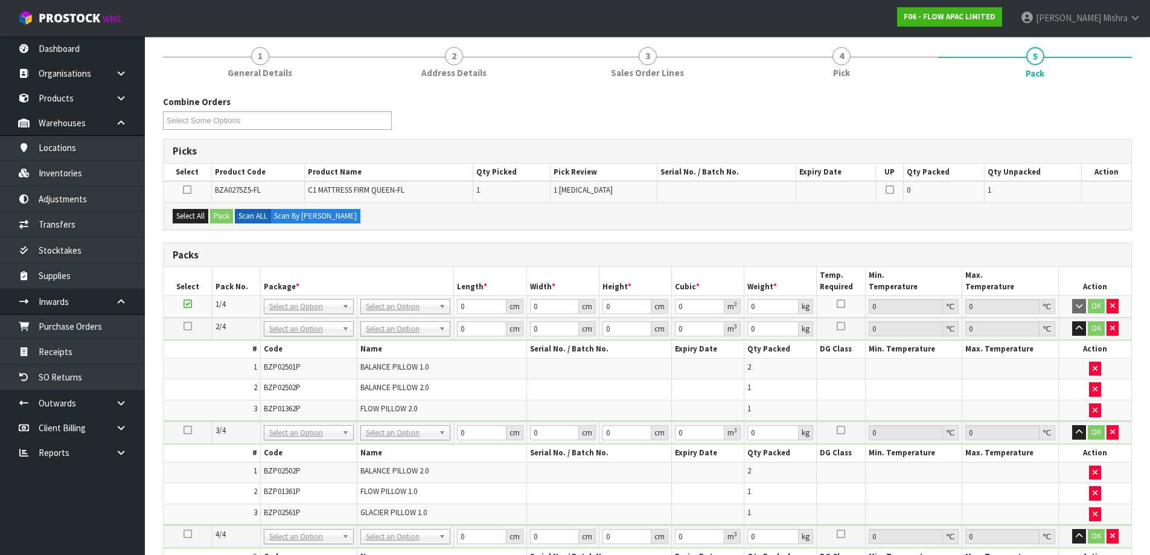
scroll to position [121, 0]
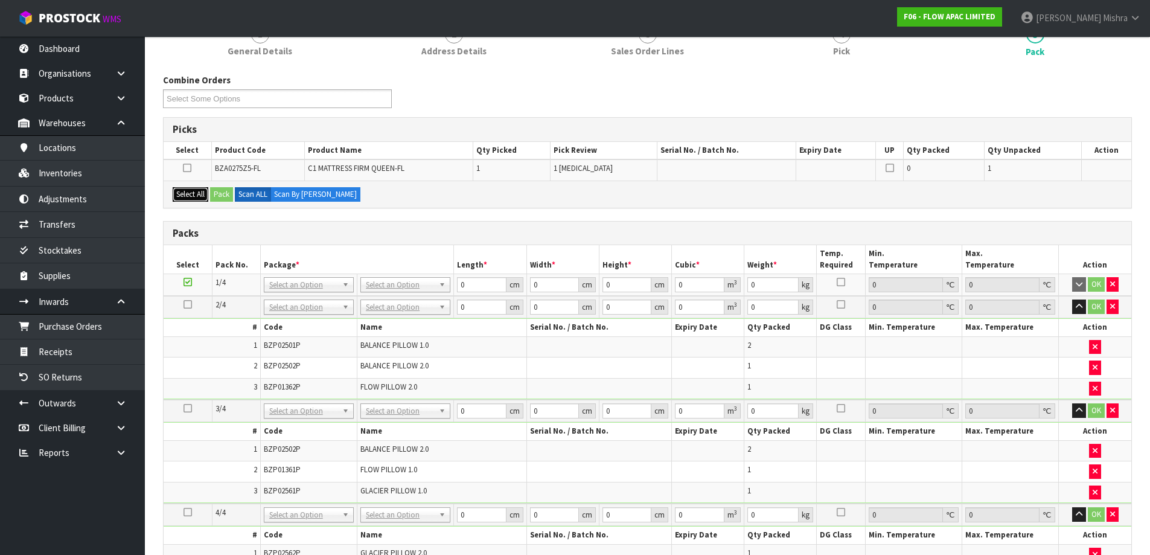
click at [188, 197] on button "Select All" at bounding box center [191, 194] width 36 height 14
click at [226, 193] on button "Pack" at bounding box center [221, 194] width 23 height 14
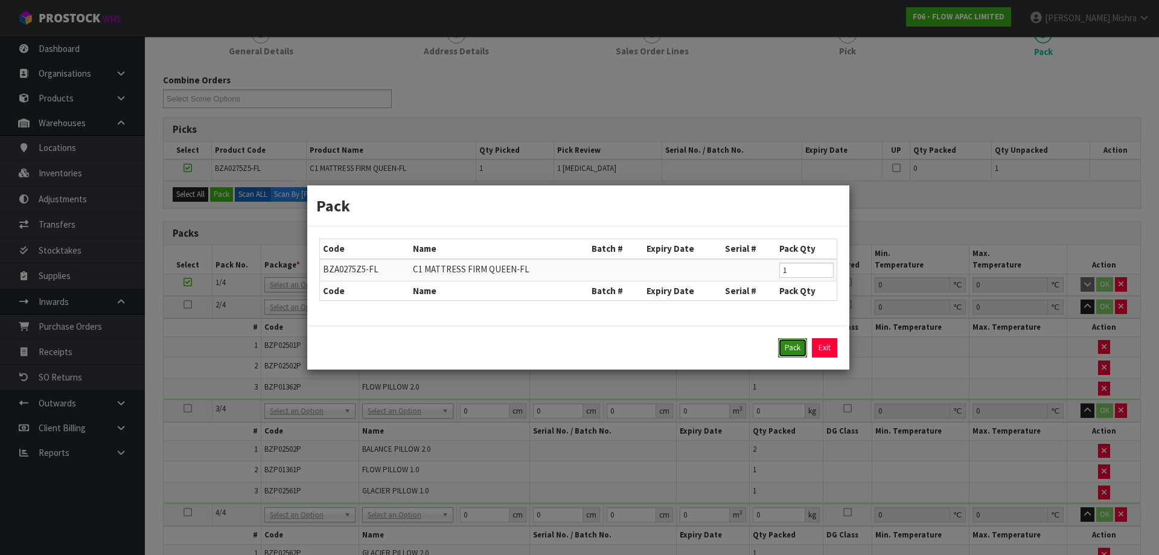
click at [783, 350] on button "Pack" at bounding box center [792, 347] width 29 height 19
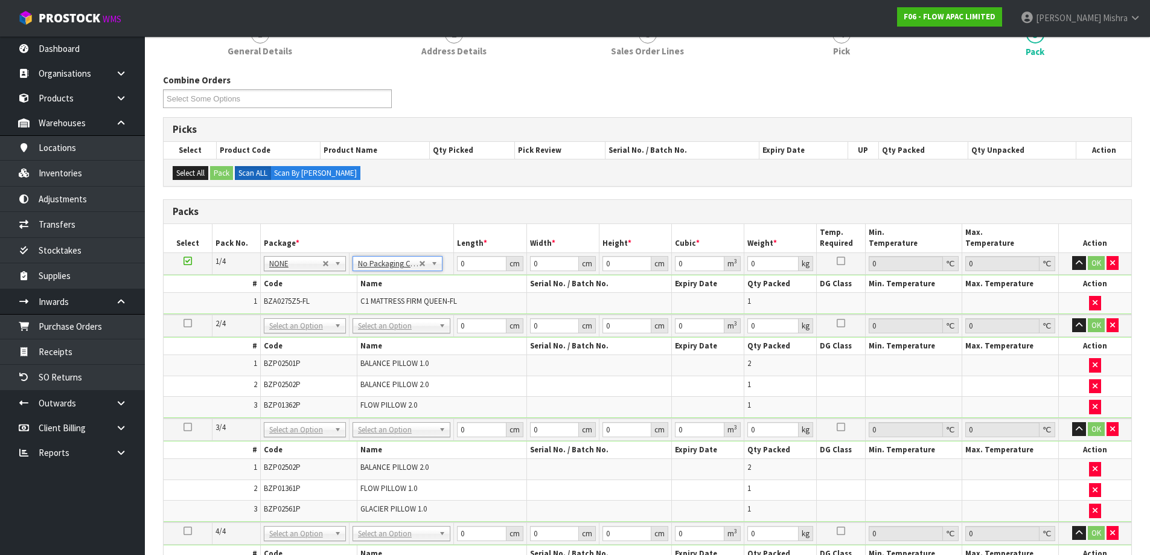
scroll to position [0, 0]
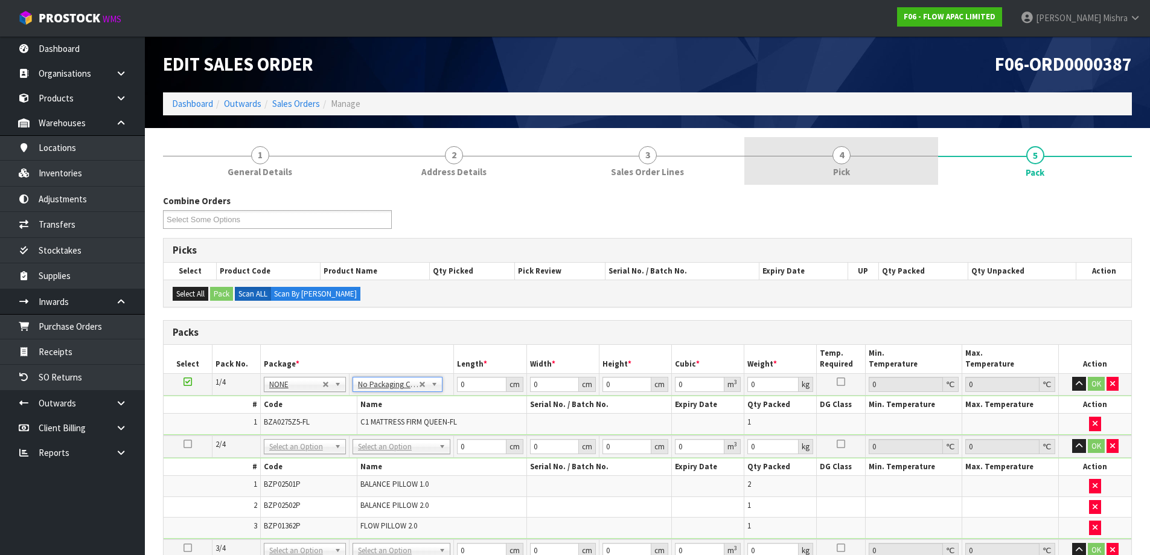
click at [841, 164] on span "4" at bounding box center [841, 155] width 18 height 18
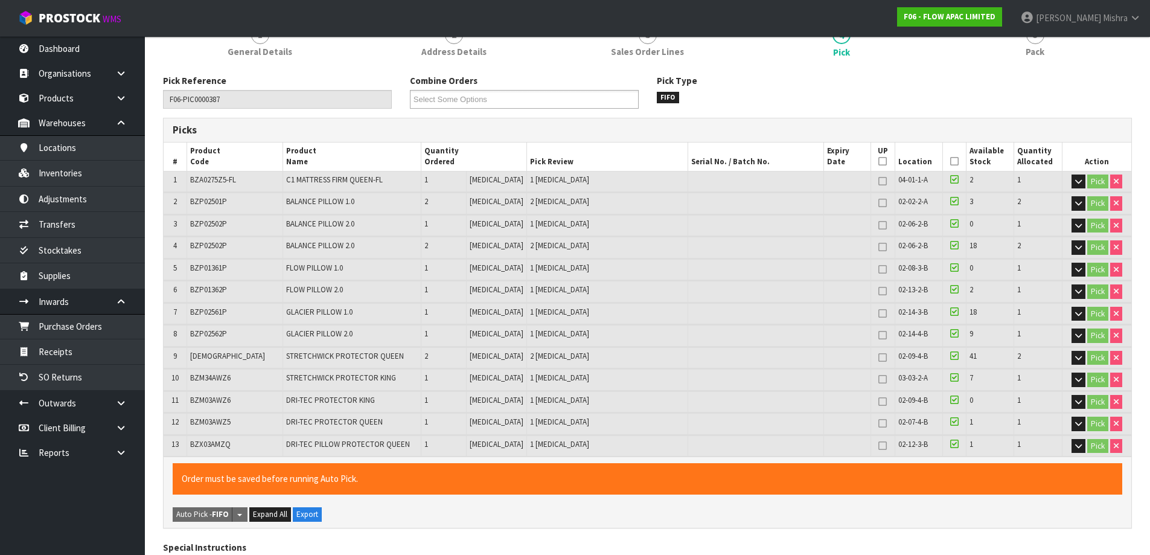
scroll to position [121, 0]
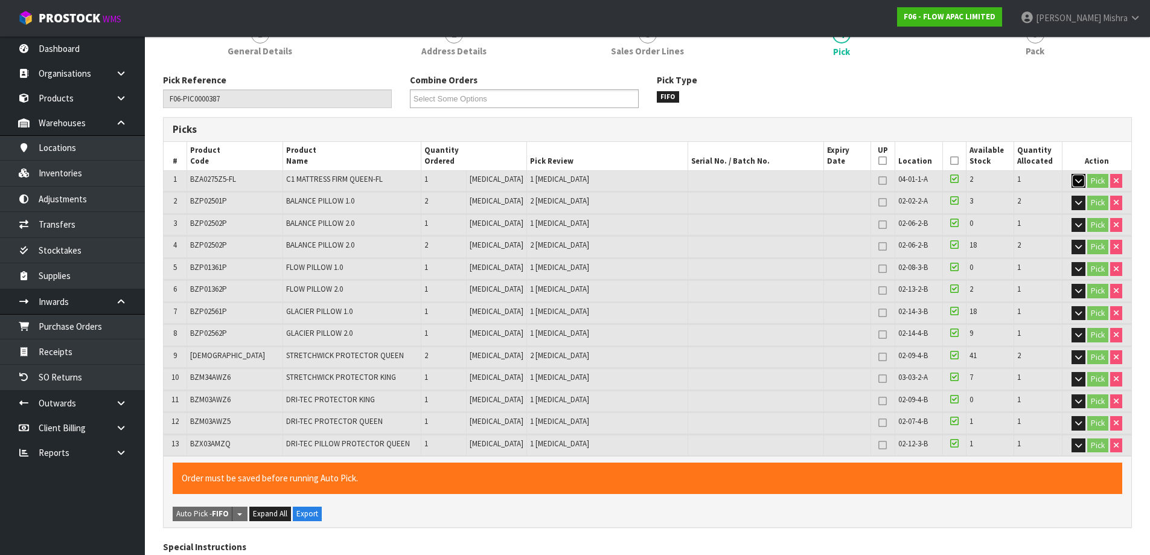
click at [1071, 184] on button "button" at bounding box center [1078, 181] width 14 height 14
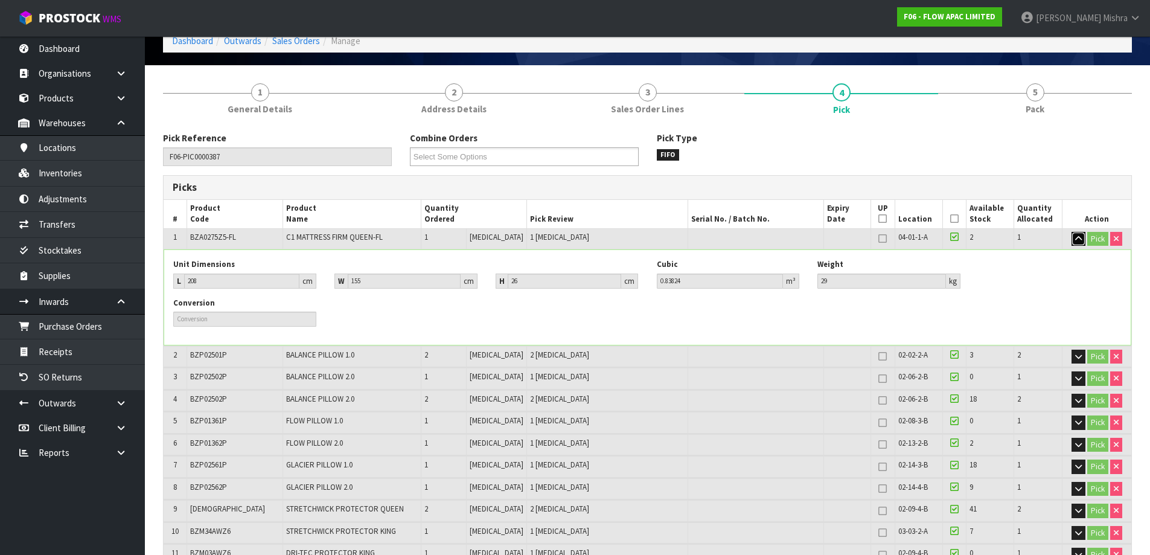
scroll to position [0, 0]
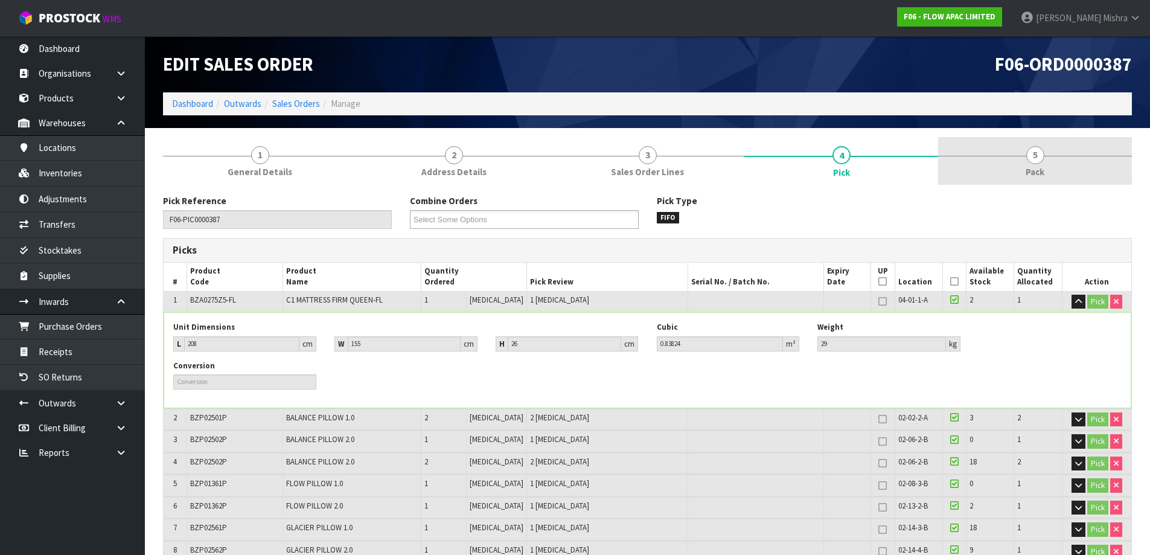
click at [1040, 153] on span "5" at bounding box center [1035, 155] width 18 height 18
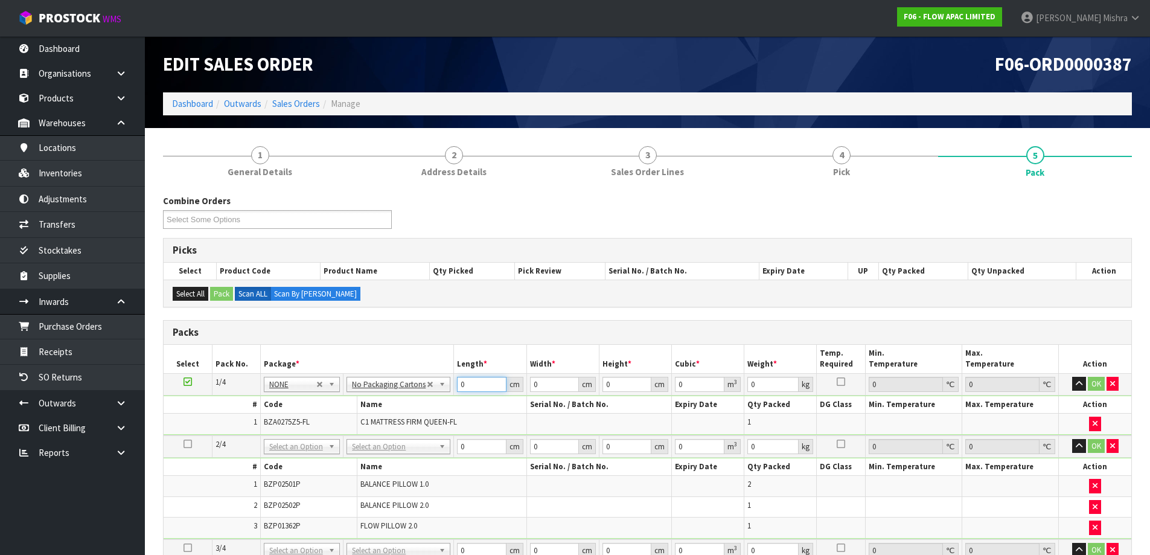
drag, startPoint x: 467, startPoint y: 385, endPoint x: 460, endPoint y: 387, distance: 6.9
click at [460, 387] on input "0" at bounding box center [481, 384] width 49 height 15
type input "208"
type input "155"
type input "2"
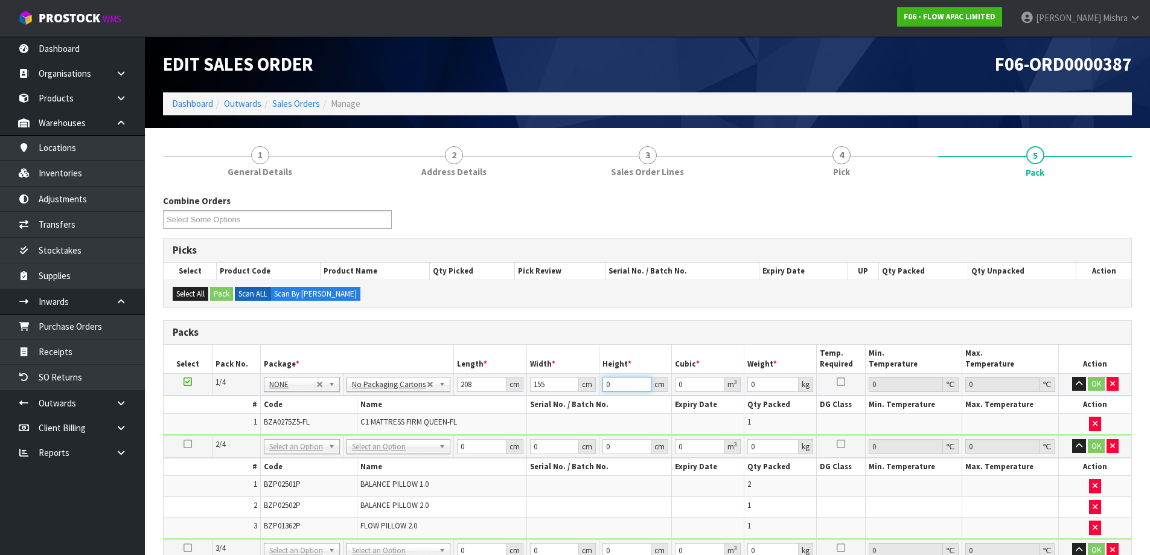
type input "0.06448"
type input "26"
type input "0.83824"
type input "26"
type input "29"
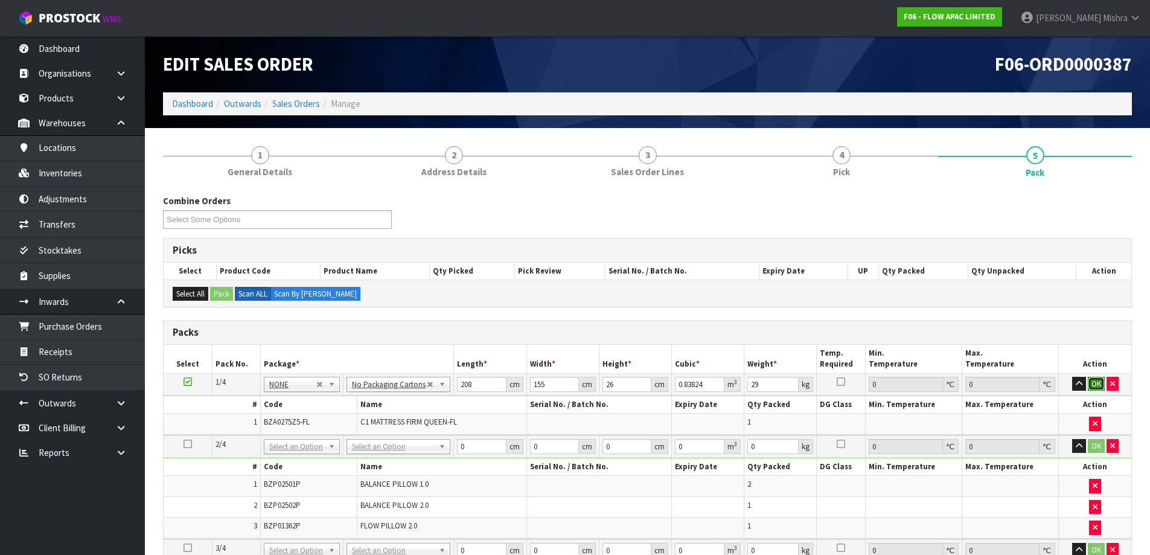
click at [1094, 381] on button "OK" at bounding box center [1096, 384] width 17 height 14
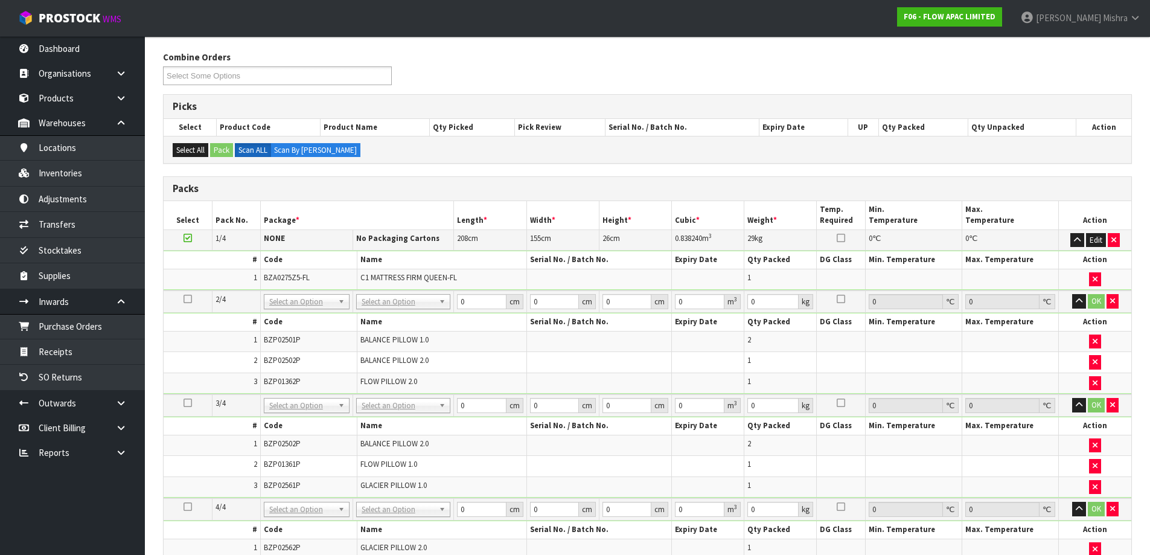
scroll to position [181, 0]
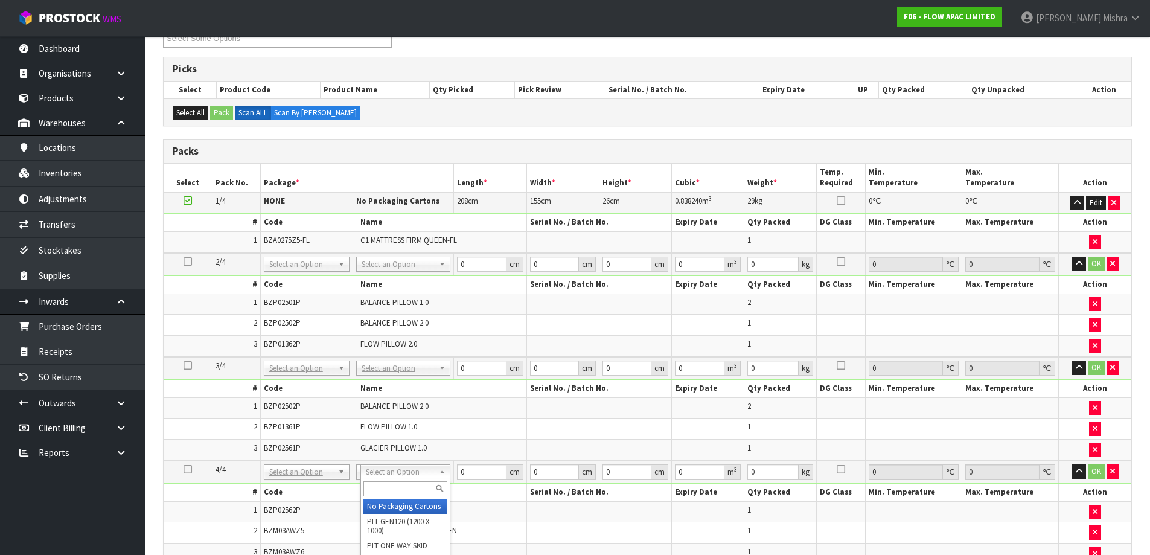
click at [409, 481] on input "text" at bounding box center [405, 488] width 84 height 15
drag, startPoint x: 373, startPoint y: 489, endPoint x: 367, endPoint y: 488, distance: 6.2
click at [367, 488] on input "XTN9" at bounding box center [405, 488] width 84 height 15
type input "CTN9"
type input "51"
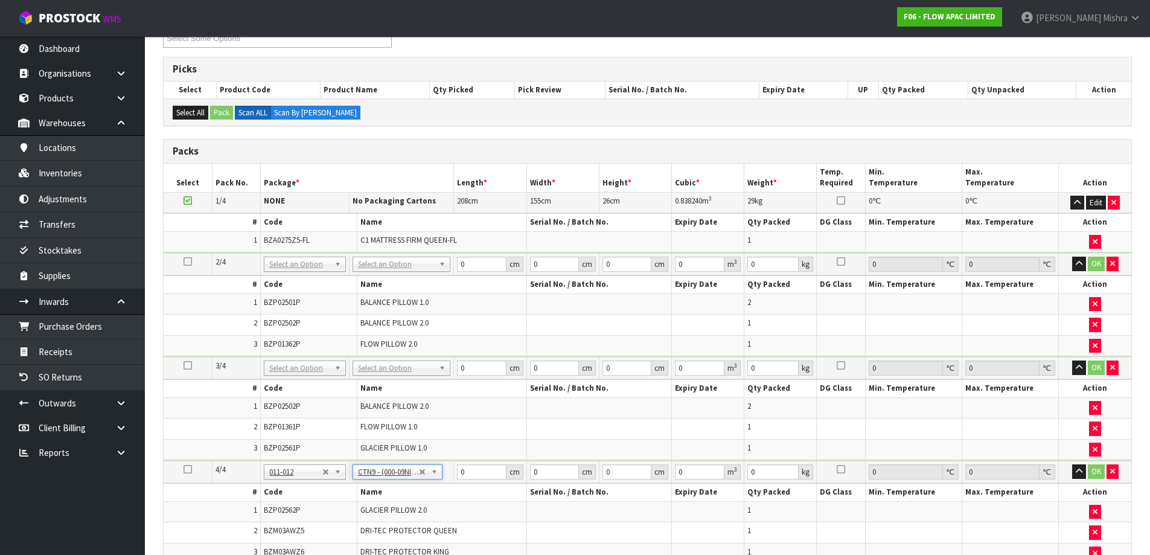
type input "38"
type input "58.5"
type input "0.113373"
type input "8.99"
click at [480, 471] on input "51" at bounding box center [481, 471] width 49 height 15
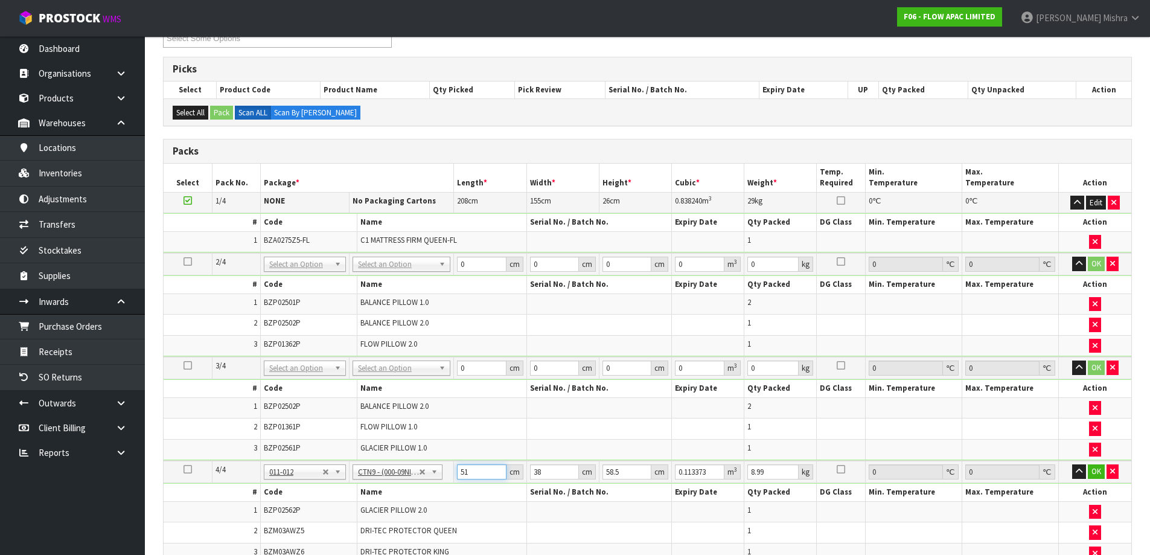
type input "5"
type input "0.011115"
type input "52"
type input "0.115596"
type input "52"
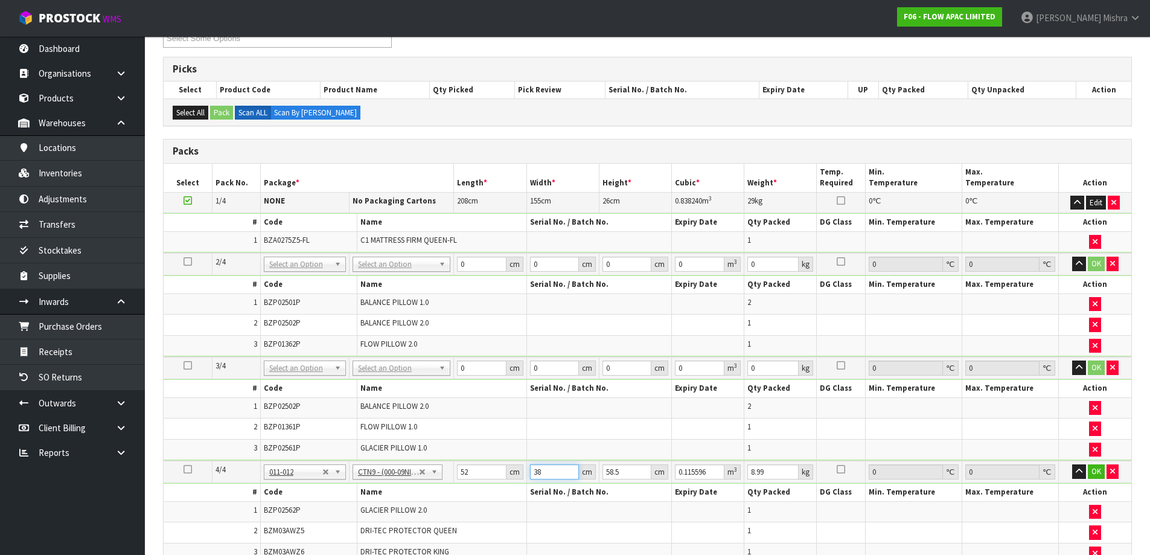
type input "4"
type input "0.012168"
type input "40"
type input "0.12168"
type input "40"
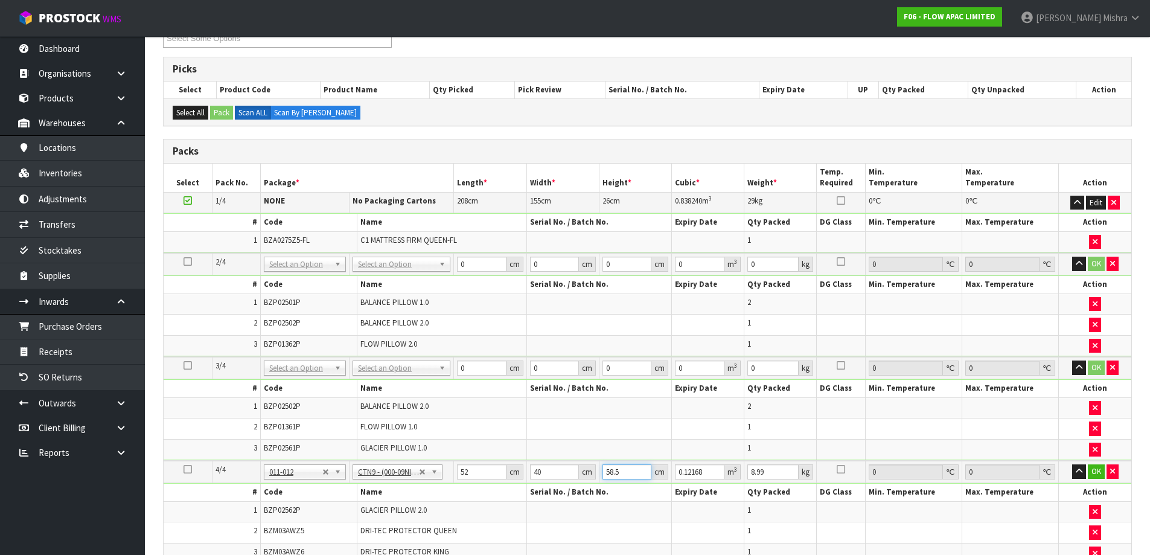
type input "6"
type input "0.01248"
type input "61"
type input "0.12688"
type input "61"
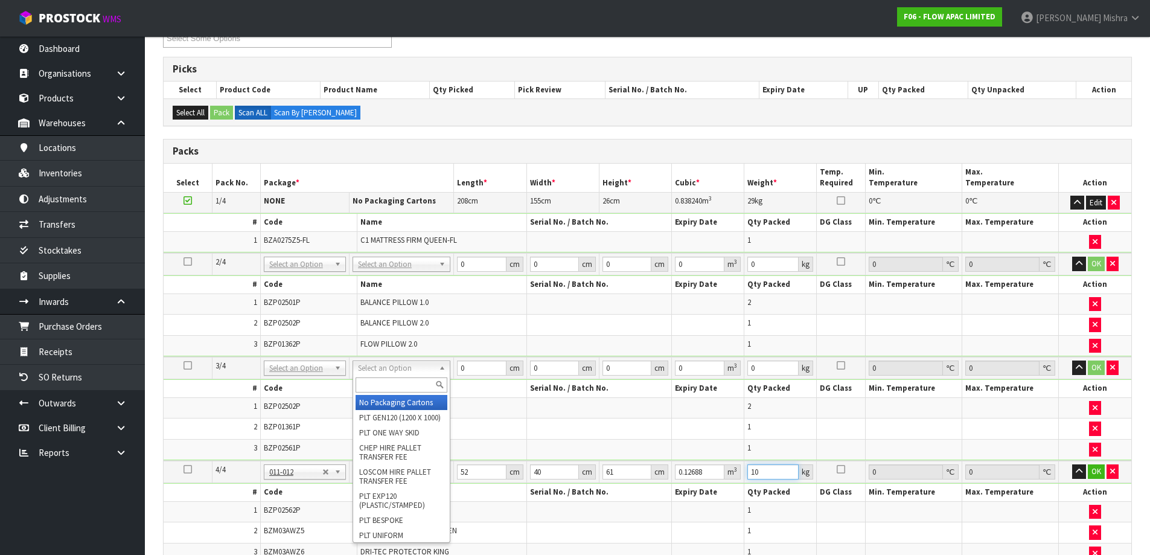
type input "10"
click at [374, 381] on input "text" at bounding box center [402, 384] width 92 height 15
type input "OC"
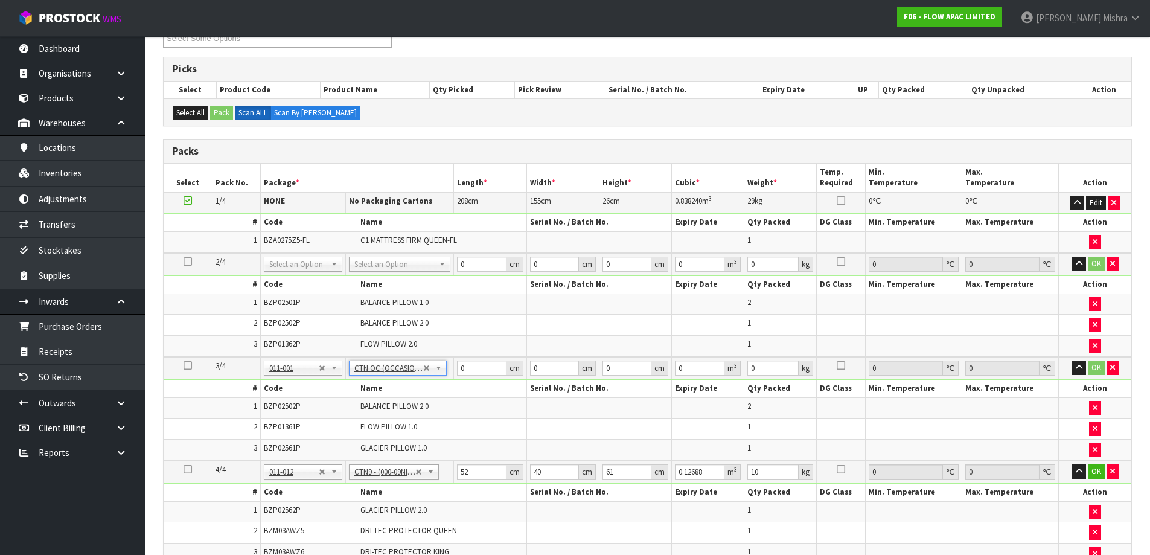
type input "11"
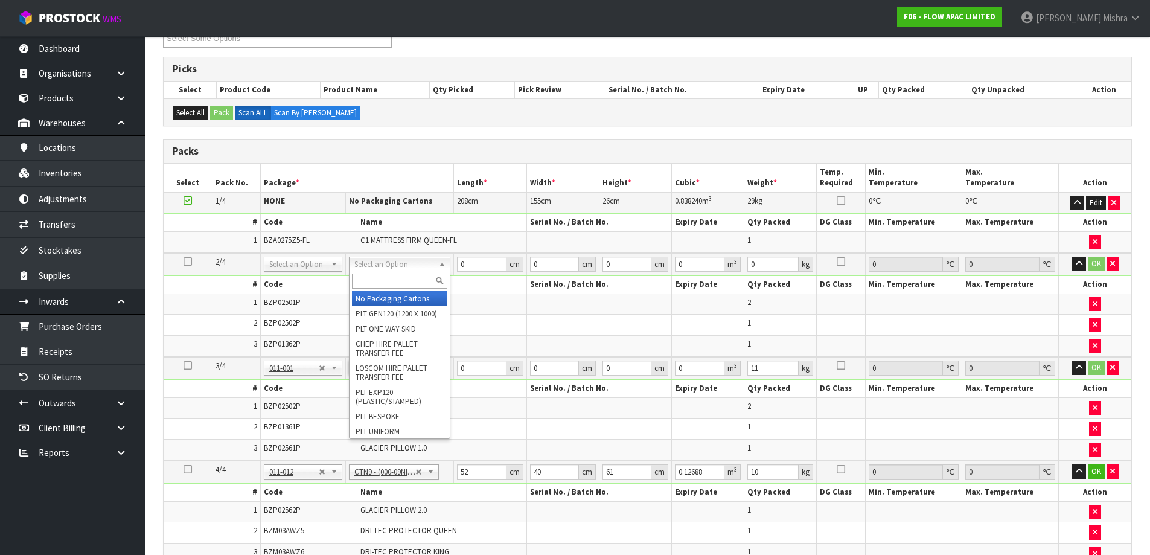
click at [404, 284] on input "text" at bounding box center [399, 280] width 95 height 15
type input "OC"
type input "10.84"
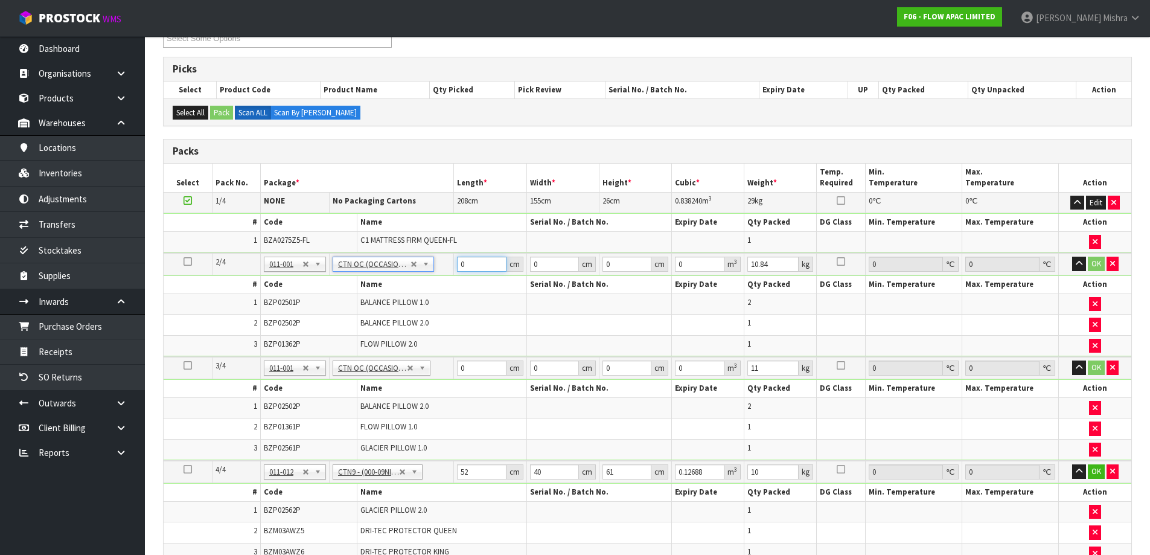
click at [450, 269] on tr "2/4 NONE 007-001 007-002 007-004 007-009 007-013 007-014 007-015 007-017 007-01…" at bounding box center [648, 264] width 968 height 22
type input "65"
type input "62"
type input "4"
type input "0.01612"
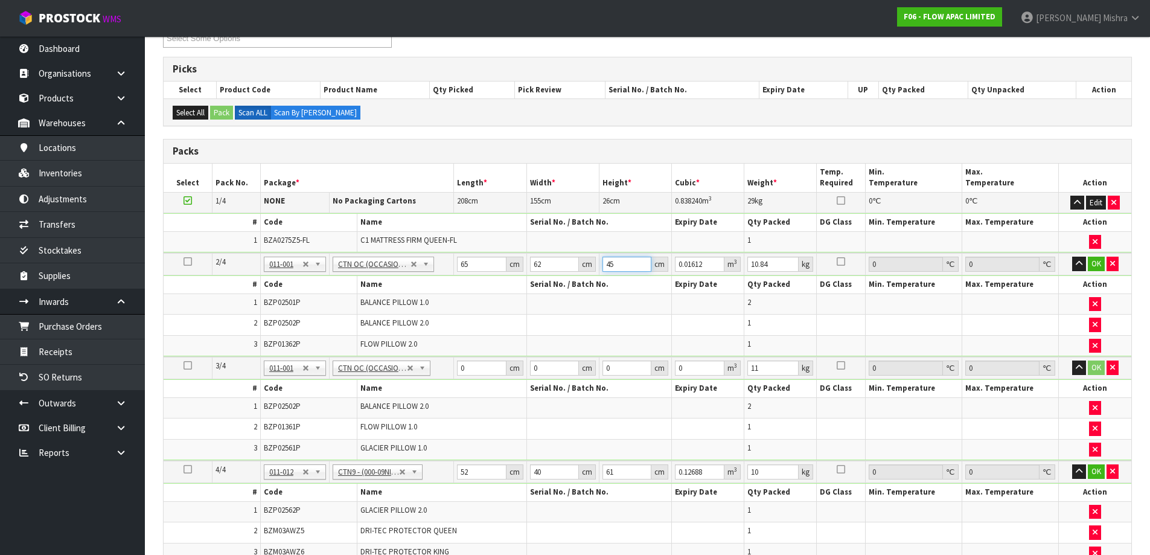
type input "452"
type input "1.82156"
type input "45"
type input "0.18135"
type input "4"
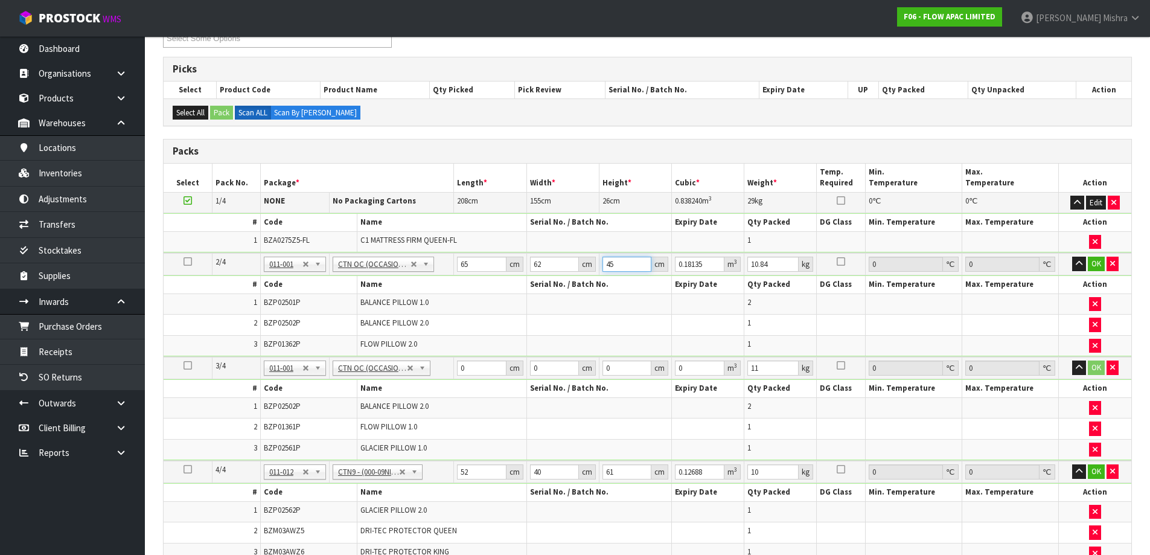
type input "0.01612"
type input "42"
type input "0.16926"
type input "42"
type input "13"
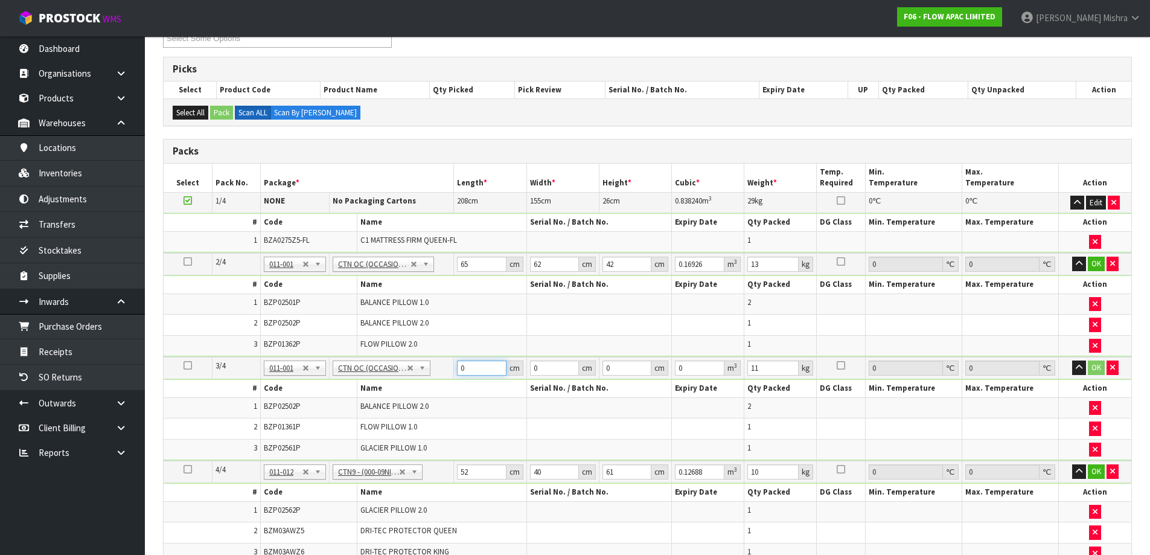
drag, startPoint x: 468, startPoint y: 368, endPoint x: 451, endPoint y: 371, distance: 17.9
click at [451, 371] on tr "3/4 NONE 007-001 007-002 007-004 007-009 007-013 007-014 007-015 007-017 007-01…" at bounding box center [648, 368] width 968 height 22
type input "65"
type input "62"
type input "4"
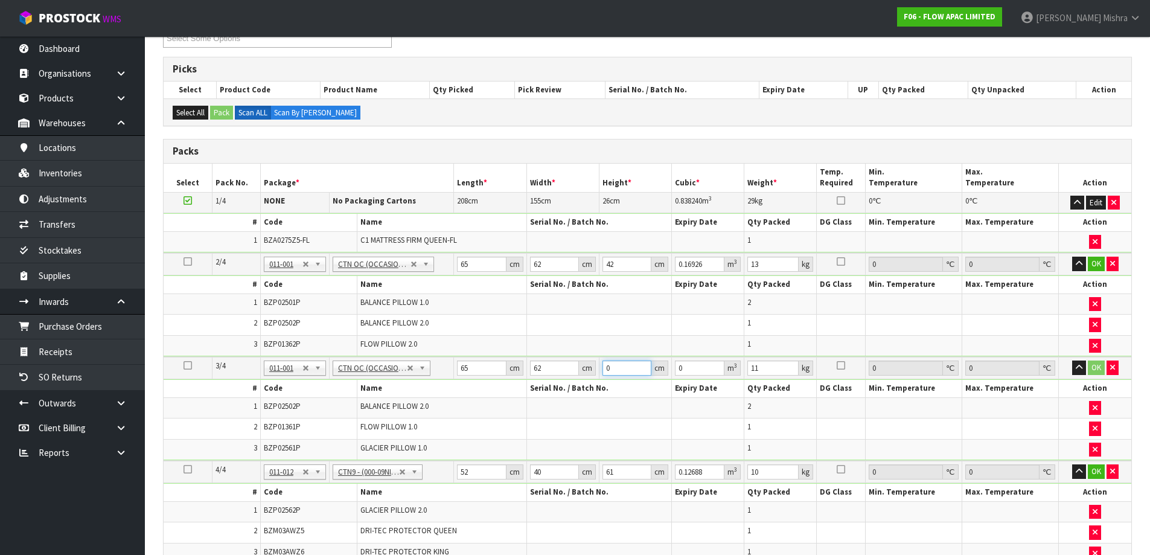
type input "0.01612"
type input "42"
type input "0.16926"
type input "42"
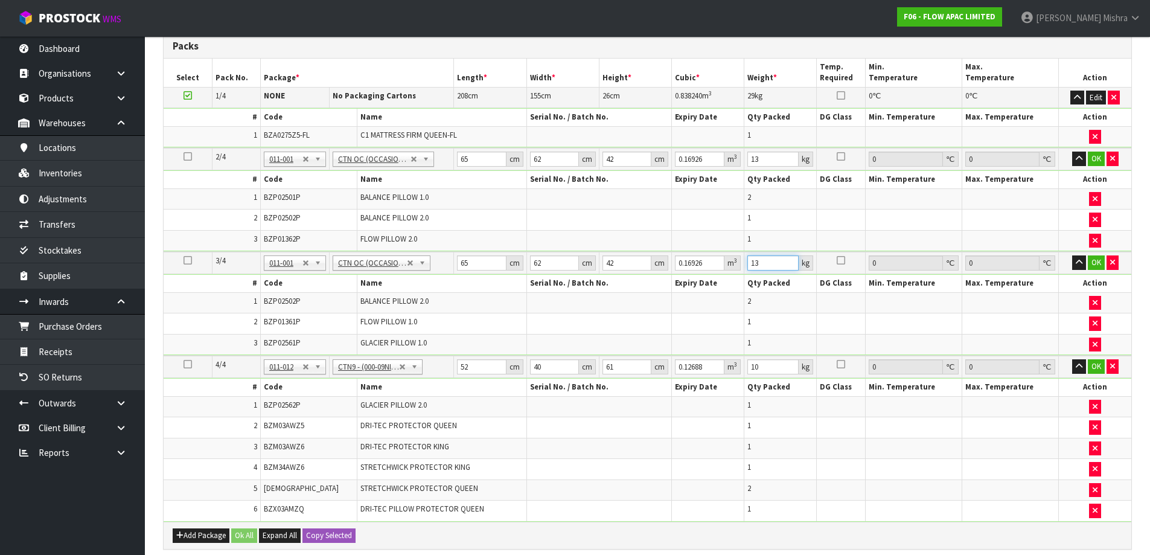
scroll to position [145, 0]
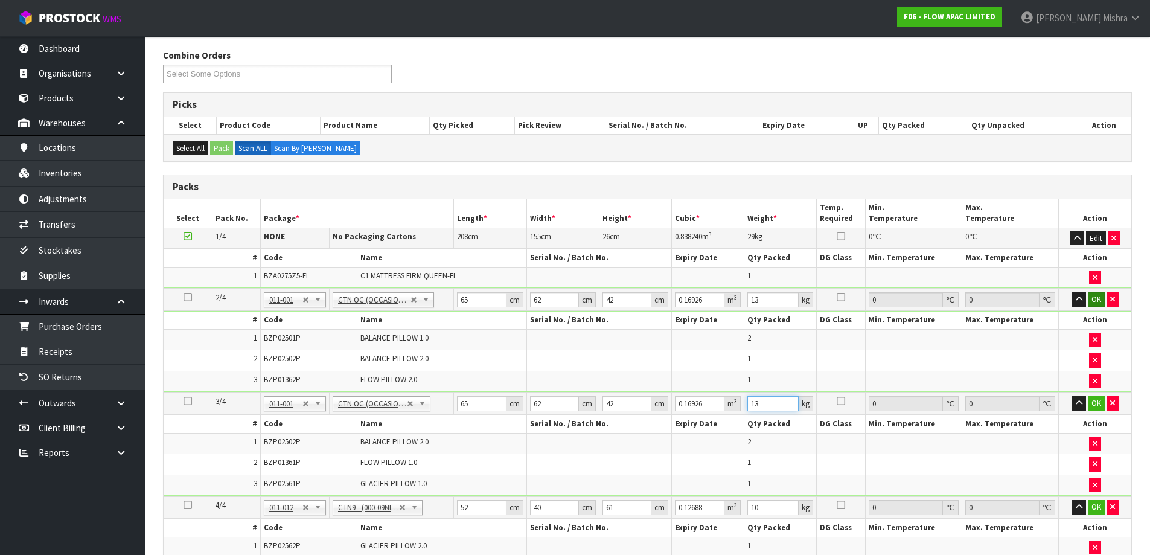
type input "13"
click at [1095, 301] on button "OK" at bounding box center [1096, 299] width 17 height 14
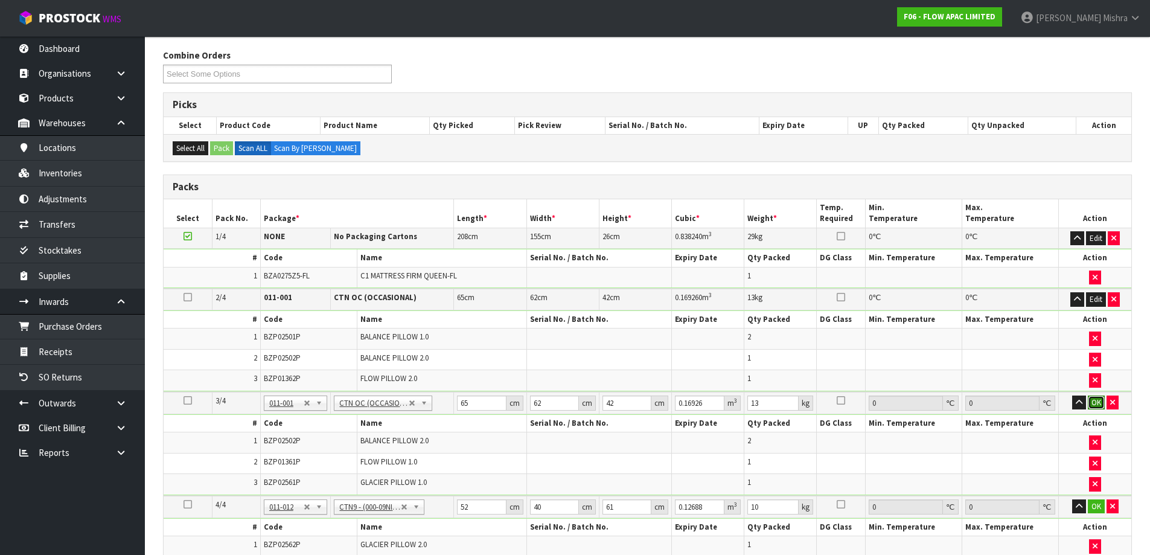
click at [1093, 399] on button "OK" at bounding box center [1096, 402] width 17 height 14
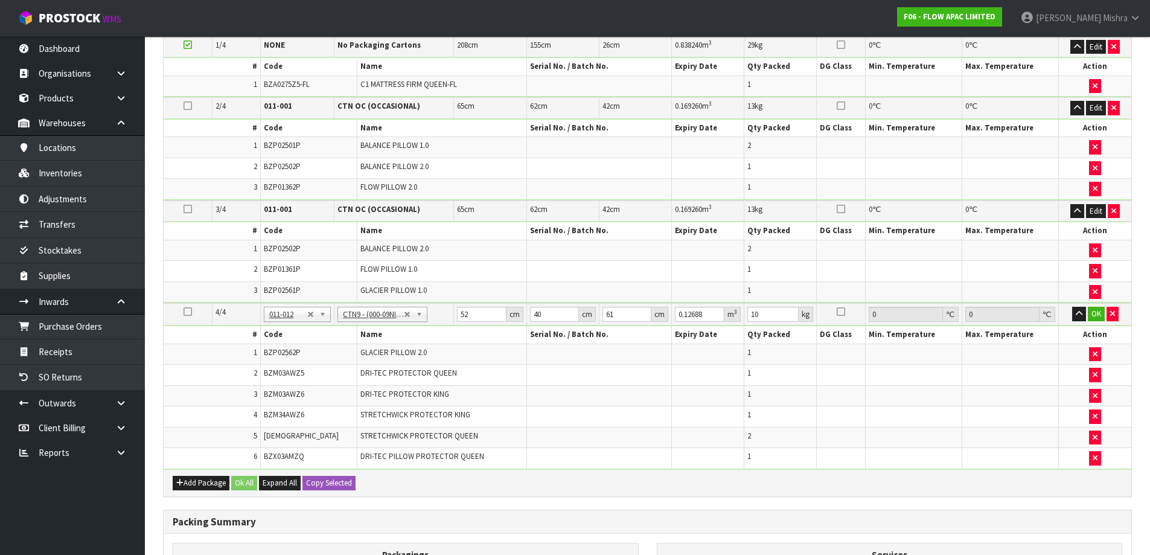
scroll to position [447, 0]
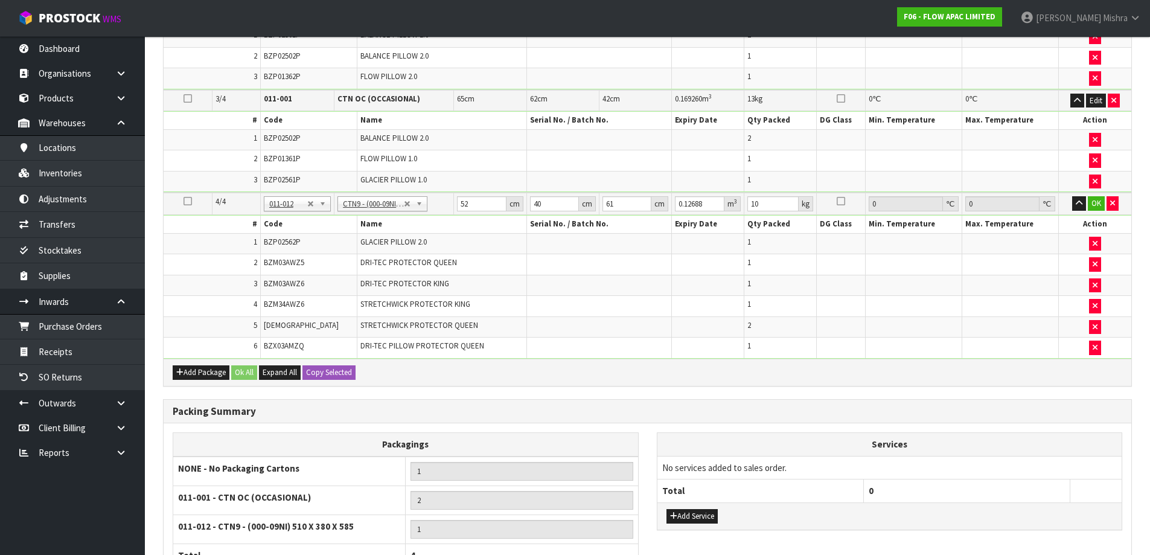
click at [1086, 193] on td "OK" at bounding box center [1095, 204] width 72 height 22
click at [1097, 205] on button "OK" at bounding box center [1096, 203] width 17 height 14
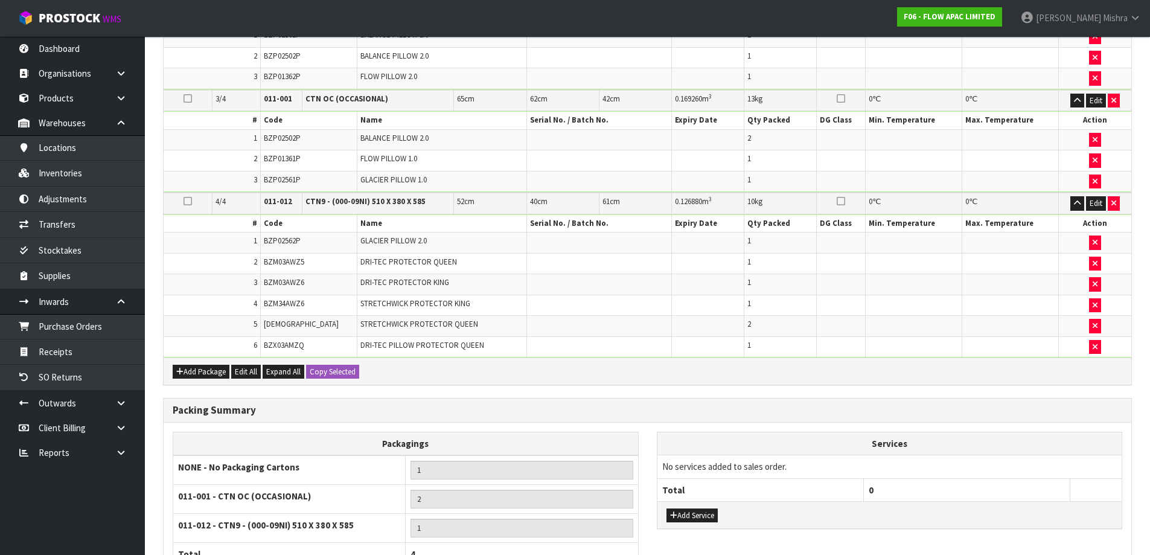
scroll to position [565, 0]
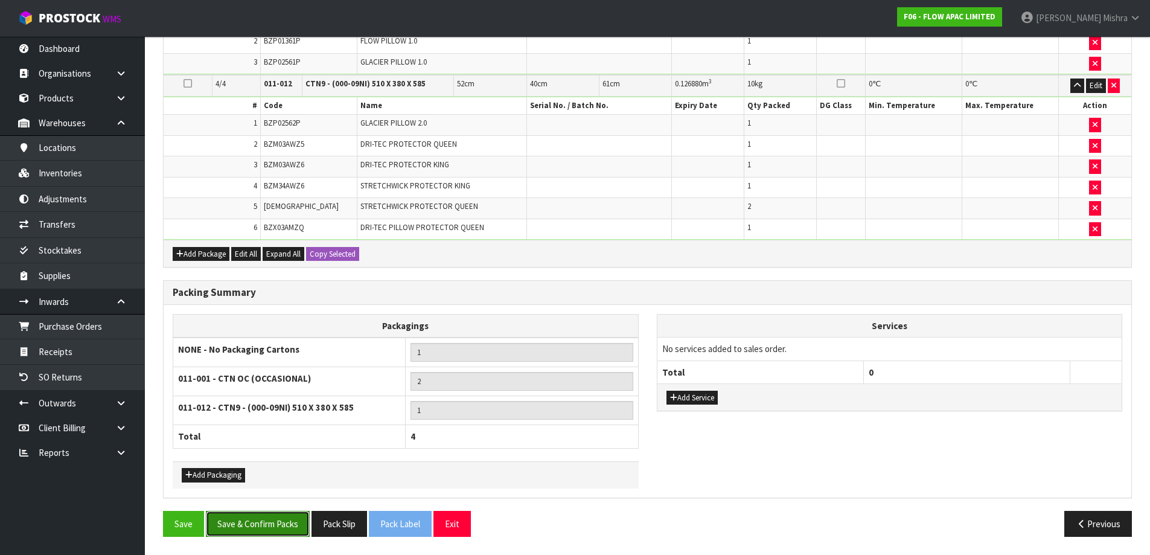
click at [270, 515] on button "Save & Confirm Packs" at bounding box center [258, 524] width 104 height 26
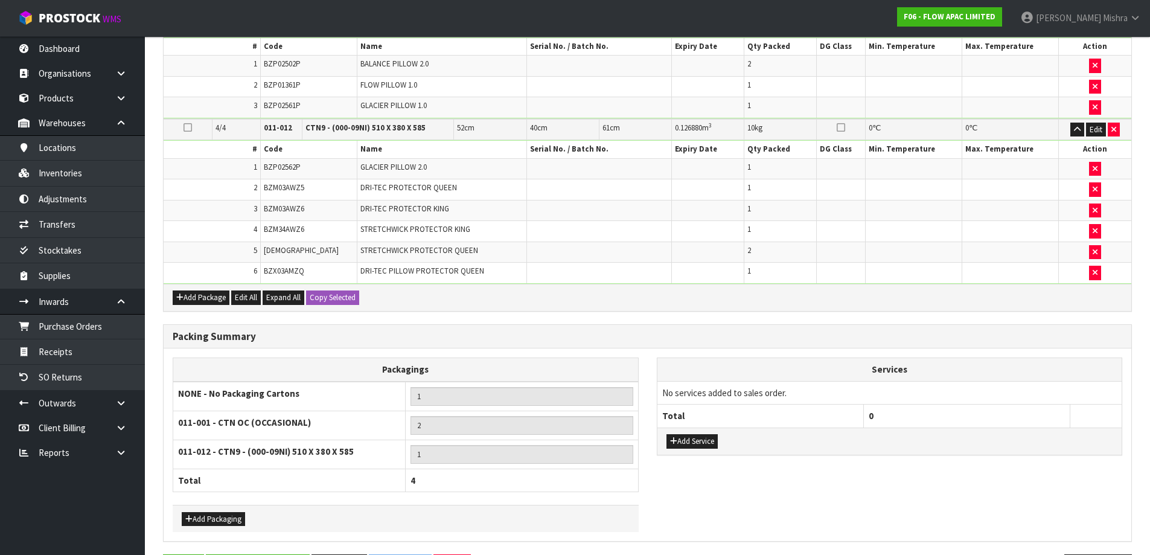
scroll to position [0, 0]
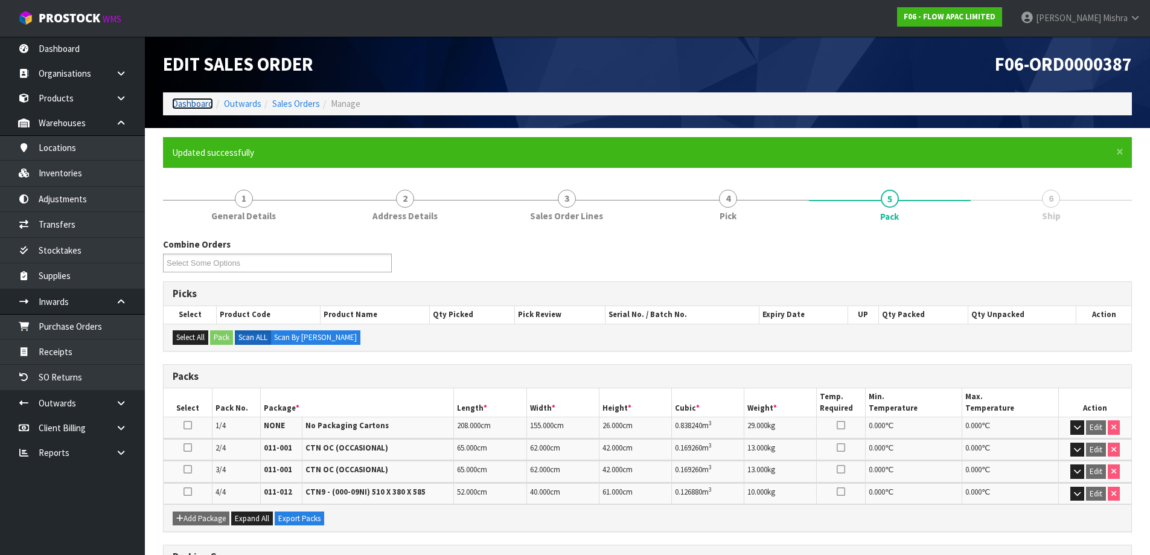
click at [192, 102] on link "Dashboard" at bounding box center [192, 103] width 41 height 11
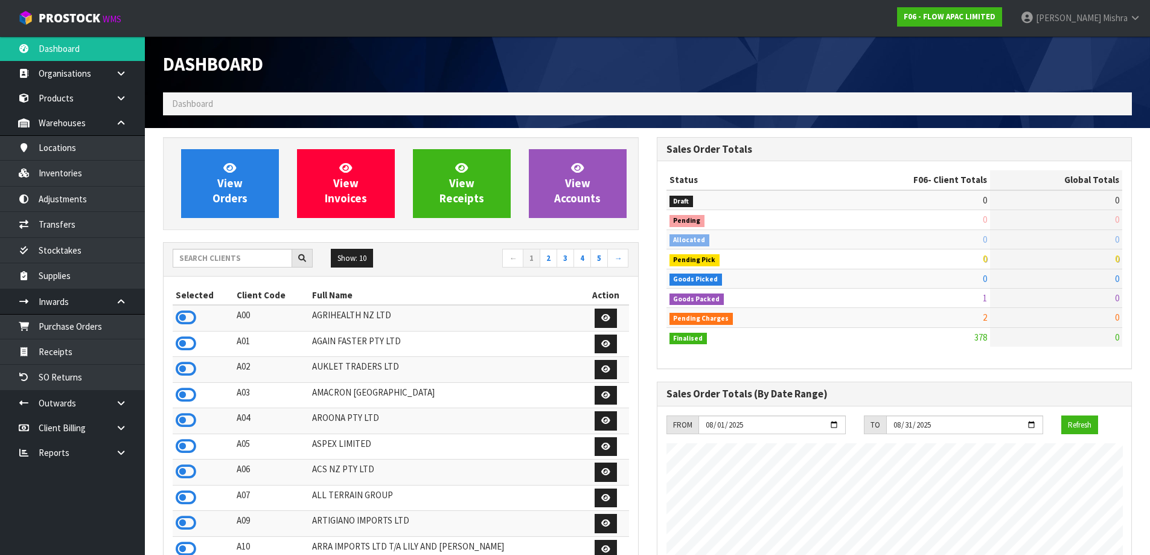
click at [220, 247] on div "Show: 10 5 10 25 50 ← 1 2 3 4 5 →" at bounding box center [401, 260] width 474 height 34
click at [219, 252] on input "text" at bounding box center [233, 258] width 120 height 19
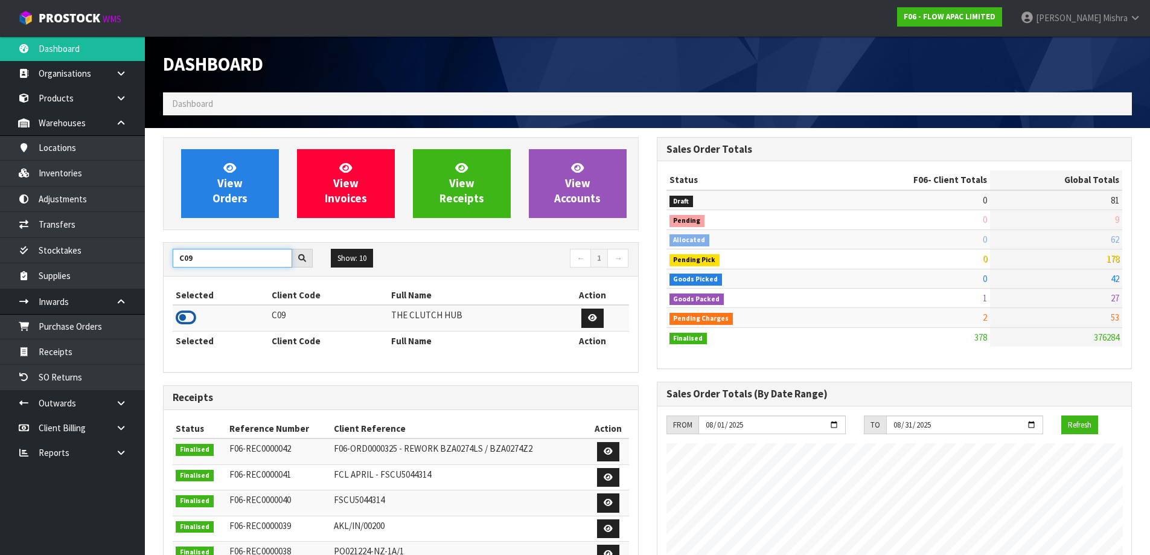
type input "C09"
drag, startPoint x: 183, startPoint y: 319, endPoint x: 201, endPoint y: 251, distance: 70.6
click at [184, 318] on icon at bounding box center [186, 317] width 21 height 18
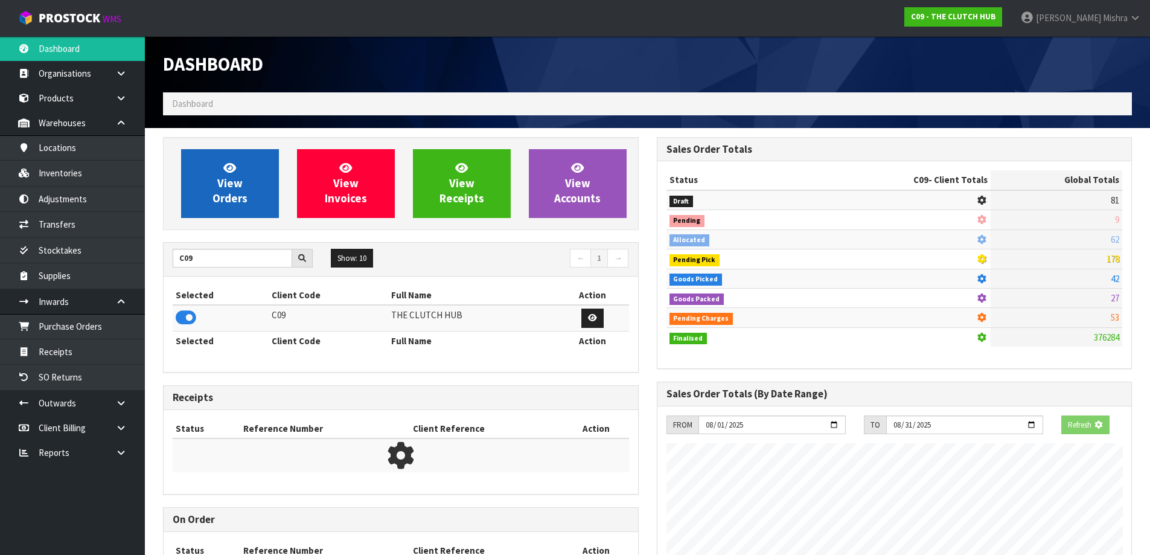
scroll to position [602876, 603135]
click at [229, 184] on span "View Orders" at bounding box center [229, 183] width 35 height 45
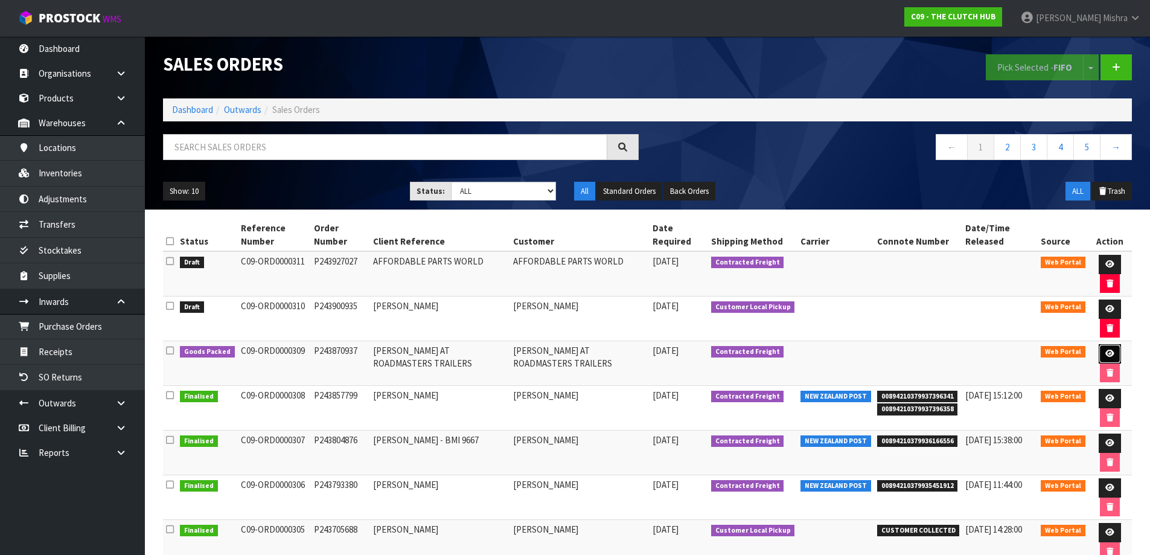
click at [1109, 350] on icon at bounding box center [1109, 354] width 9 height 8
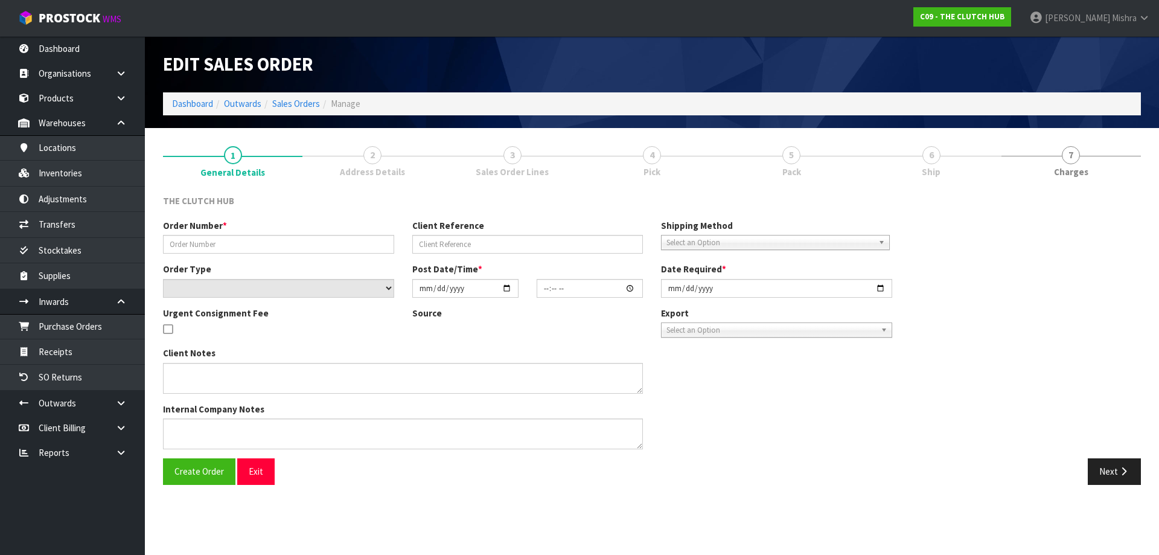
type input "P243870937"
type input "[PERSON_NAME] AT ROADMASTERS TRAILERS"
select select "number:0"
type input "[DATE]"
type input "17:48:00.000"
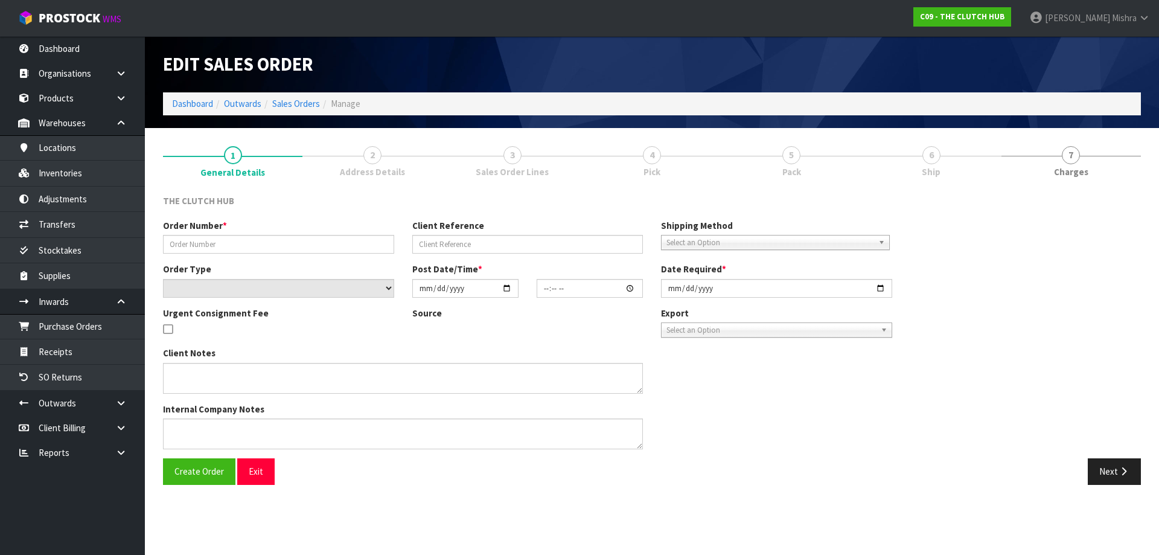
type input "[DATE]"
type textarea "THE CUSTOMER WOULD LIKE THIS ORDER POSTED AS SOON AS POSSIBLE AS THEY ARE UNABL…"
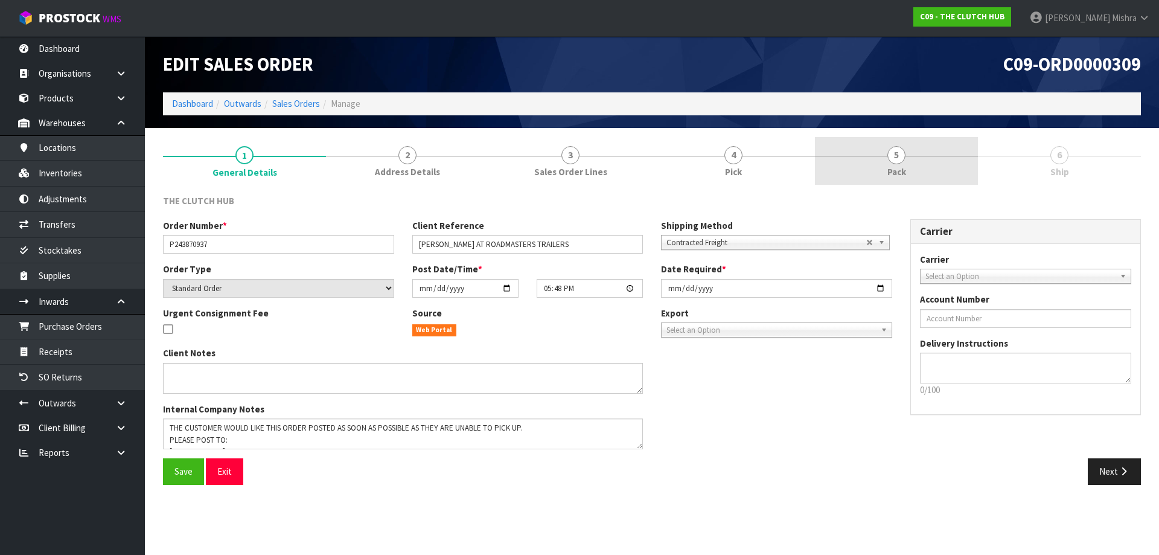
click at [970, 155] on link "5 Pack" at bounding box center [896, 161] width 163 height 48
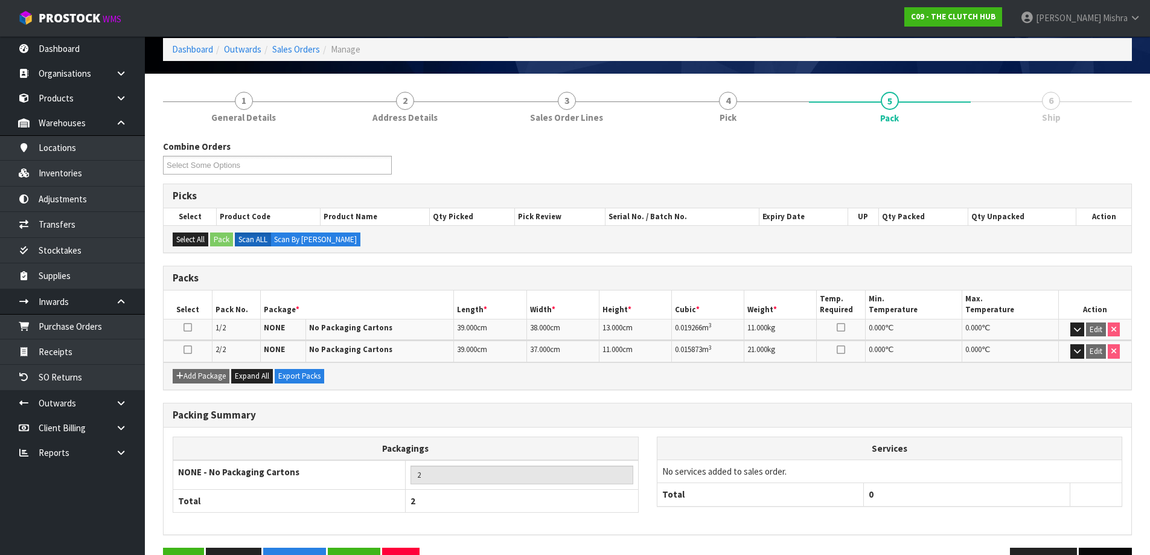
scroll to position [92, 0]
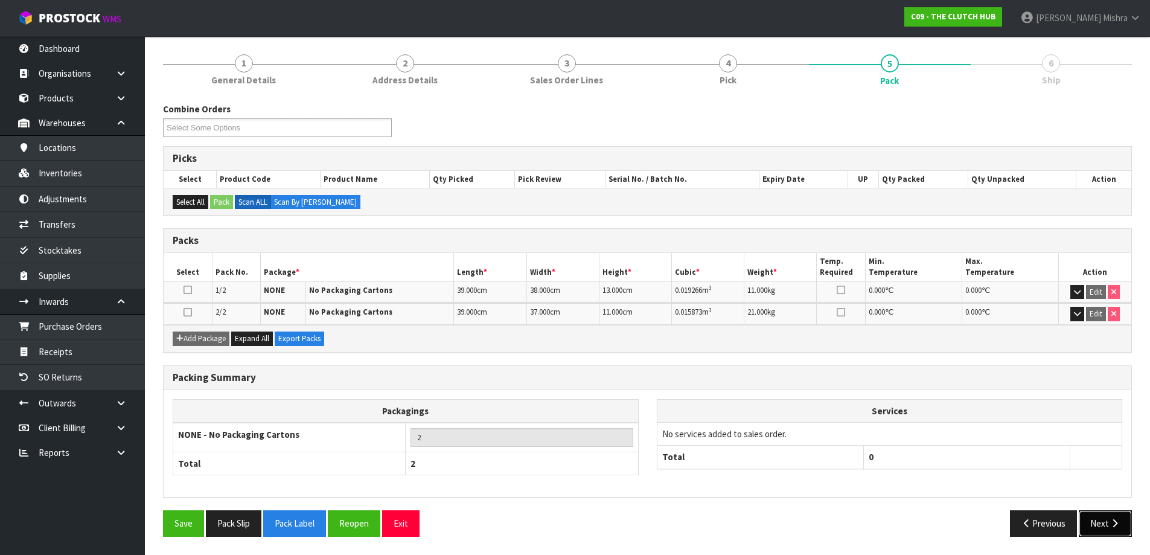
click at [1110, 524] on icon "button" at bounding box center [1114, 523] width 11 height 9
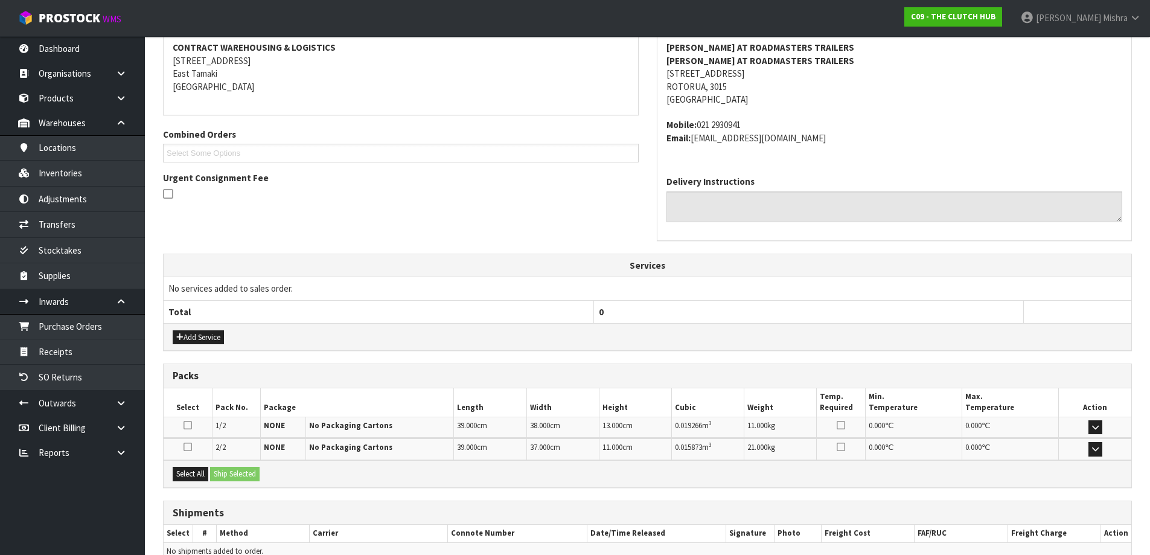
scroll to position [249, 0]
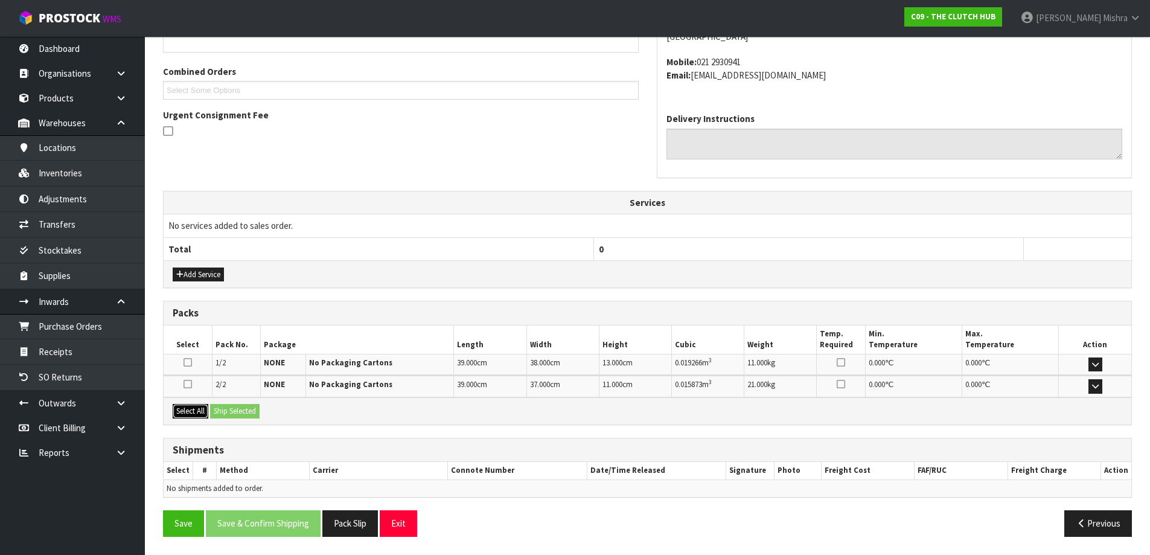
drag, startPoint x: 179, startPoint y: 415, endPoint x: 191, endPoint y: 415, distance: 11.5
click at [180, 415] on button "Select All" at bounding box center [191, 411] width 36 height 14
click at [223, 414] on button "Ship Selected" at bounding box center [234, 411] width 49 height 14
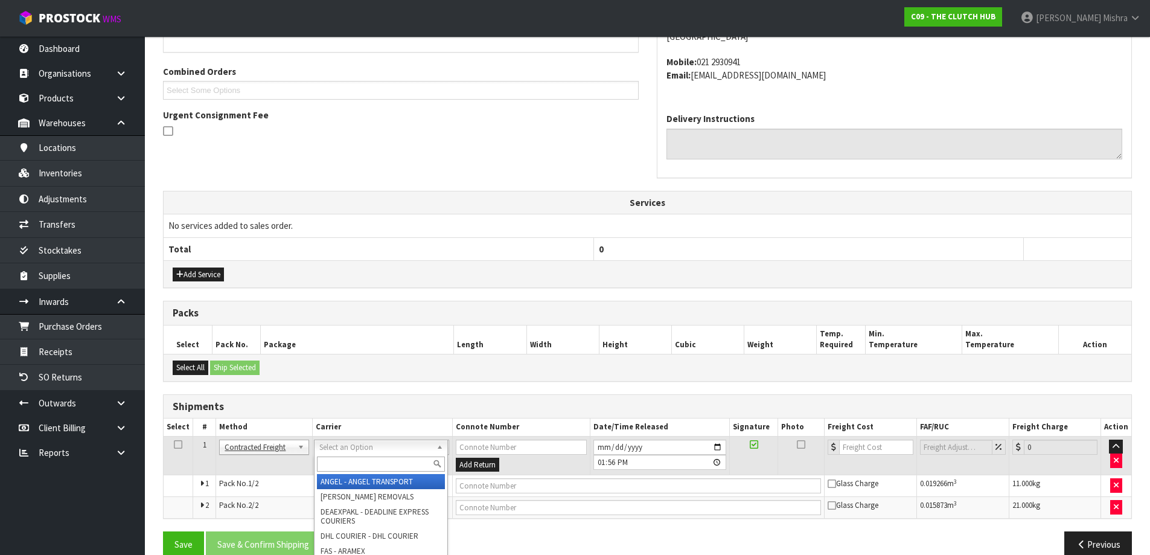
click at [396, 467] on input "text" at bounding box center [381, 463] width 128 height 15
type input "NZP"
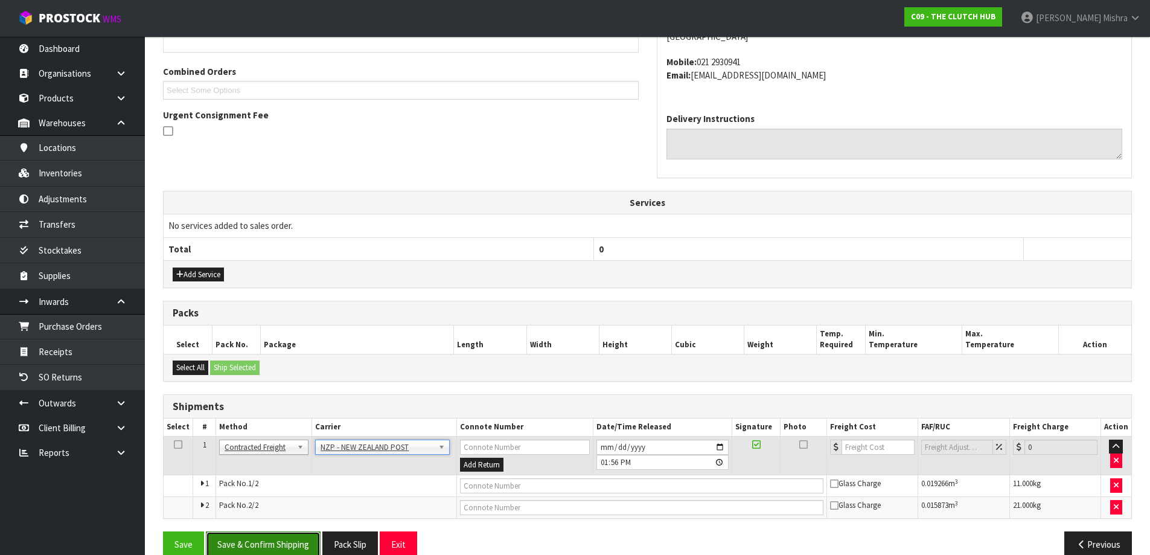
click at [295, 535] on button "Save & Confirm Shipping" at bounding box center [263, 544] width 115 height 26
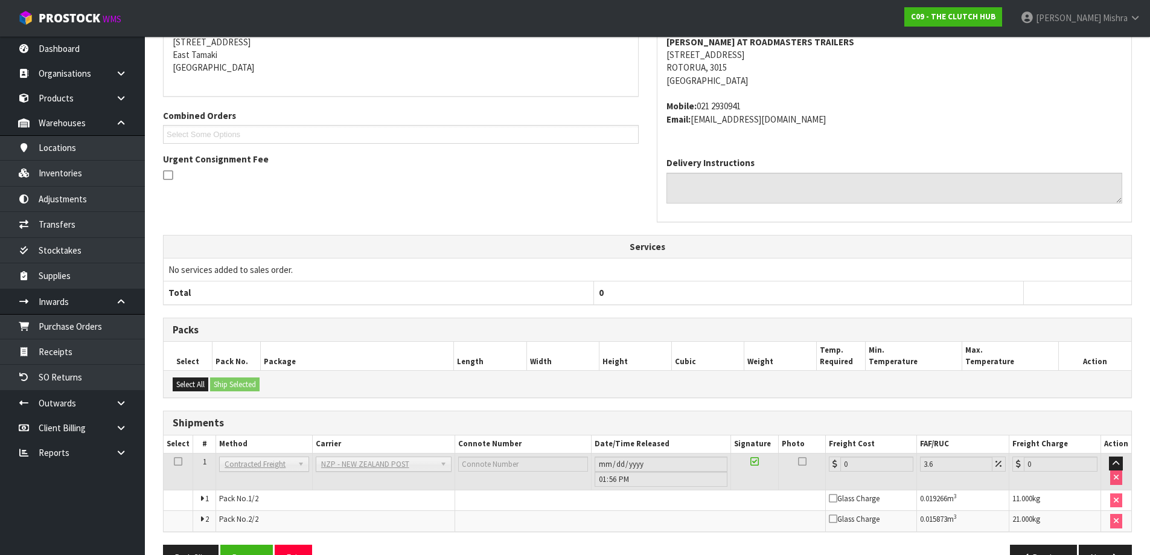
scroll to position [296, 0]
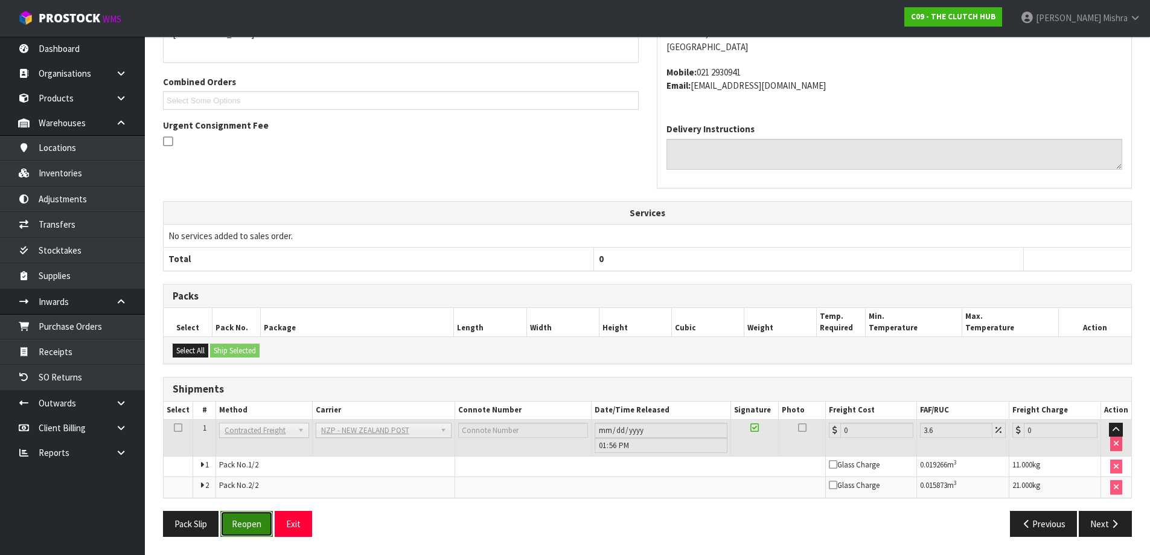
click at [246, 526] on button "Reopen" at bounding box center [246, 524] width 53 height 26
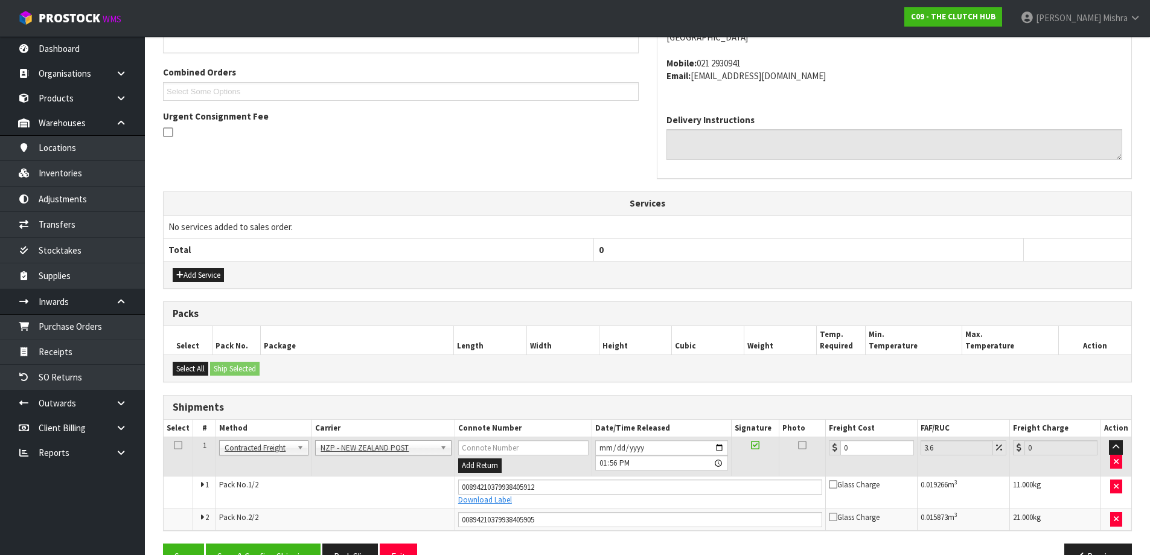
scroll to position [325, 0]
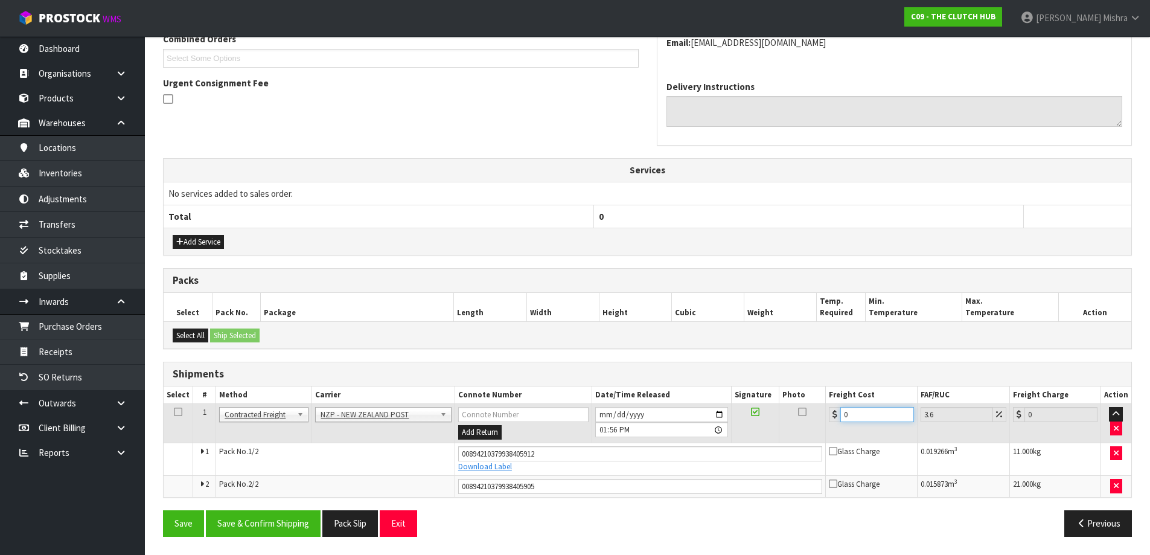
drag, startPoint x: 856, startPoint y: 413, endPoint x: 831, endPoint y: 415, distance: 24.8
click at [832, 415] on div "0" at bounding box center [871, 414] width 85 height 15
type input "2"
type input "2.07"
type input "26"
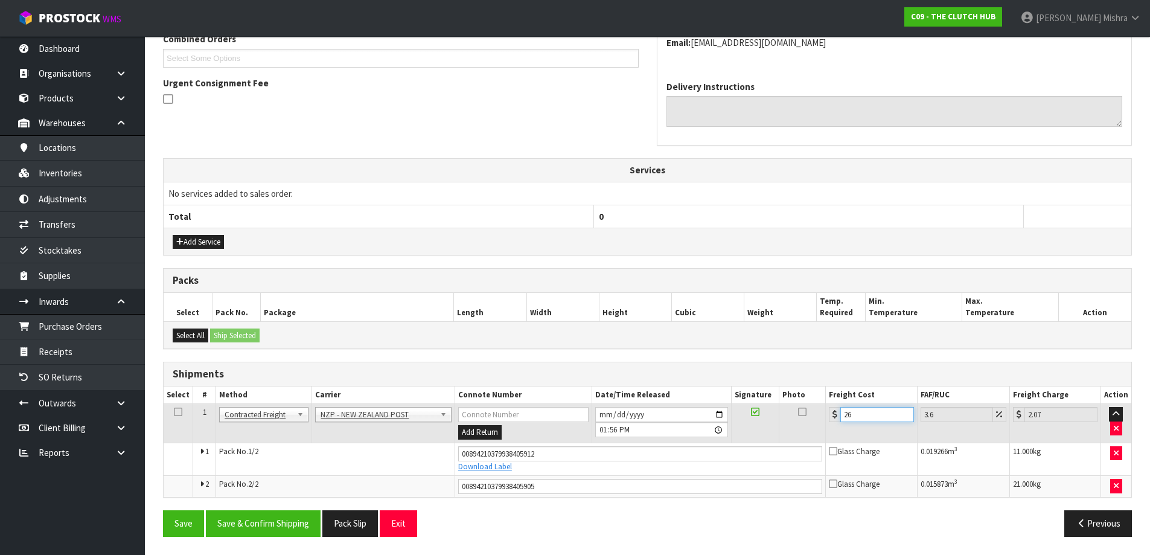
type input "26.94"
type input "26.6"
type input "27.56"
type input "26.65"
type input "27.61"
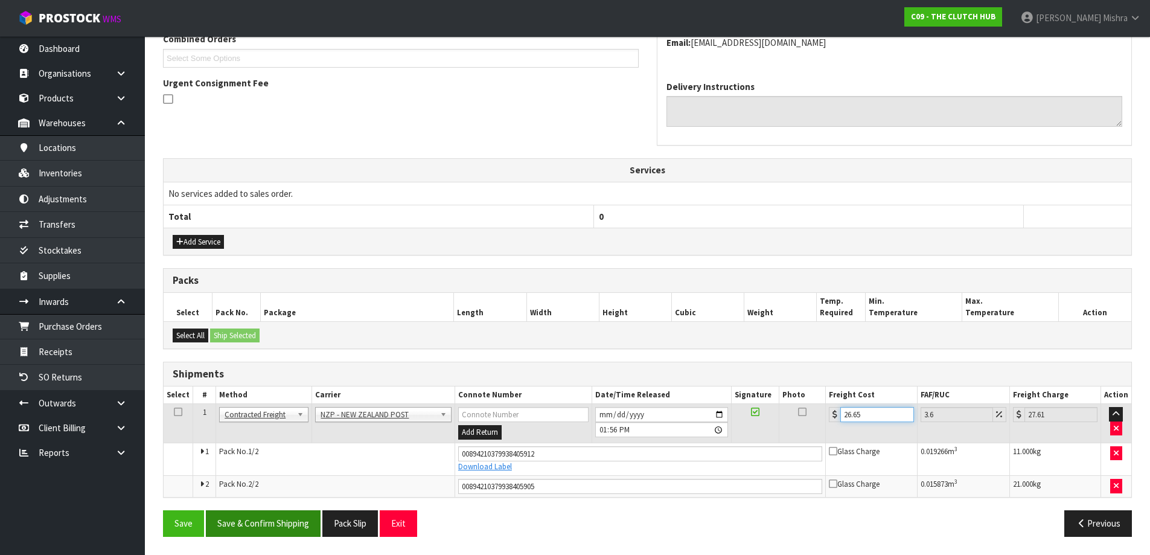
type input "26.65"
click at [263, 531] on button "Save & Confirm Shipping" at bounding box center [263, 523] width 115 height 26
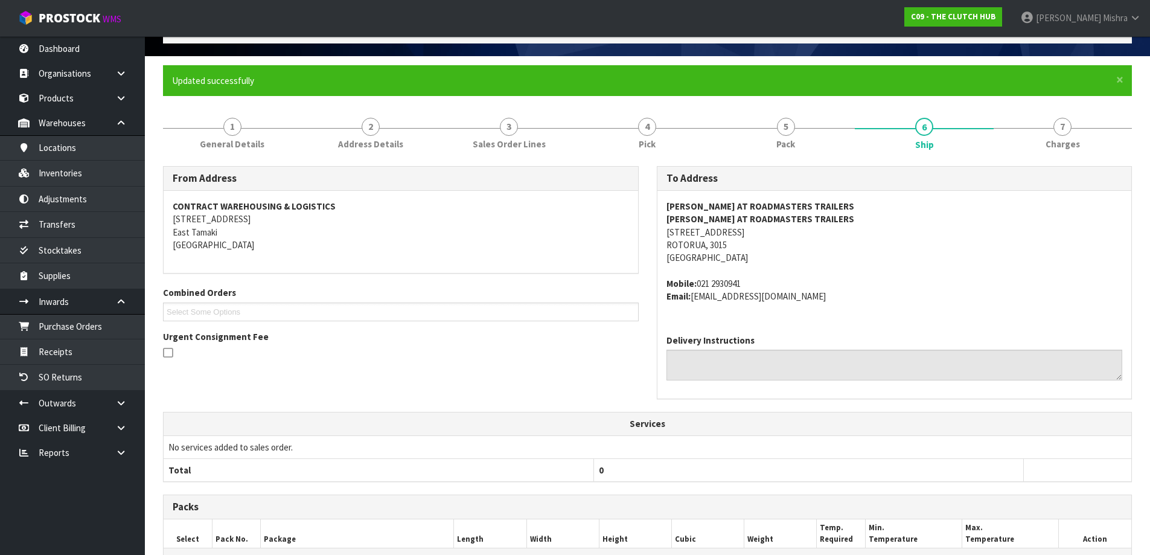
scroll to position [49, 0]
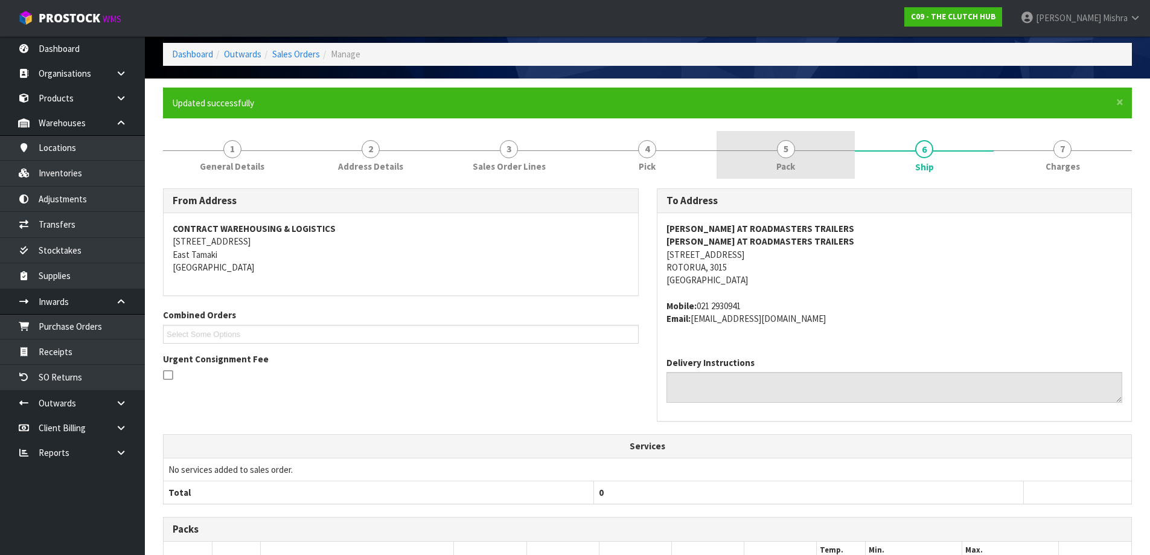
click at [790, 161] on span "Pack" at bounding box center [785, 166] width 19 height 13
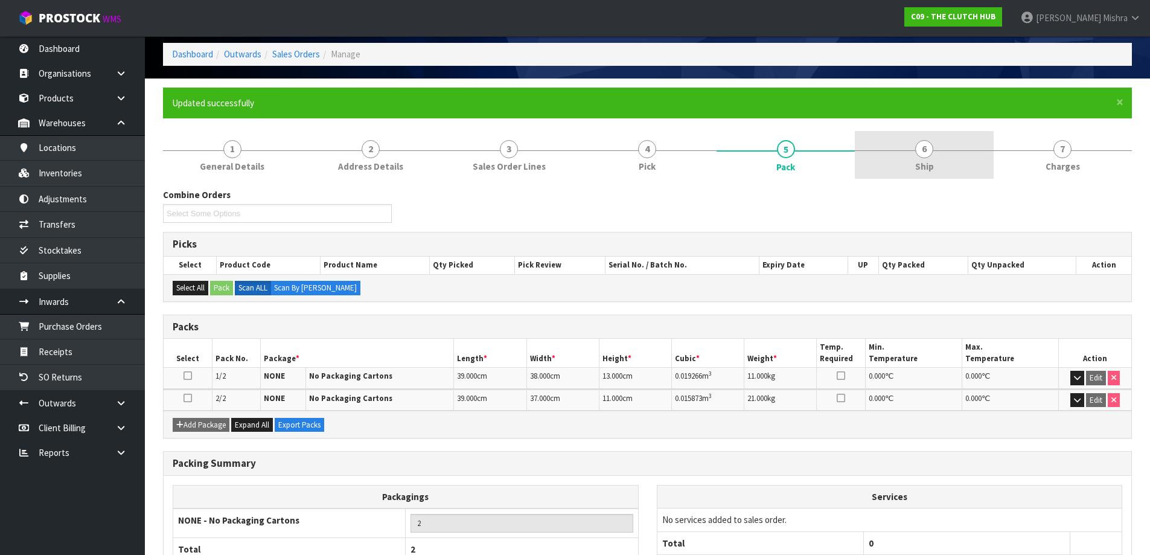
click at [927, 163] on span "Ship" at bounding box center [924, 166] width 19 height 13
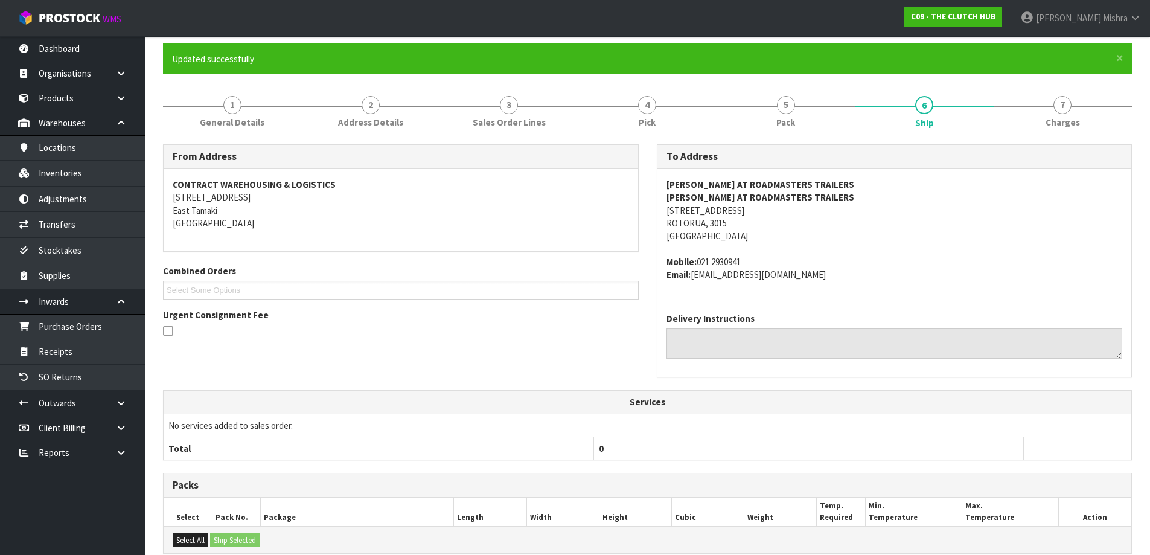
scroll to position [0, 0]
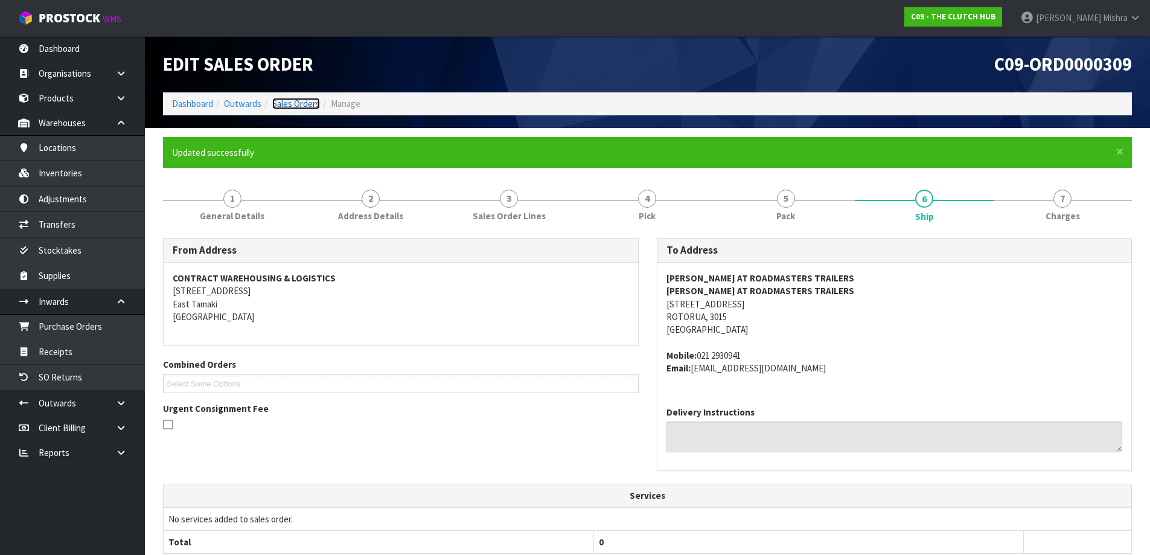
click at [302, 100] on link "Sales Orders" at bounding box center [296, 103] width 48 height 11
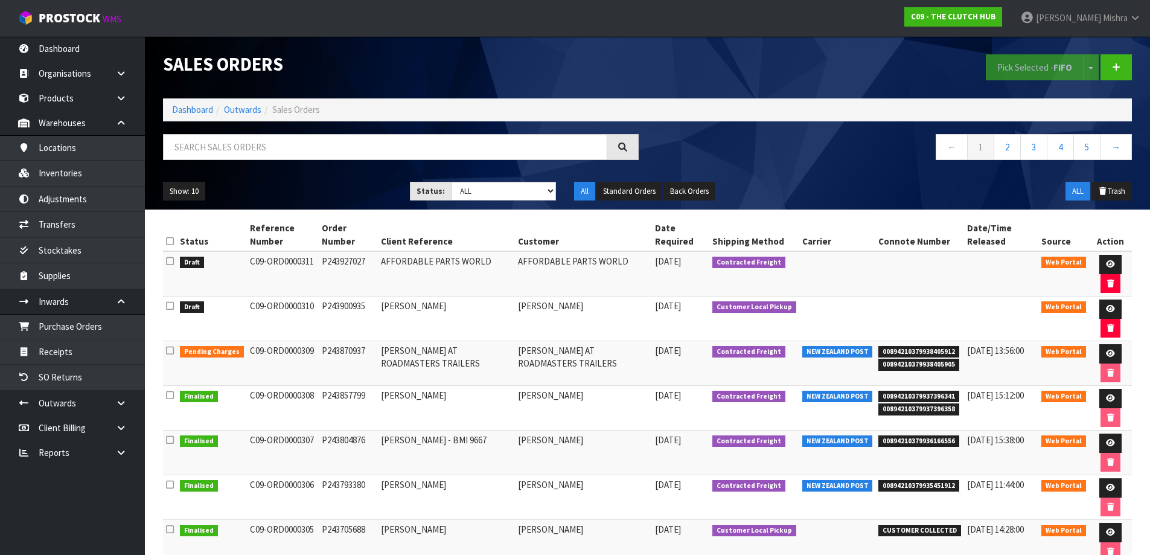
click at [190, 118] on ol "Dashboard Outwards Sales Orders" at bounding box center [647, 109] width 969 height 22
click at [190, 110] on link "Dashboard" at bounding box center [192, 109] width 41 height 11
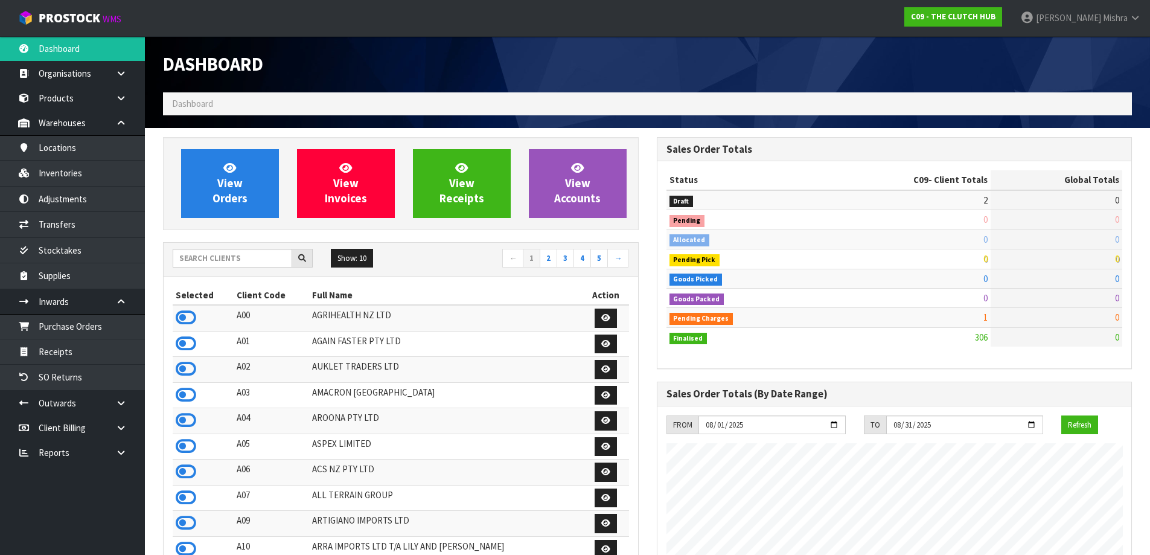
scroll to position [837, 493]
click at [204, 266] on input "text" at bounding box center [233, 258] width 120 height 19
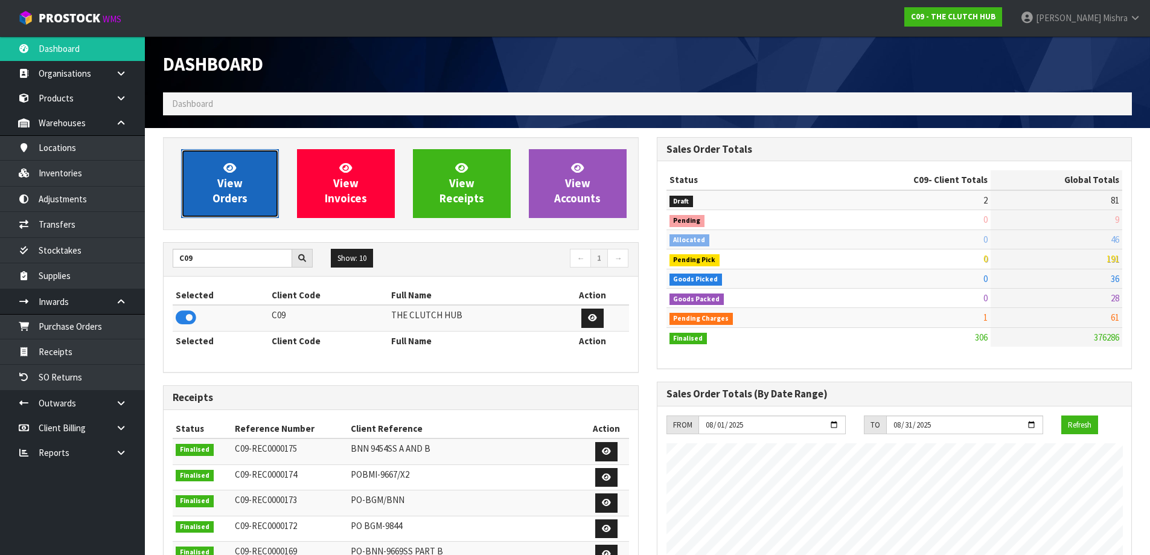
click at [223, 177] on span "View Orders" at bounding box center [229, 183] width 35 height 45
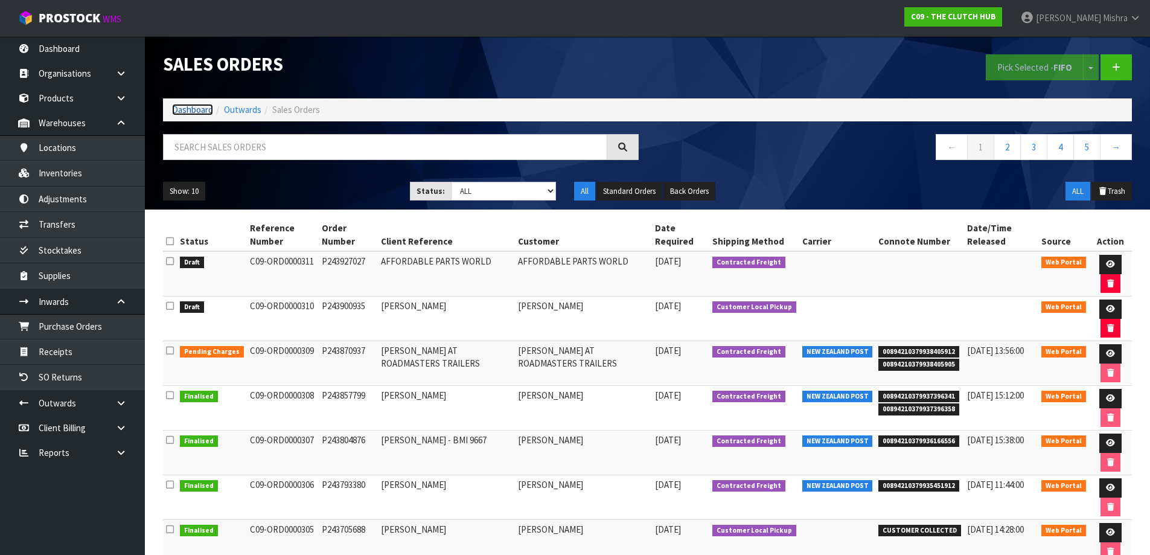
click at [191, 112] on link "Dashboard" at bounding box center [192, 109] width 41 height 11
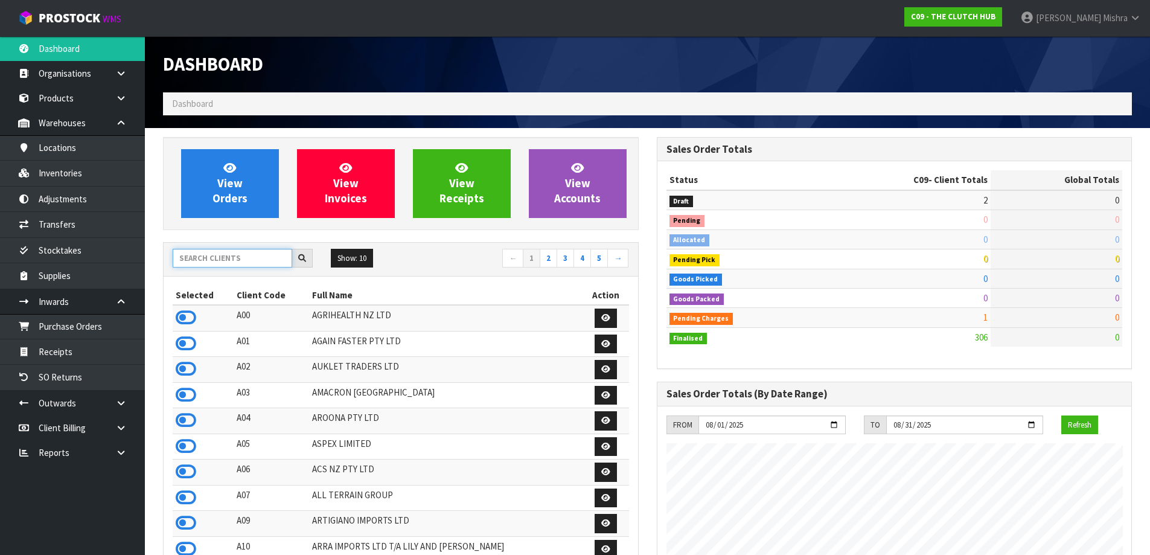
click at [217, 252] on input "text" at bounding box center [233, 258] width 120 height 19
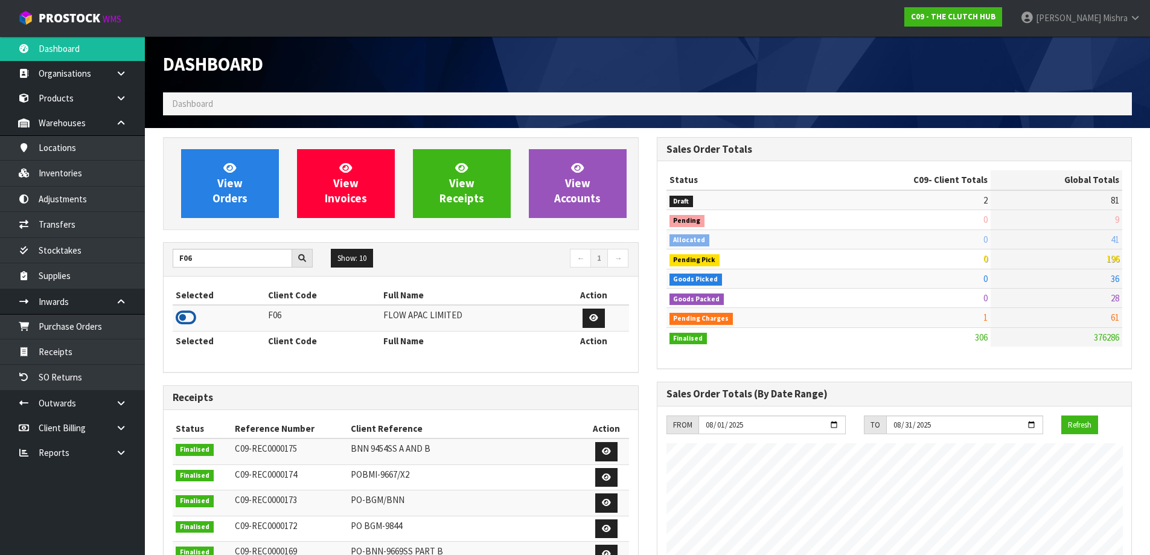
click at [193, 317] on icon at bounding box center [186, 317] width 21 height 18
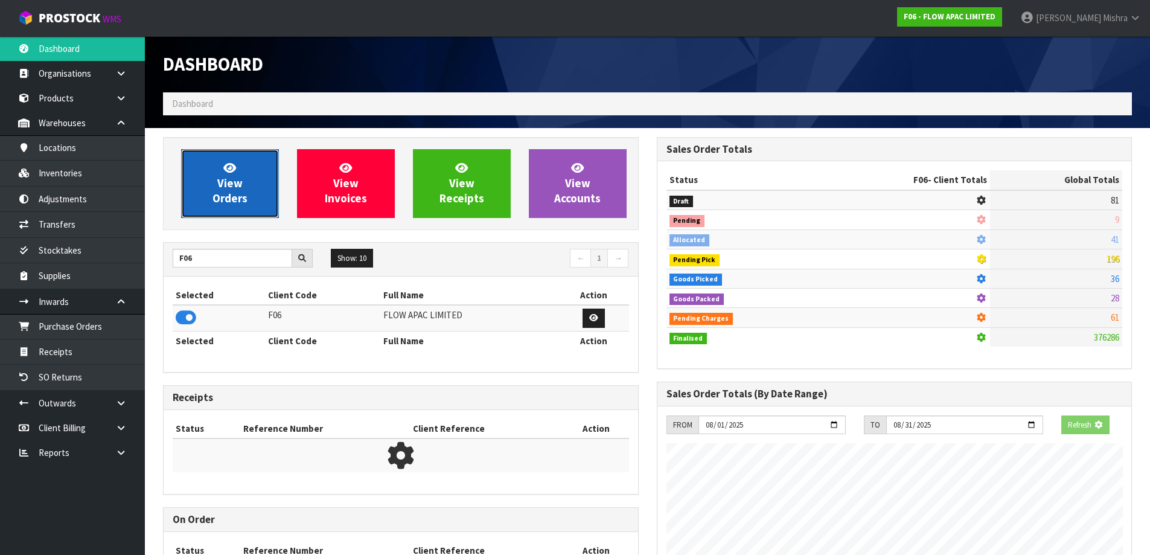
scroll to position [602876, 603135]
click at [249, 168] on link "View Orders" at bounding box center [230, 183] width 98 height 69
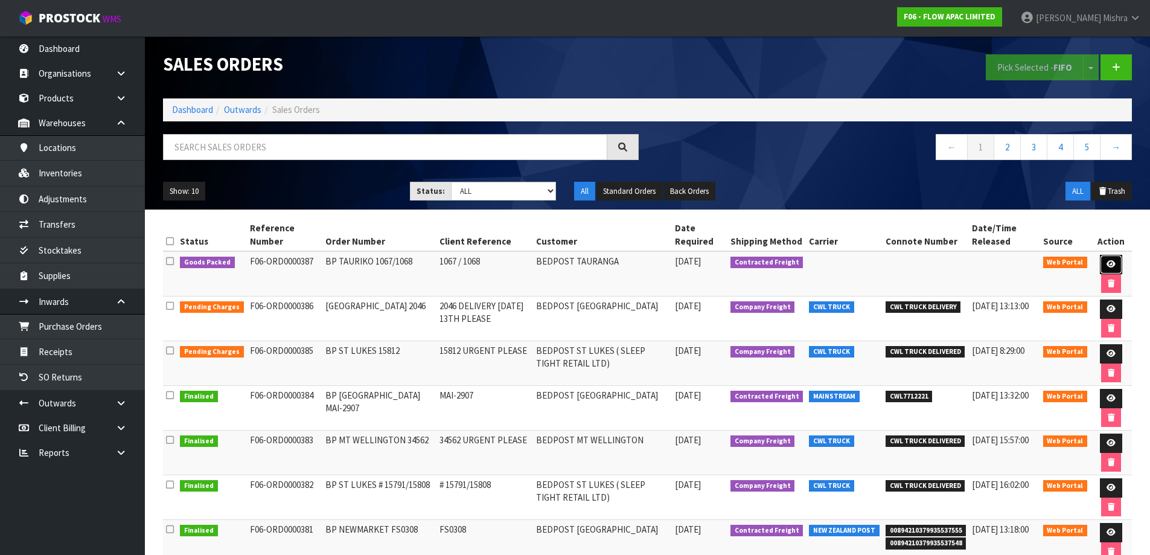
click at [1106, 266] on icon at bounding box center [1110, 264] width 9 height 8
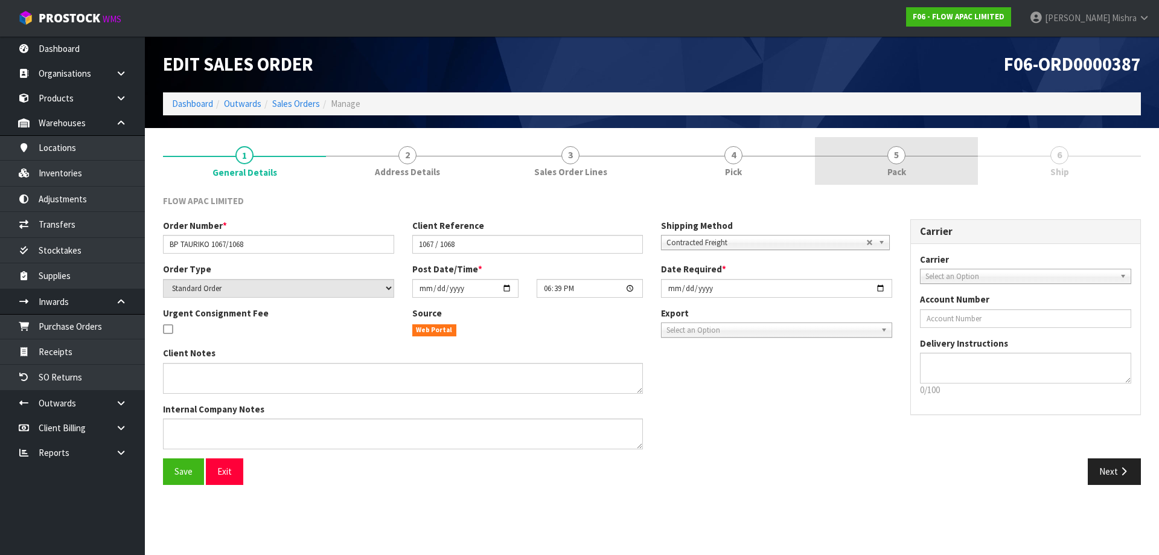
click at [918, 161] on link "5 Pack" at bounding box center [896, 161] width 163 height 48
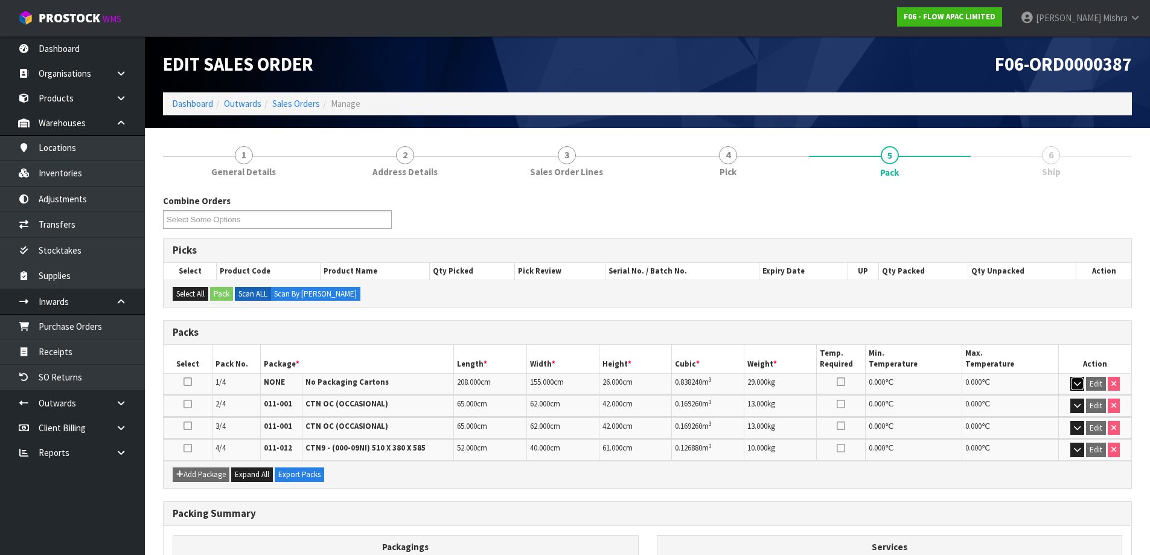
click at [1077, 383] on icon "button" at bounding box center [1077, 384] width 7 height 8
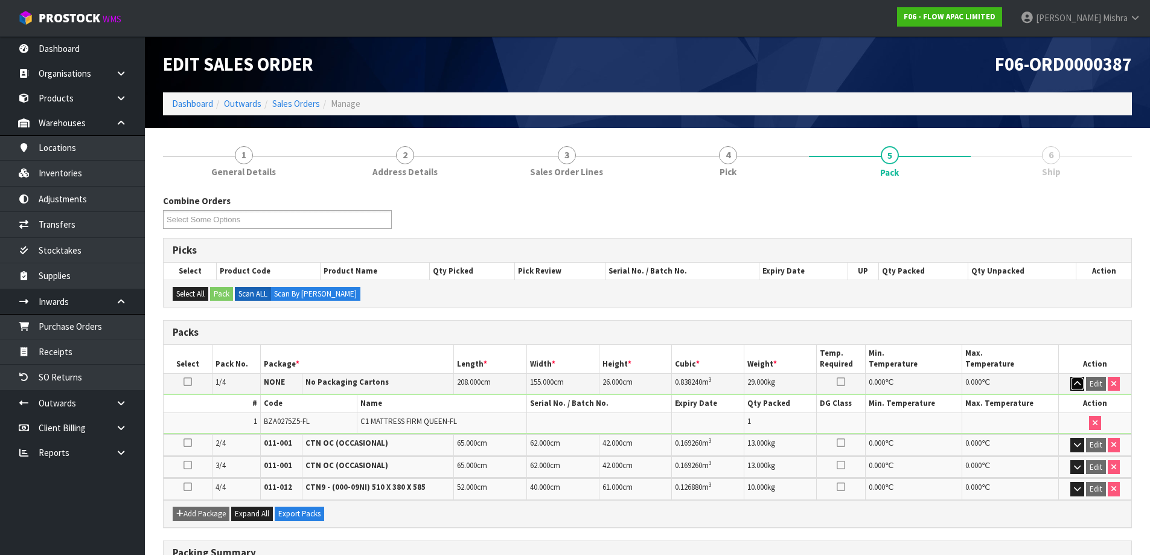
click at [1077, 383] on icon "button" at bounding box center [1077, 384] width 7 height 8
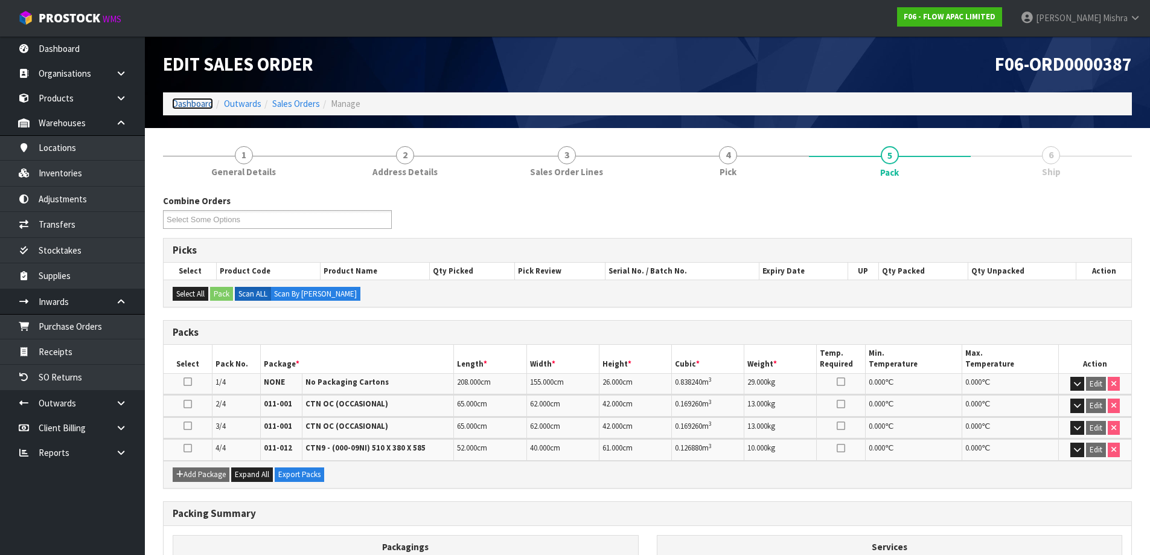
click at [191, 98] on link "Dashboard" at bounding box center [192, 103] width 41 height 11
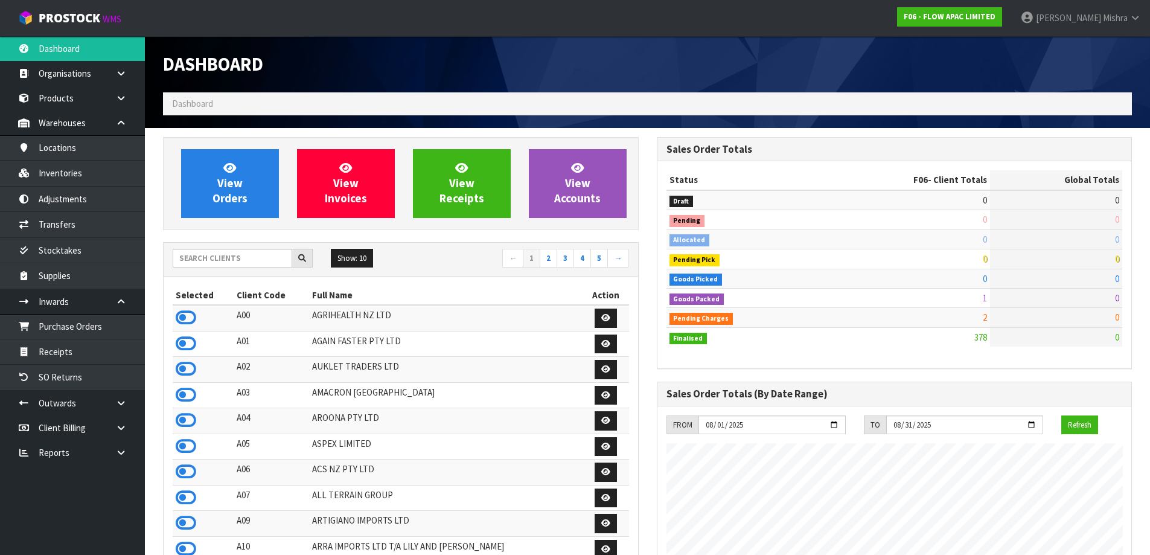
scroll to position [914, 493]
click at [244, 261] on input "text" at bounding box center [233, 258] width 120 height 19
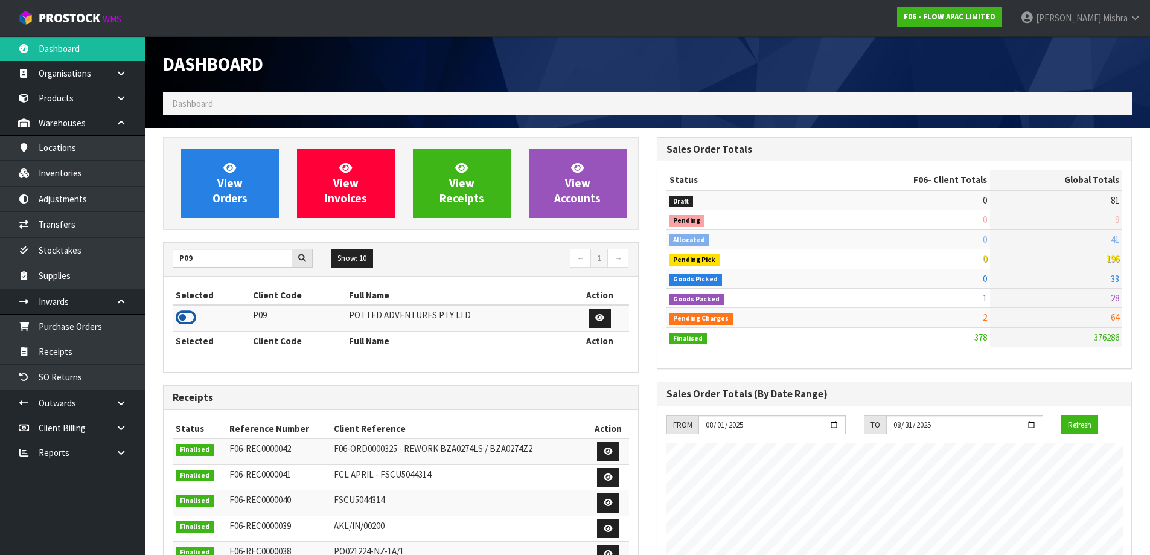
click at [182, 323] on icon at bounding box center [186, 317] width 21 height 18
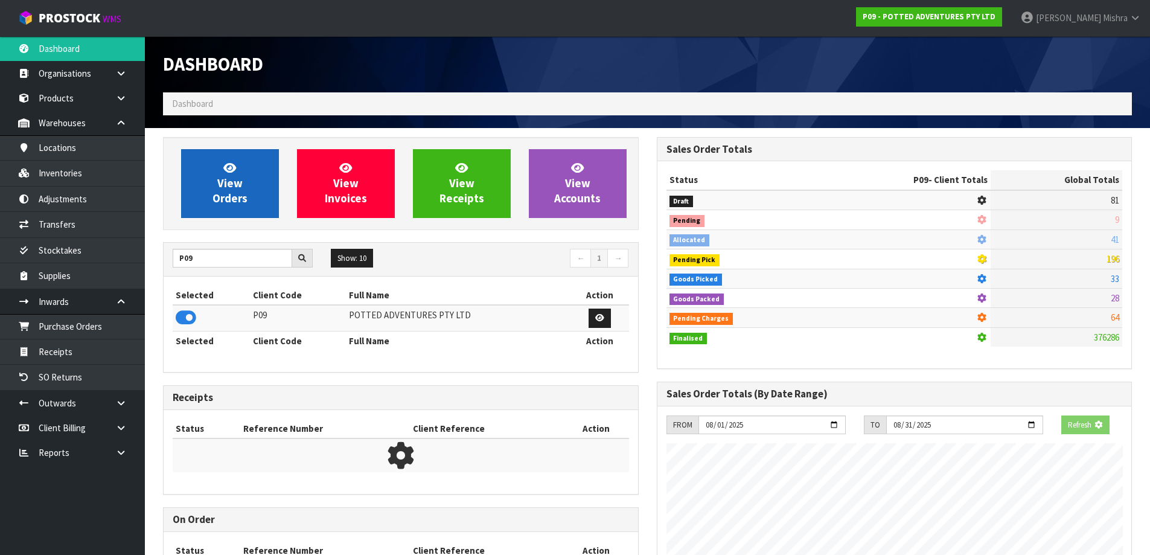
scroll to position [753, 493]
click at [223, 171] on link "View Orders" at bounding box center [230, 183] width 98 height 69
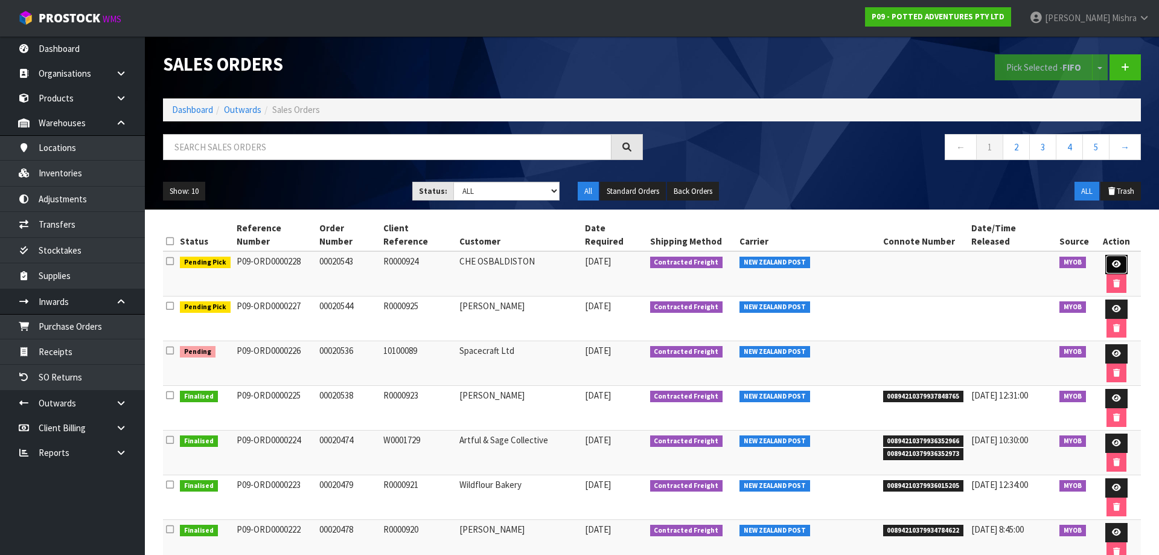
click at [1112, 260] on icon at bounding box center [1116, 264] width 9 height 8
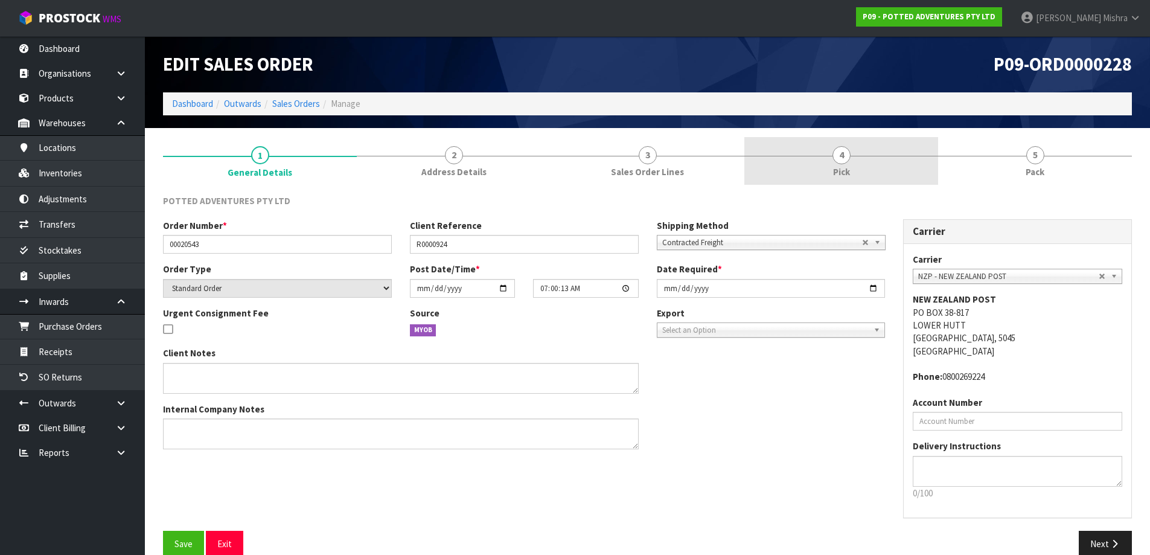
click at [916, 151] on link "4 Pick" at bounding box center [841, 161] width 194 height 48
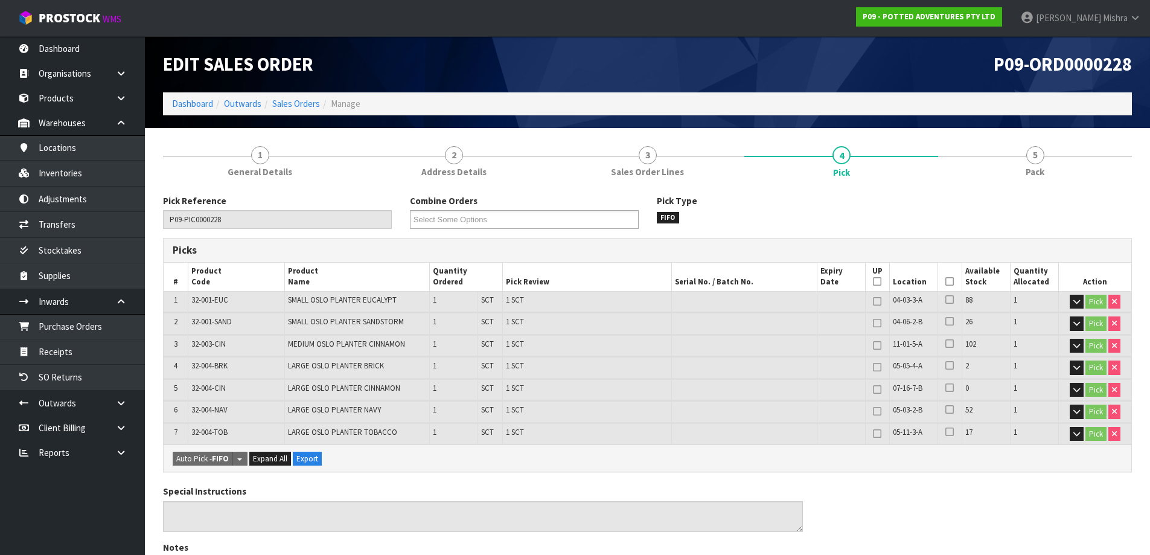
click at [951, 282] on icon at bounding box center [949, 281] width 8 height 1
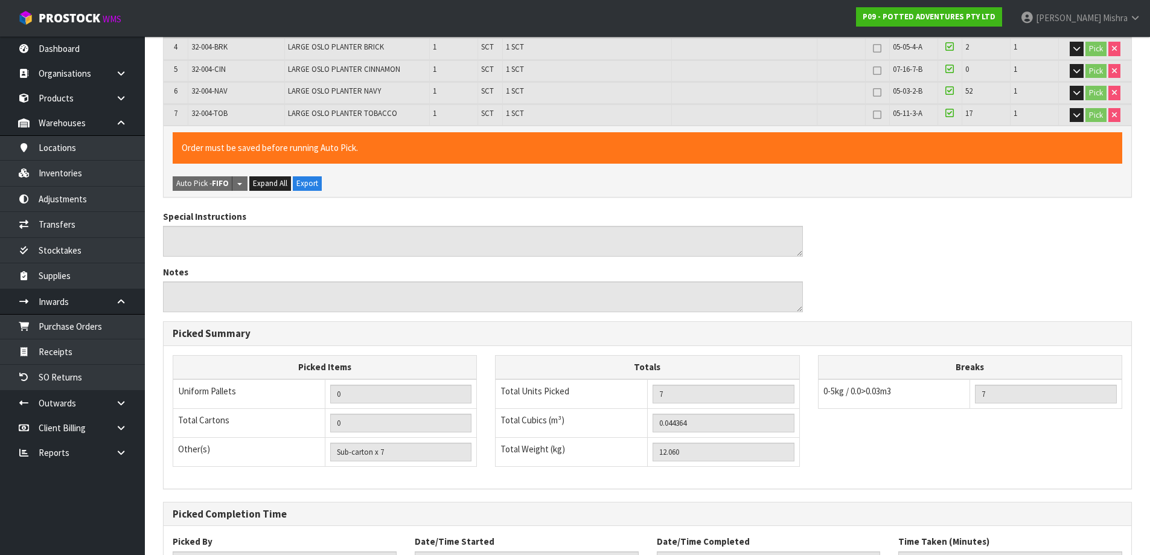
scroll to position [418, 0]
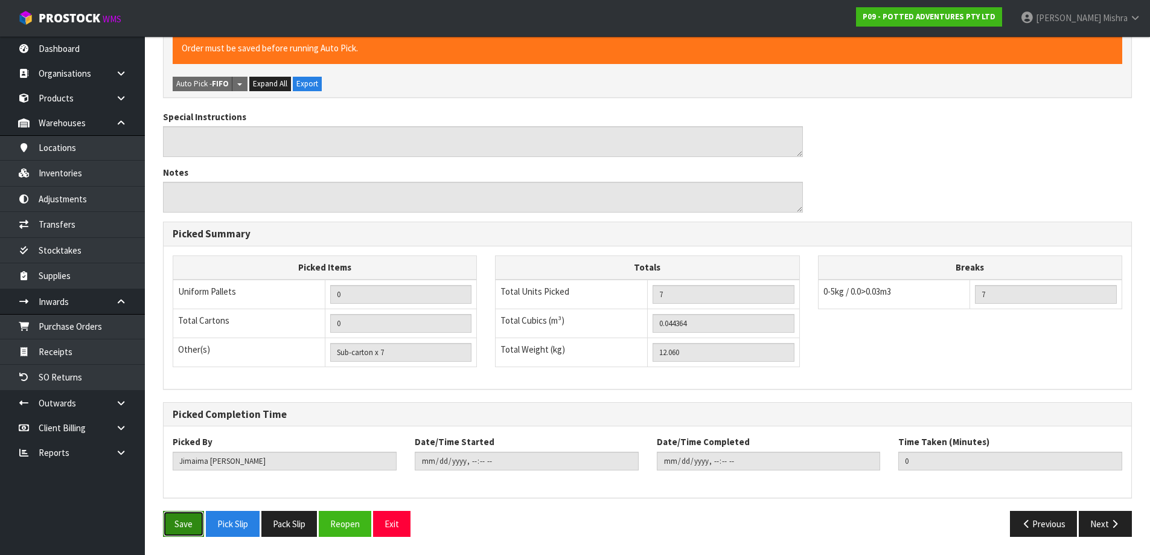
click at [186, 523] on button "Save" at bounding box center [183, 524] width 41 height 26
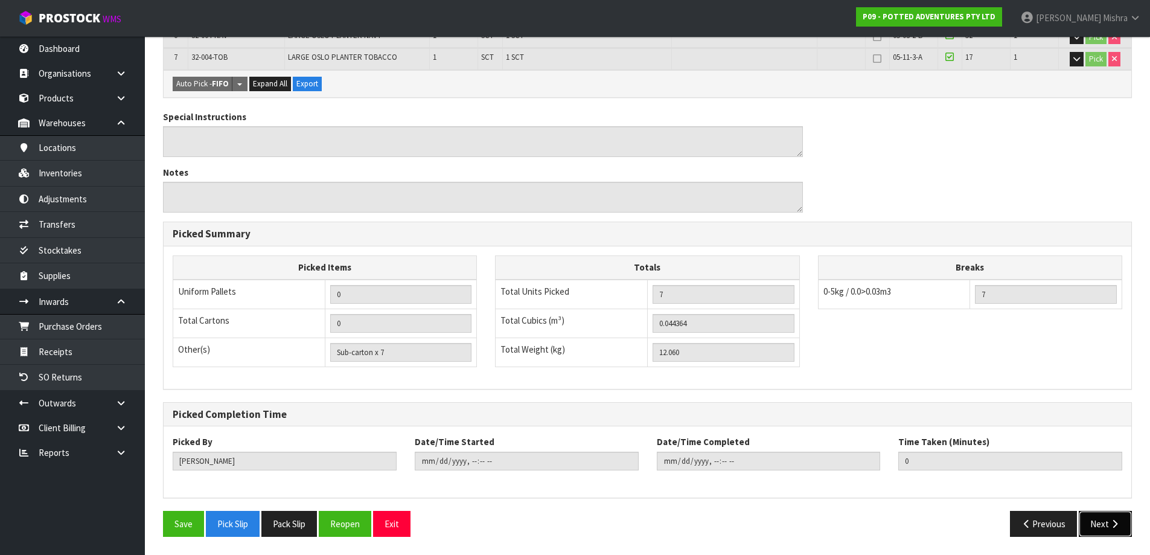
click at [1109, 520] on icon "button" at bounding box center [1114, 523] width 11 height 9
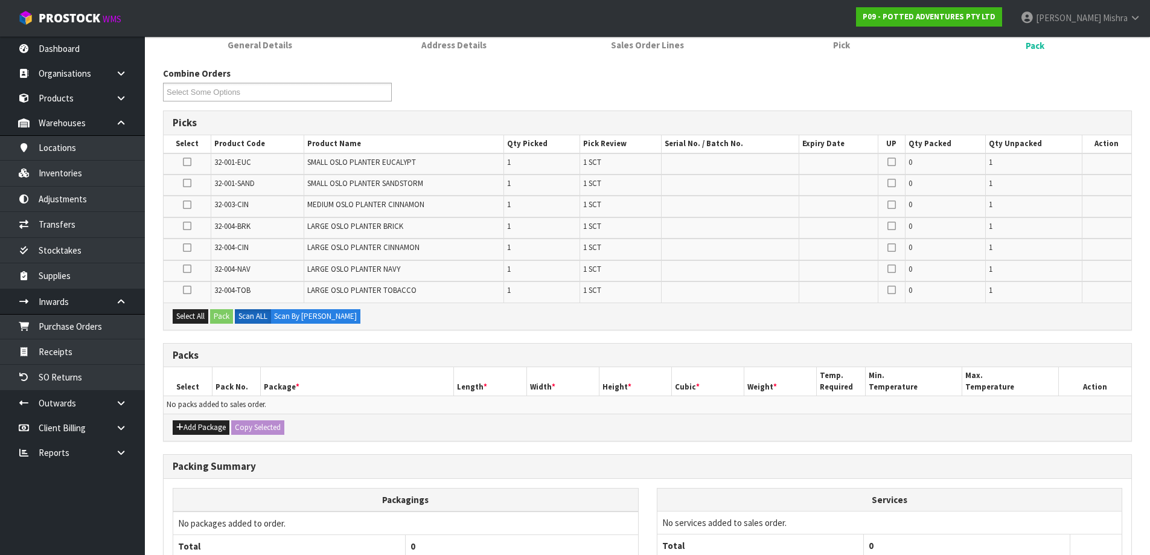
scroll to position [281, 0]
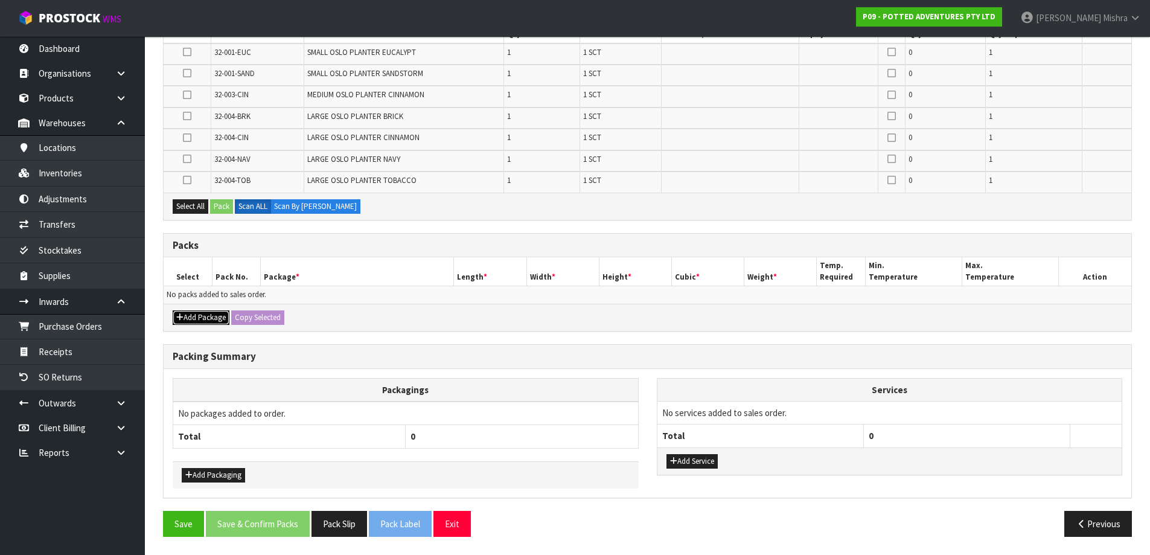
click at [214, 314] on button "Add Package" at bounding box center [201, 317] width 57 height 14
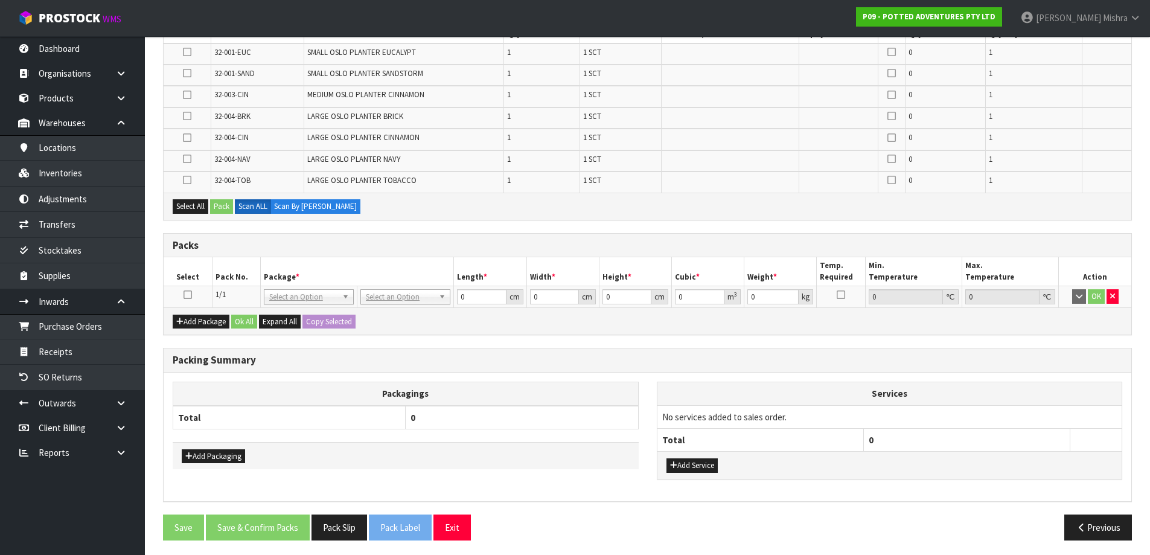
click at [191, 295] on icon at bounding box center [188, 295] width 8 height 1
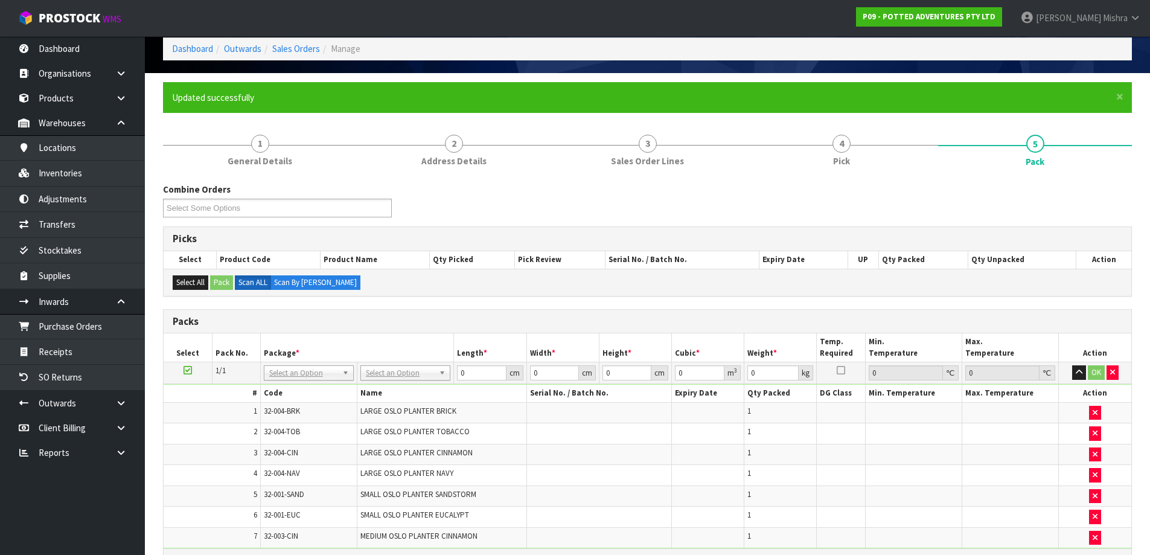
scroll to position [121, 0]
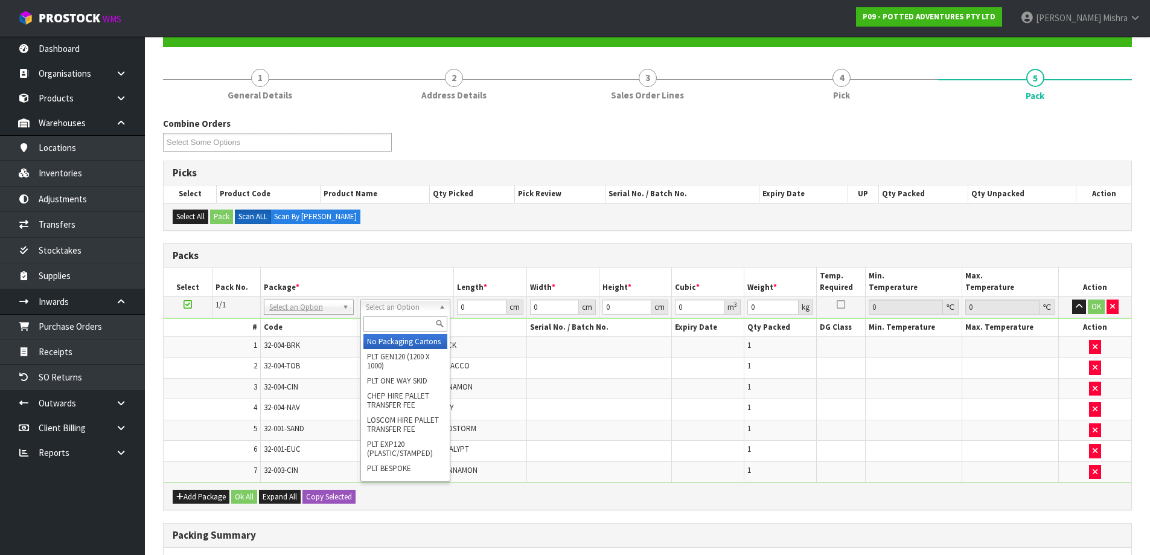
click at [401, 318] on input "text" at bounding box center [405, 323] width 84 height 15
drag, startPoint x: 398, startPoint y: 331, endPoint x: 427, endPoint y: 319, distance: 30.8
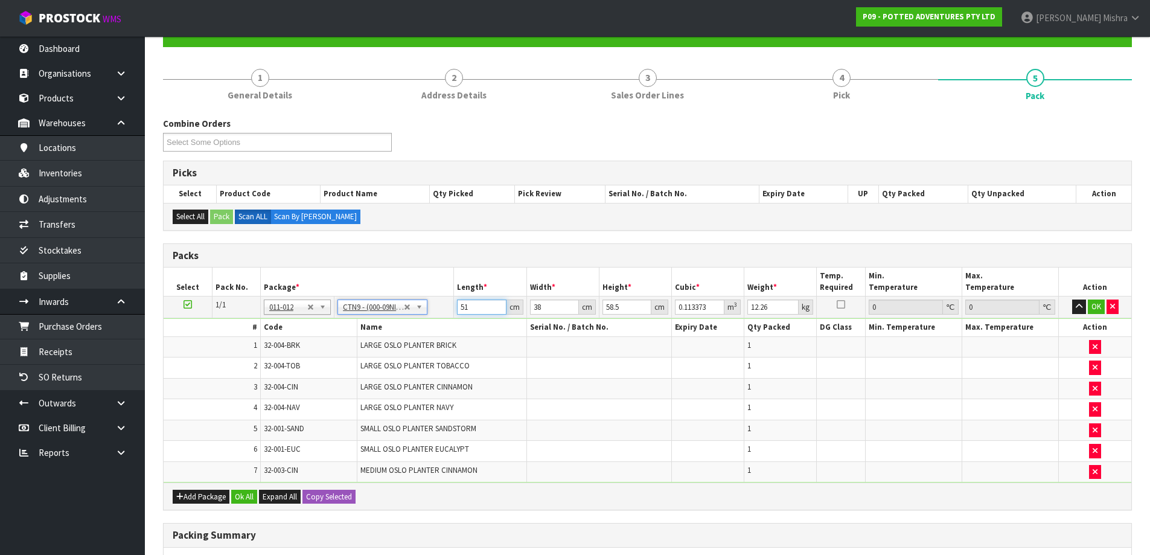
drag, startPoint x: 477, startPoint y: 309, endPoint x: 413, endPoint y: 301, distance: 65.1
click at [413, 301] on tr "1/1 NONE 007-001 007-002 007-004 007-009 007-013 007-014 007-015 007-017 007-01…" at bounding box center [648, 307] width 968 height 22
click at [217, 490] on button "Add Package" at bounding box center [201, 497] width 57 height 14
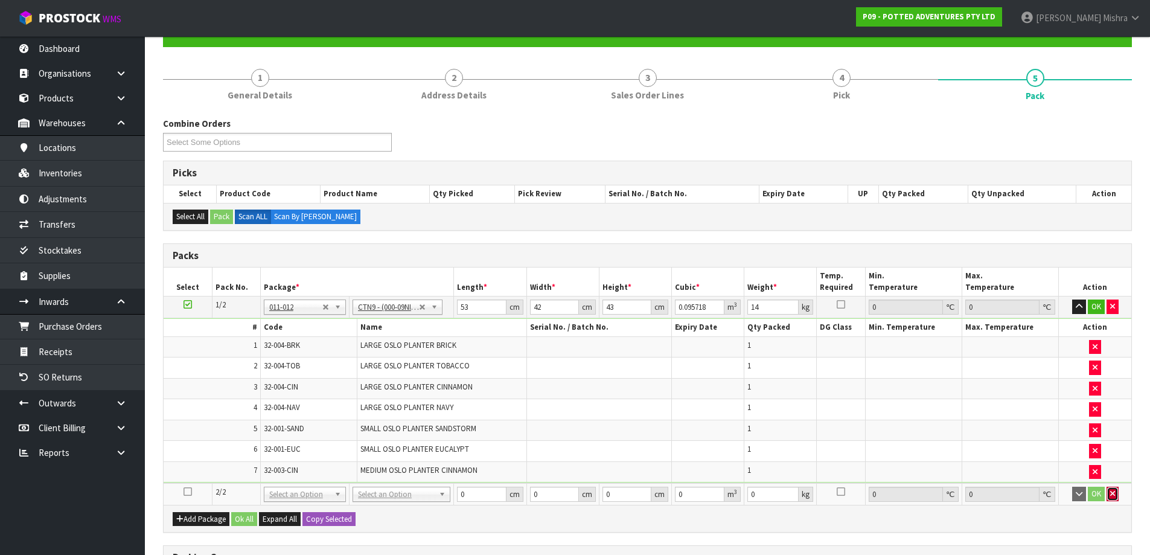
click at [1114, 496] on icon "button" at bounding box center [1112, 494] width 5 height 8
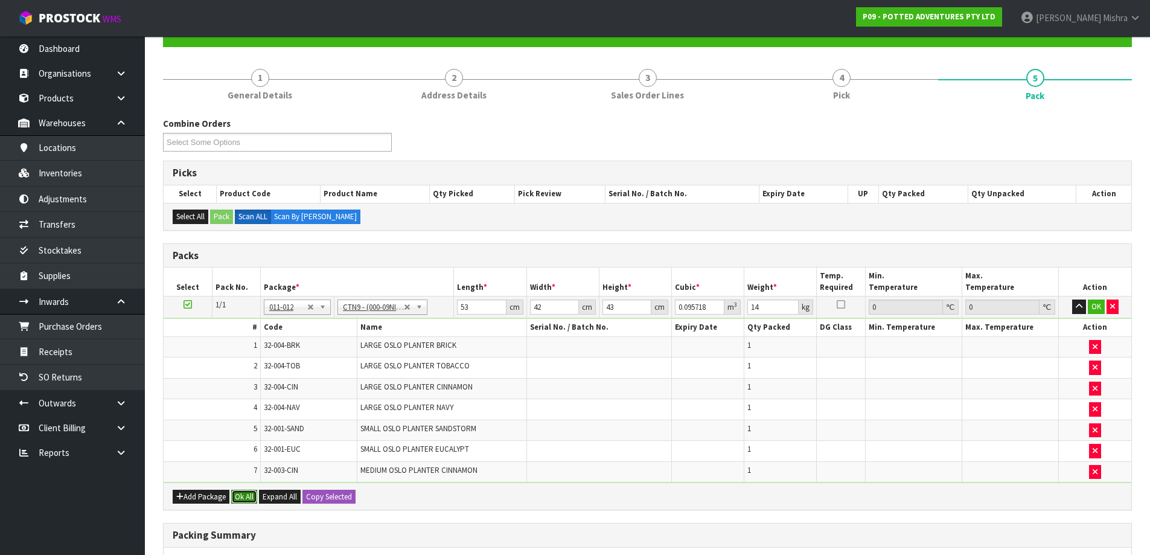
click at [246, 496] on button "Ok All" at bounding box center [244, 497] width 26 height 14
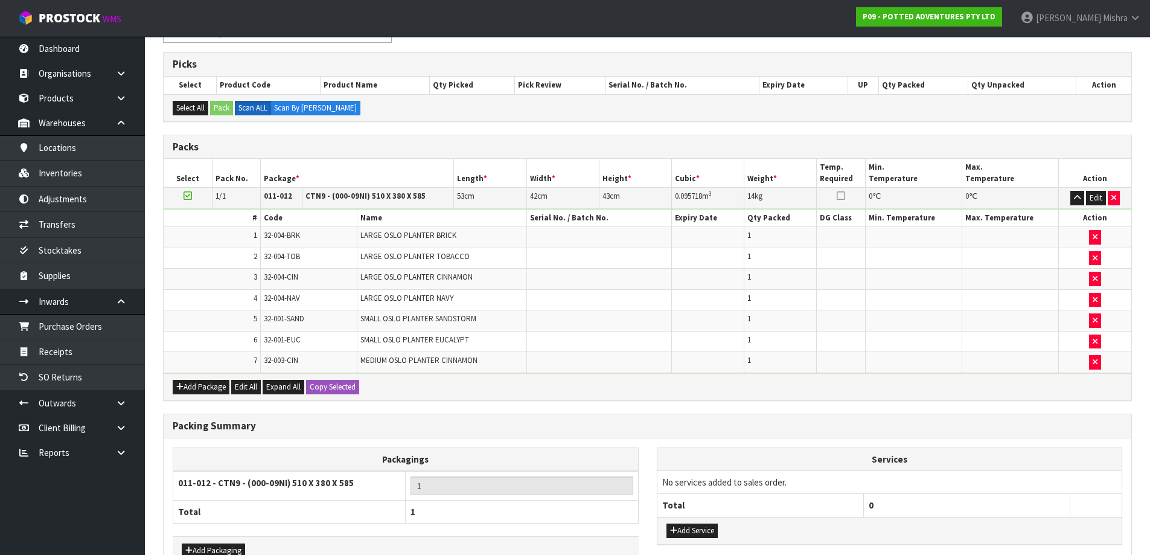
scroll to position [302, 0]
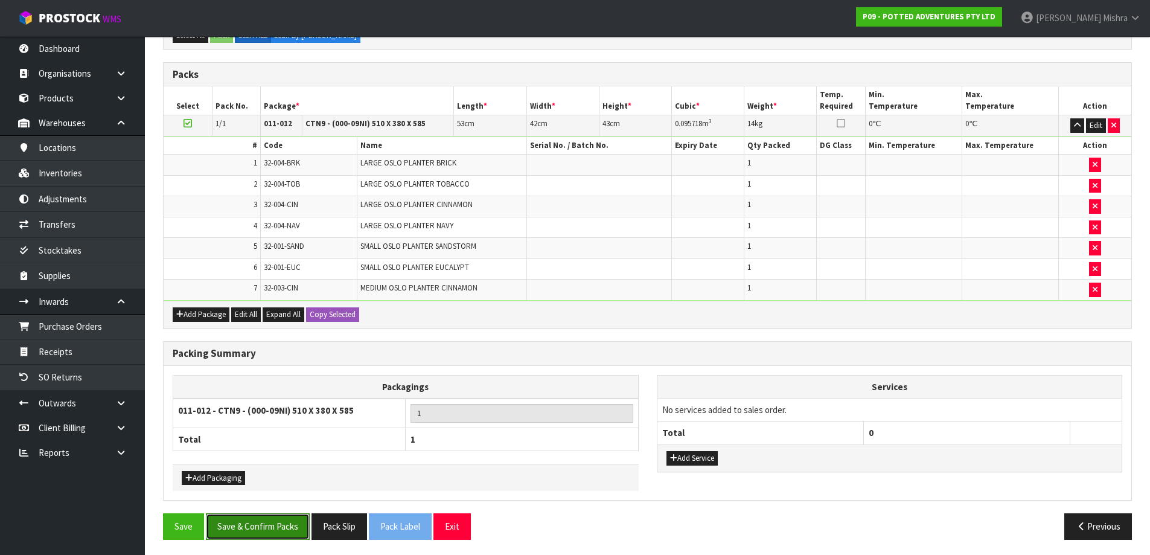
click at [276, 539] on button "Save & Confirm Packs" at bounding box center [258, 526] width 104 height 26
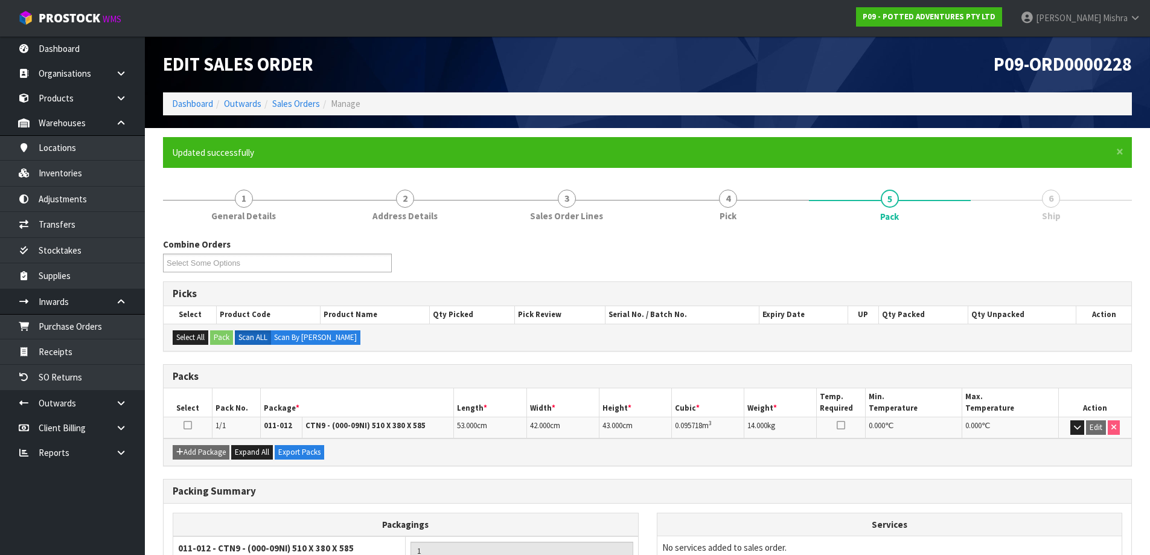
scroll to position [113, 0]
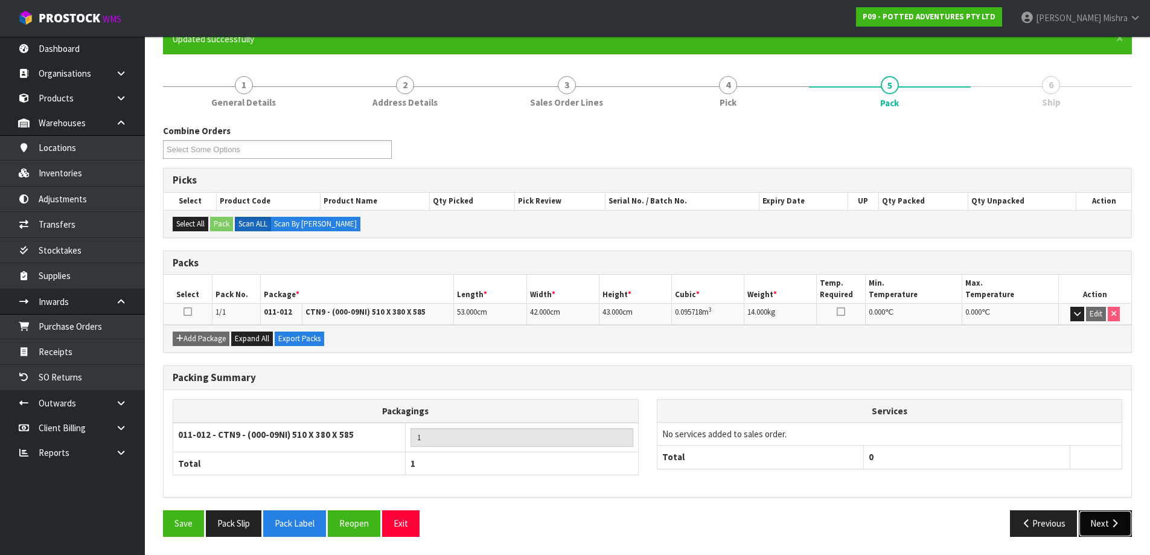
click at [1109, 517] on button "Next" at bounding box center [1105, 523] width 53 height 26
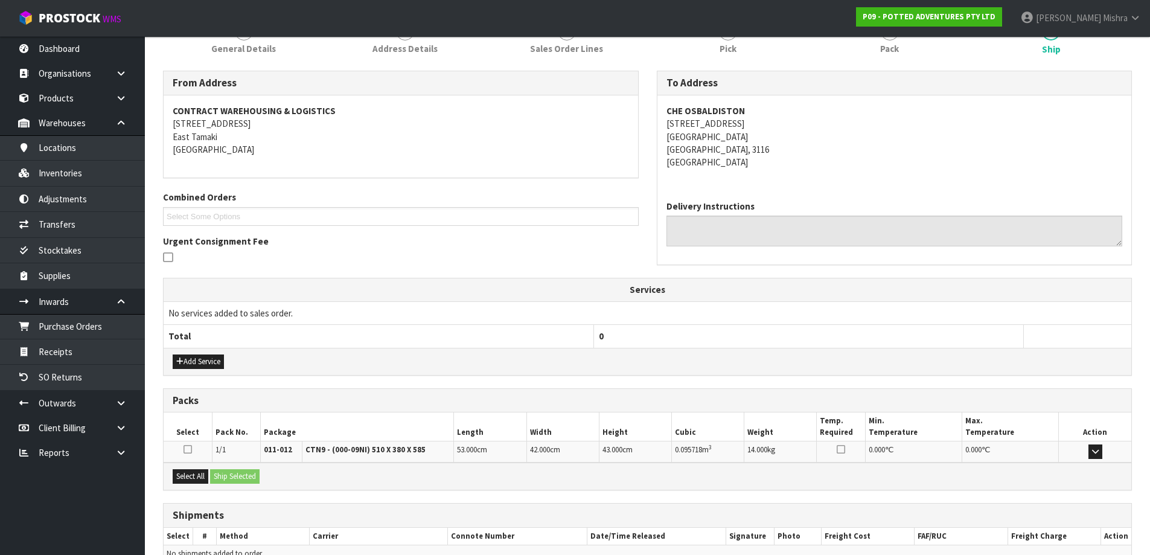
scroll to position [232, 0]
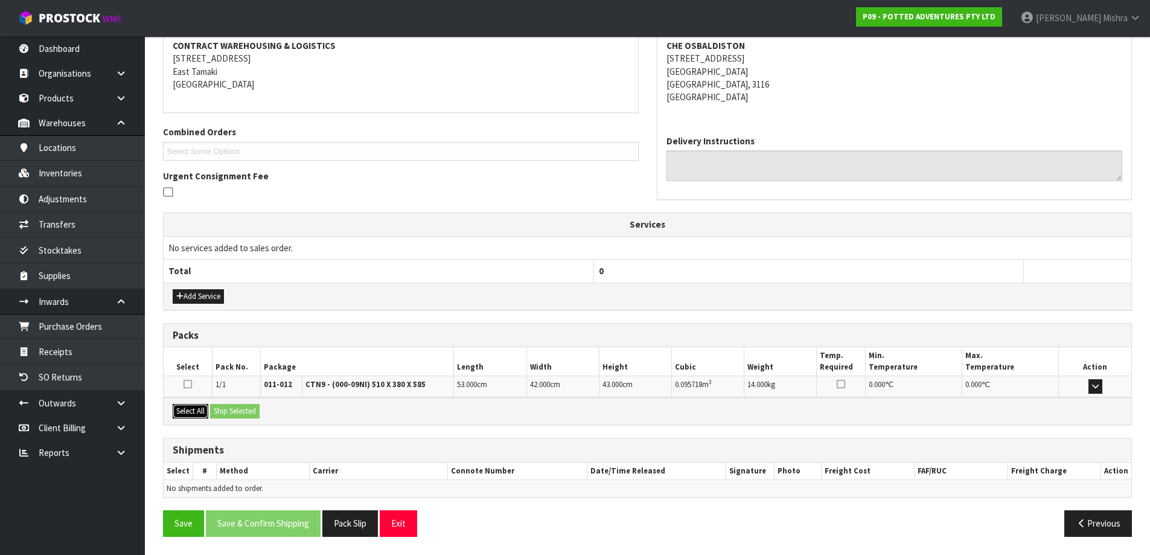
click at [193, 404] on button "Select All" at bounding box center [191, 411] width 36 height 14
click at [246, 411] on button "Ship Selected" at bounding box center [234, 411] width 49 height 14
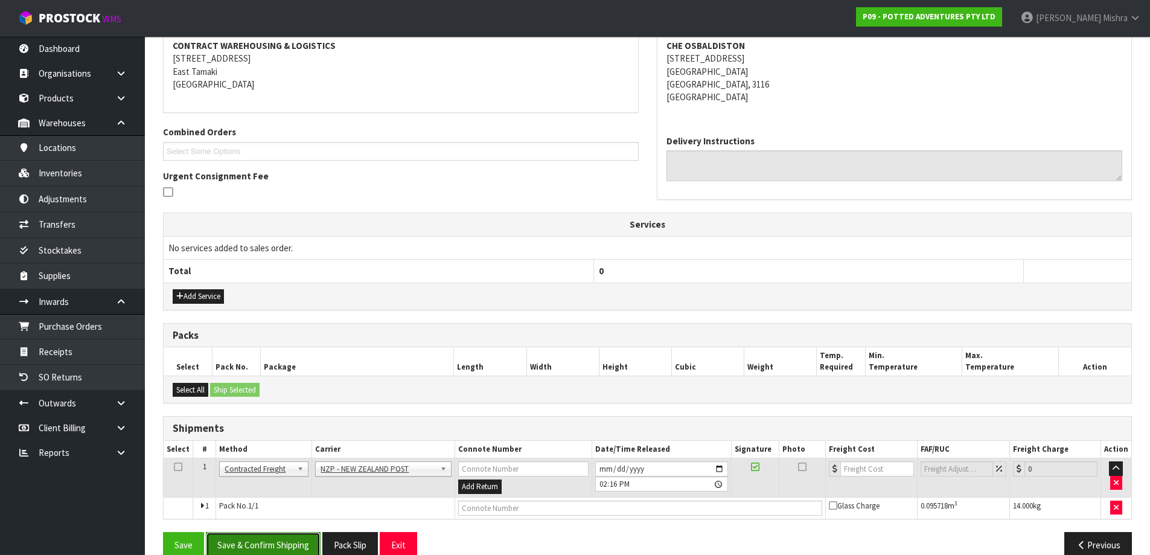
click at [281, 543] on button "Save & Confirm Shipping" at bounding box center [263, 545] width 115 height 26
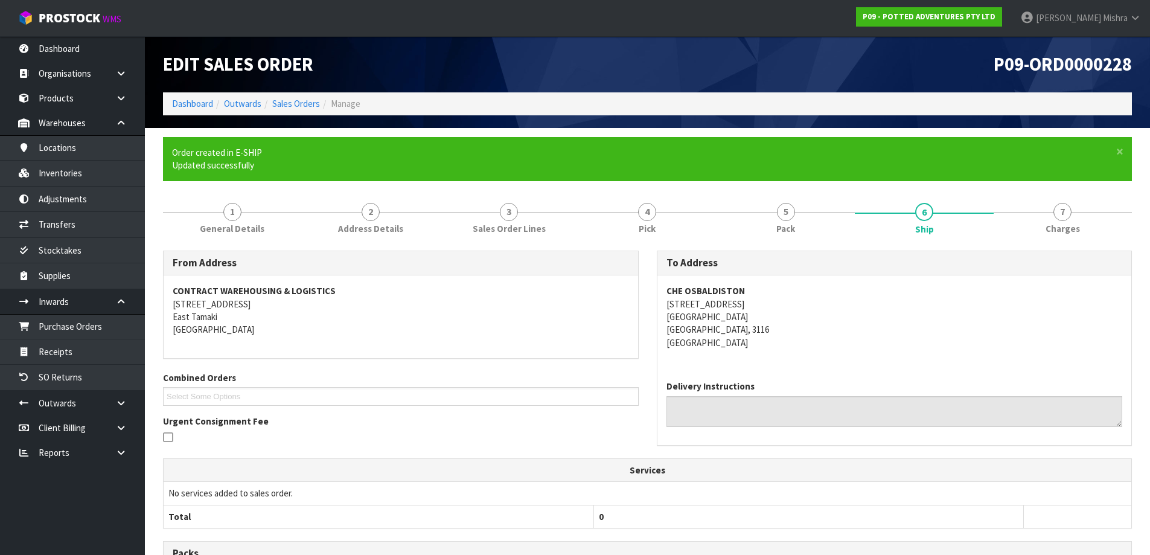
scroll to position [237, 0]
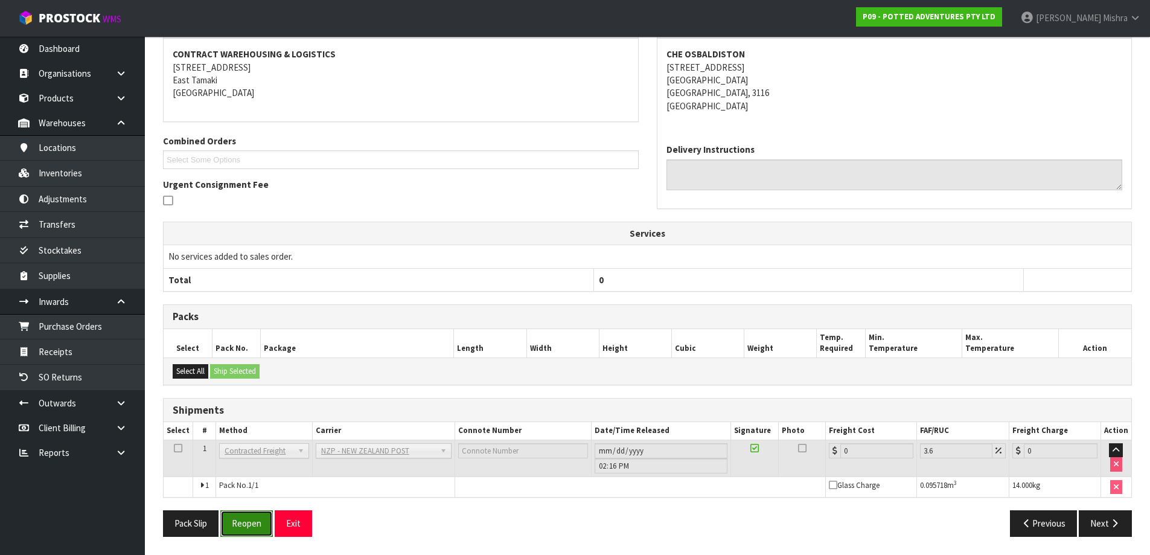
click at [233, 523] on button "Reopen" at bounding box center [246, 523] width 53 height 26
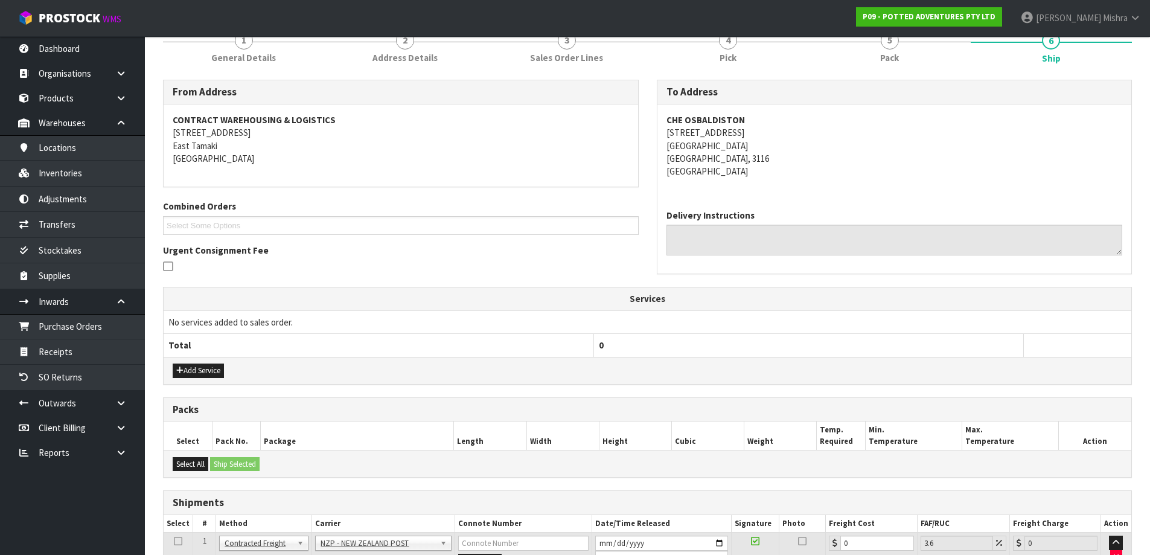
scroll to position [265, 0]
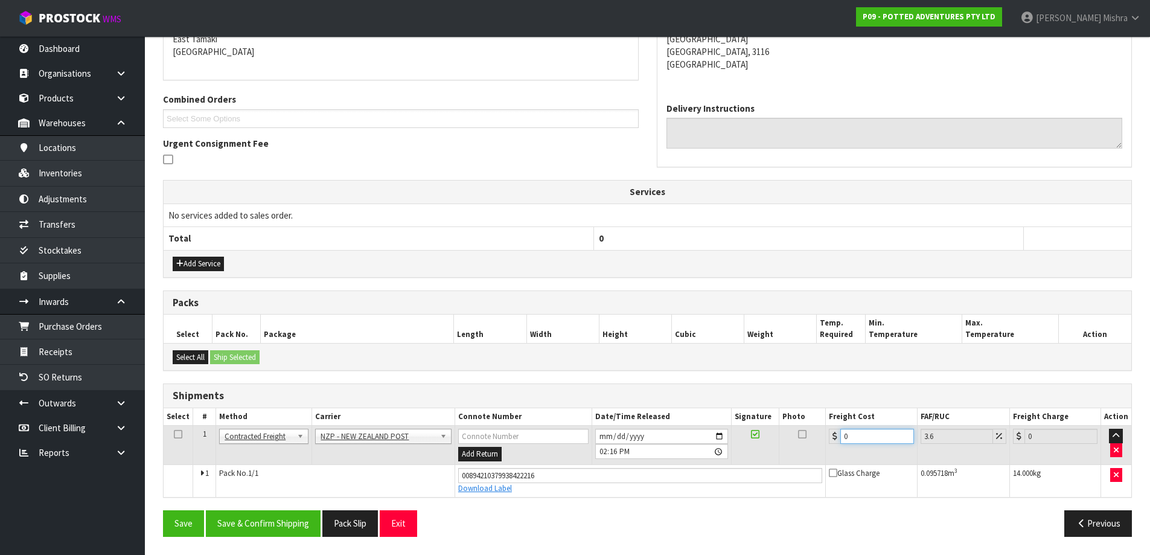
drag, startPoint x: 855, startPoint y: 438, endPoint x: 825, endPoint y: 435, distance: 30.4
click at [825, 435] on tr "1 Client Local Pickup Customer Local Pickup Company Freight Contracted Freight …" at bounding box center [648, 445] width 968 height 39
click at [237, 525] on button "Save & Confirm Shipping" at bounding box center [263, 523] width 115 height 26
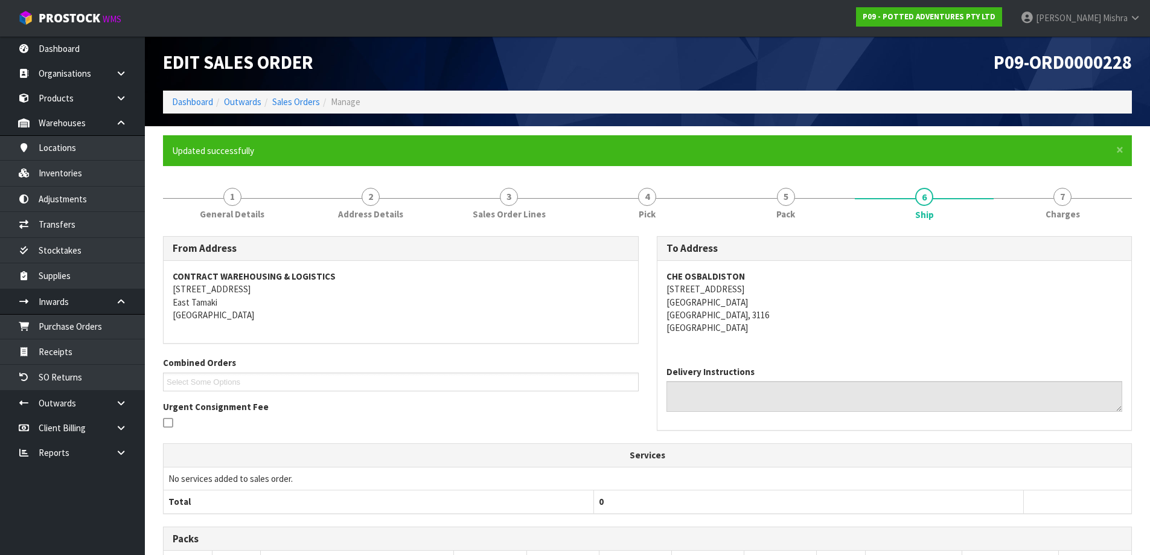
scroll to position [0, 0]
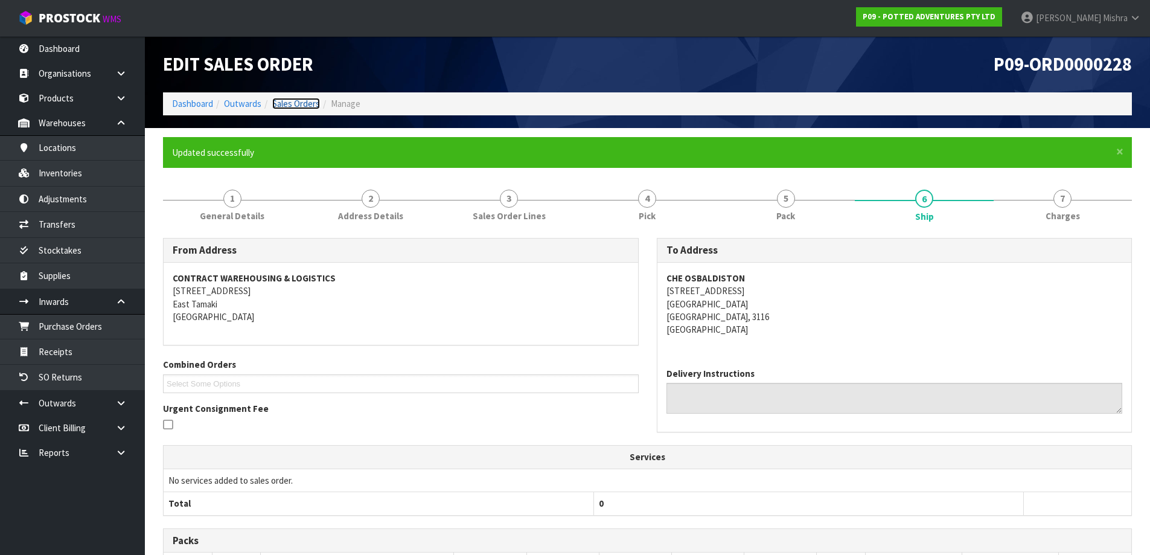
click at [314, 106] on link "Sales Orders" at bounding box center [296, 103] width 48 height 11
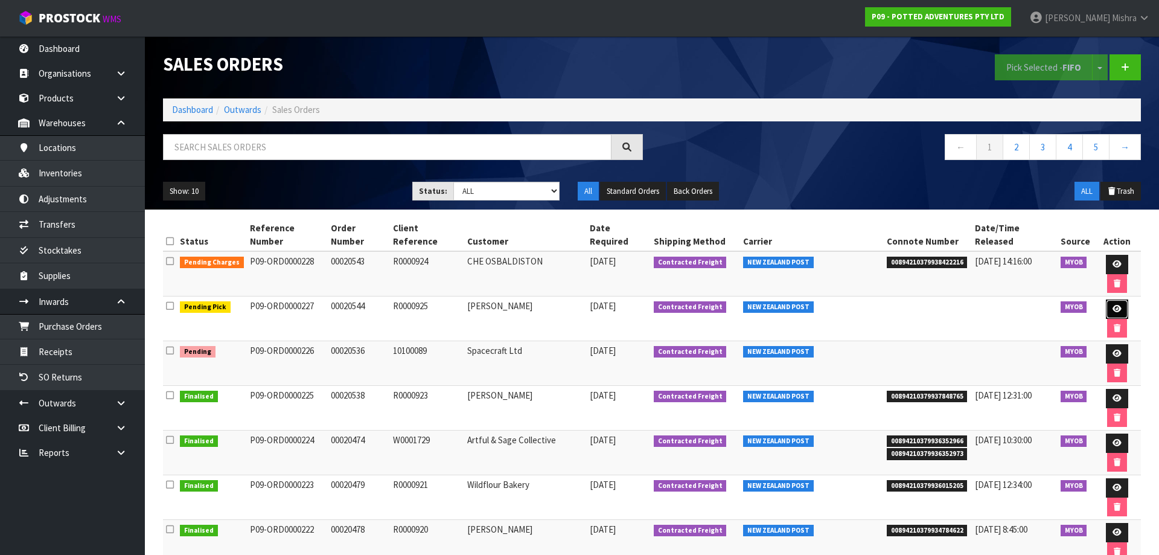
click at [1106, 299] on link at bounding box center [1117, 308] width 22 height 19
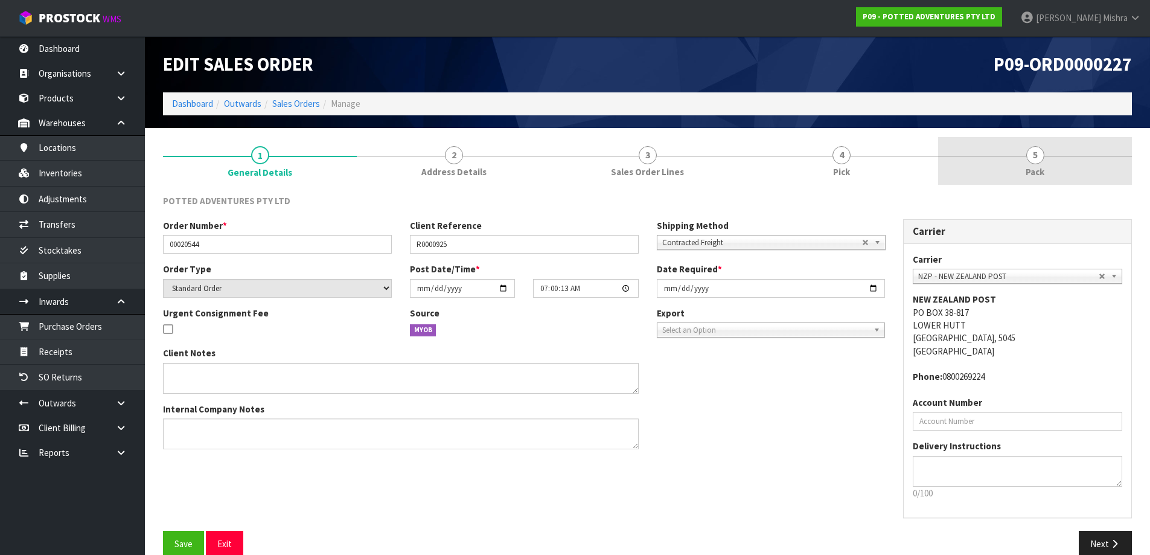
click at [1034, 160] on span "5" at bounding box center [1035, 155] width 18 height 18
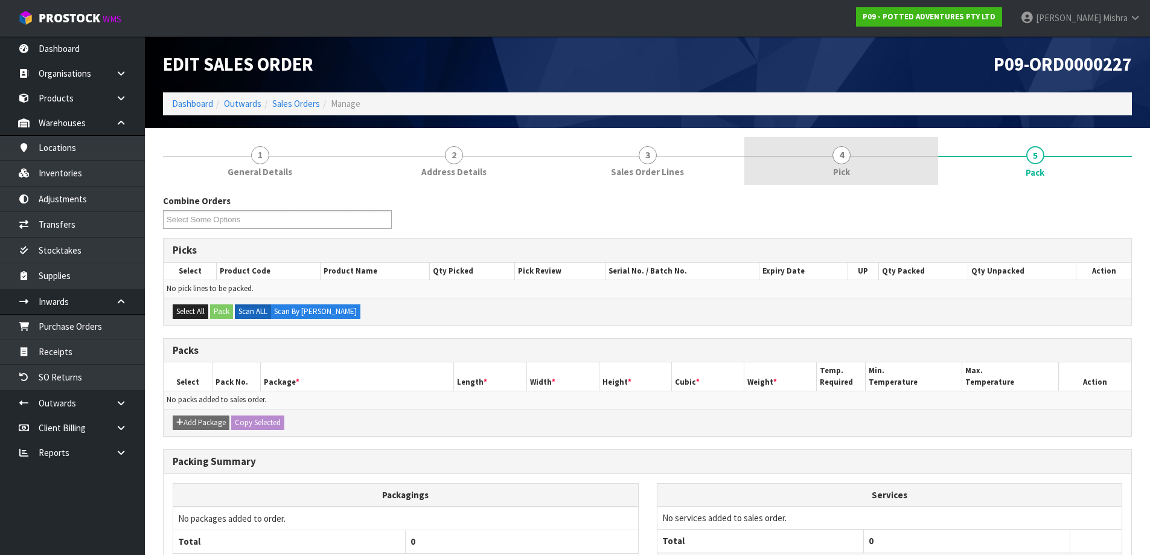
drag, startPoint x: 826, startPoint y: 161, endPoint x: 824, endPoint y: 183, distance: 22.4
click at [827, 162] on link "4 Pick" at bounding box center [841, 161] width 194 height 48
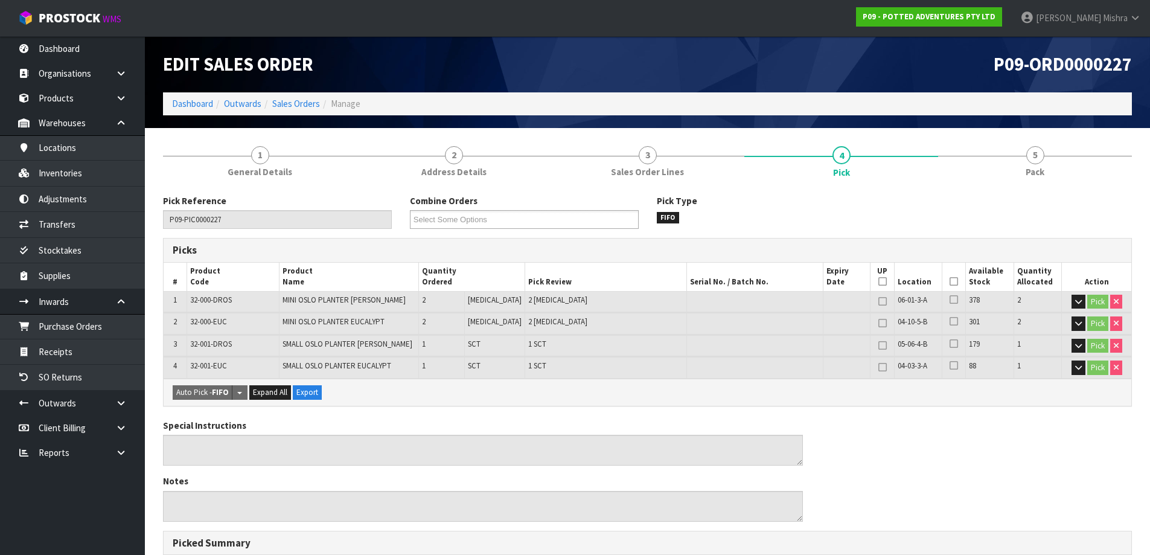
drag, startPoint x: 948, startPoint y: 280, endPoint x: 438, endPoint y: 544, distance: 574.8
click at [950, 281] on icon at bounding box center [954, 281] width 8 height 1
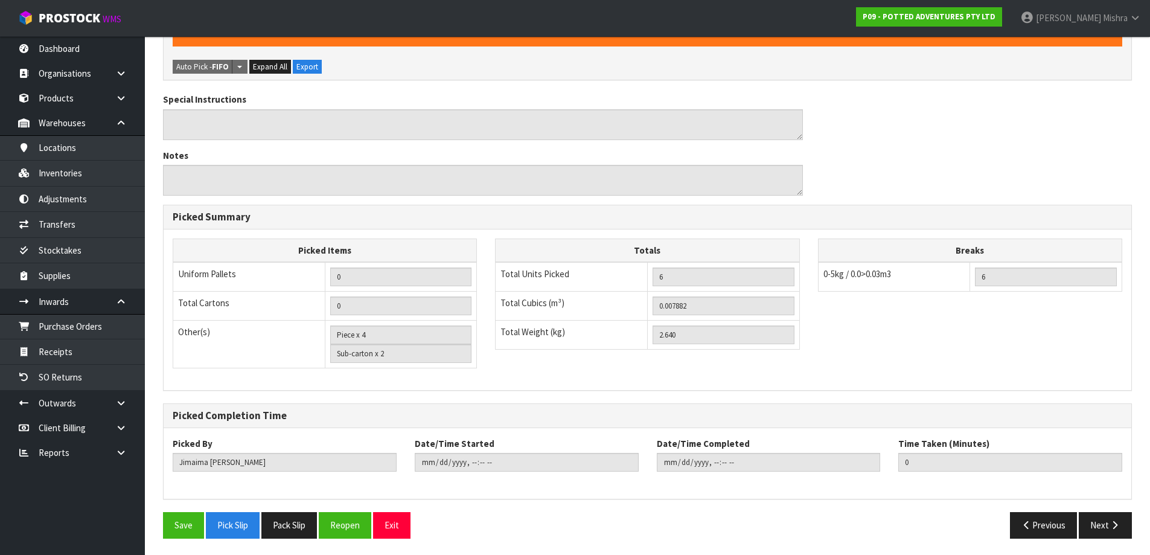
scroll to position [371, 0]
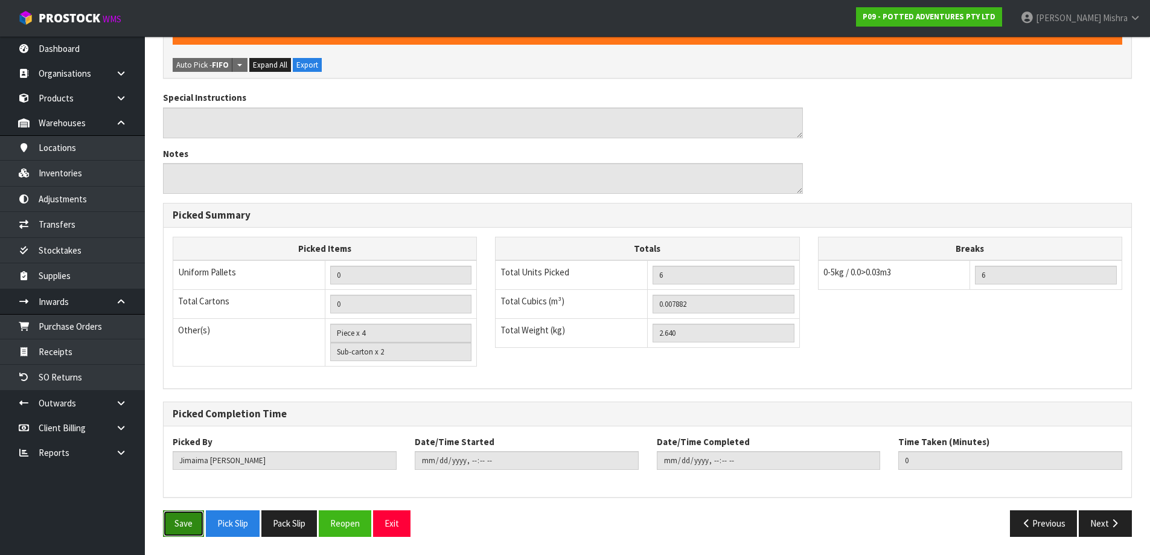
click at [174, 519] on button "Save" at bounding box center [183, 523] width 41 height 26
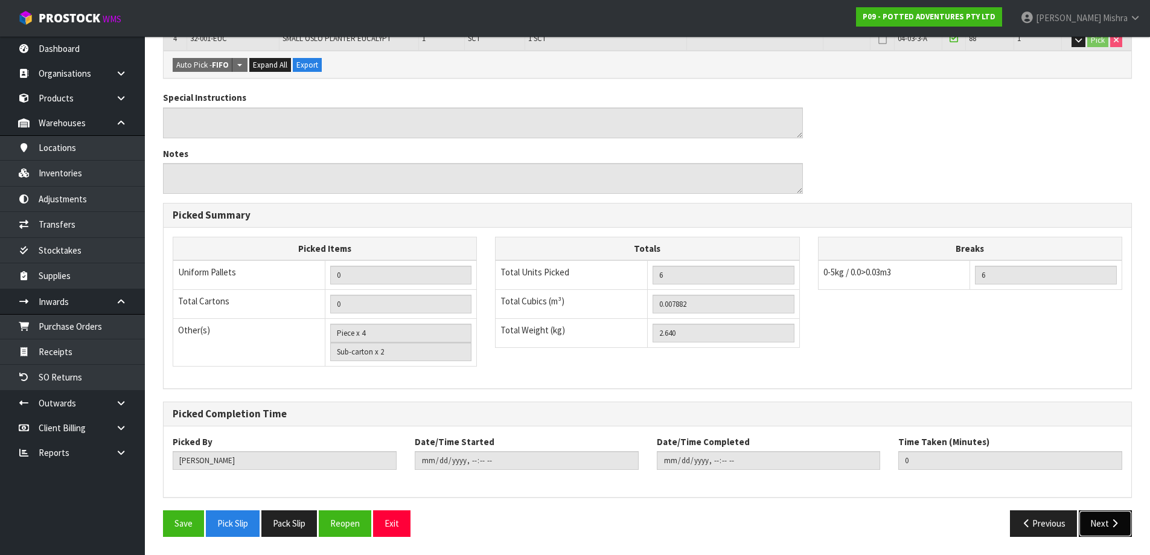
drag, startPoint x: 1108, startPoint y: 518, endPoint x: 1093, endPoint y: 514, distance: 15.5
click at [1106, 518] on button "Next" at bounding box center [1105, 523] width 53 height 26
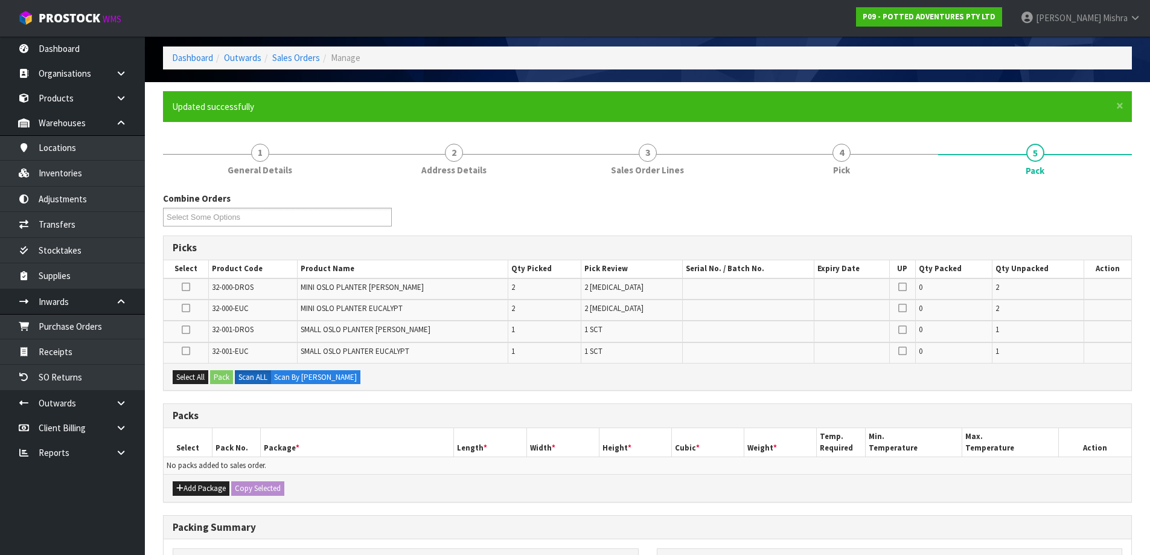
scroll to position [121, 0]
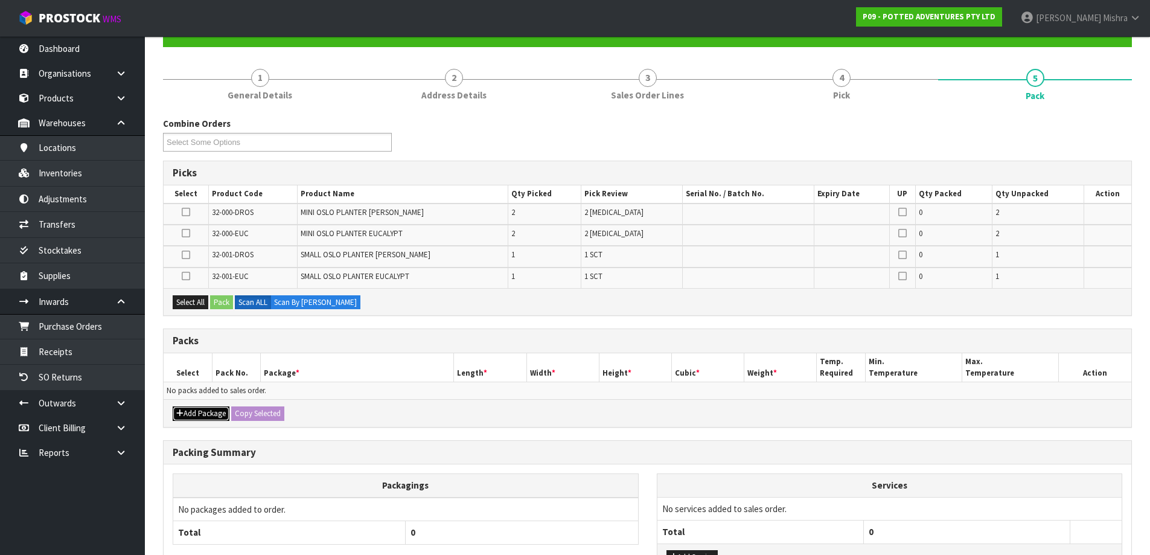
click at [196, 418] on button "Add Package" at bounding box center [201, 413] width 57 height 14
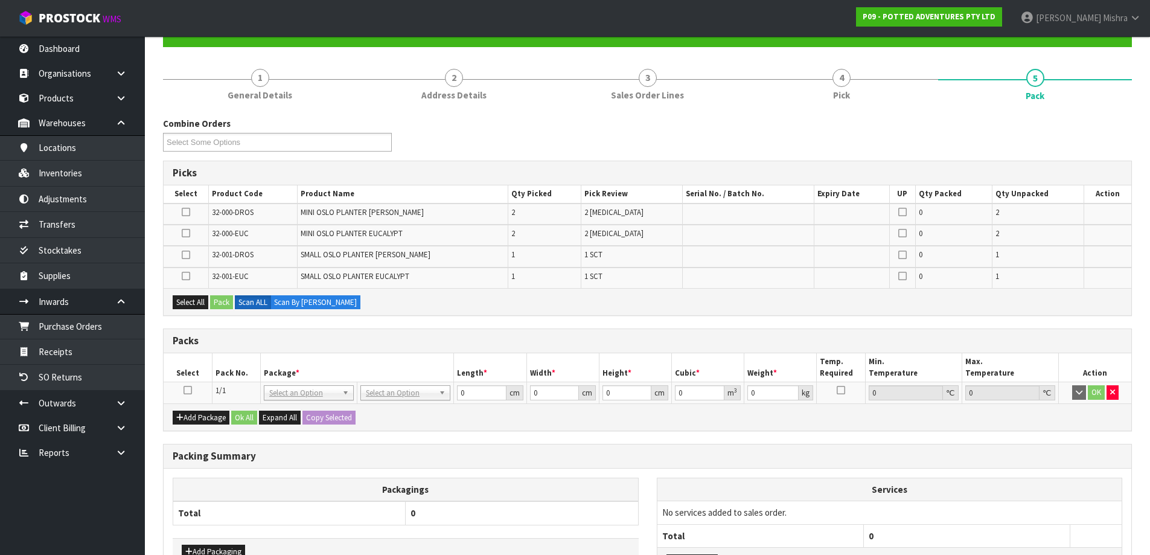
click at [189, 390] on icon at bounding box center [188, 390] width 8 height 1
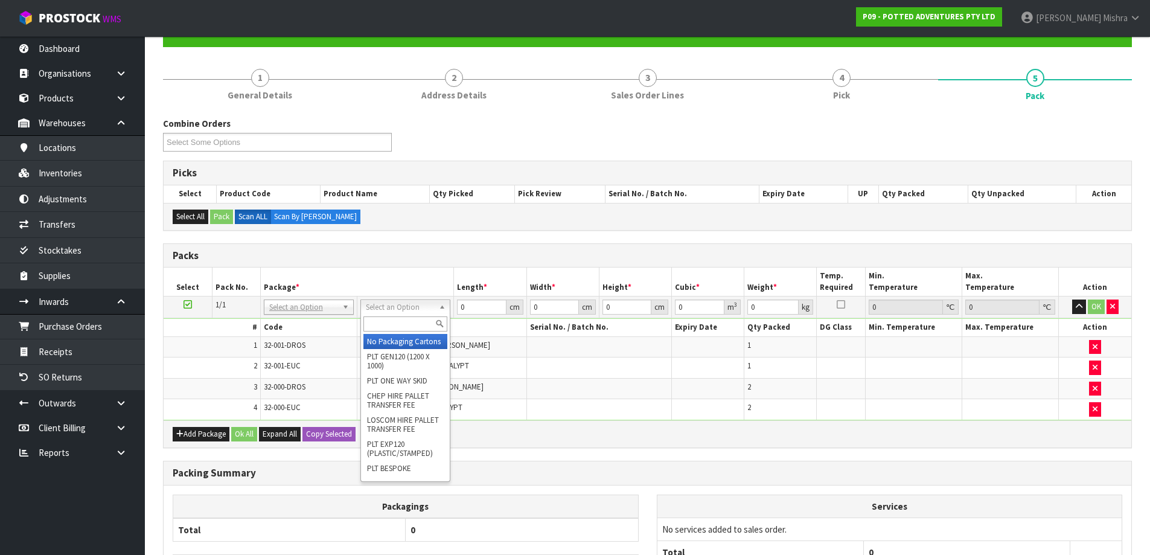
click at [392, 323] on input "text" at bounding box center [405, 323] width 84 height 15
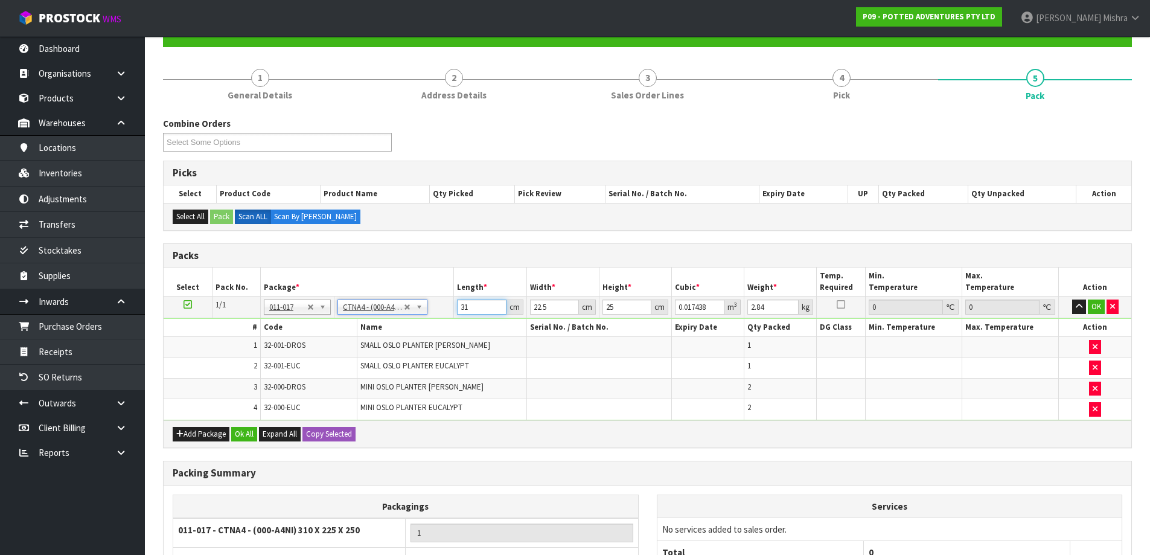
drag, startPoint x: 470, startPoint y: 305, endPoint x: 440, endPoint y: 300, distance: 30.1
click at [450, 302] on tr "1/1 NONE 007-001 007-002 007-004 007-009 007-013 007-014 007-015 007-017 007-01…" at bounding box center [648, 307] width 968 height 22
click at [225, 429] on button "Add Package" at bounding box center [201, 434] width 57 height 14
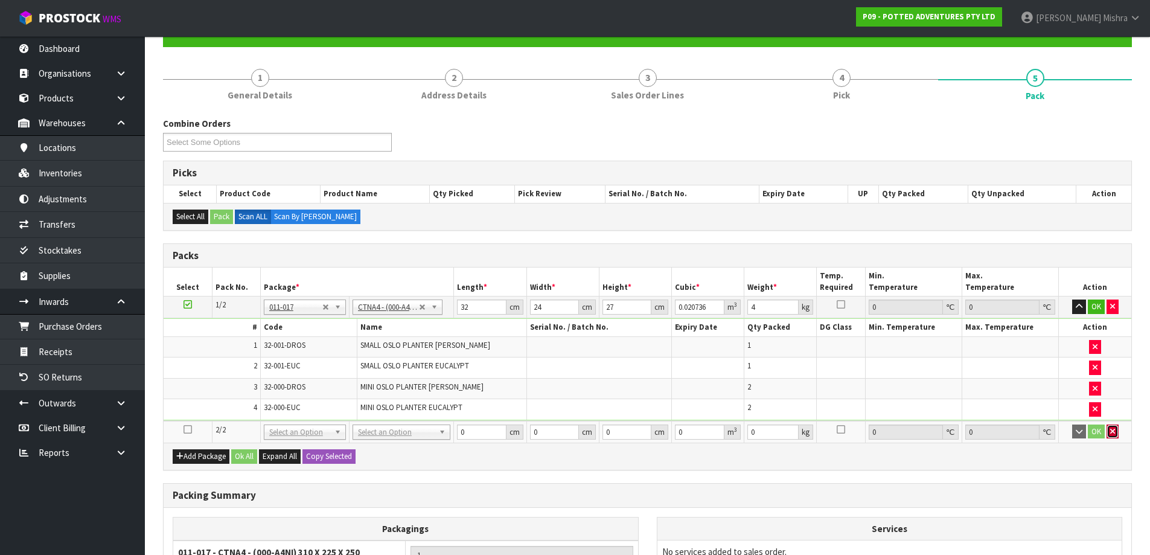
click at [1115, 434] on button "button" at bounding box center [1112, 431] width 12 height 14
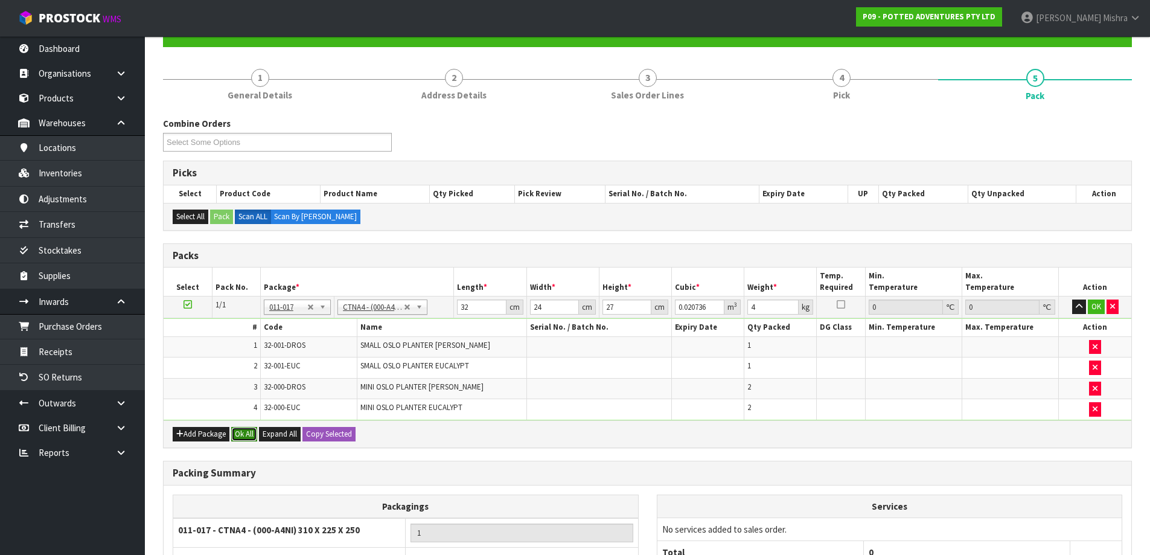
click at [246, 435] on button "Ok All" at bounding box center [244, 434] width 26 height 14
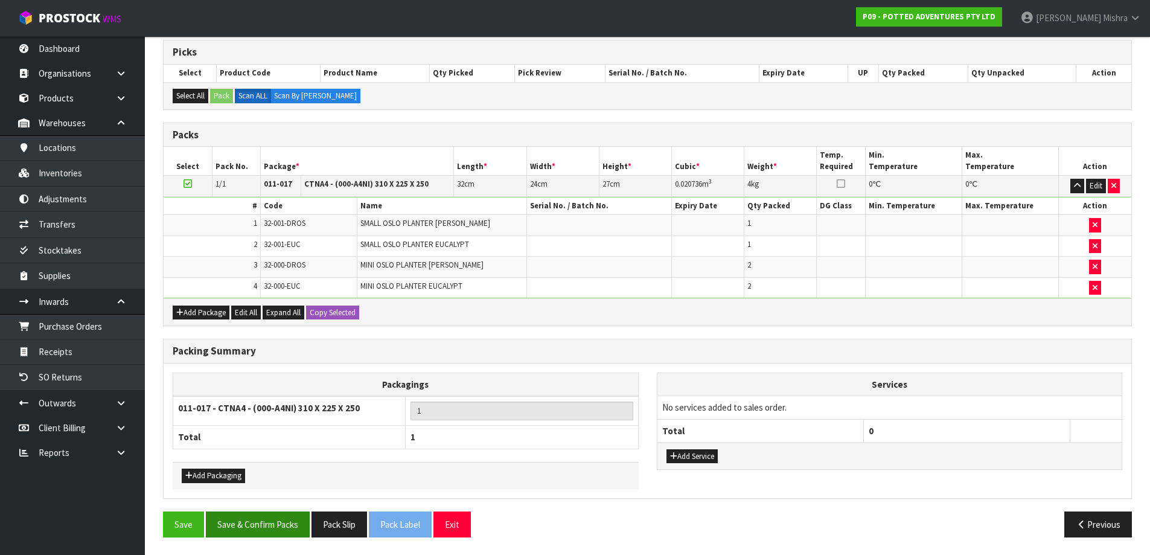
scroll to position [242, 0]
click at [278, 512] on button "Save & Confirm Packs" at bounding box center [258, 524] width 104 height 26
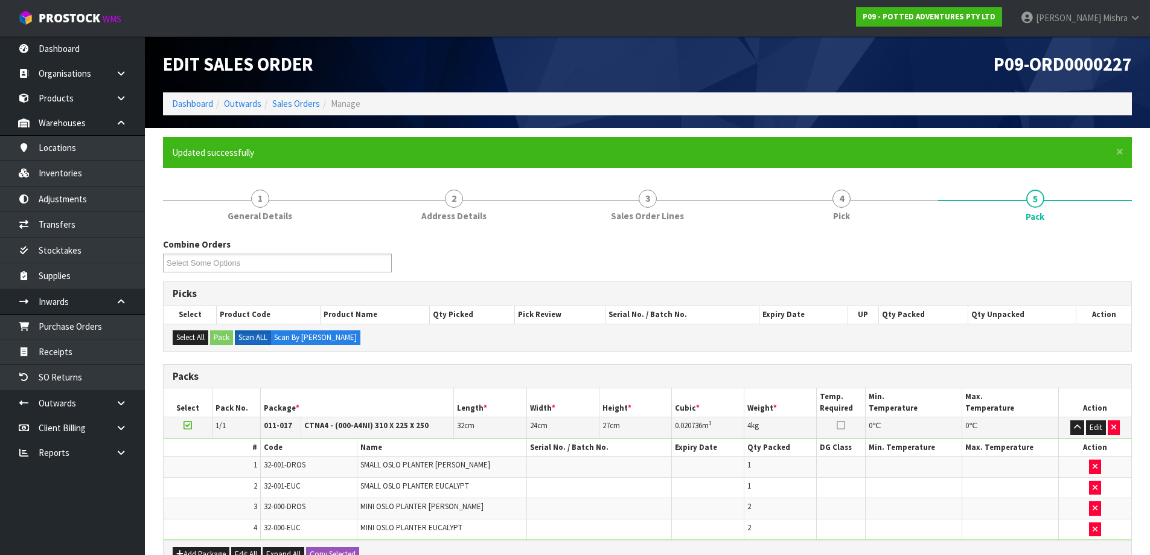
scroll to position [113, 0]
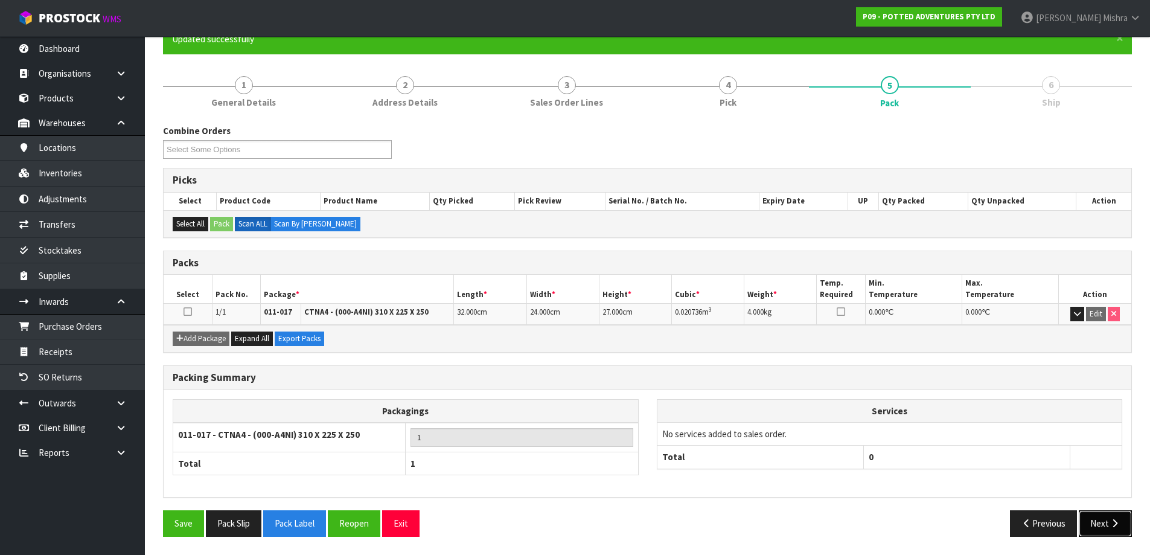
click at [1092, 522] on button "Next" at bounding box center [1105, 523] width 53 height 26
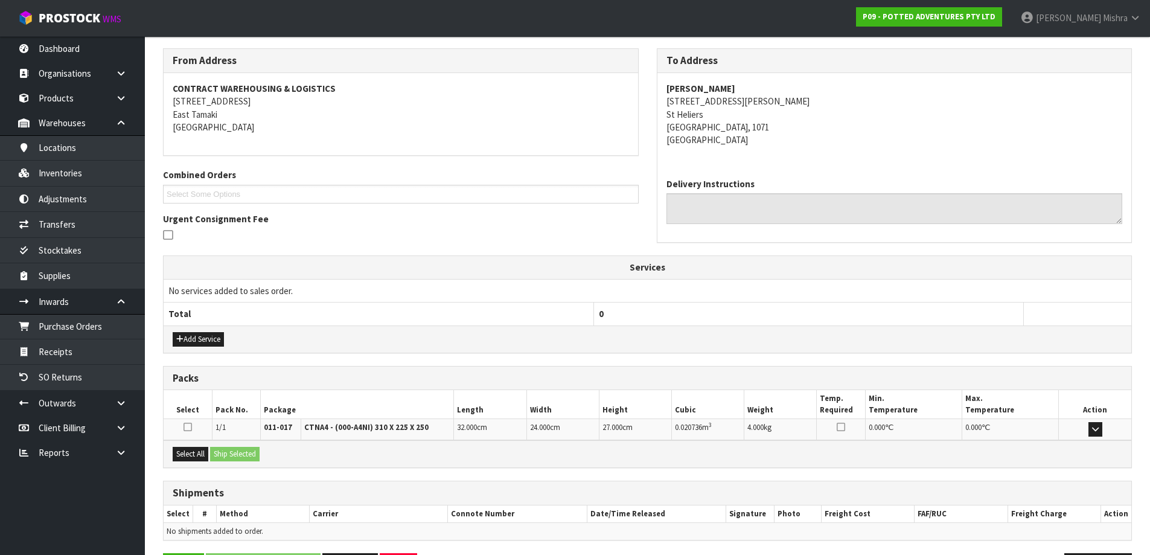
scroll to position [232, 0]
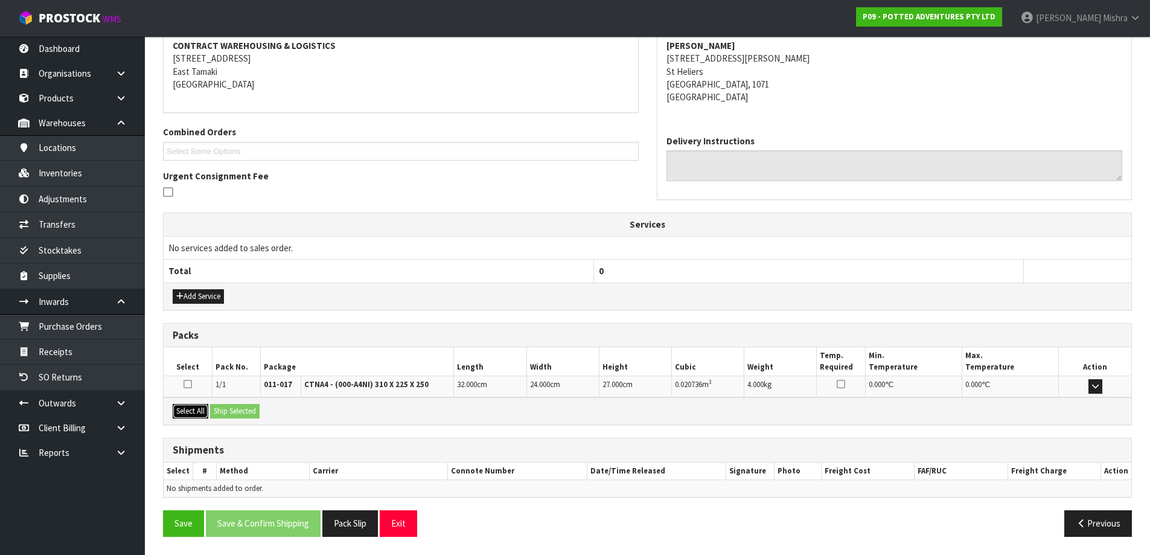
drag, startPoint x: 203, startPoint y: 411, endPoint x: 244, endPoint y: 411, distance: 40.4
click at [205, 411] on button "Select All" at bounding box center [191, 411] width 36 height 14
click at [244, 411] on button "Ship Selected" at bounding box center [234, 411] width 49 height 14
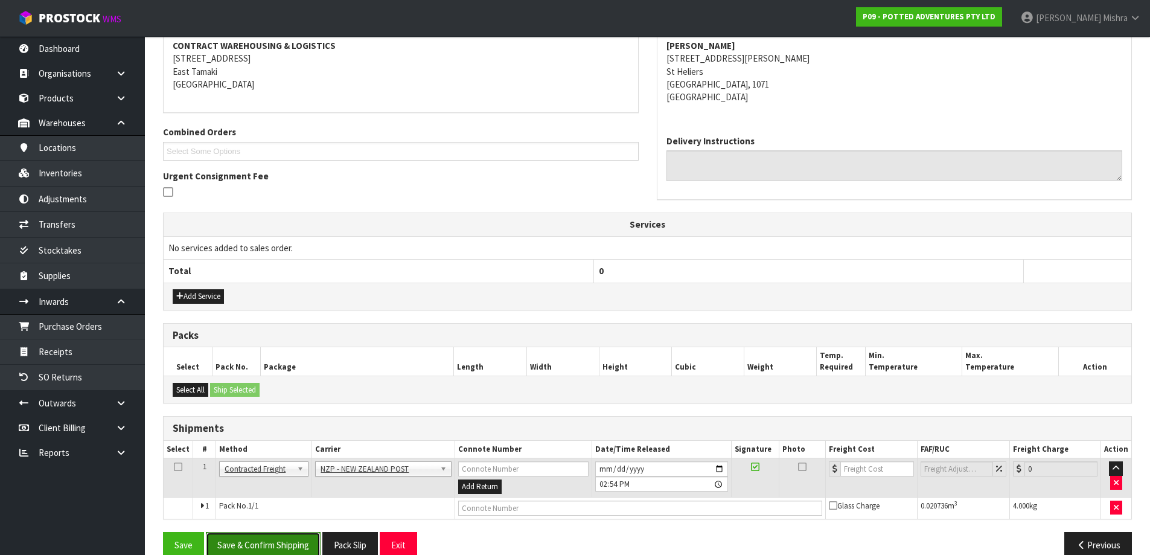
click at [285, 542] on button "Save & Confirm Shipping" at bounding box center [263, 545] width 115 height 26
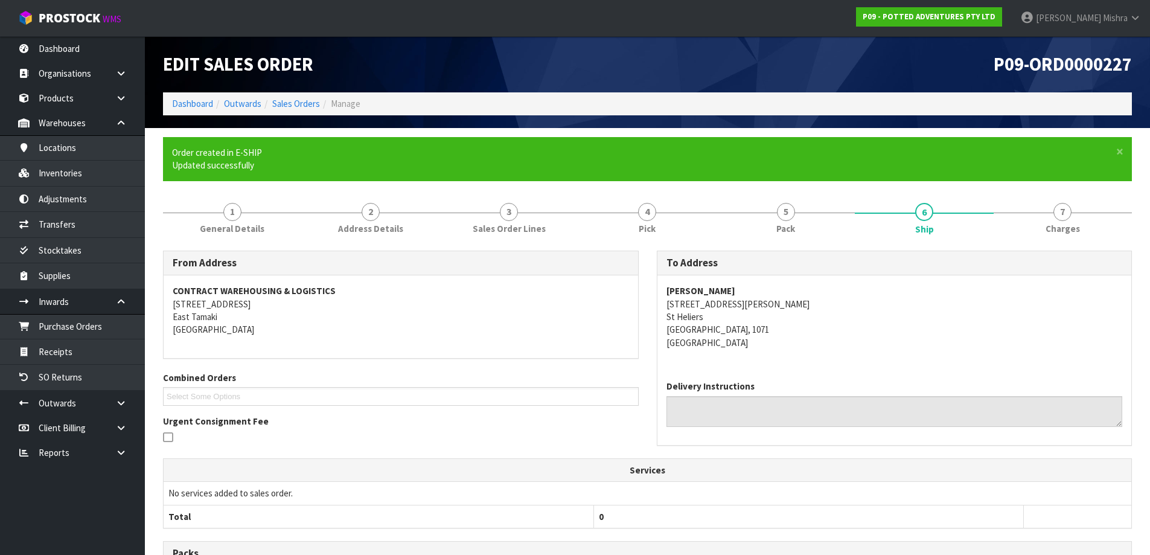
scroll to position [237, 0]
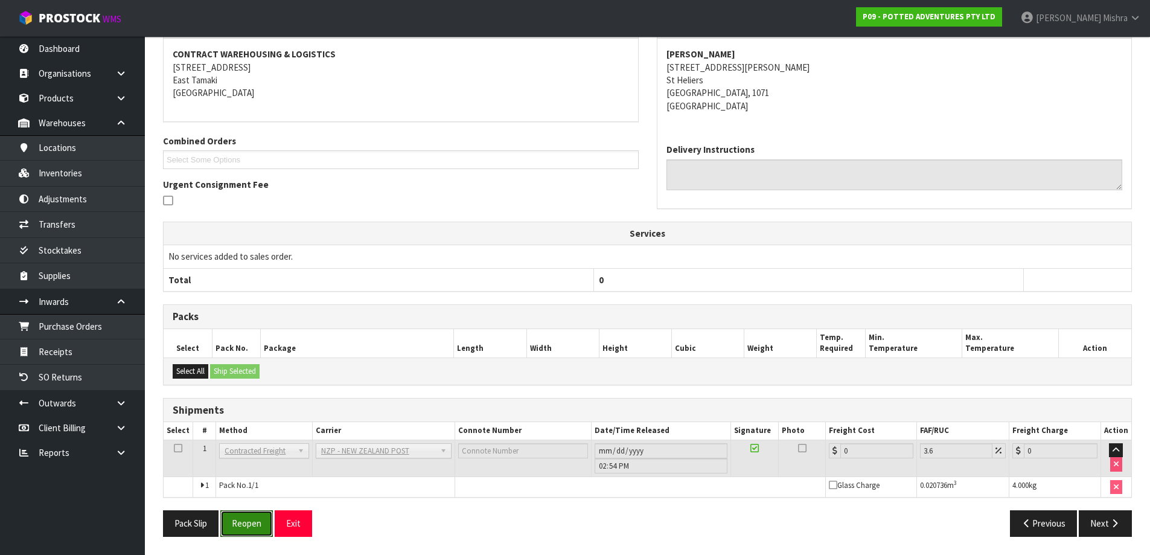
drag, startPoint x: 251, startPoint y: 529, endPoint x: 171, endPoint y: 470, distance: 100.1
click at [251, 529] on button "Reopen" at bounding box center [246, 523] width 53 height 26
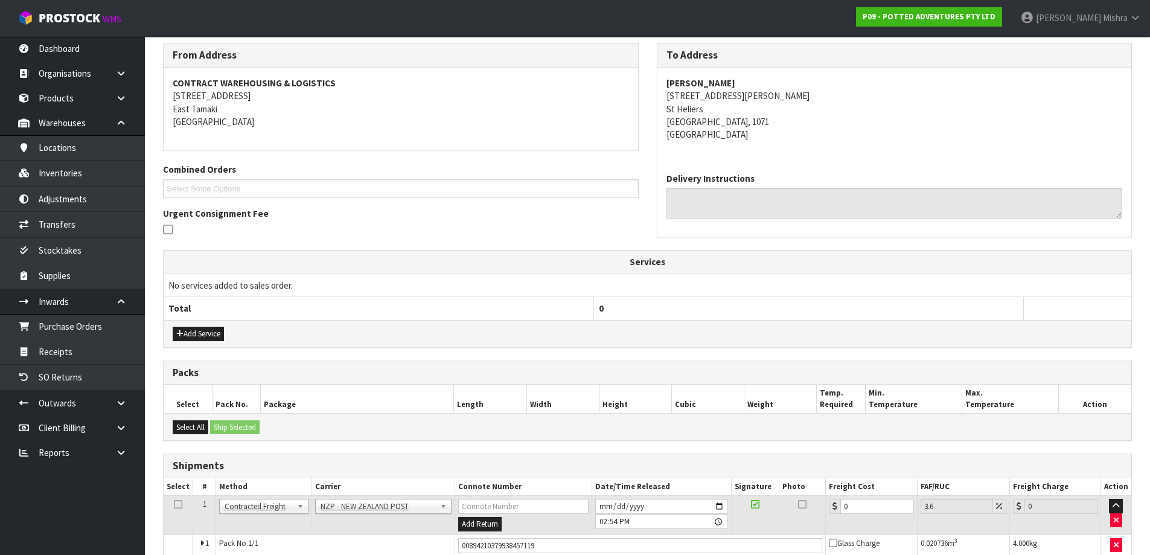
scroll to position [265, 0]
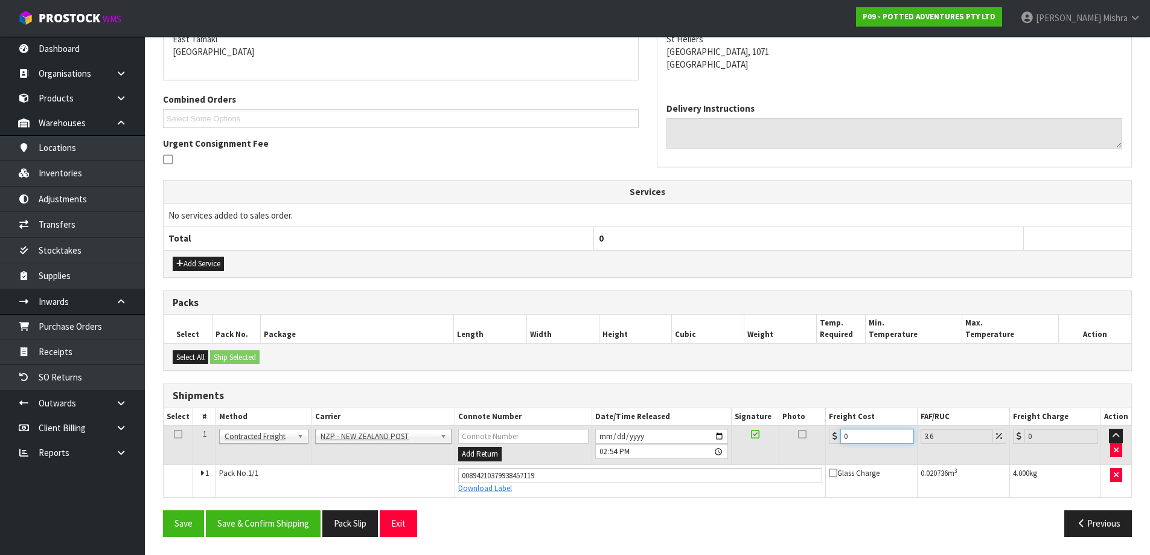
drag, startPoint x: 875, startPoint y: 430, endPoint x: 762, endPoint y: 421, distance: 112.7
click at [762, 421] on table "Select # Method Carrier Connote Number Date/Time Released Signature Photo Freig…" at bounding box center [648, 452] width 968 height 89
click at [299, 520] on button "Save & Confirm Shipping" at bounding box center [263, 523] width 115 height 26
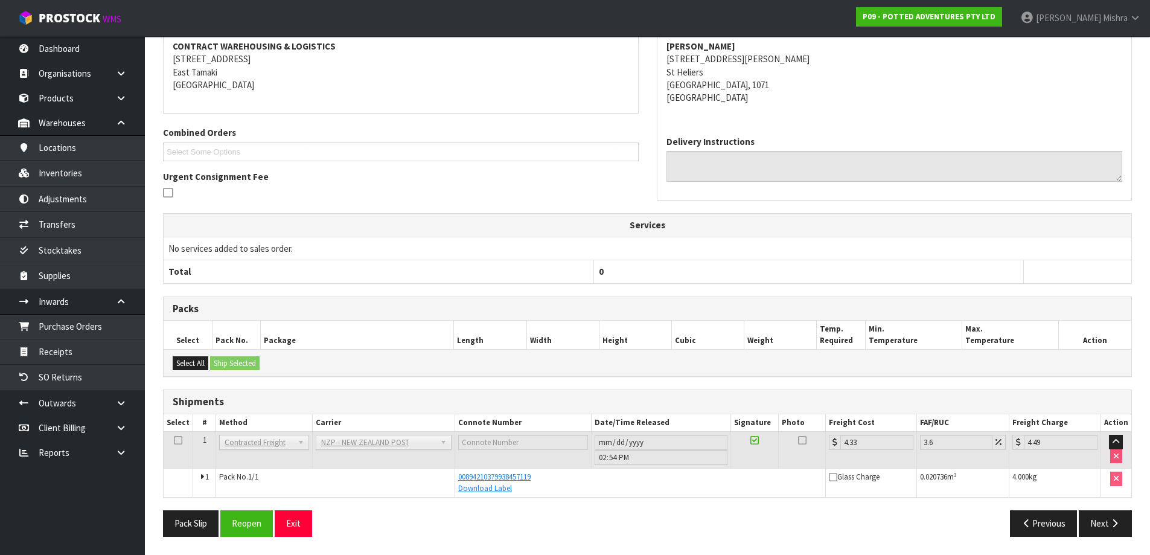
scroll to position [0, 0]
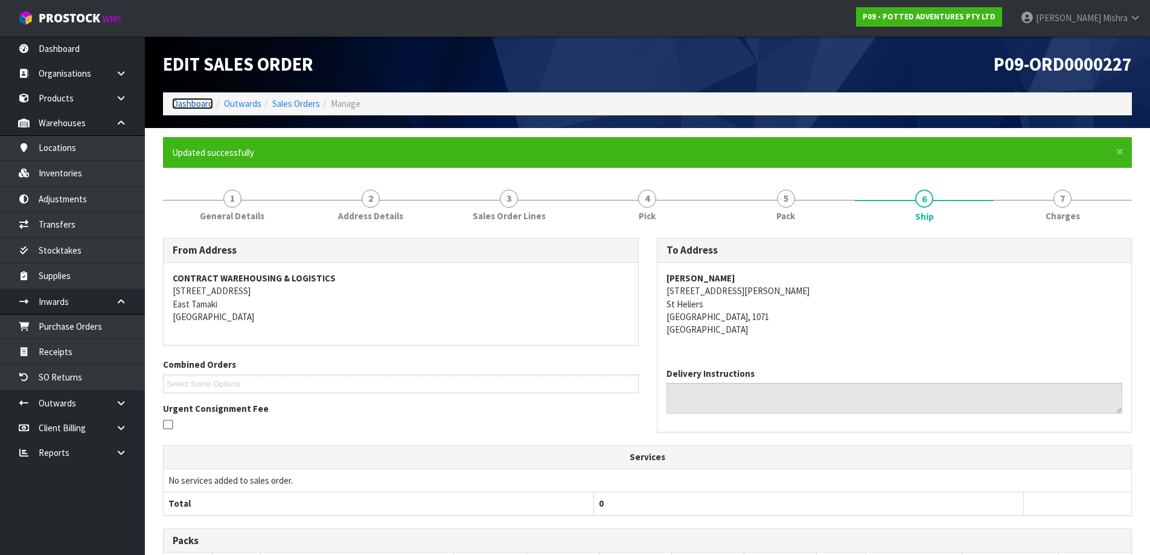
click at [187, 99] on link "Dashboard" at bounding box center [192, 103] width 41 height 11
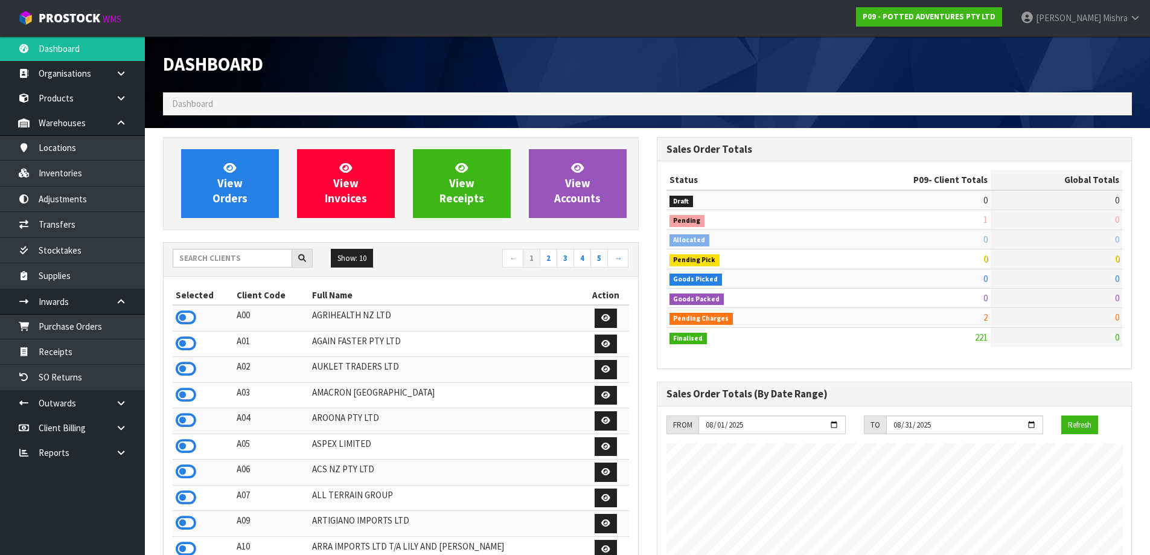
scroll to position [914, 493]
click at [234, 251] on input "text" at bounding box center [233, 258] width 120 height 19
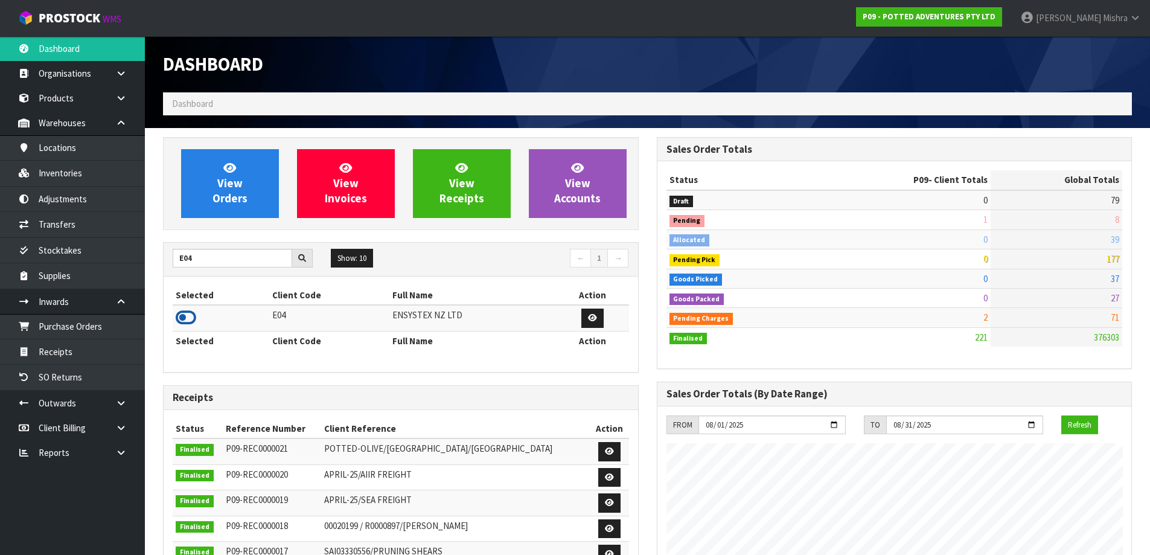
click at [182, 312] on icon at bounding box center [186, 317] width 21 height 18
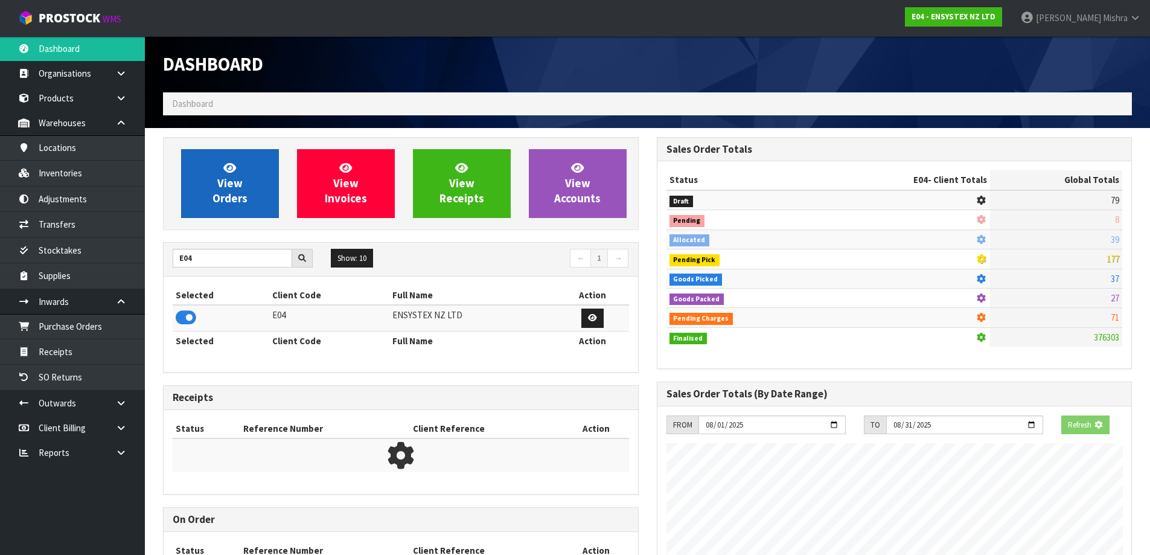
scroll to position [602876, 603135]
click at [225, 194] on span "View Orders" at bounding box center [229, 183] width 35 height 45
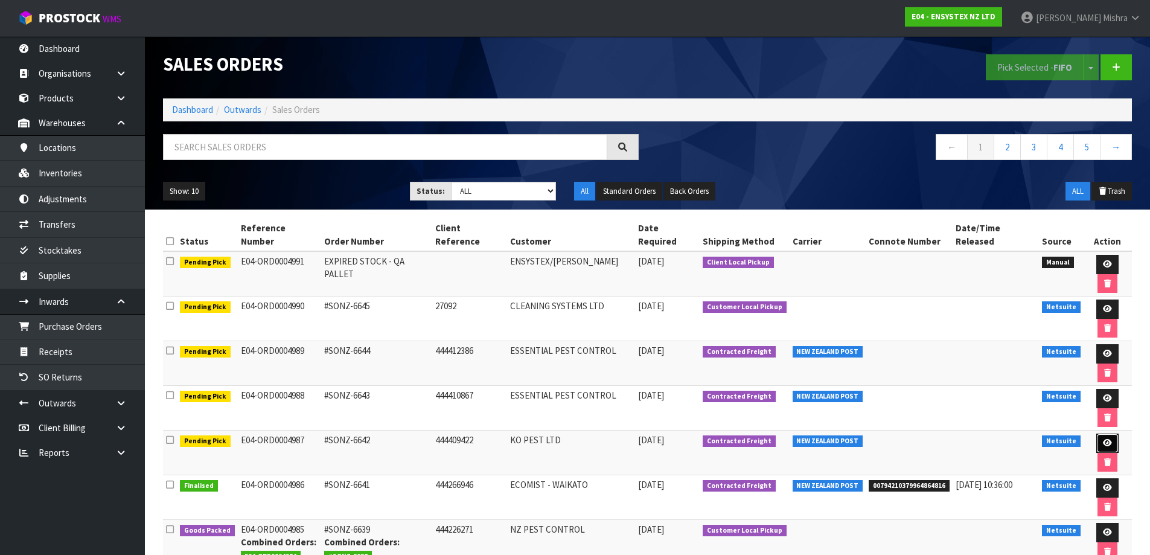
click at [1103, 439] on icon at bounding box center [1107, 443] width 9 height 8
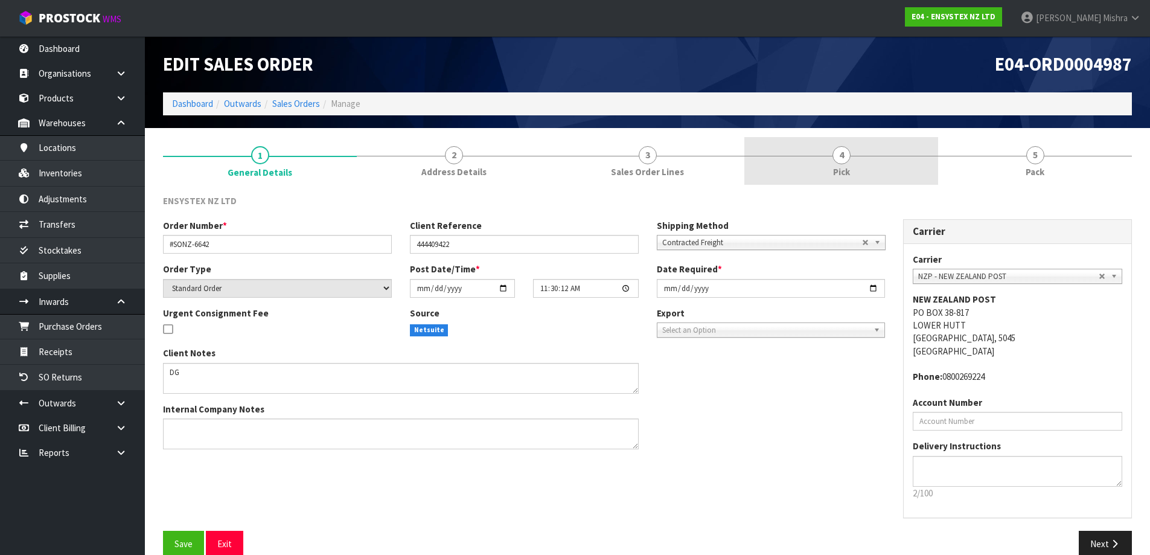
click at [857, 143] on link "4 Pick" at bounding box center [841, 161] width 194 height 48
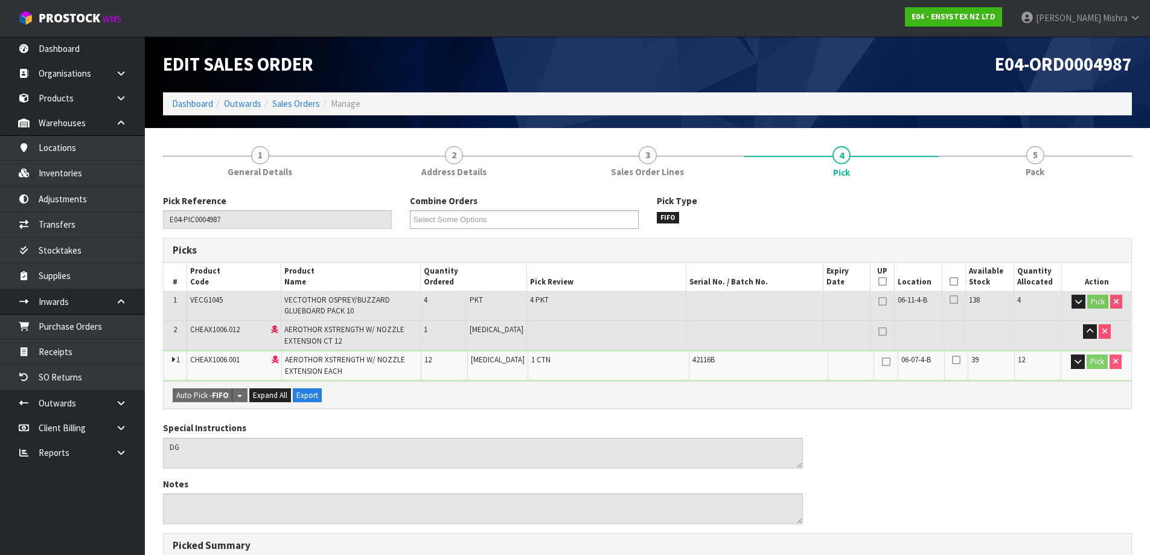
click at [952, 281] on icon at bounding box center [954, 281] width 8 height 1
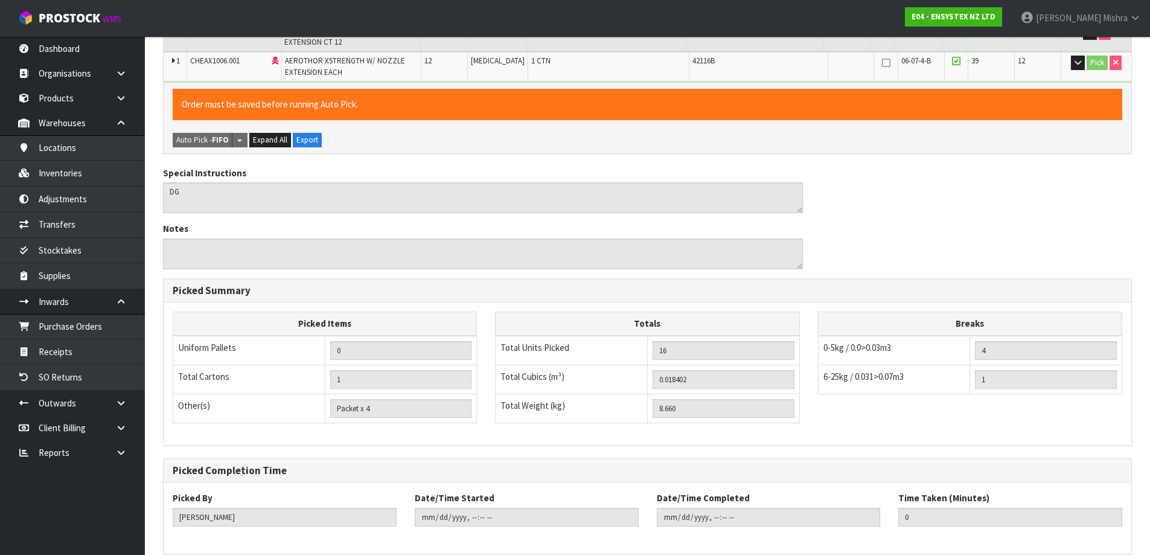
scroll to position [355, 0]
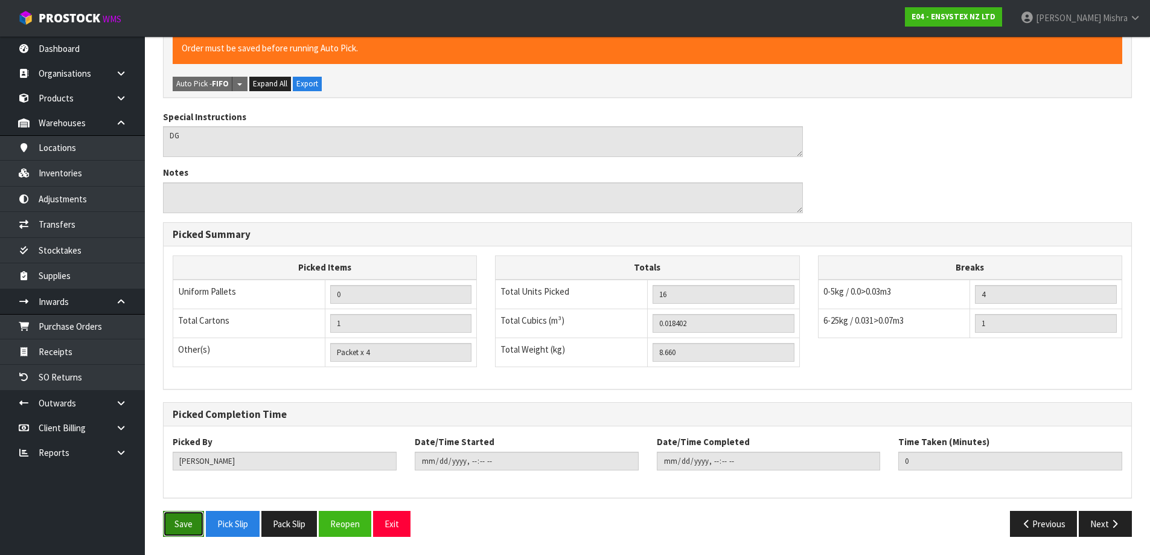
click at [173, 527] on button "Save" at bounding box center [183, 524] width 41 height 26
click at [1101, 520] on button "Next" at bounding box center [1105, 524] width 53 height 26
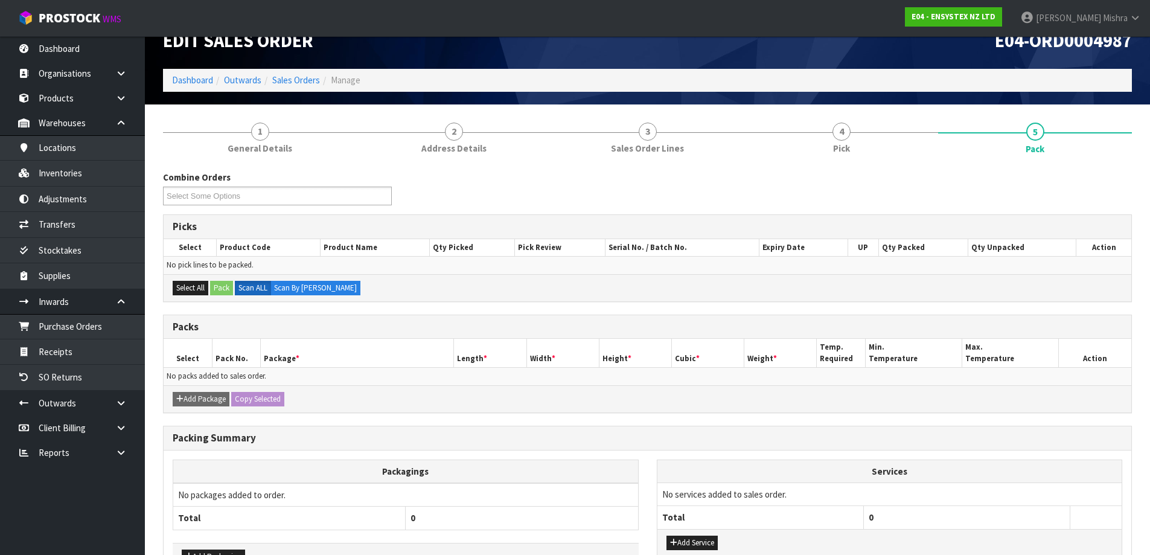
scroll to position [0, 0]
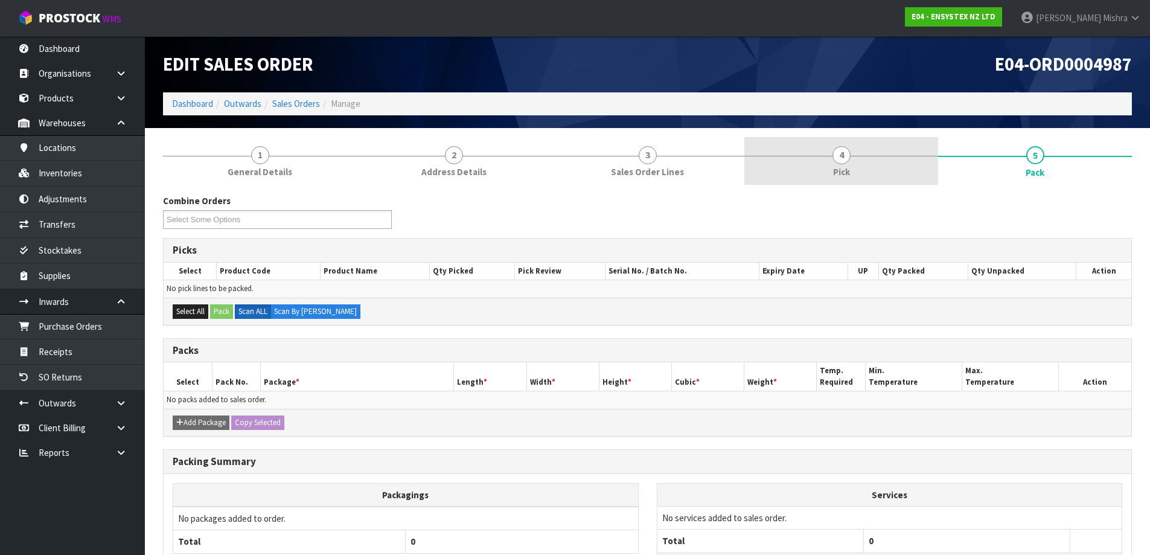
click at [851, 152] on link "4 Pick" at bounding box center [841, 161] width 194 height 48
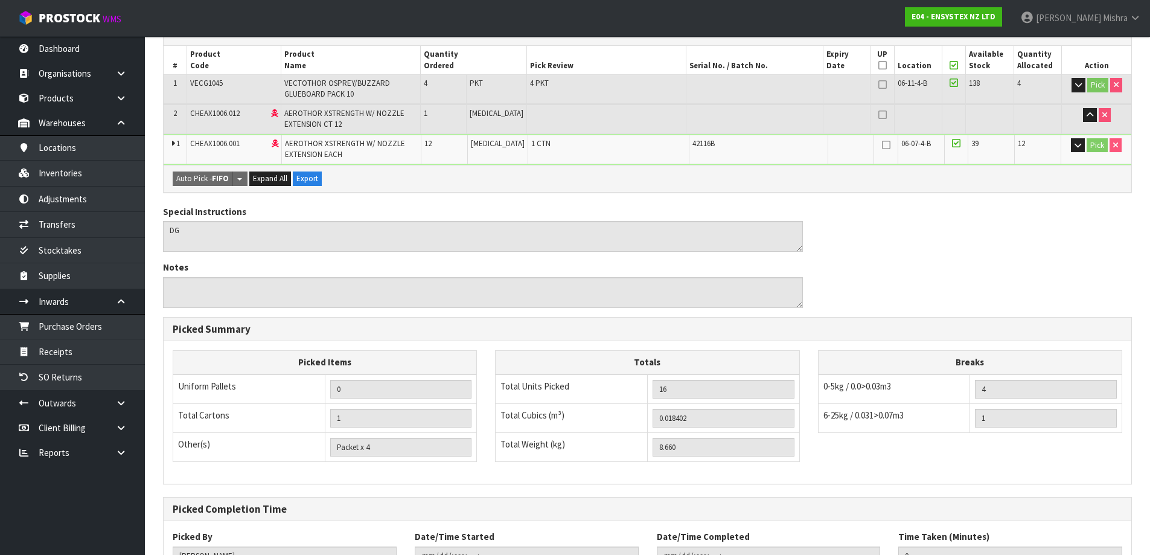
scroll to position [355, 0]
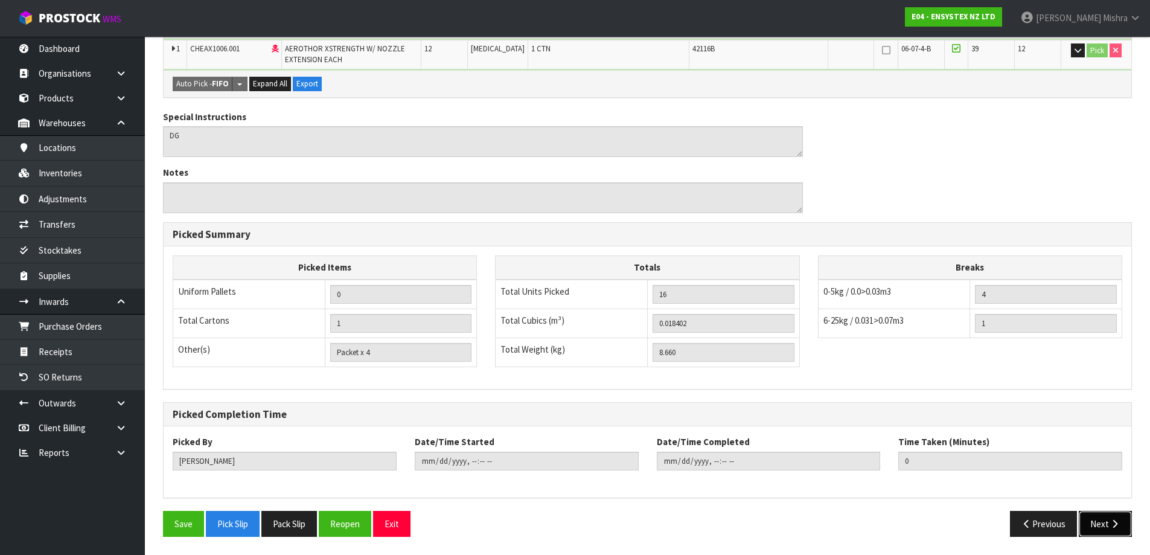
click at [1092, 521] on button "Next" at bounding box center [1105, 524] width 53 height 26
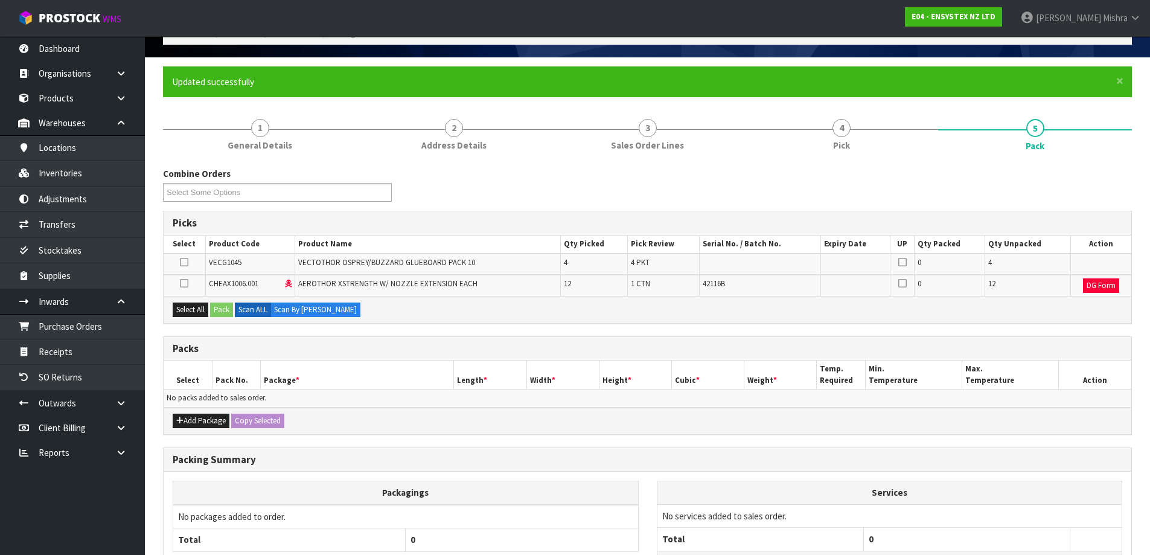
scroll to position [174, 0]
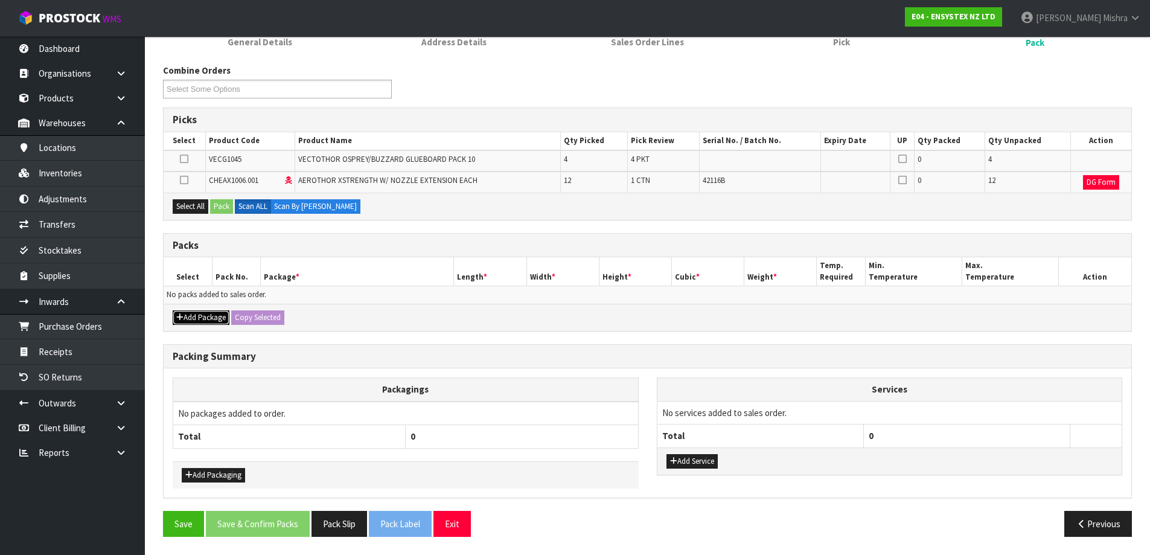
click at [203, 316] on button "Add Package" at bounding box center [201, 317] width 57 height 14
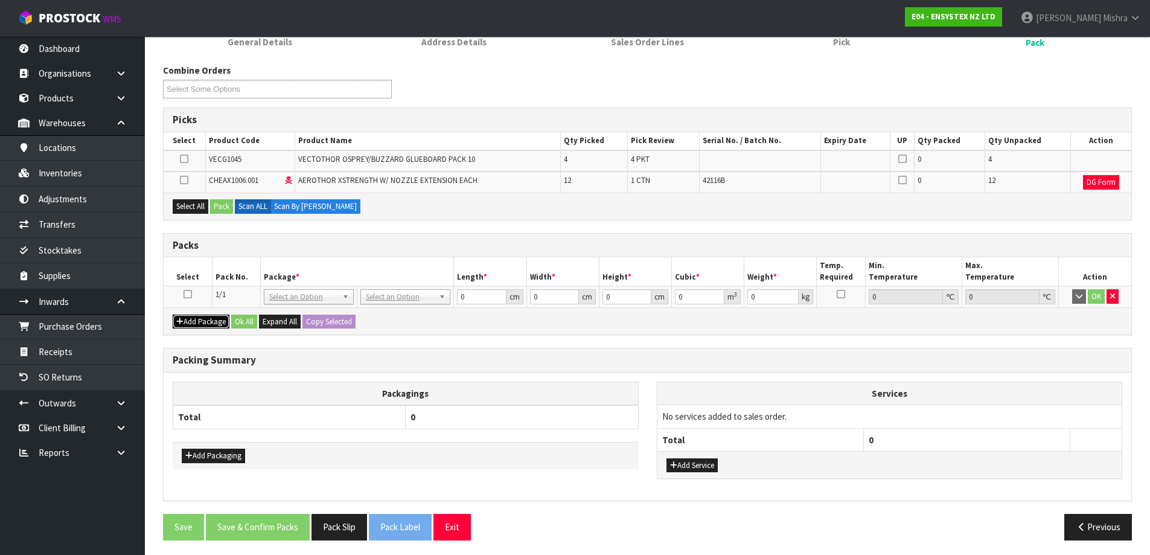
click at [201, 319] on button "Add Package" at bounding box center [201, 321] width 57 height 14
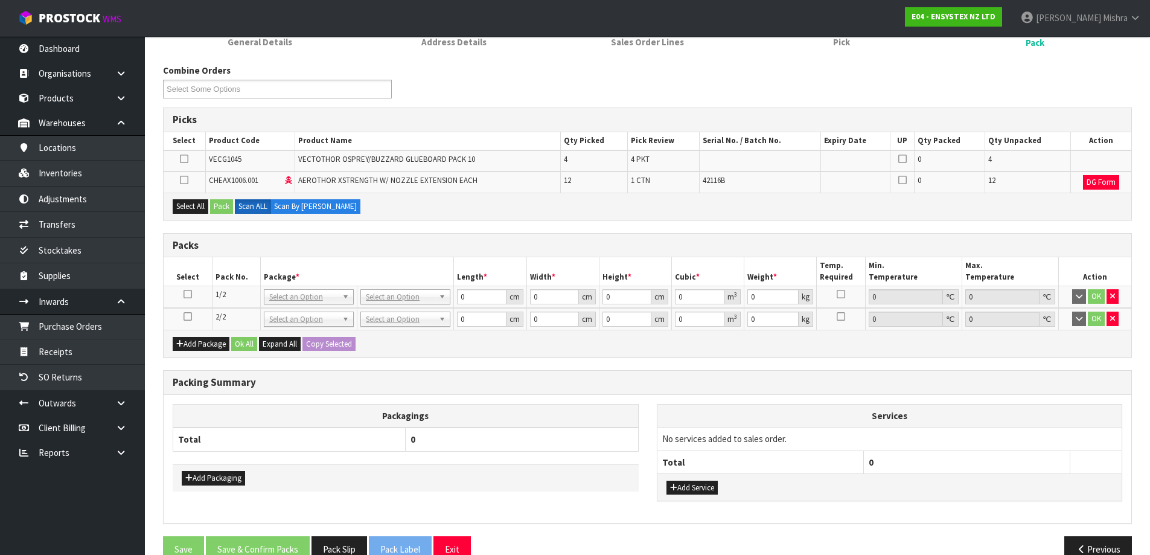
click at [190, 294] on icon at bounding box center [188, 294] width 8 height 1
click at [187, 180] on icon at bounding box center [184, 180] width 8 height 1
click at [0, 0] on input "checkbox" at bounding box center [0, 0] width 0 height 0
click at [212, 212] on button "Pack" at bounding box center [221, 206] width 23 height 14
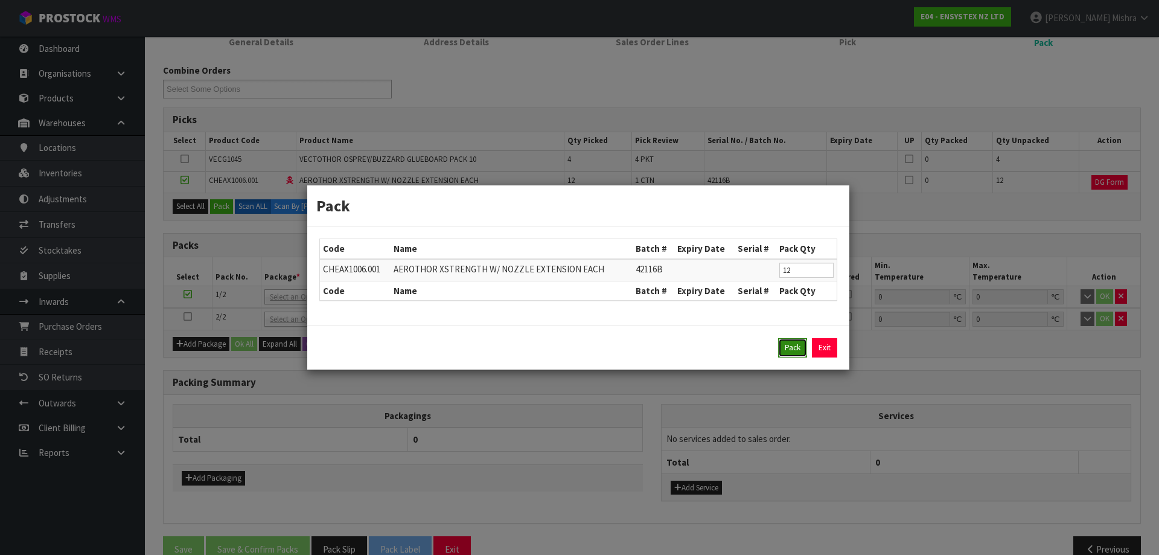
click at [790, 342] on button "Pack" at bounding box center [792, 347] width 29 height 19
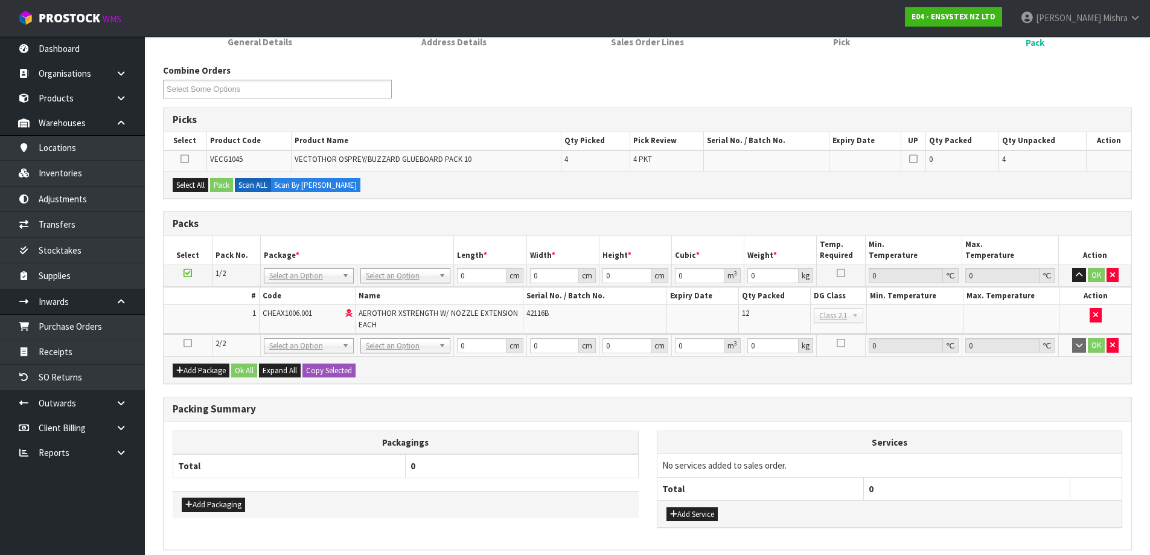
click at [185, 343] on icon at bounding box center [188, 343] width 8 height 1
click at [199, 182] on button "Select All" at bounding box center [191, 185] width 36 height 14
click at [215, 182] on button "Pack" at bounding box center [221, 185] width 23 height 14
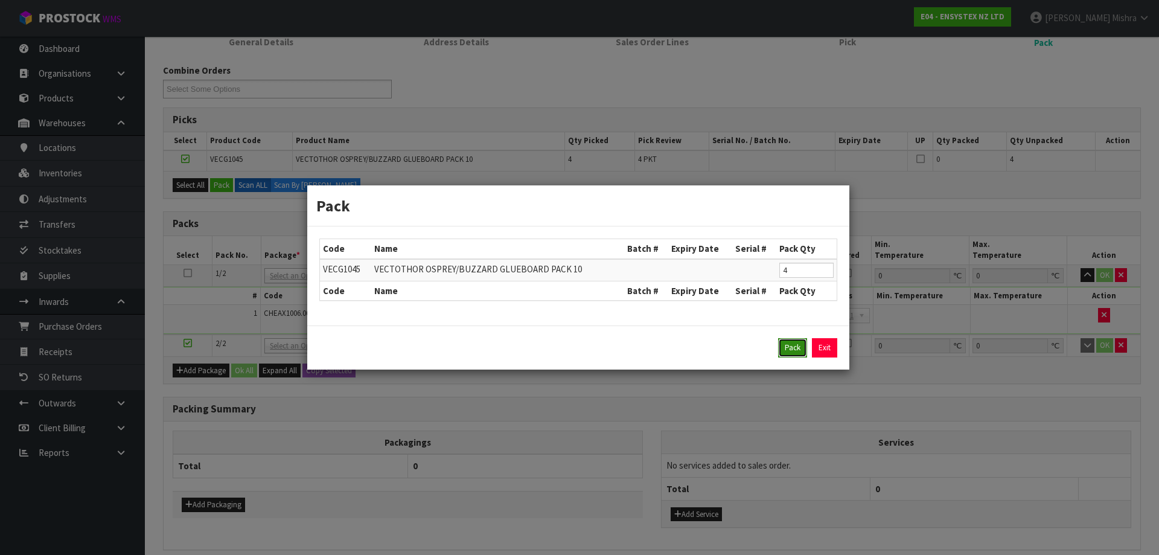
click at [800, 342] on button "Pack" at bounding box center [792, 347] width 29 height 19
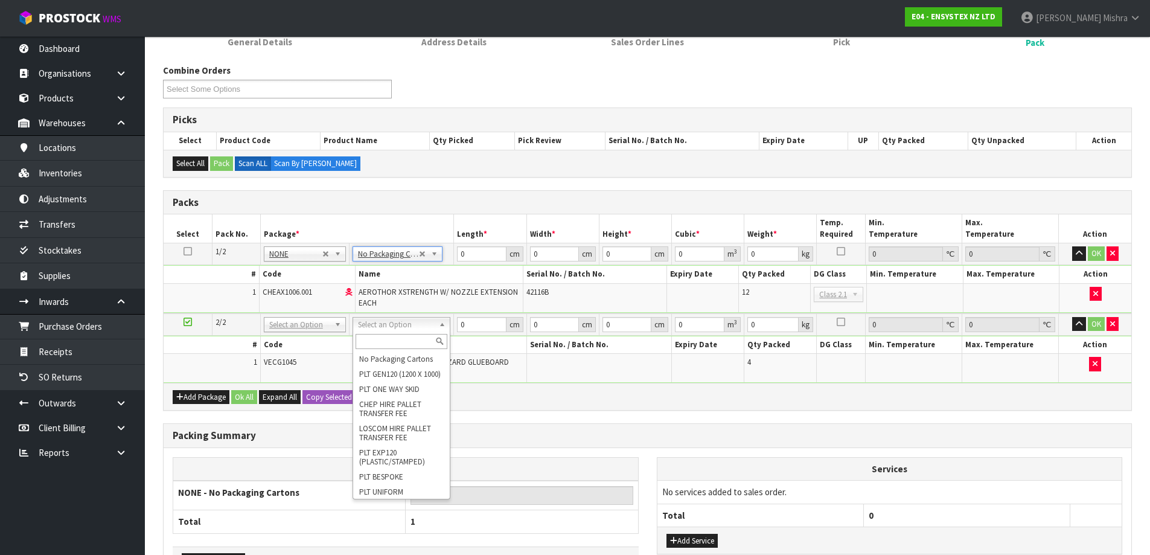
click at [404, 339] on input "text" at bounding box center [402, 341] width 92 height 15
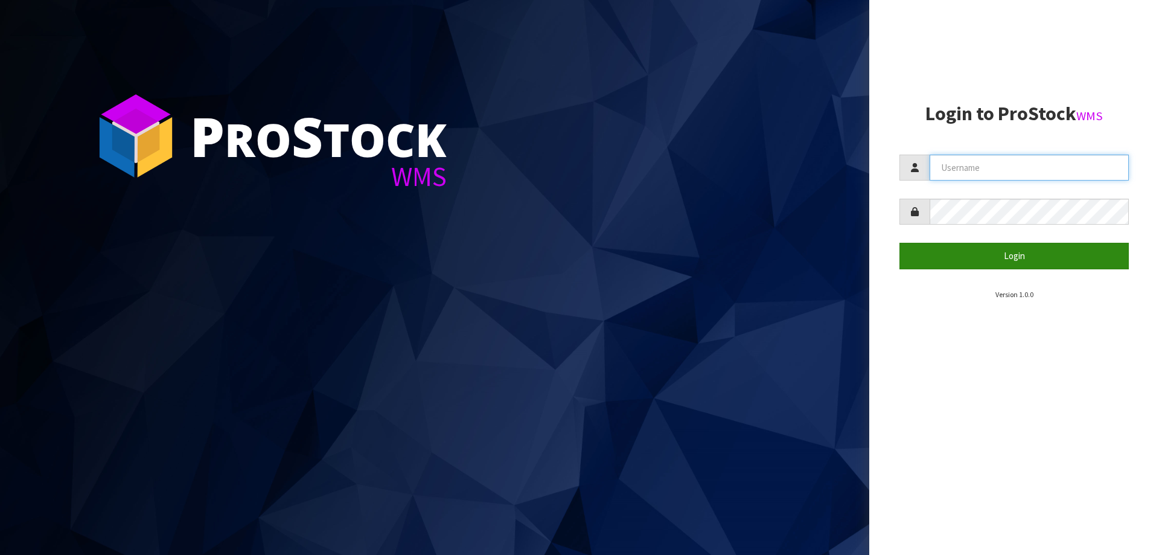
type input "[PERSON_NAME]"
click at [971, 257] on button "Login" at bounding box center [1013, 256] width 229 height 26
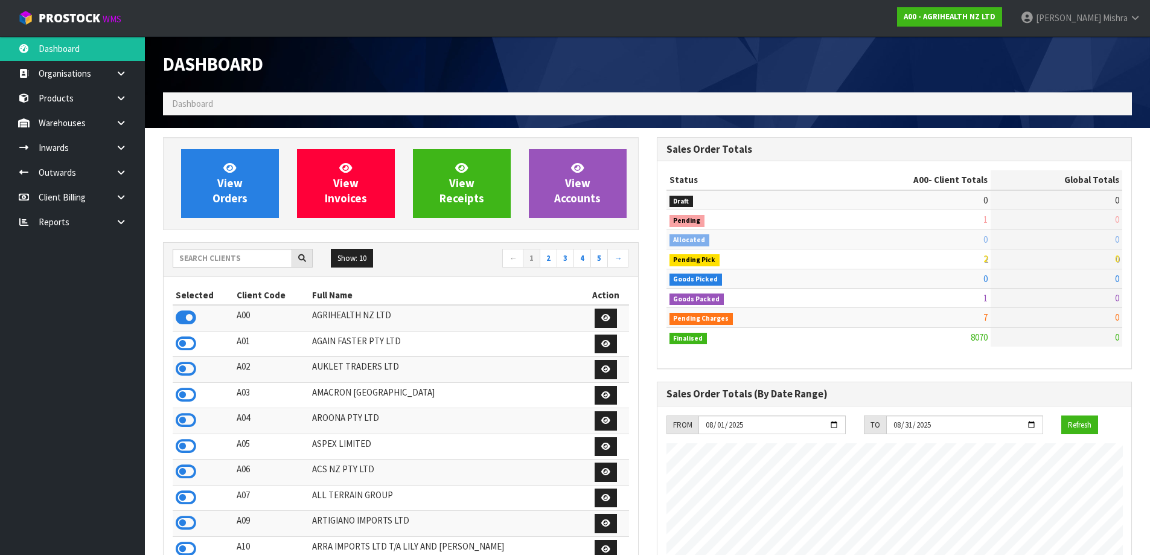
scroll to position [914, 493]
click at [209, 263] on input "text" at bounding box center [233, 258] width 120 height 19
click at [179, 422] on icon at bounding box center [186, 420] width 21 height 18
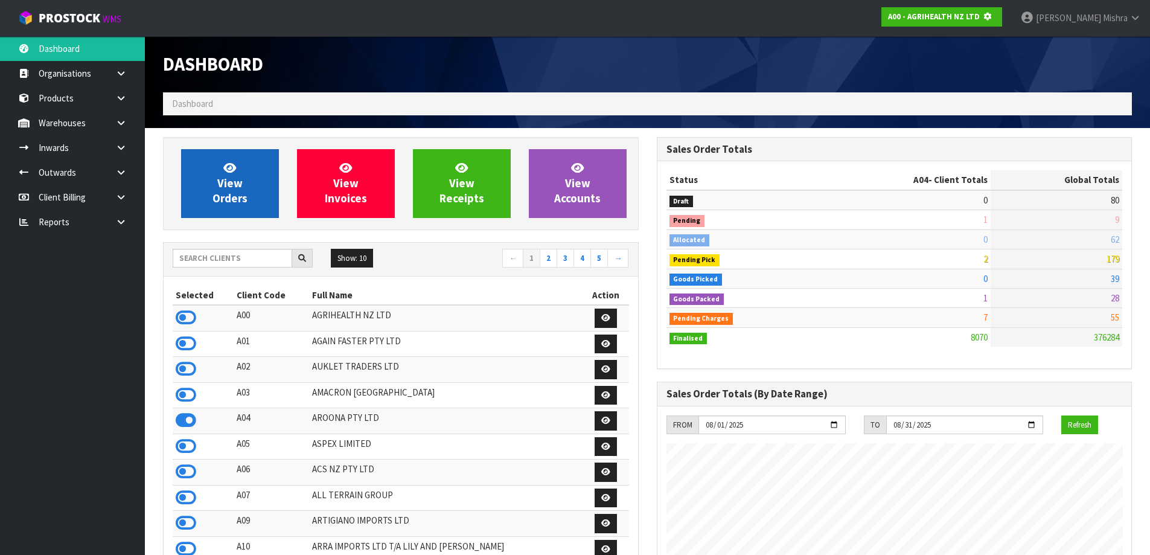
scroll to position [602876, 603135]
click at [238, 181] on span "View Orders" at bounding box center [229, 183] width 35 height 45
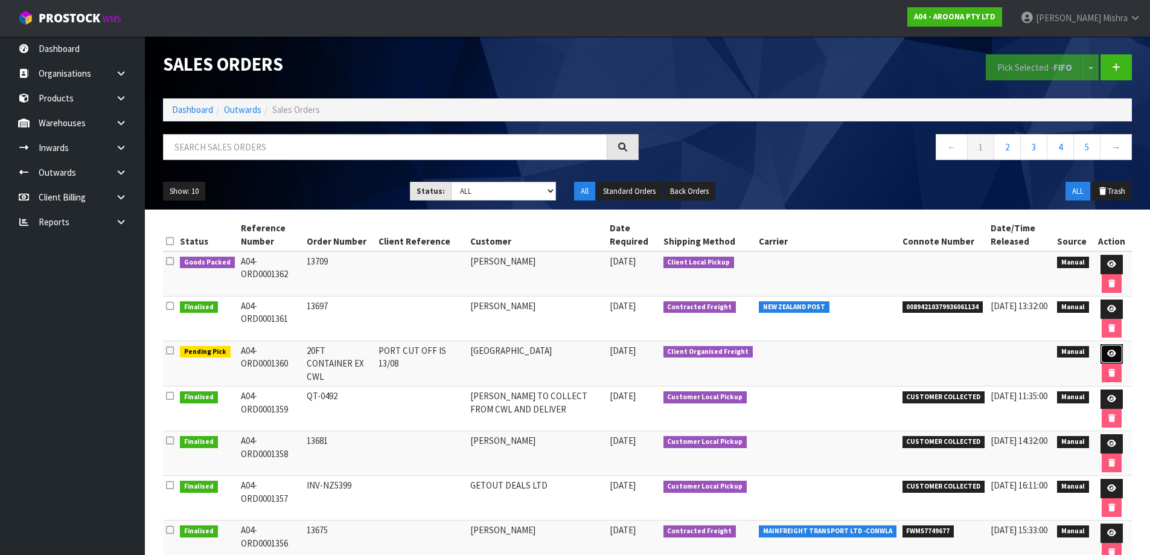
click at [1112, 353] on icon at bounding box center [1111, 354] width 9 height 8
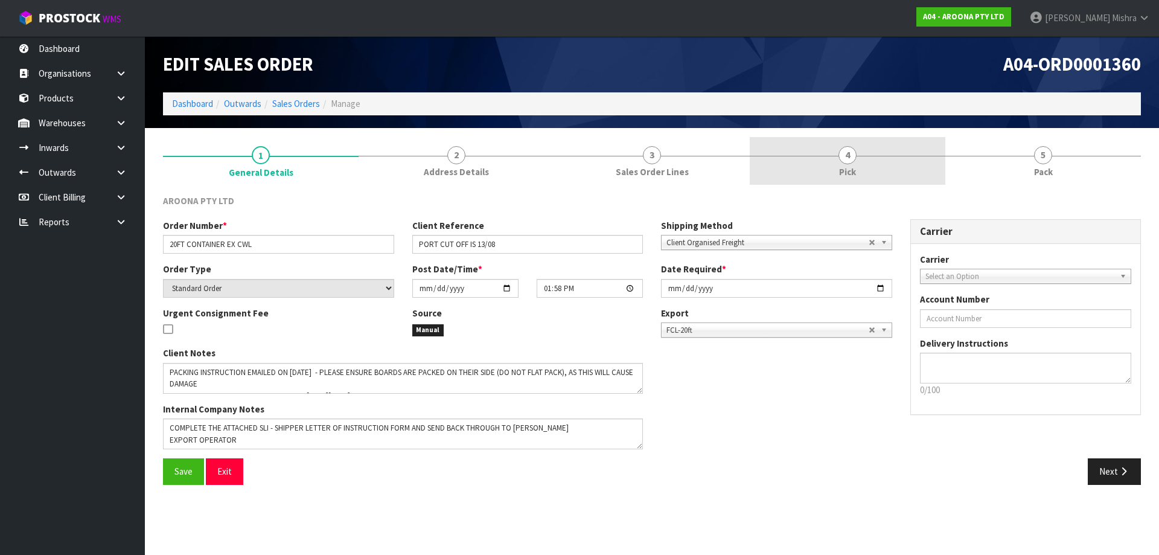
click at [877, 152] on link "4 Pick" at bounding box center [848, 161] width 196 height 48
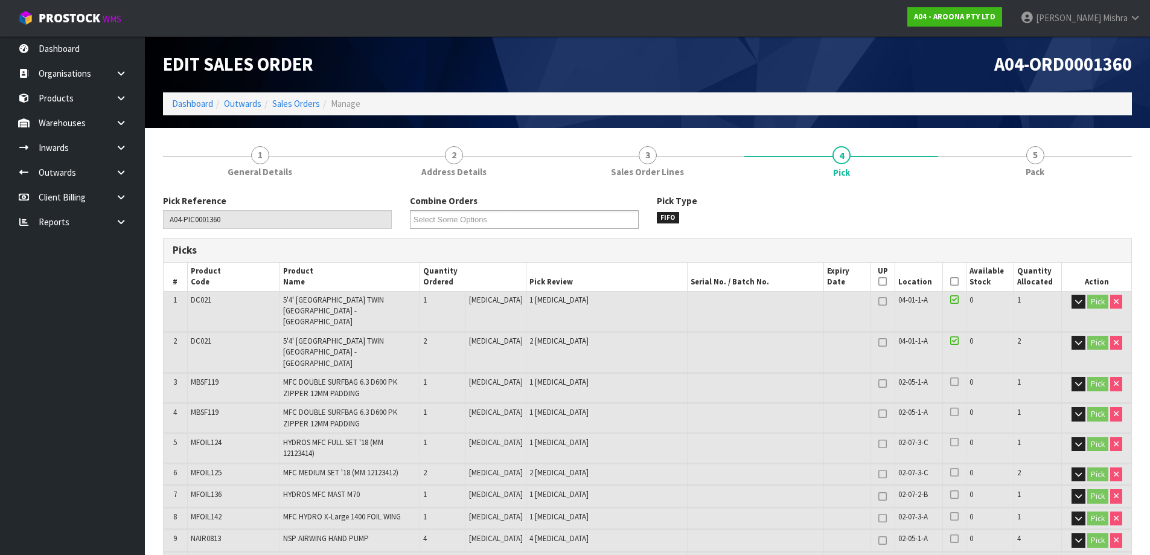
click at [176, 112] on ol "Dashboard Outwards Sales Orders Manage" at bounding box center [647, 103] width 969 height 22
click at [179, 106] on link "Dashboard" at bounding box center [192, 103] width 41 height 11
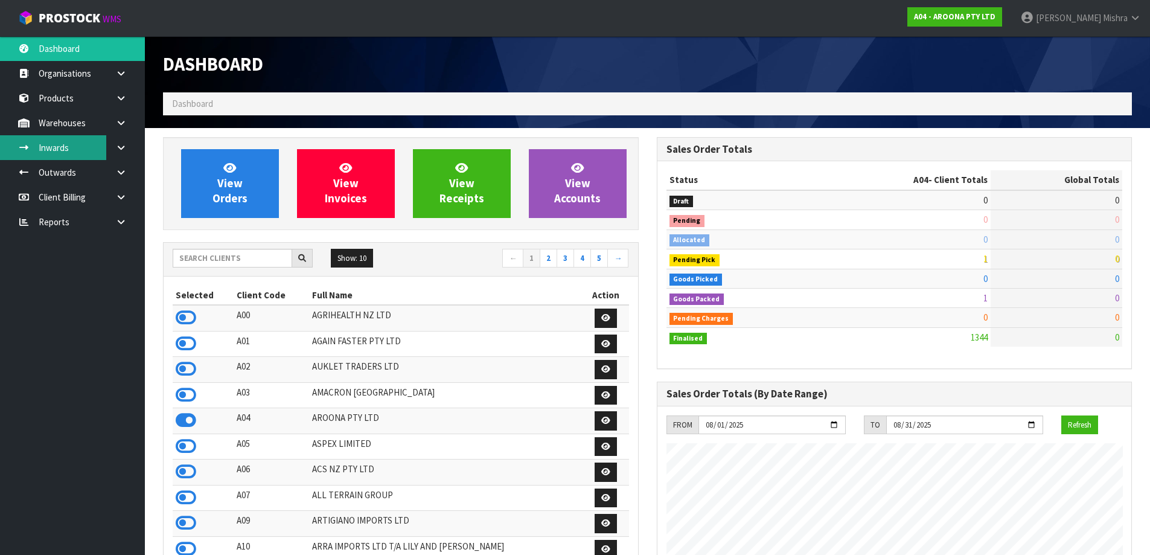
scroll to position [738, 493]
